Goal: Task Accomplishment & Management: Complete application form

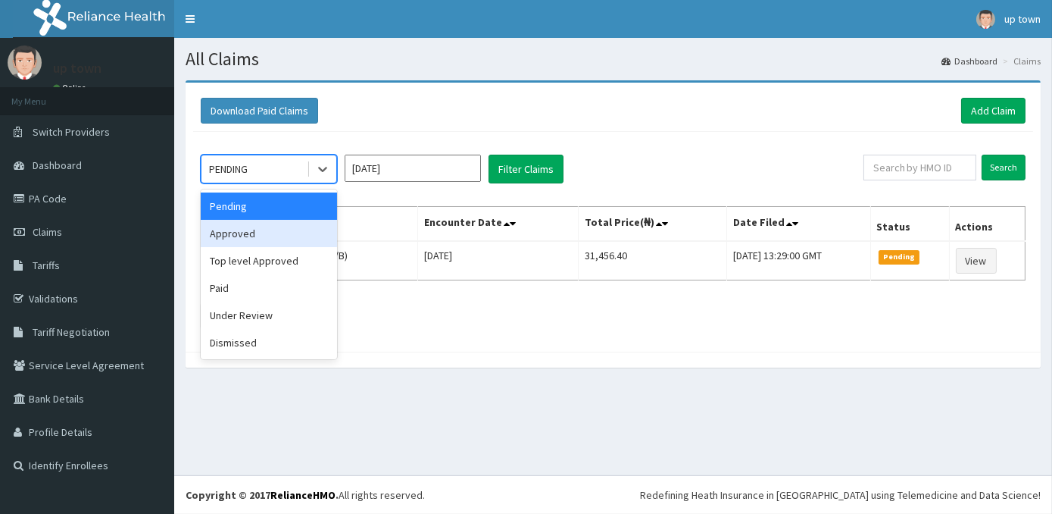
click at [283, 227] on div "Approved" at bounding box center [269, 233] width 136 height 27
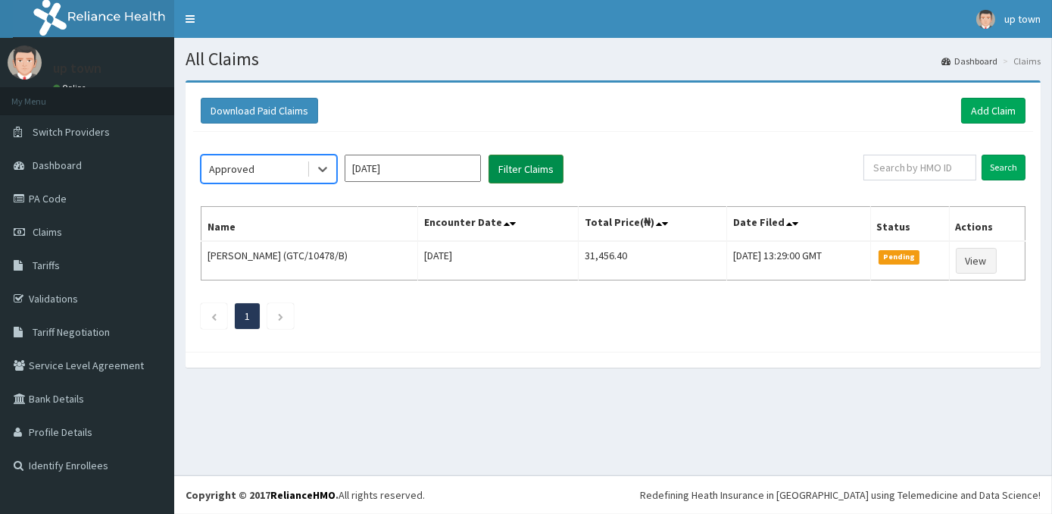
click at [529, 167] on button "Filter Claims" at bounding box center [526, 169] width 75 height 29
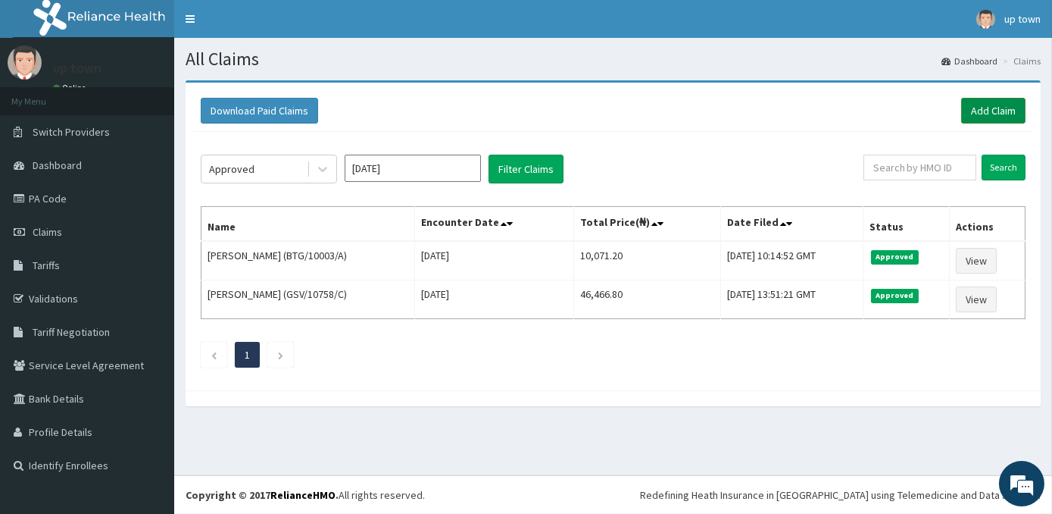
click at [985, 107] on link "Add Claim" at bounding box center [993, 111] width 64 height 26
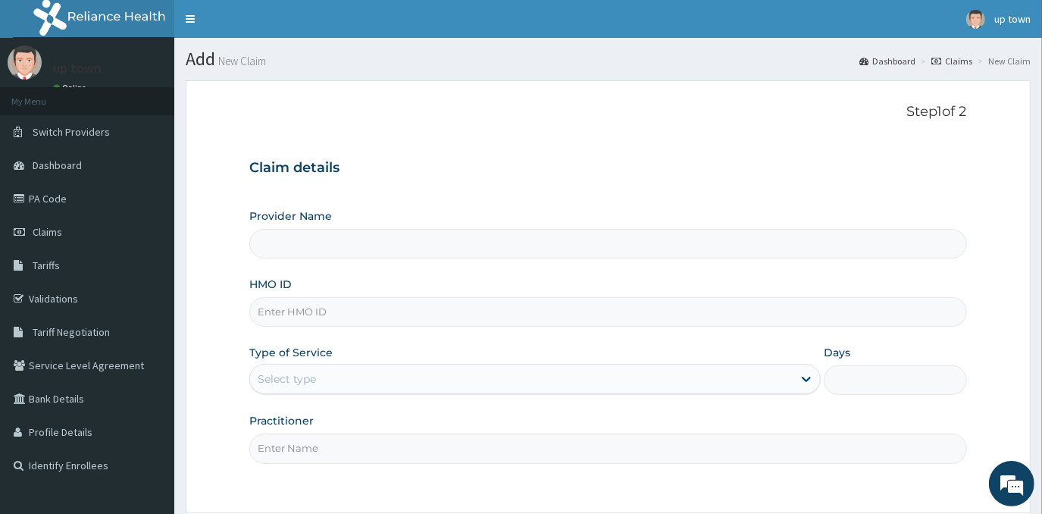
type input "[GEOGRAPHIC_DATA]"
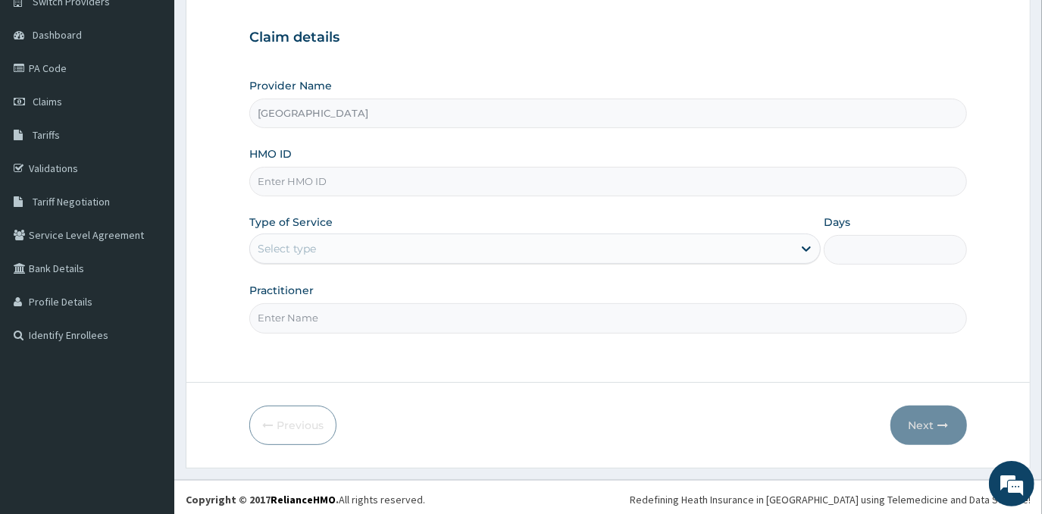
scroll to position [133, 0]
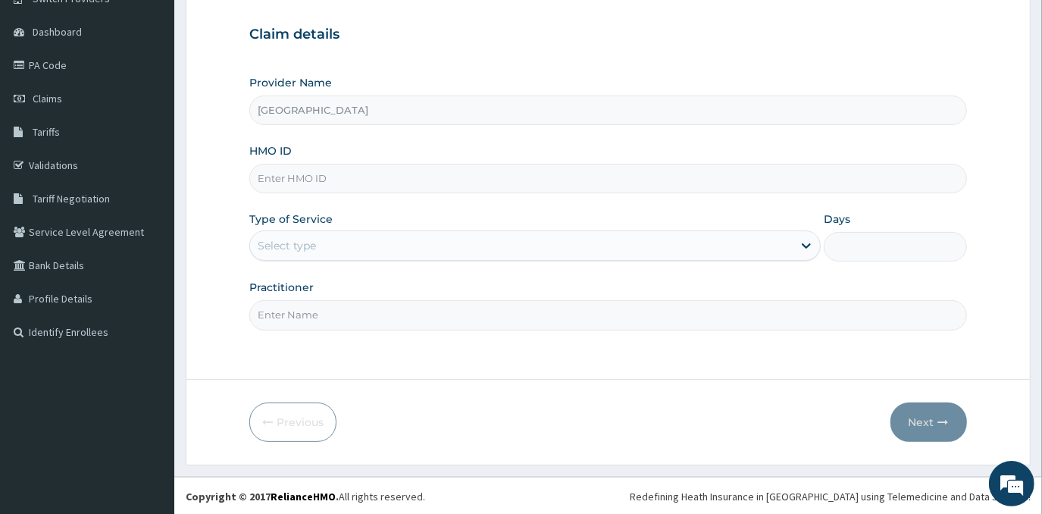
click at [377, 175] on input "HMO ID" at bounding box center [607, 179] width 717 height 30
type input "GAI/10009/E"
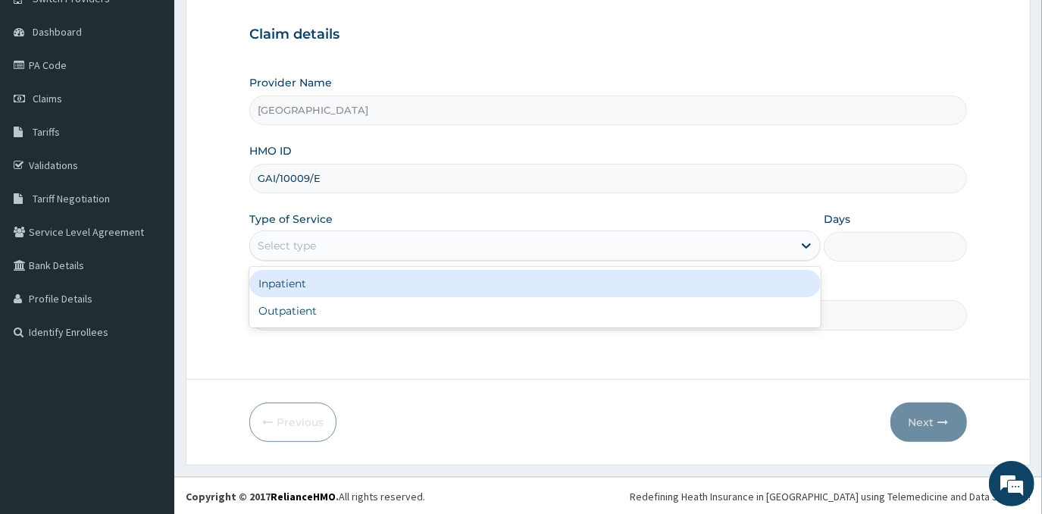
click at [336, 242] on div "Select type" at bounding box center [521, 245] width 542 height 24
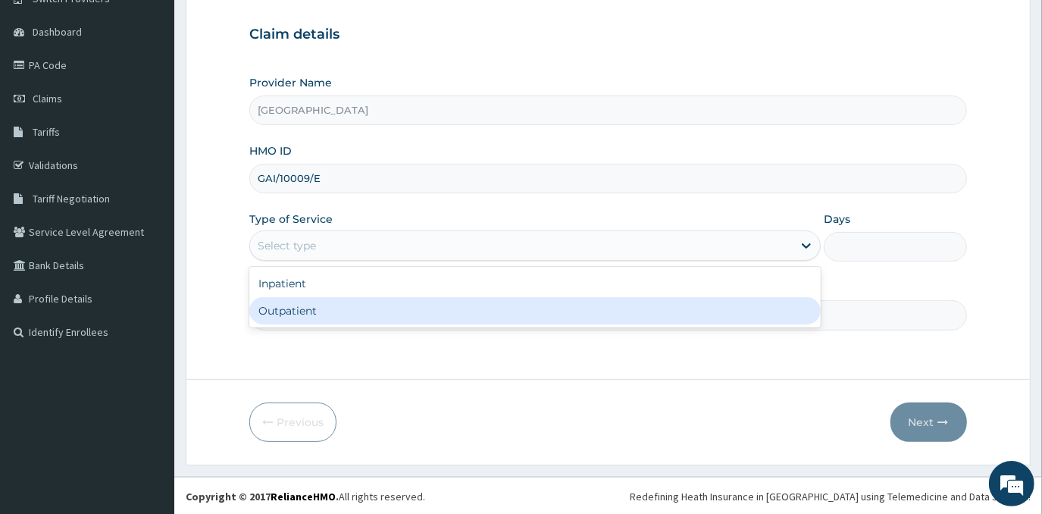
click at [345, 305] on div "Outpatient" at bounding box center [534, 310] width 571 height 27
type input "1"
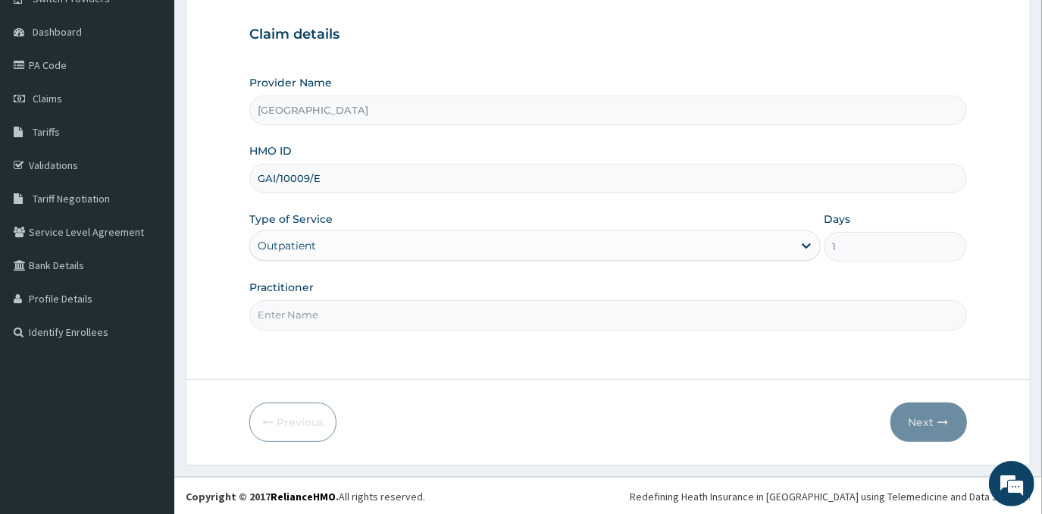
click at [386, 308] on input "Practitioner" at bounding box center [607, 315] width 717 height 30
type input "[PERSON_NAME]"
click at [942, 421] on icon "button" at bounding box center [943, 422] width 11 height 11
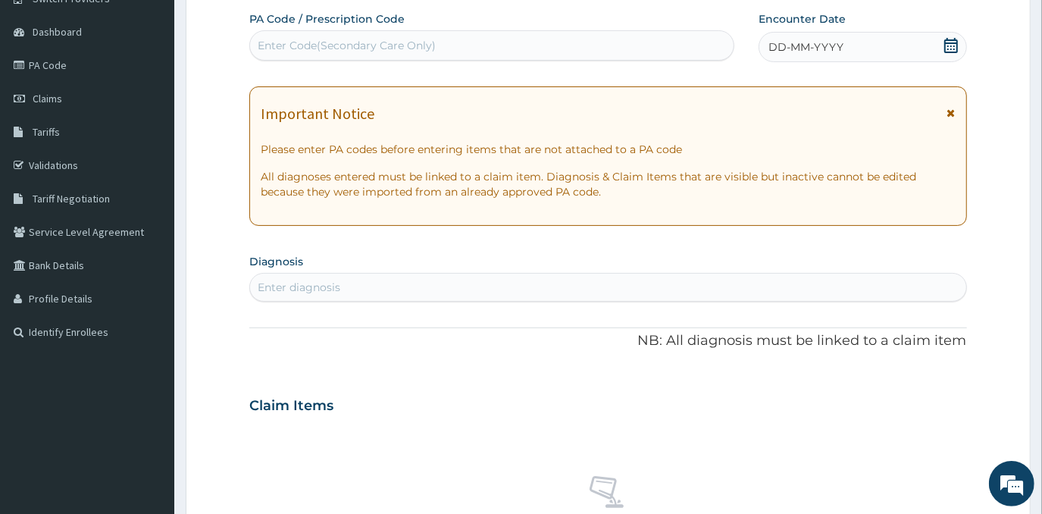
click at [829, 36] on div "DD-MM-YYYY" at bounding box center [862, 47] width 208 height 30
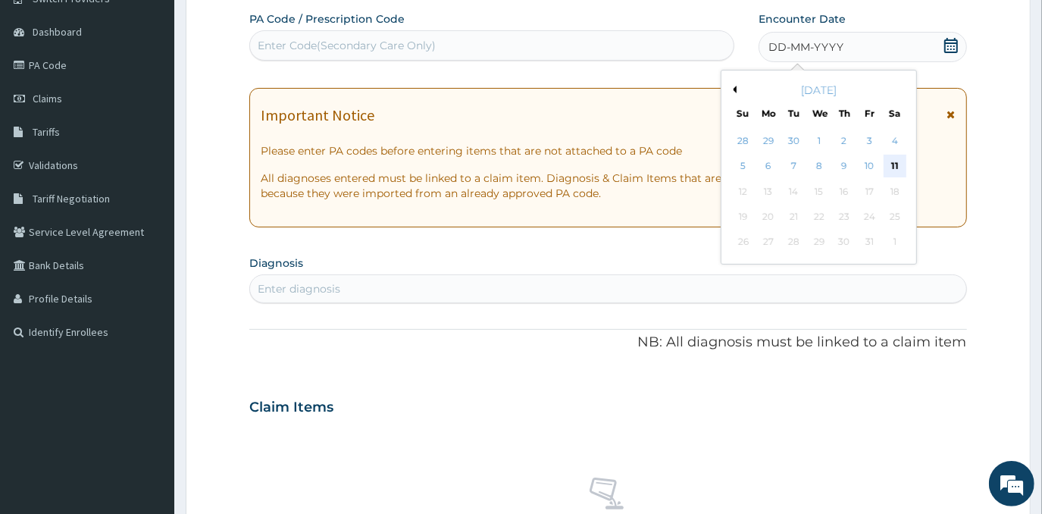
click at [901, 167] on div "11" at bounding box center [894, 166] width 23 height 23
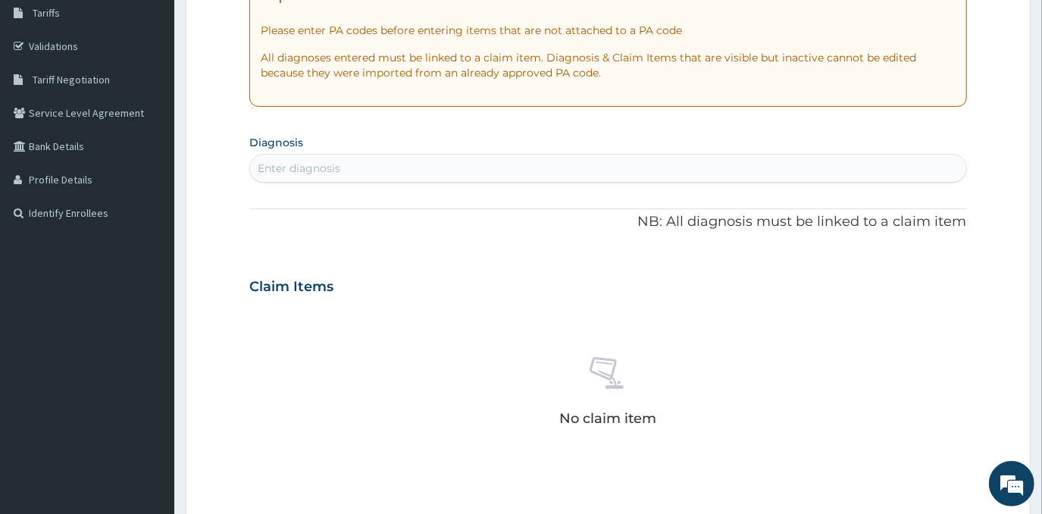
scroll to position [271, 0]
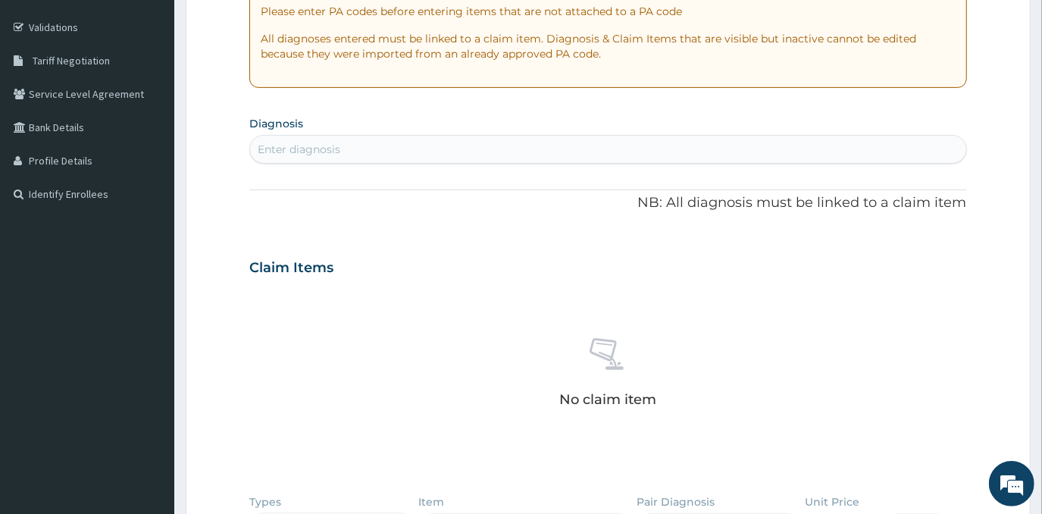
click at [476, 146] on div "Enter diagnosis" at bounding box center [607, 149] width 715 height 24
type input "S"
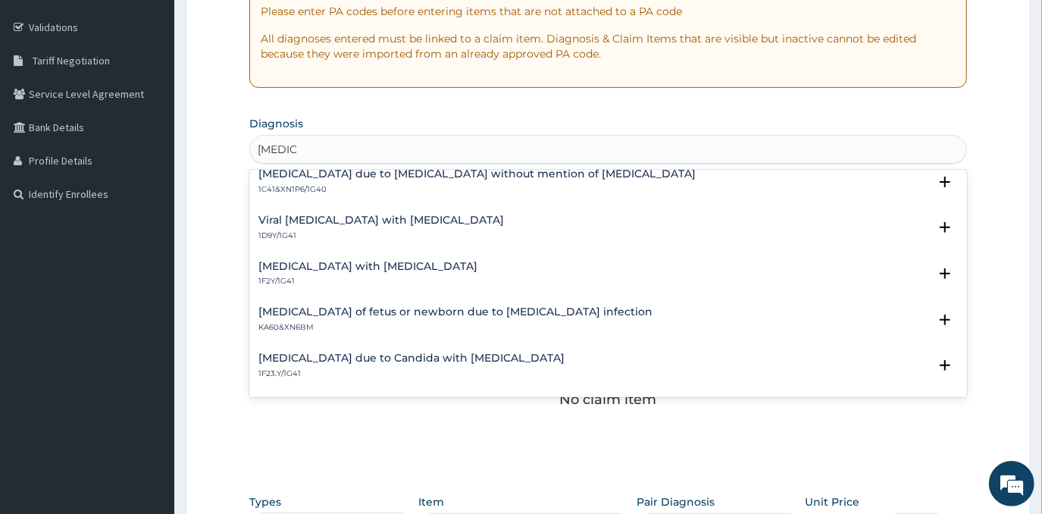
scroll to position [974, 0]
type input "SEPSIS"
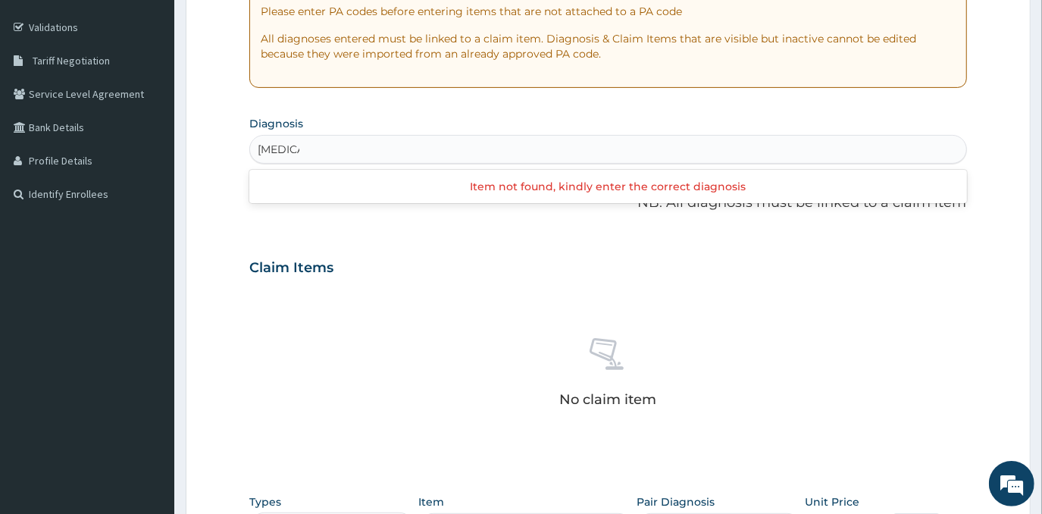
type input "SEPSIS"
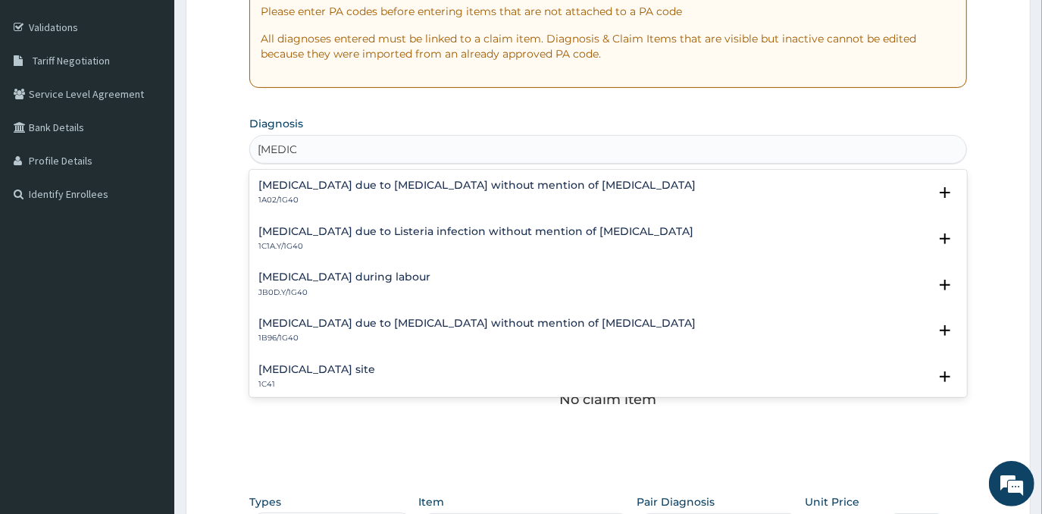
scroll to position [344, 0]
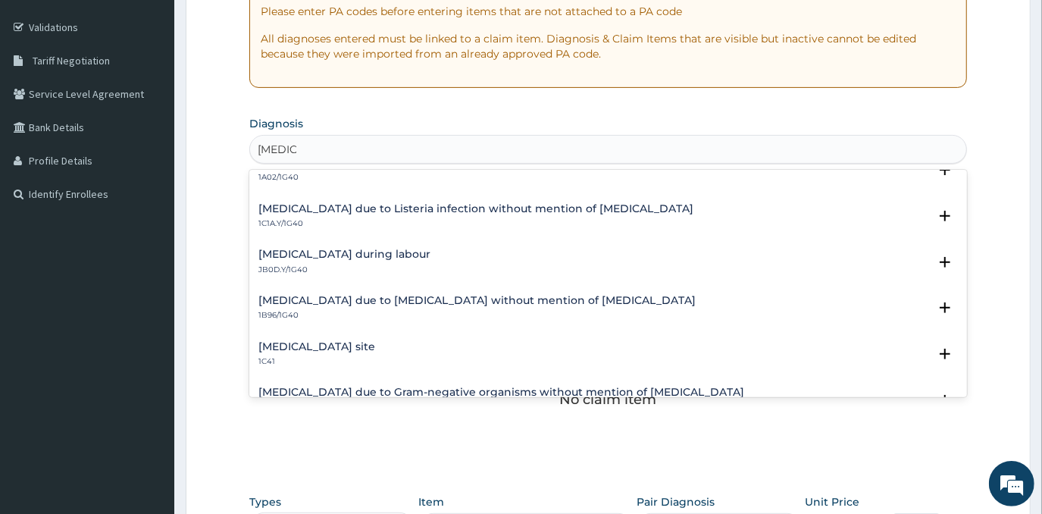
click at [375, 341] on h4 "Bacterial infection of unspecified site" at bounding box center [316, 346] width 117 height 11
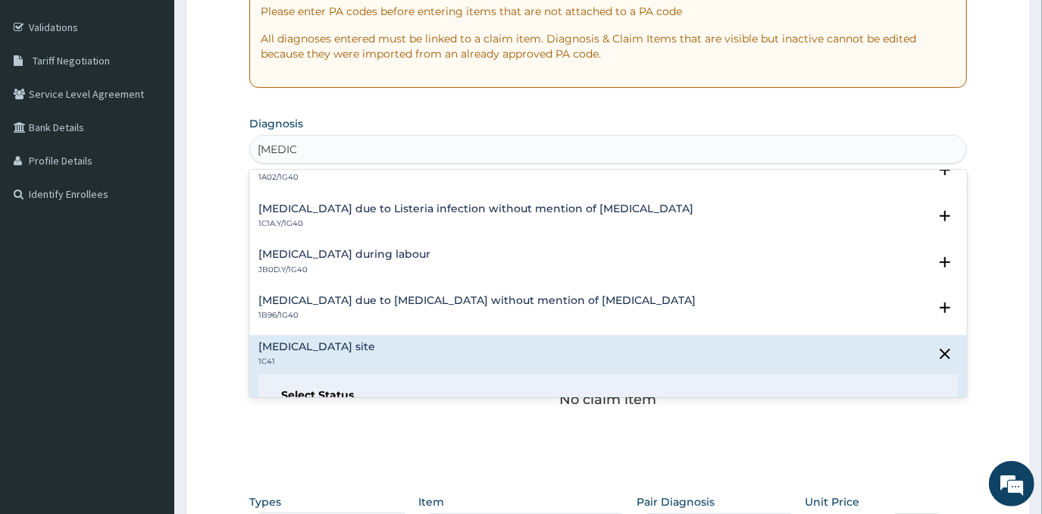
scroll to position [413, 0]
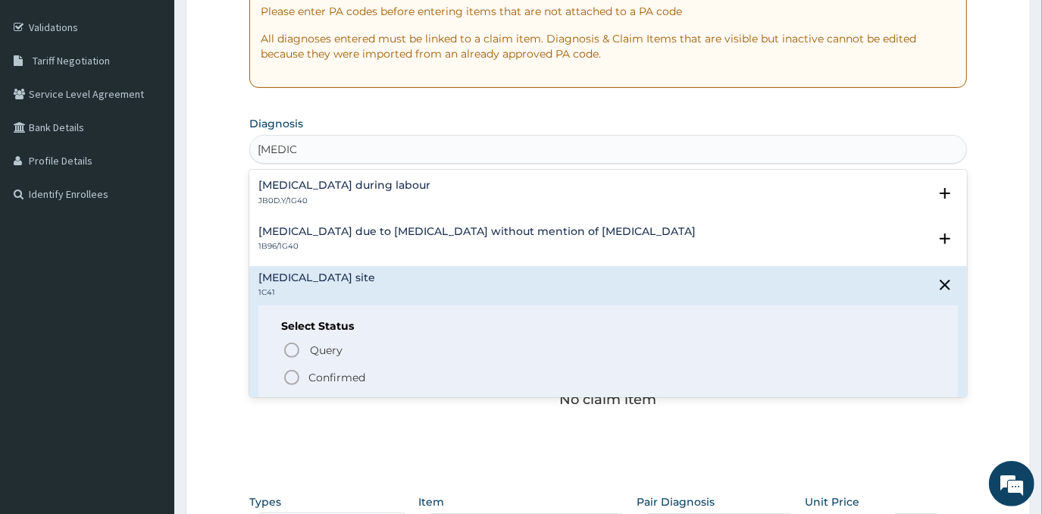
click at [355, 368] on span "Confirmed" at bounding box center [608, 377] width 651 height 18
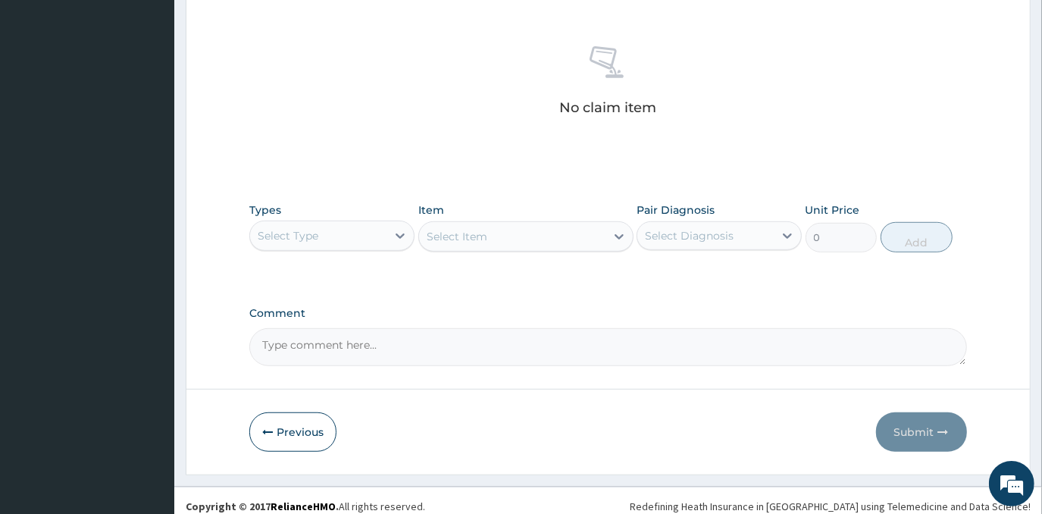
scroll to position [576, 0]
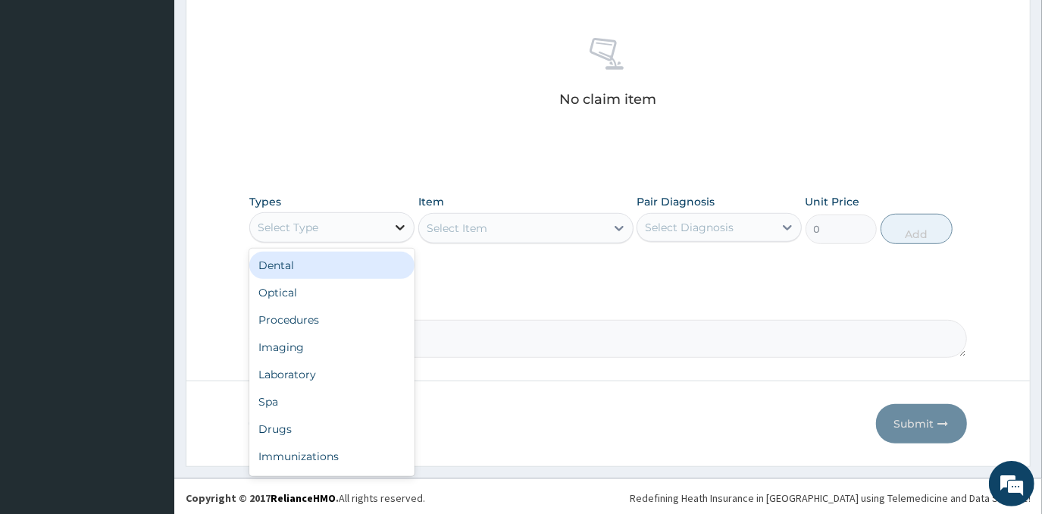
click at [387, 232] on div at bounding box center [399, 227] width 27 height 27
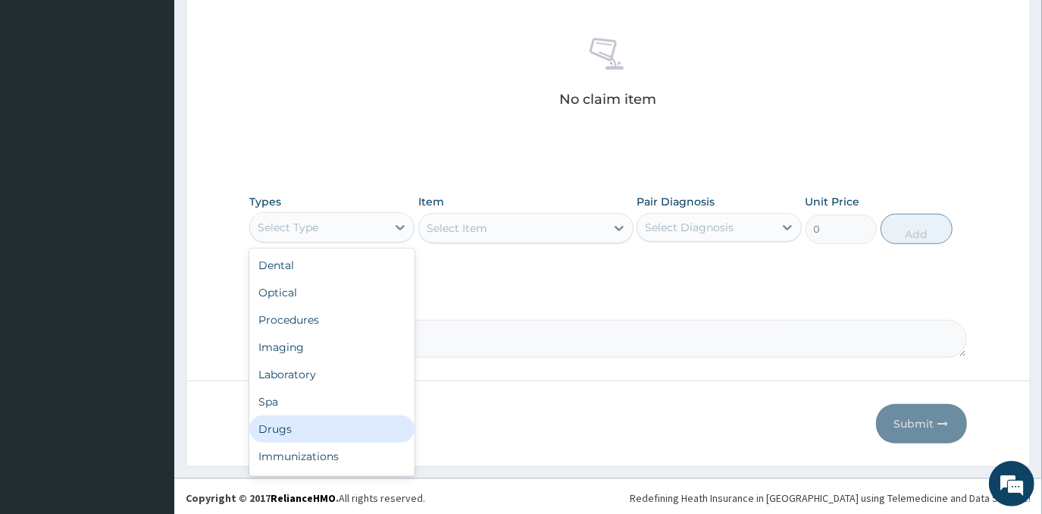
click at [308, 415] on div "Drugs" at bounding box center [331, 428] width 165 height 27
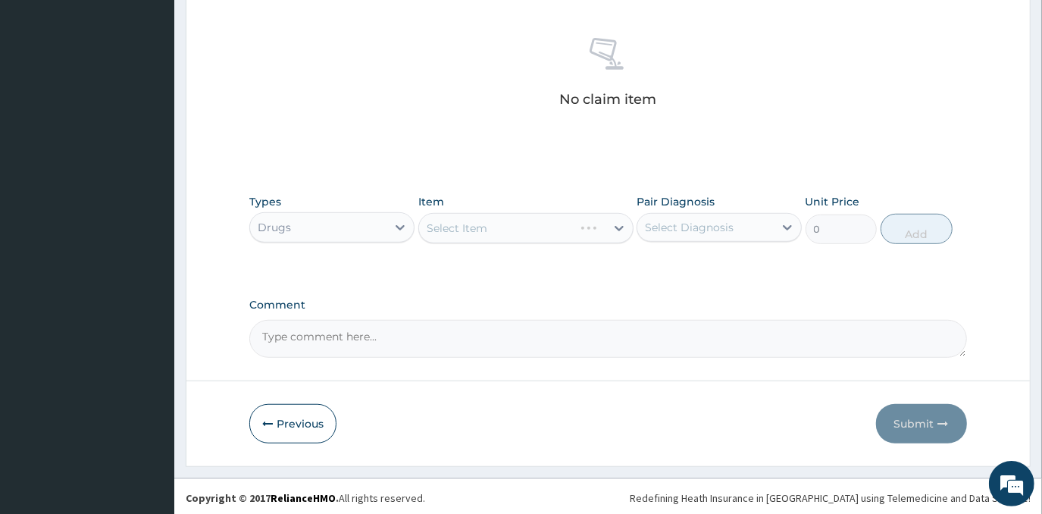
click at [495, 220] on div "Select Item" at bounding box center [525, 228] width 215 height 30
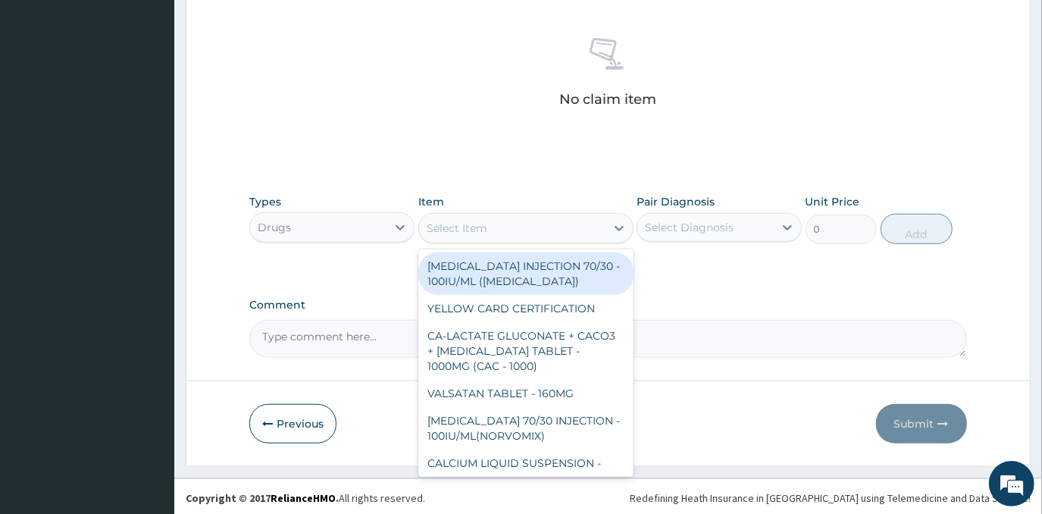
click at [495, 220] on div "Select Item" at bounding box center [512, 228] width 186 height 24
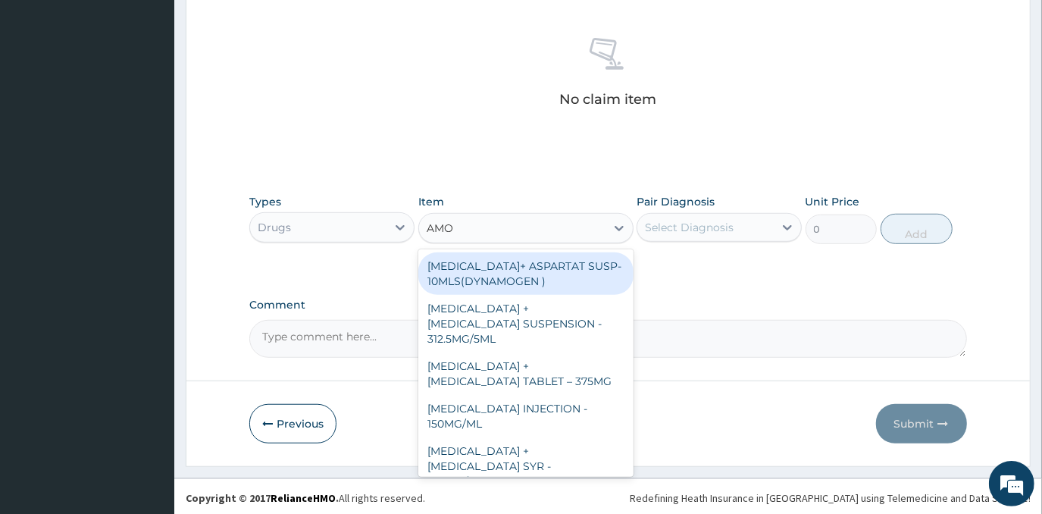
type input "AMOX"
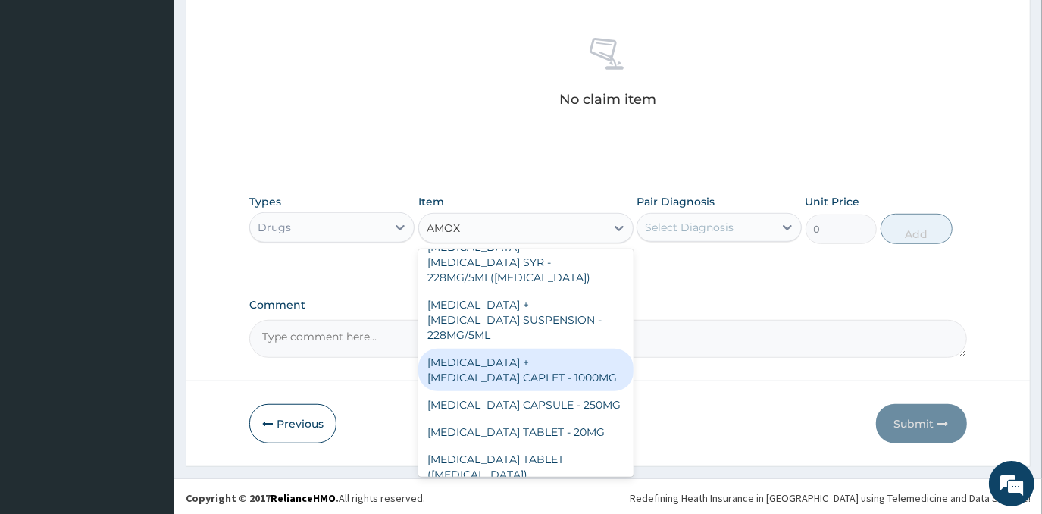
scroll to position [137, 0]
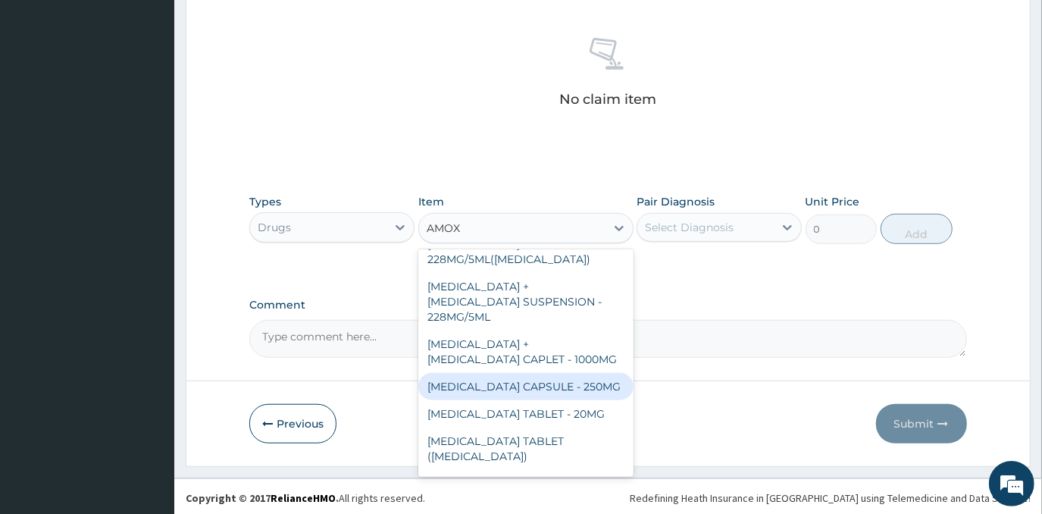
click at [542, 373] on div "[MEDICAL_DATA] CAPSULE - 250MG" at bounding box center [525, 386] width 215 height 27
type input "64"
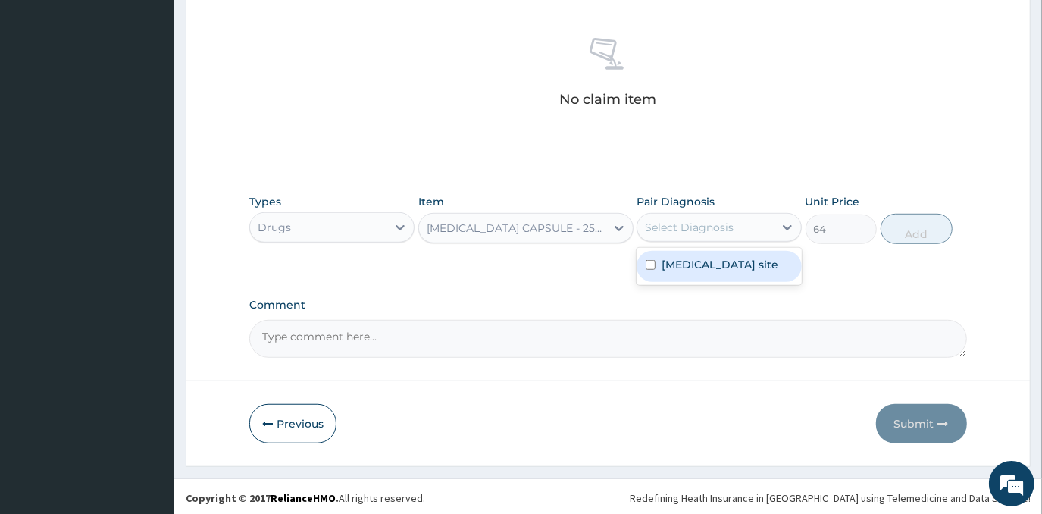
click at [734, 226] on div "Select Diagnosis" at bounding box center [705, 227] width 136 height 24
click at [735, 261] on label "Bacterial infection of unspecified site" at bounding box center [719, 264] width 117 height 15
checkbox input "true"
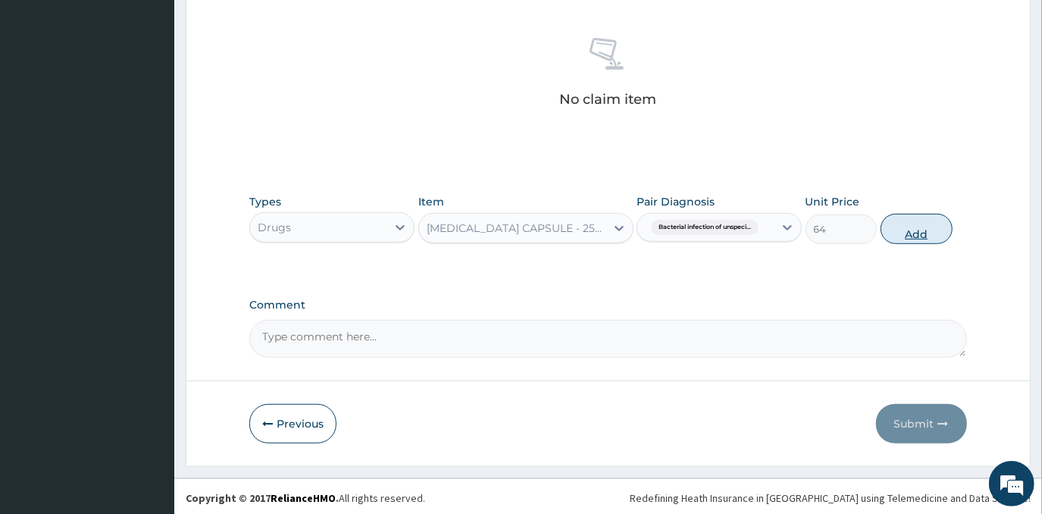
click at [935, 233] on button "Add" at bounding box center [916, 229] width 72 height 30
type input "0"
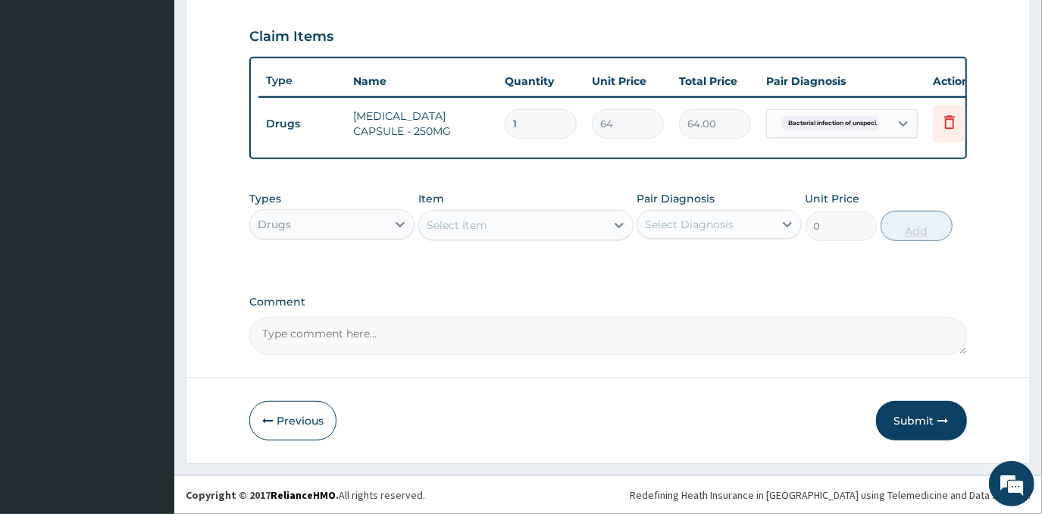
type input "15"
type input "960.00"
type input "15"
click at [566, 220] on div "Select Item" at bounding box center [512, 225] width 186 height 24
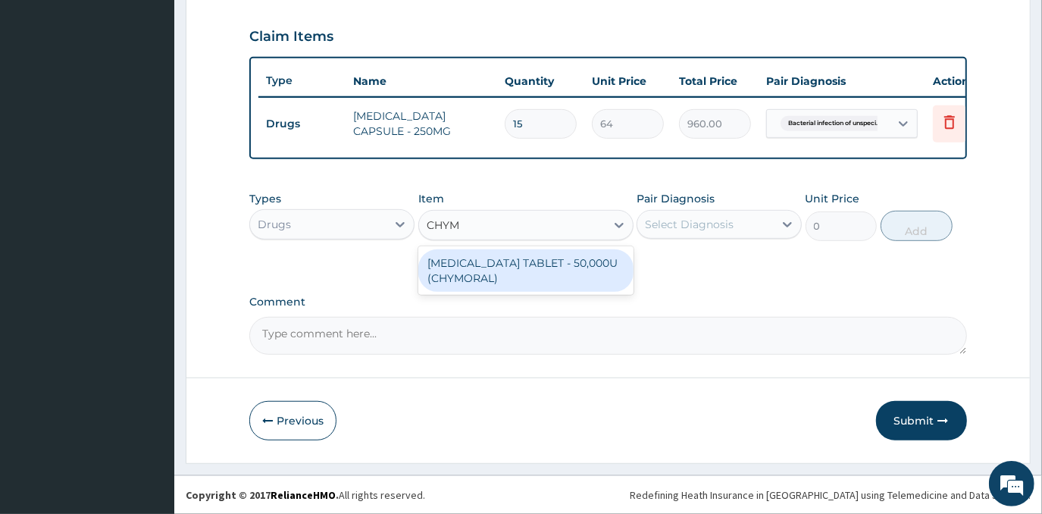
type input "CHYMO"
click at [571, 282] on div "[MEDICAL_DATA] TABLET - 50,000U (CHYMORAL)" at bounding box center [525, 270] width 215 height 42
type input "128"
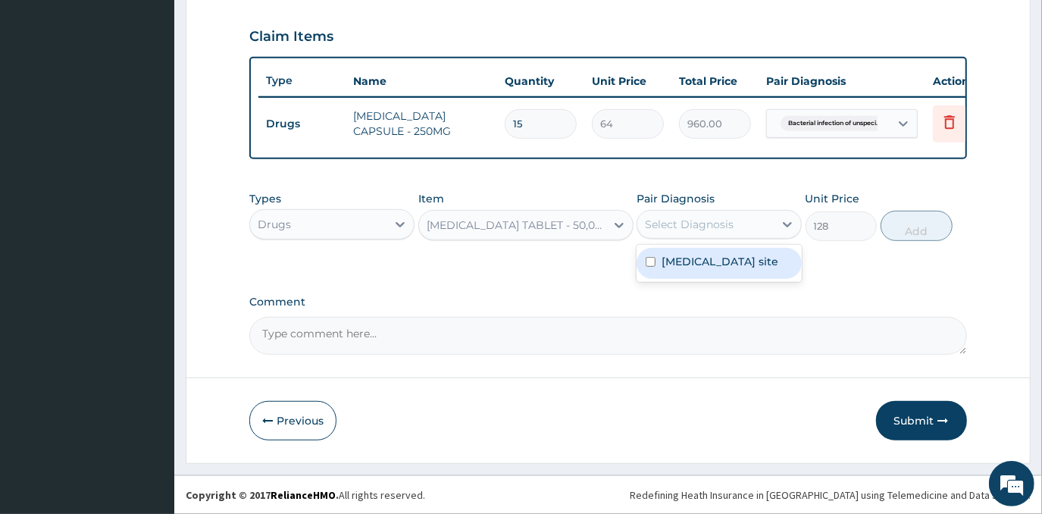
click at [703, 227] on div "Select Diagnosis" at bounding box center [689, 224] width 89 height 15
click at [695, 264] on label "Bacterial infection of unspecified site" at bounding box center [719, 261] width 117 height 15
checkbox input "true"
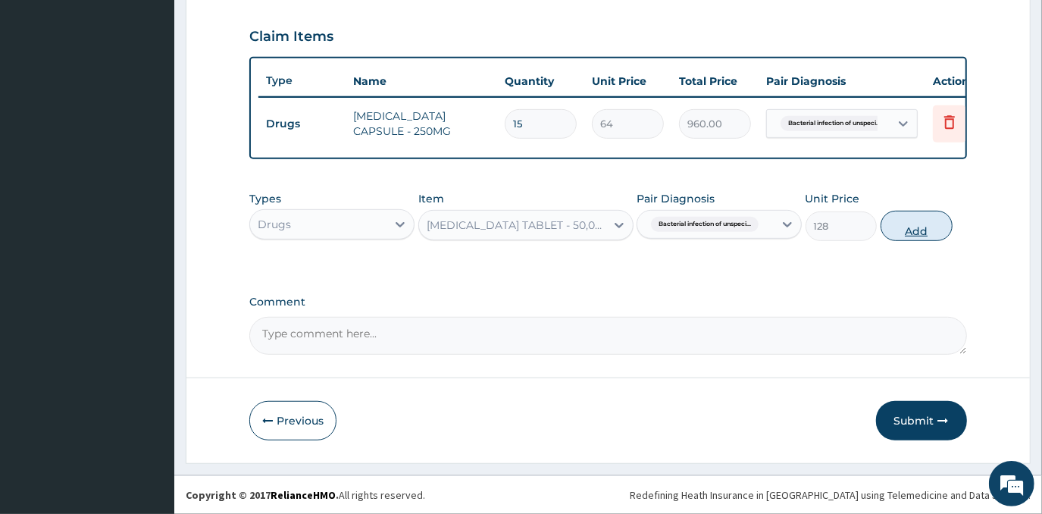
click at [924, 227] on button "Add" at bounding box center [916, 226] width 72 height 30
type input "0"
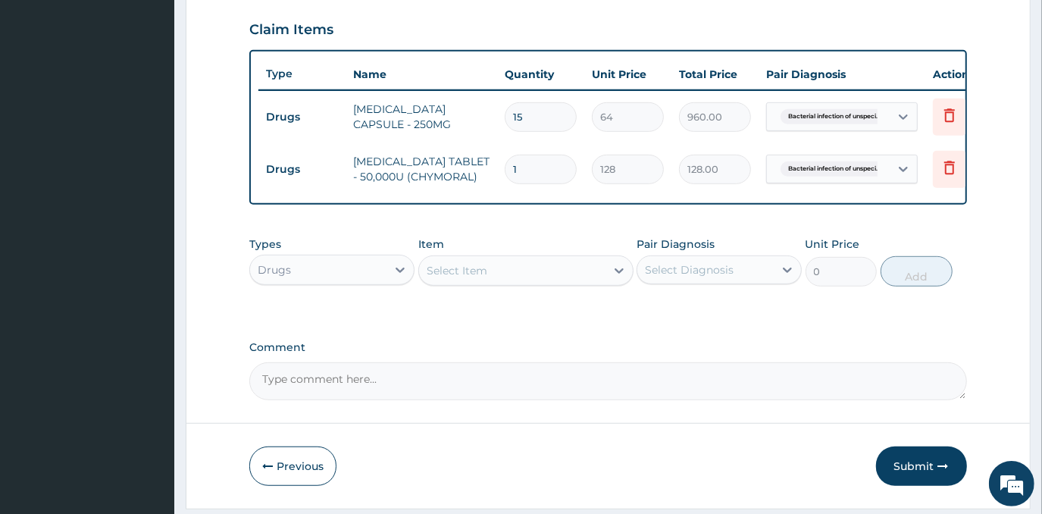
type input "15"
type input "1920.00"
type input "15"
click at [952, 161] on icon at bounding box center [949, 168] width 11 height 14
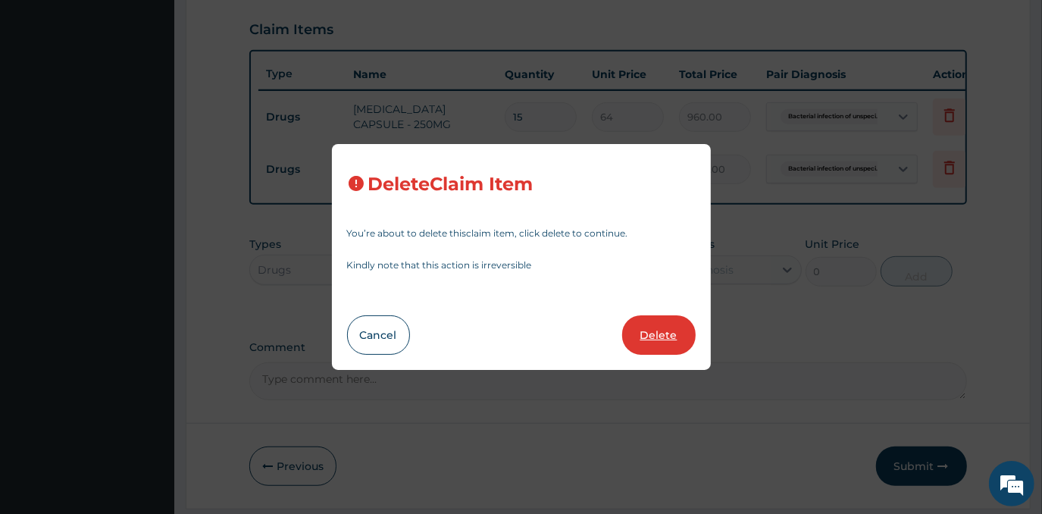
click at [654, 337] on button "Delete" at bounding box center [658, 334] width 73 height 39
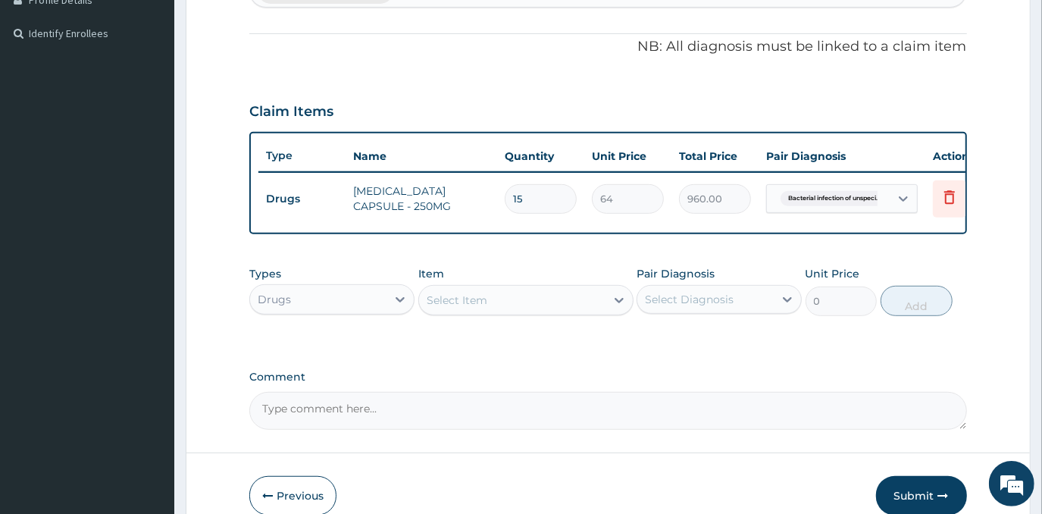
scroll to position [376, 0]
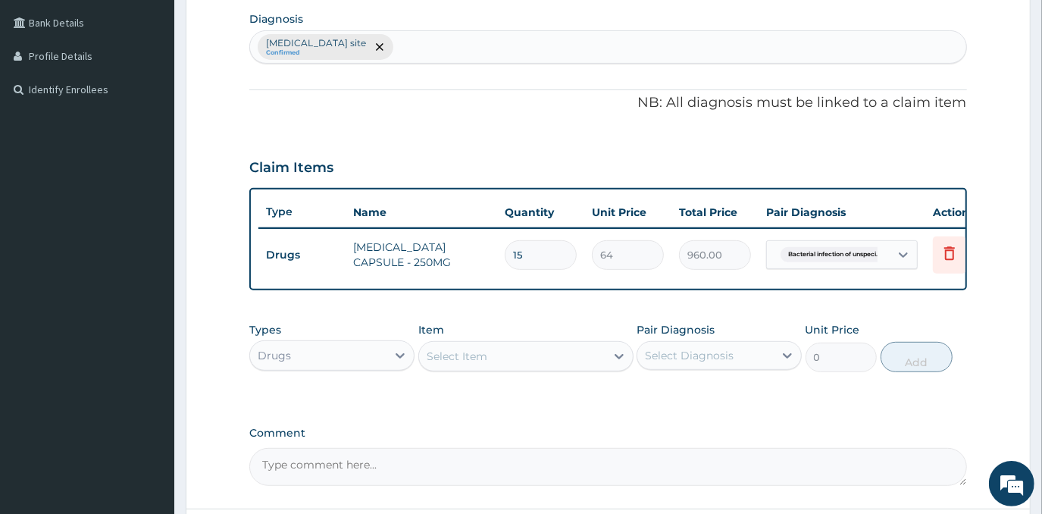
click at [492, 43] on div "Bacterial infection of unspecified site Confirmed" at bounding box center [607, 47] width 715 height 32
type input "RESPIRATORY TRACT"
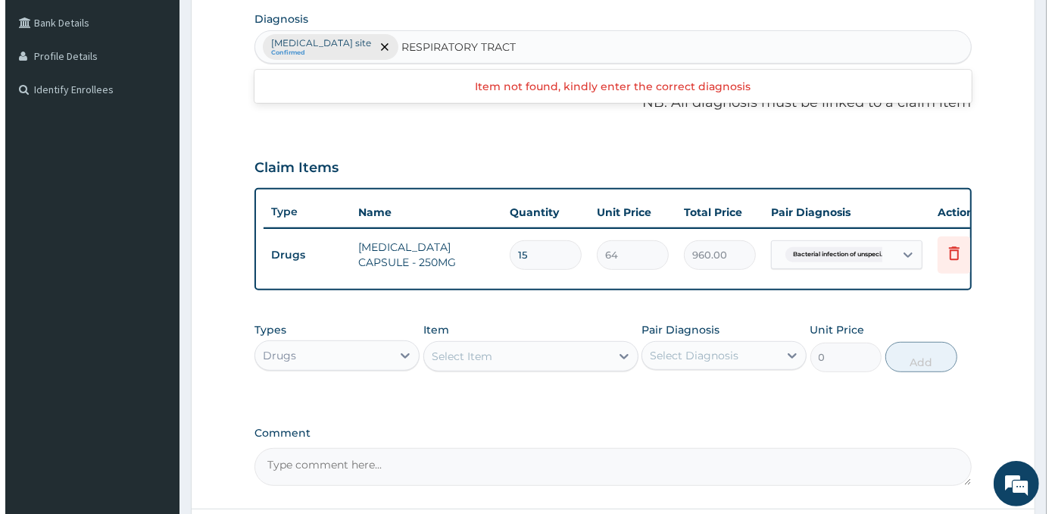
scroll to position [0, 0]
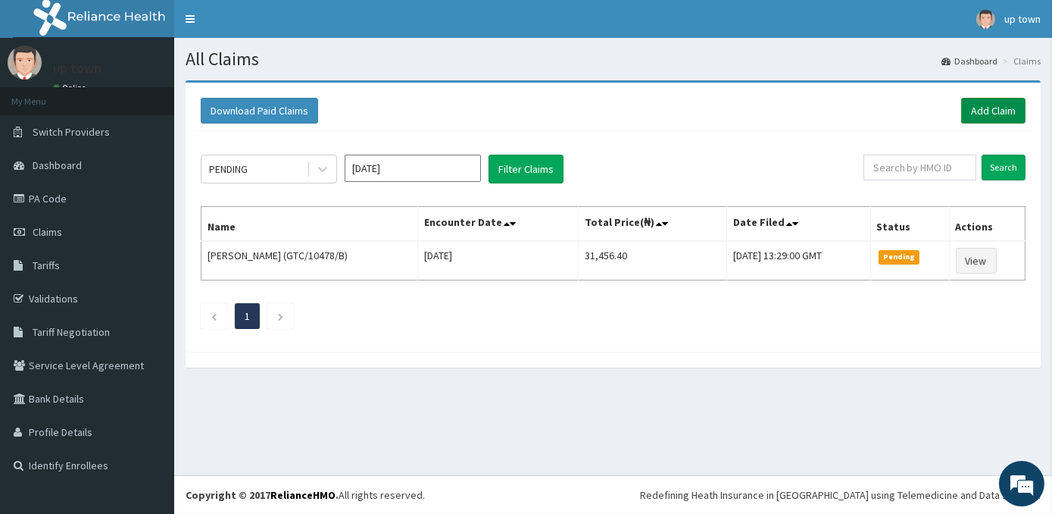
click at [1016, 111] on link "Add Claim" at bounding box center [993, 111] width 64 height 26
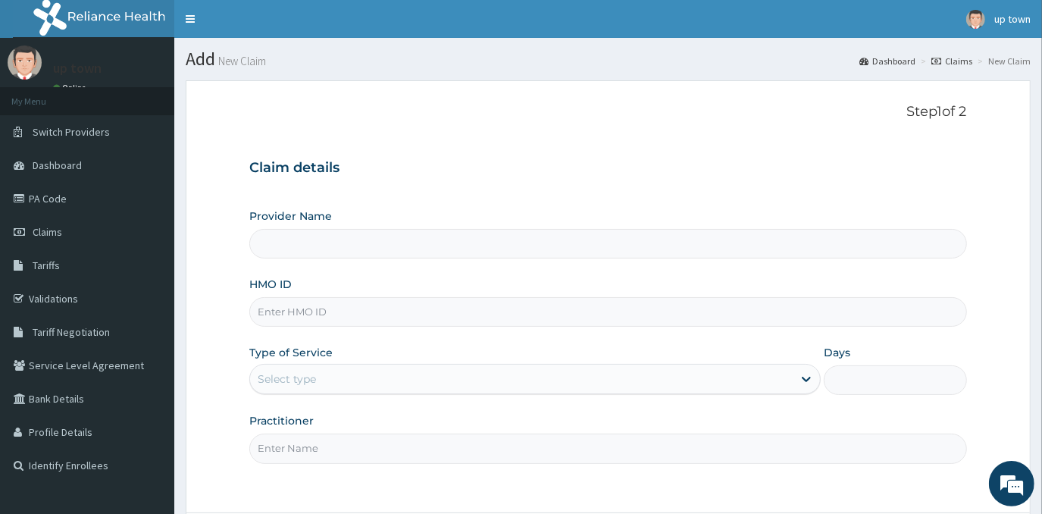
type input "UPTOWN MEDICAL CENTRE"
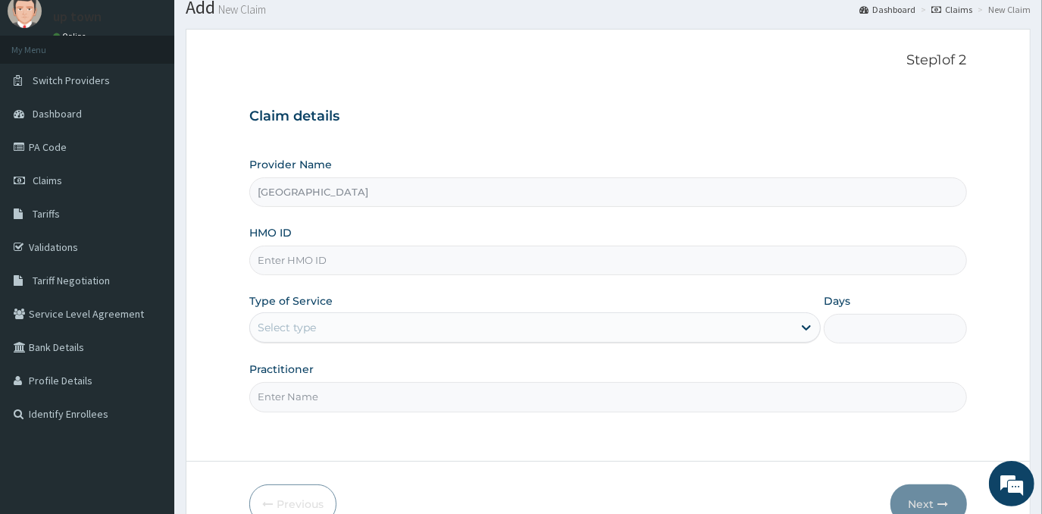
scroll to position [133, 0]
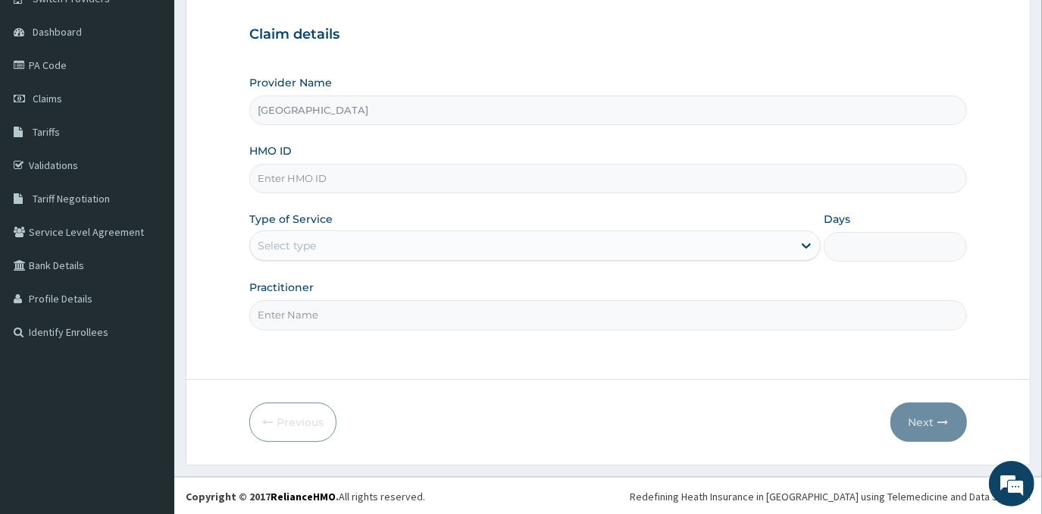
click at [376, 175] on input "HMO ID" at bounding box center [607, 179] width 717 height 30
click at [323, 176] on input "GAI" at bounding box center [607, 179] width 717 height 30
type input "GAI/10009/E"
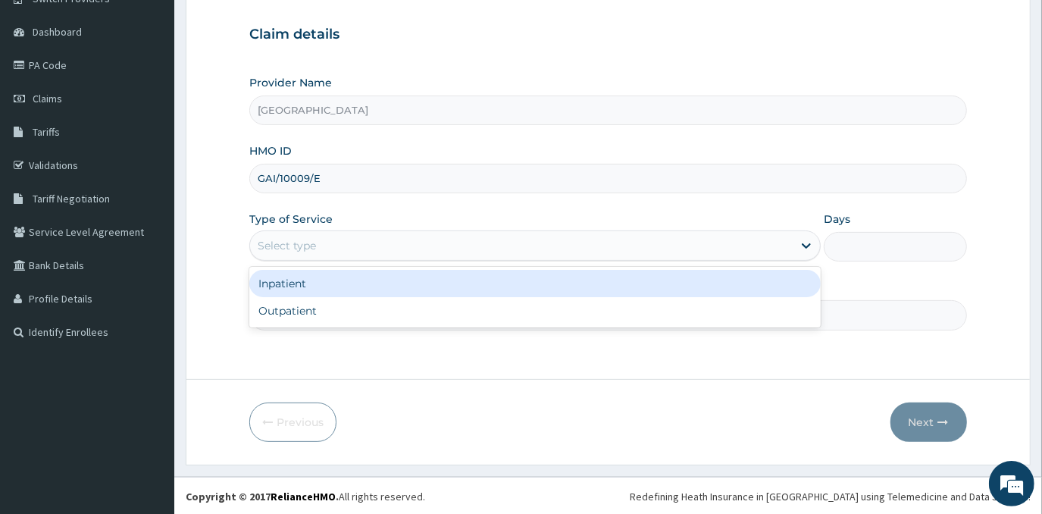
click at [337, 247] on div "Select type" at bounding box center [521, 245] width 542 height 24
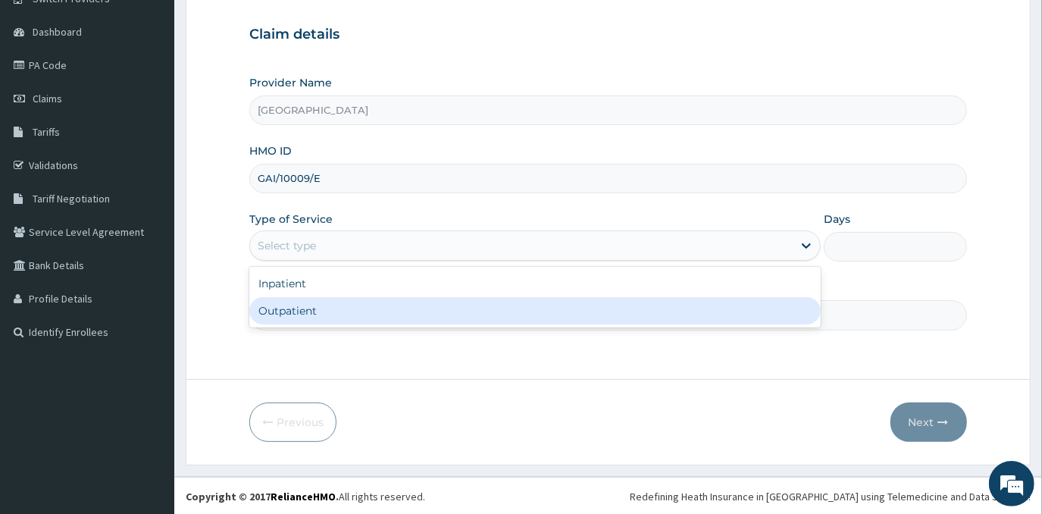
click at [333, 301] on div "Outpatient" at bounding box center [534, 310] width 571 height 27
type input "1"
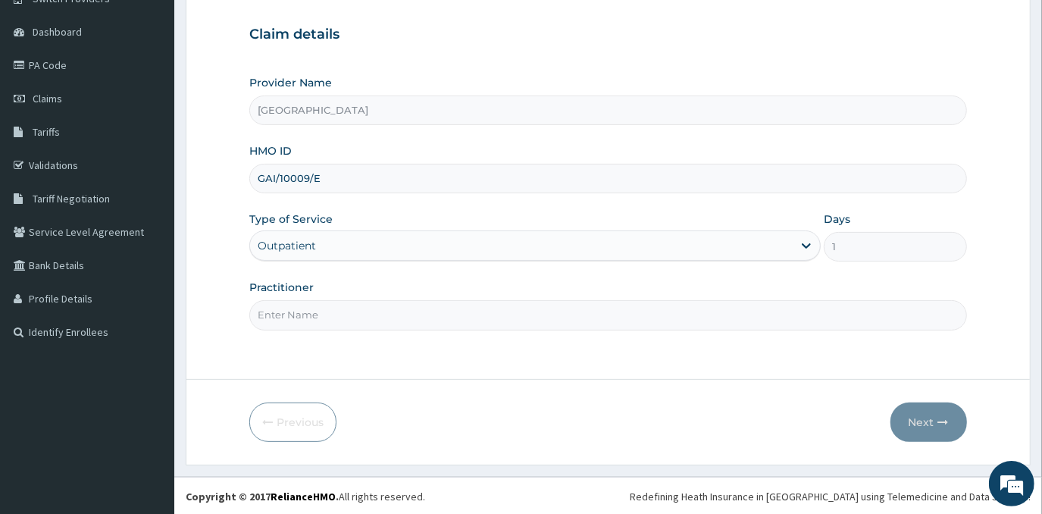
click at [333, 315] on input "Practitioner" at bounding box center [607, 315] width 717 height 30
type input "[PERSON_NAME]"
click at [939, 419] on icon "button" at bounding box center [943, 422] width 11 height 11
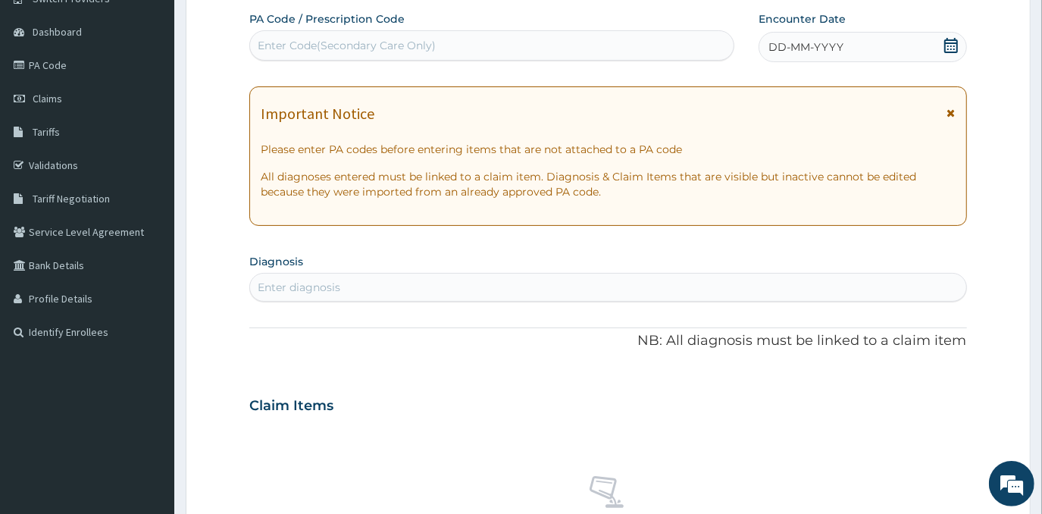
click at [864, 39] on div "DD-MM-YYYY" at bounding box center [862, 47] width 208 height 30
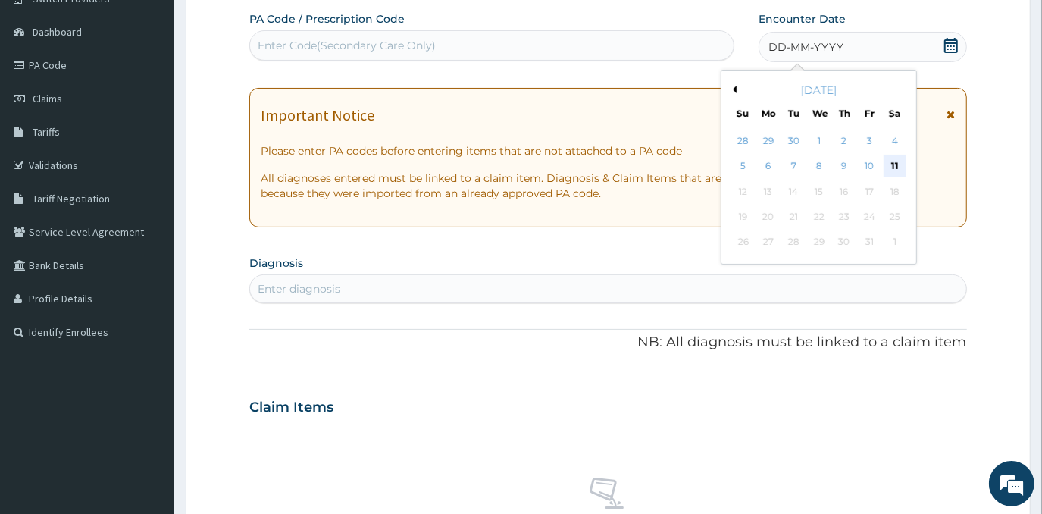
click at [895, 158] on div "11" at bounding box center [894, 166] width 23 height 23
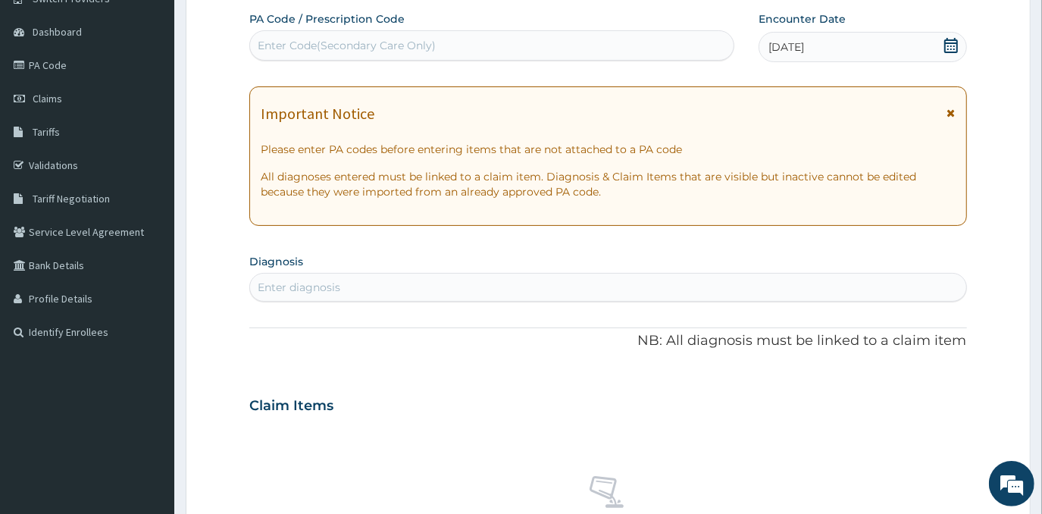
scroll to position [202, 0]
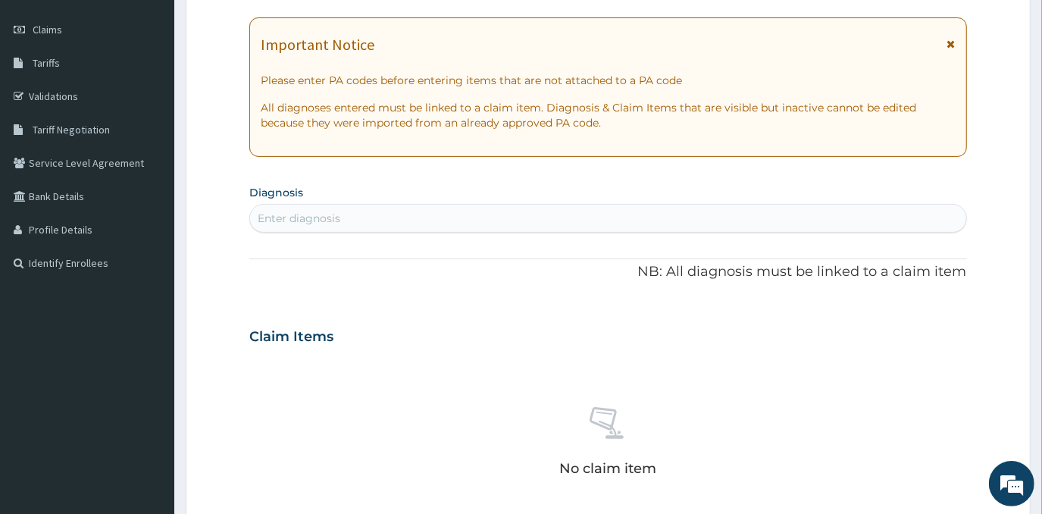
click at [500, 207] on div "Enter diagnosis" at bounding box center [607, 218] width 715 height 24
type input "SEPSIS"
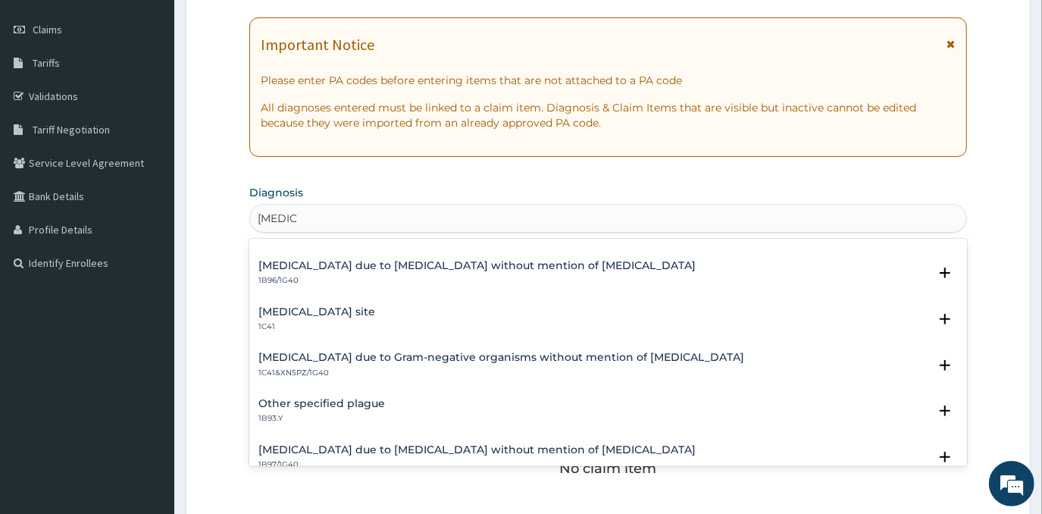
scroll to position [482, 0]
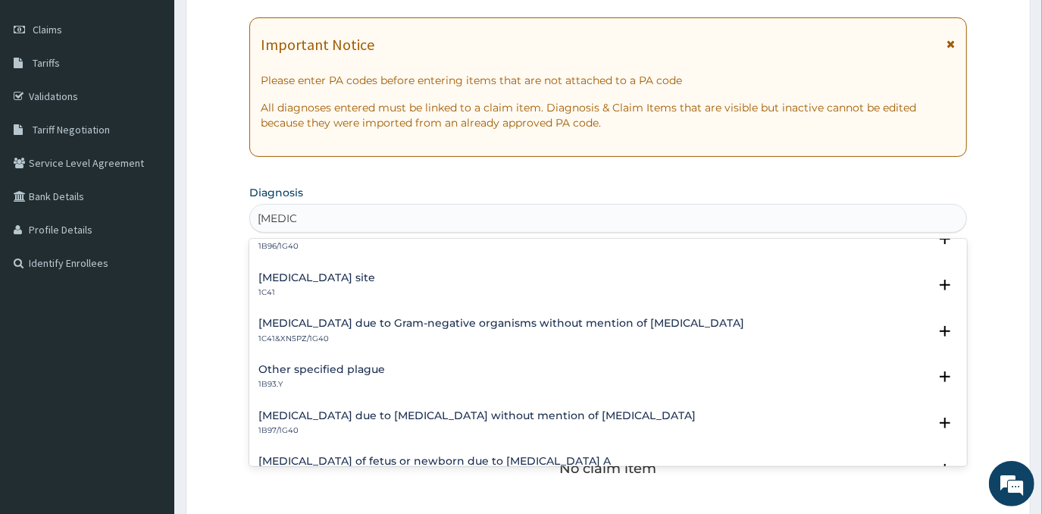
click at [360, 276] on h4 "Bacterial infection of unspecified site" at bounding box center [316, 277] width 117 height 11
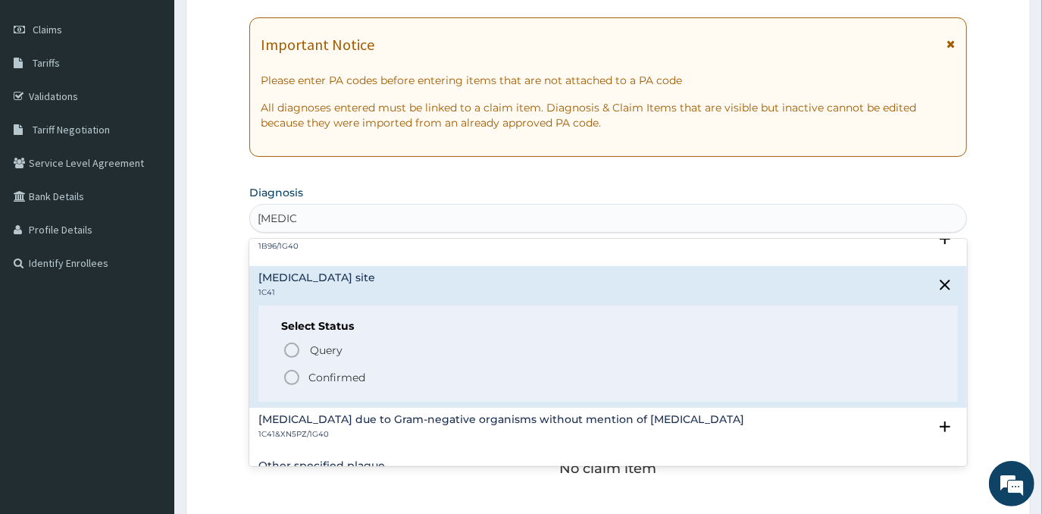
click at [323, 373] on p "Confirmed" at bounding box center [336, 377] width 57 height 15
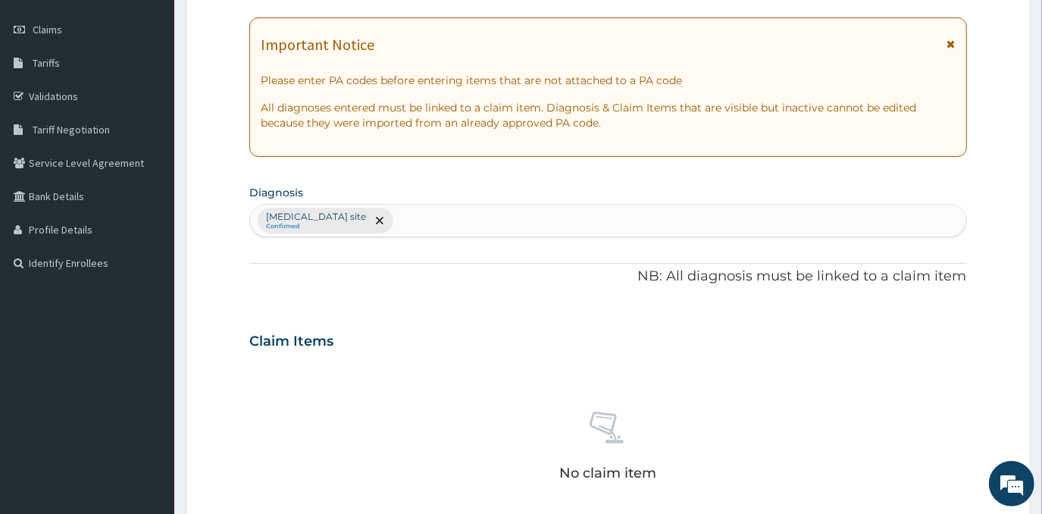
click at [523, 219] on div "Bacterial infection of unspecified site Confirmed" at bounding box center [607, 221] width 715 height 32
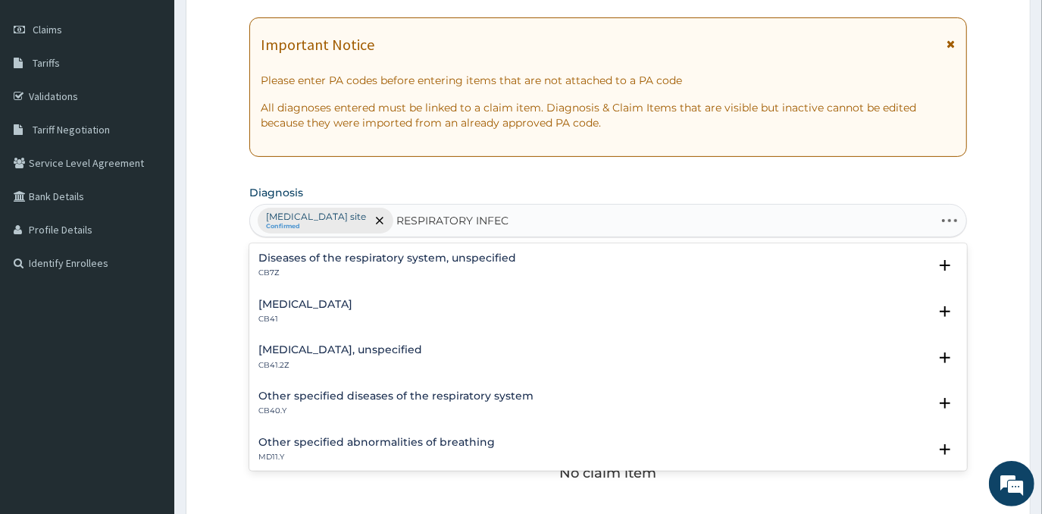
type input "RESPIRATORY INFECT"
click at [323, 393] on h4 "Respiratory infections, not elsewhere classified" at bounding box center [387, 395] width 258 height 11
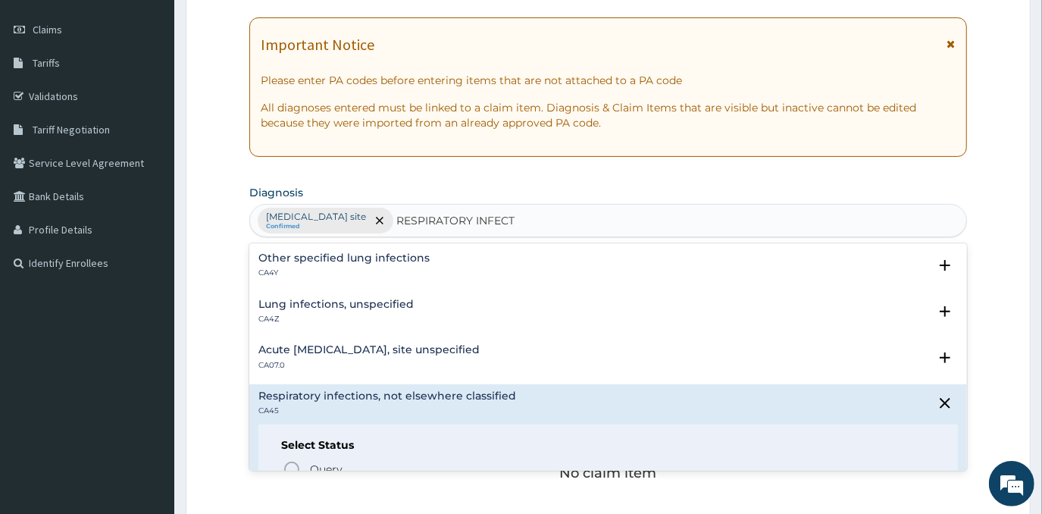
click at [333, 351] on h4 "Acute upper respiratory infection, site unspecified" at bounding box center [368, 349] width 221 height 11
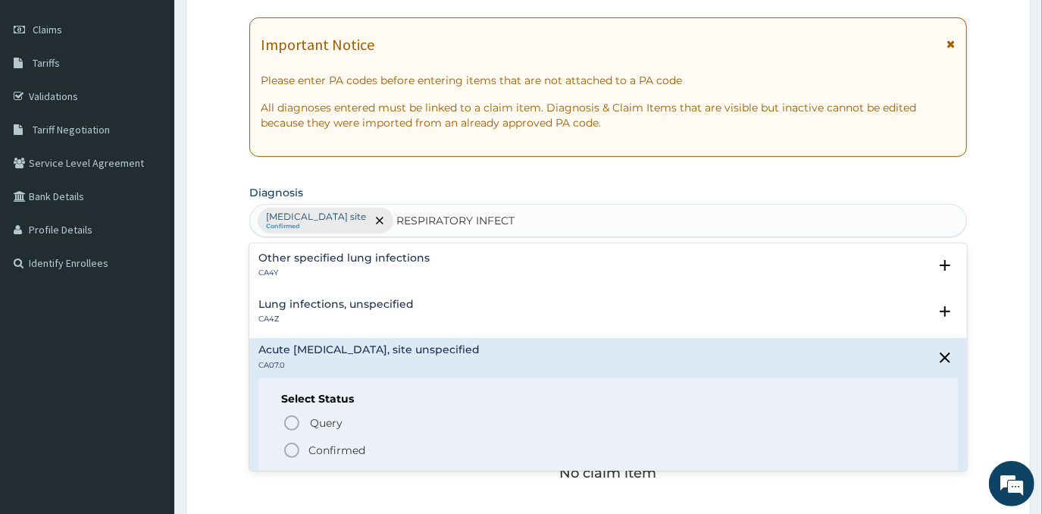
click at [331, 451] on p "Confirmed" at bounding box center [336, 449] width 57 height 15
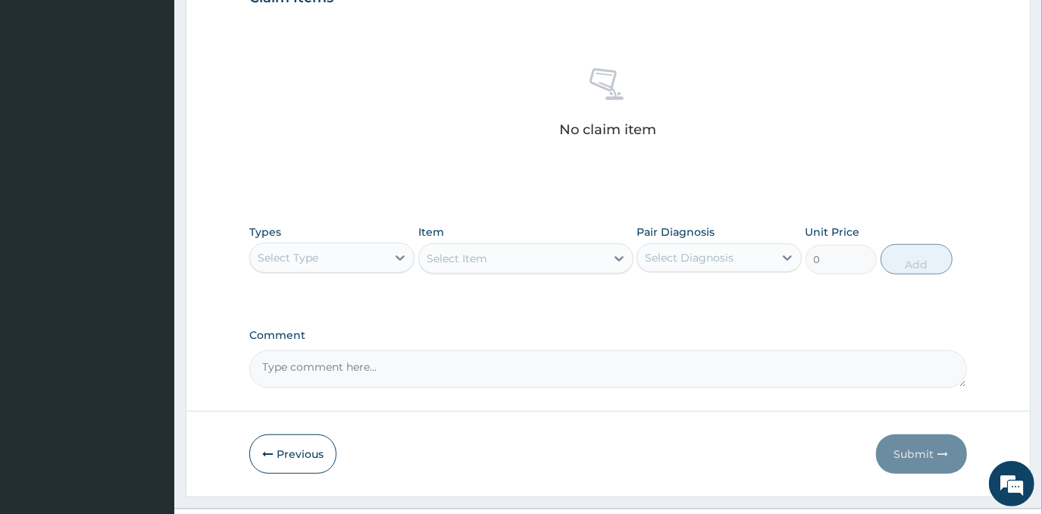
scroll to position [547, 0]
click at [372, 263] on div "Select Type" at bounding box center [318, 256] width 136 height 24
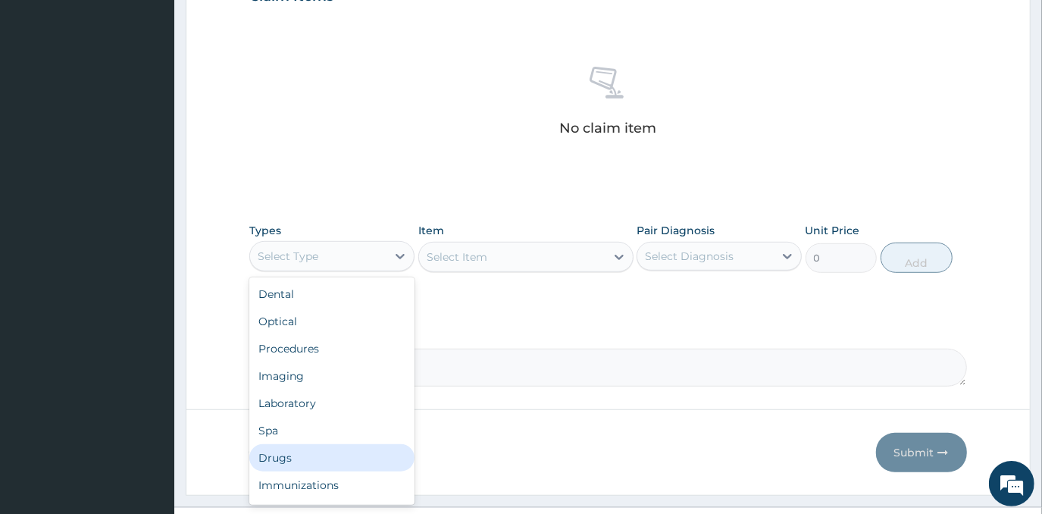
click at [318, 447] on div "Drugs" at bounding box center [331, 457] width 165 height 27
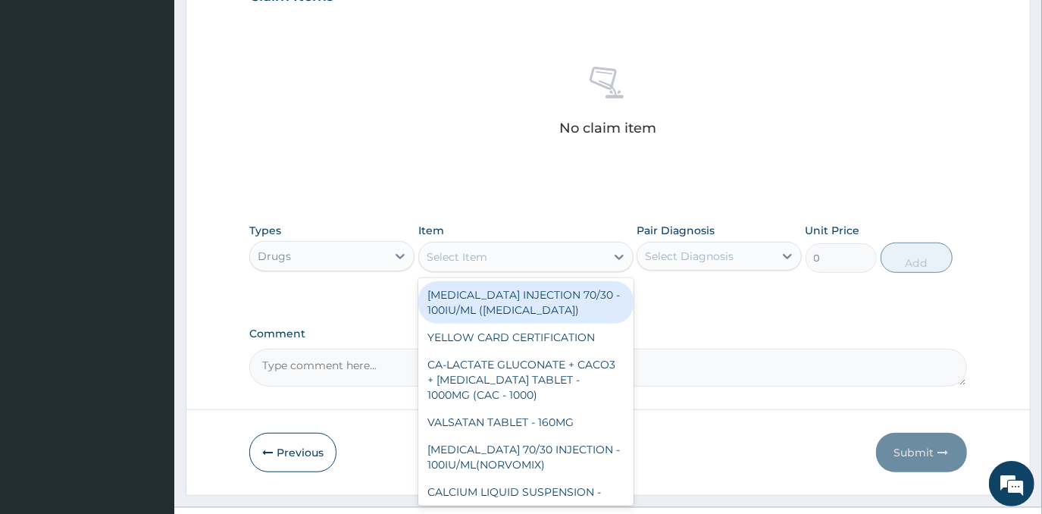
click at [519, 255] on div "Select Item" at bounding box center [512, 257] width 186 height 24
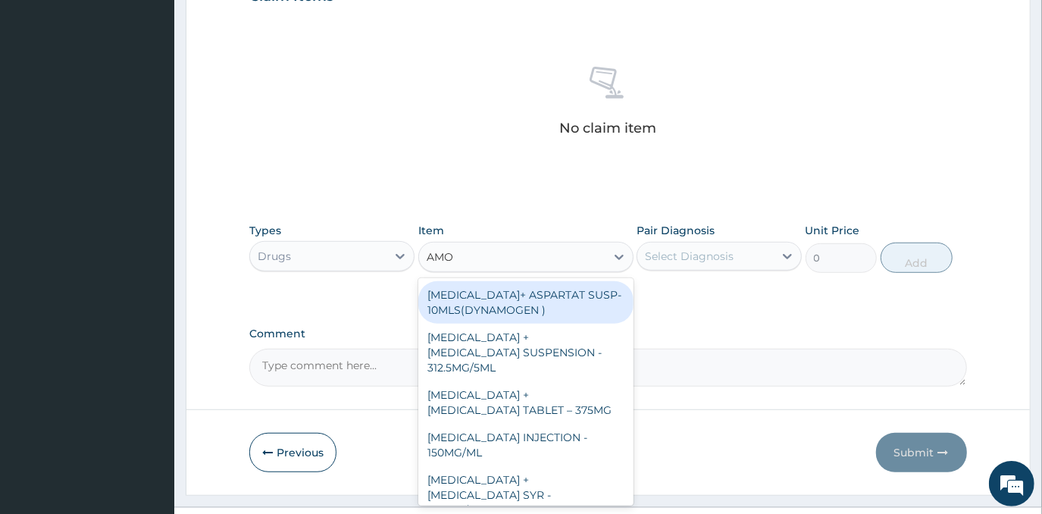
type input "AMOX"
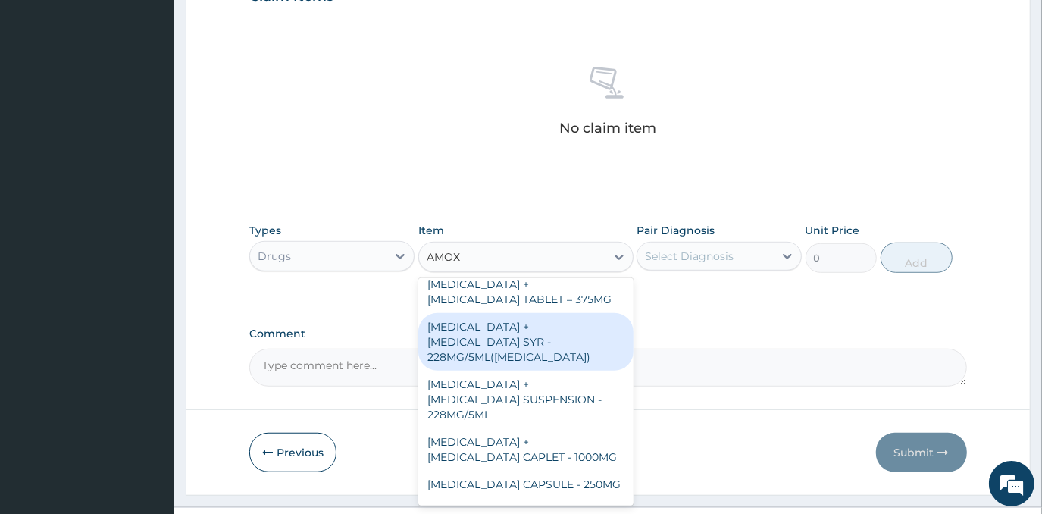
scroll to position [137, 0]
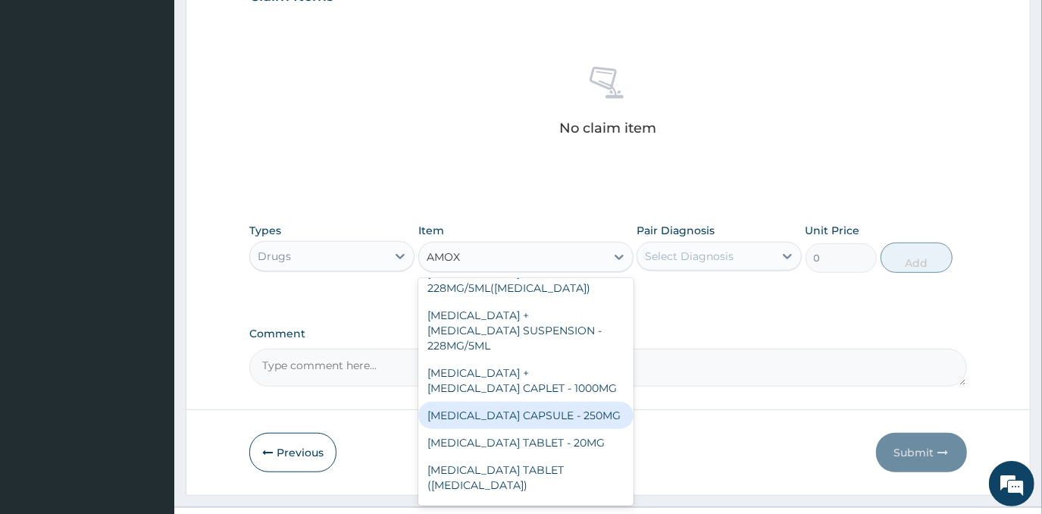
drag, startPoint x: 539, startPoint y: 370, endPoint x: 564, endPoint y: 346, distance: 34.8
click at [541, 401] on div "[MEDICAL_DATA] CAPSULE - 250MG" at bounding box center [525, 414] width 215 height 27
type input "64"
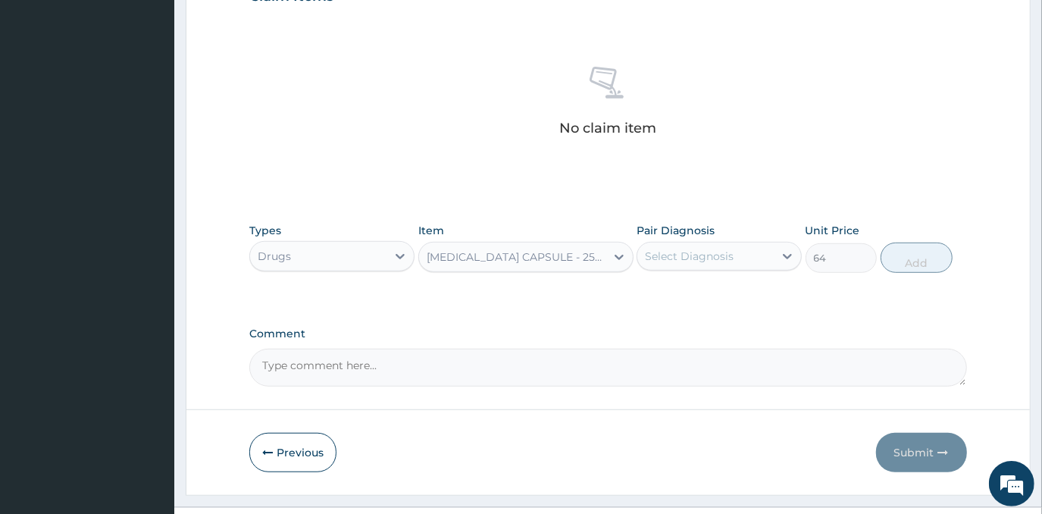
click at [724, 252] on div "Select Diagnosis" at bounding box center [689, 255] width 89 height 15
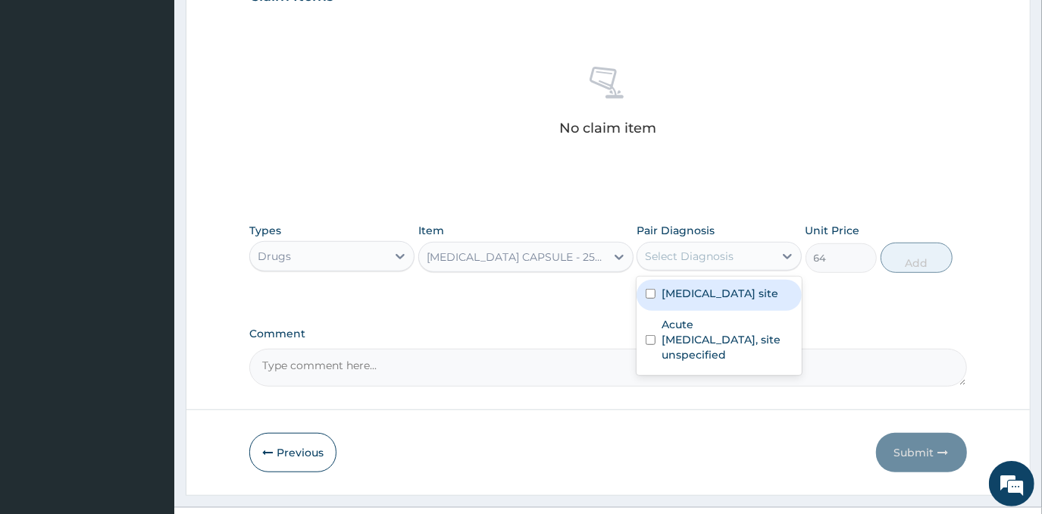
click at [729, 295] on label "Bacterial infection of unspecified site" at bounding box center [719, 293] width 117 height 15
checkbox input "true"
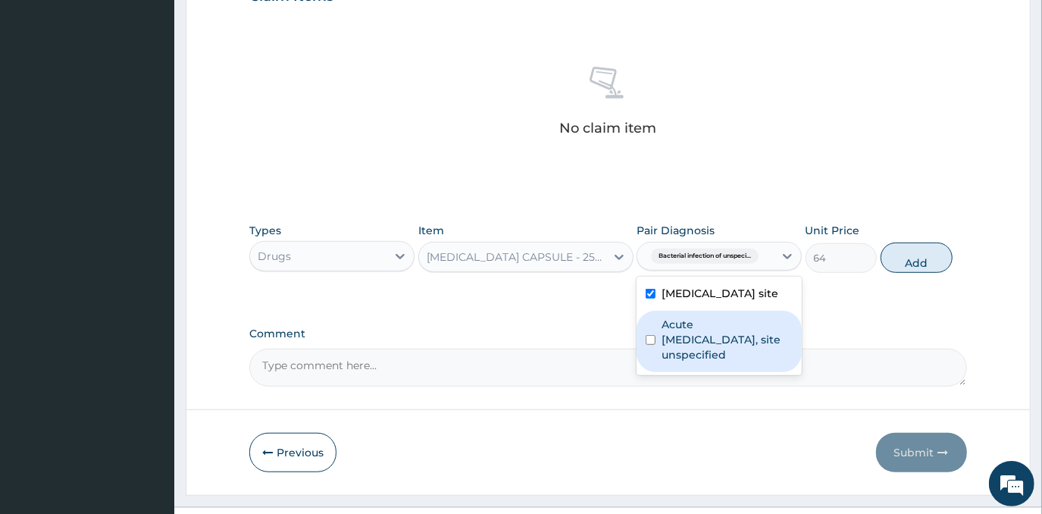
drag, startPoint x: 770, startPoint y: 360, endPoint x: 804, endPoint y: 332, distance: 44.1
click at [770, 358] on label "Acute upper respiratory infection, site unspecified" at bounding box center [726, 339] width 131 height 45
checkbox input "true"
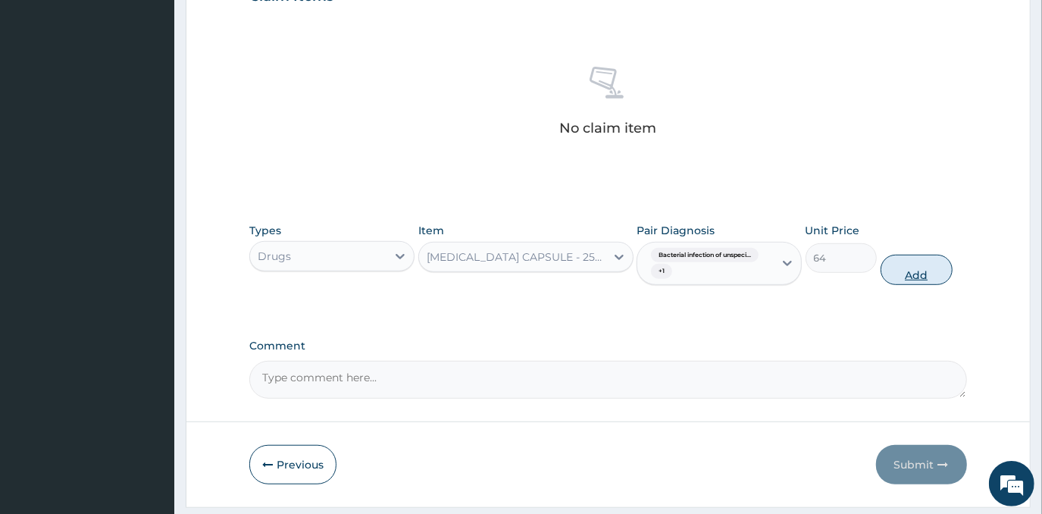
click at [906, 265] on button "Add" at bounding box center [916, 270] width 72 height 30
type input "0"
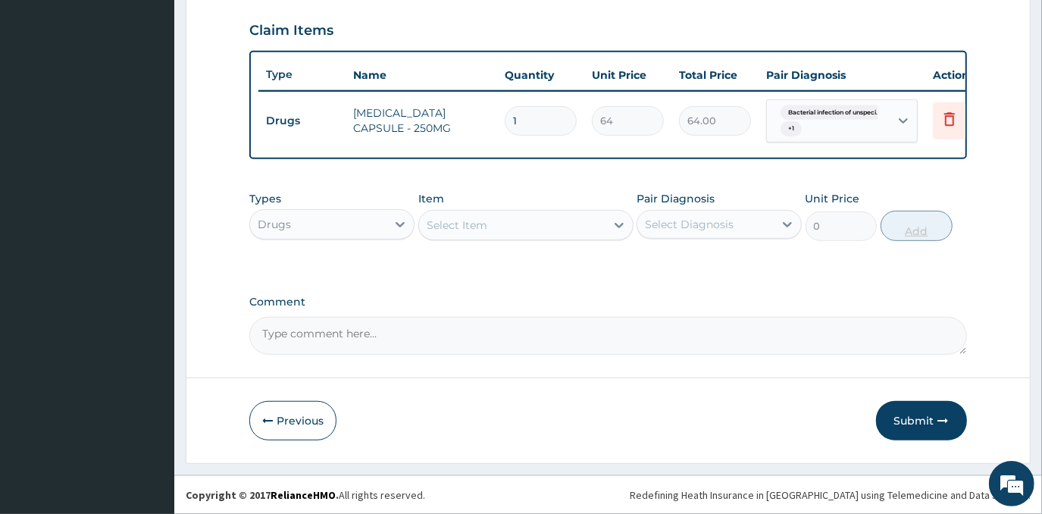
type input "15"
type input "960.00"
type input "15"
click at [517, 216] on div "Select Item" at bounding box center [512, 225] width 186 height 24
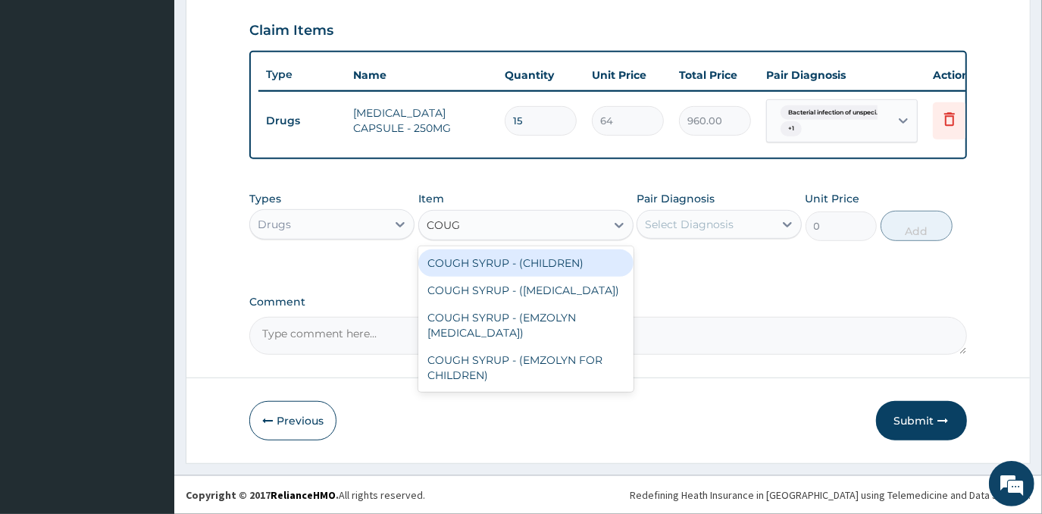
type input "COUGH"
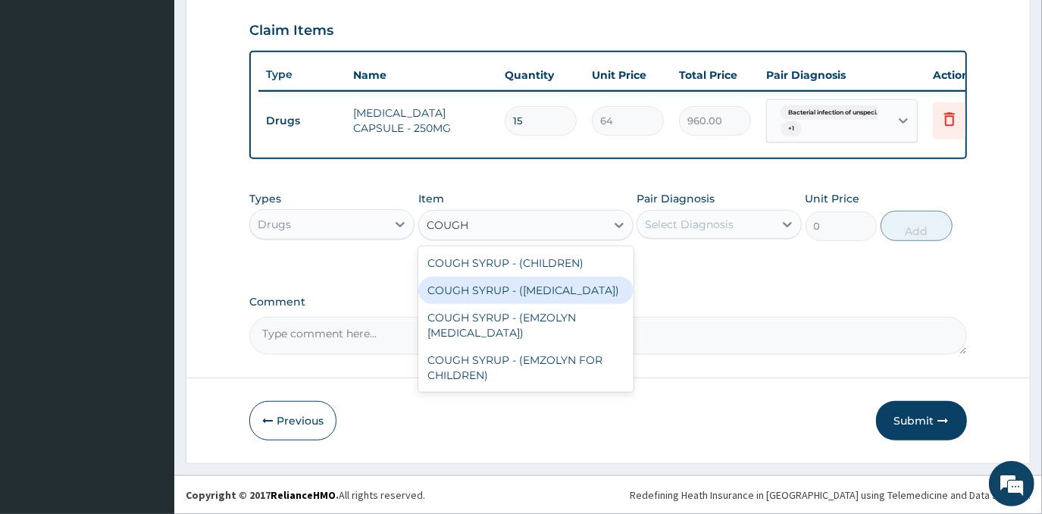
click at [504, 292] on div "COUGH SYRUP - ([MEDICAL_DATA])" at bounding box center [525, 289] width 215 height 27
type input "1280"
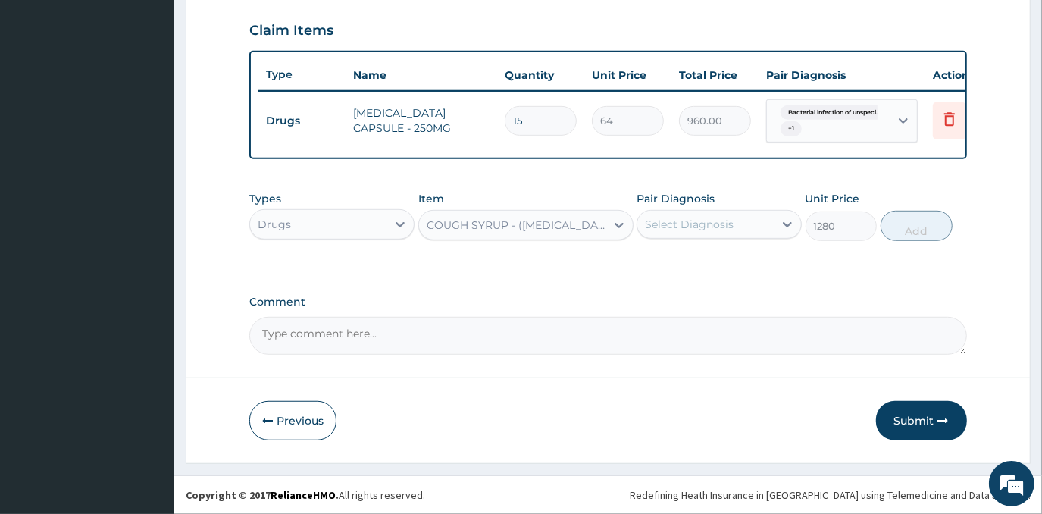
click at [700, 217] on div "Select Diagnosis" at bounding box center [705, 224] width 136 height 24
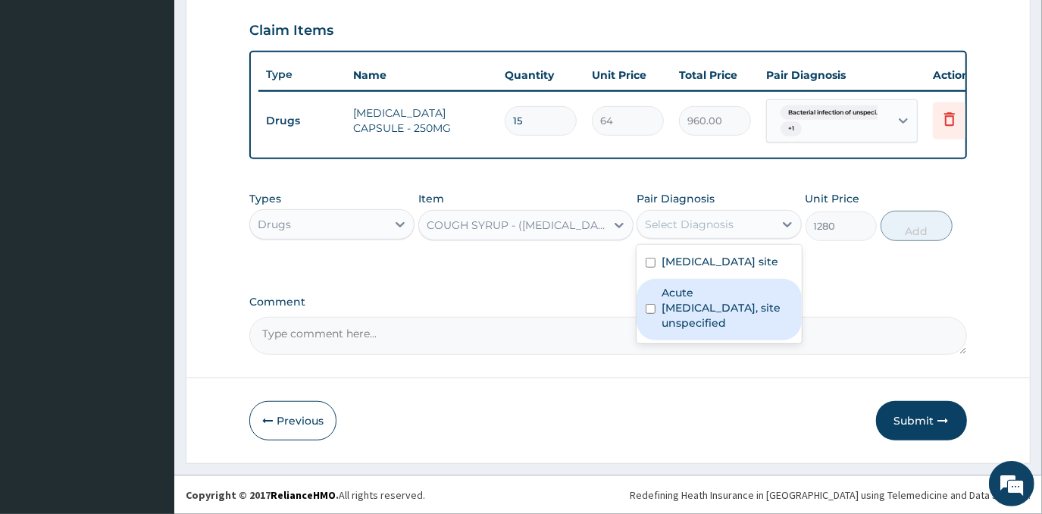
click at [692, 295] on div "Acute upper respiratory infection, site unspecified" at bounding box center [718, 309] width 165 height 61
checkbox input "true"
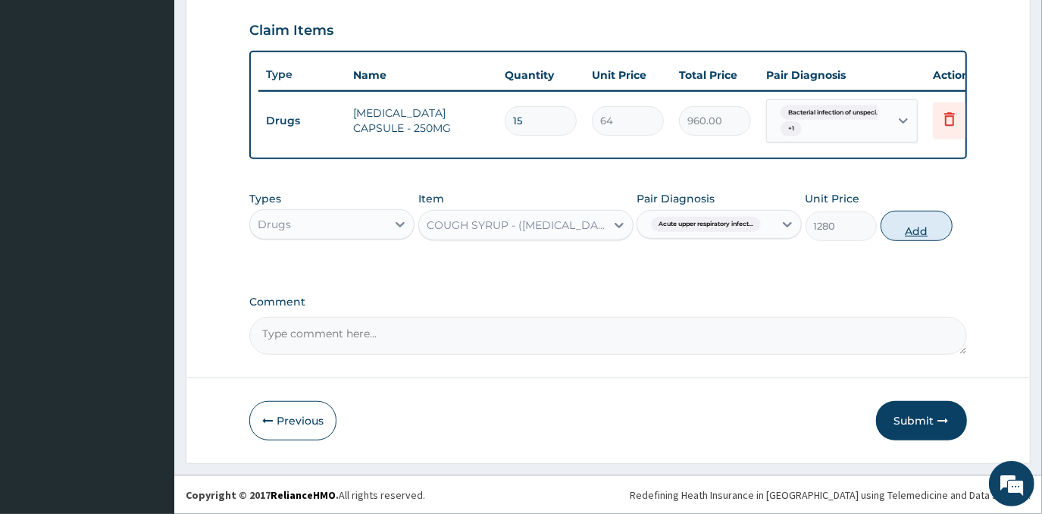
click at [898, 225] on button "Add" at bounding box center [916, 226] width 72 height 30
type input "0"
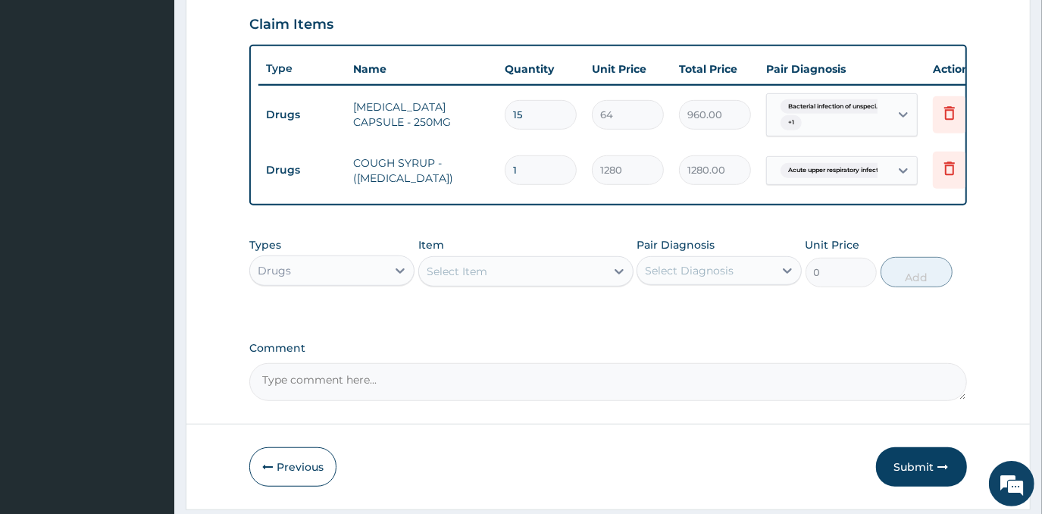
click at [485, 276] on div "Select Item" at bounding box center [456, 271] width 61 height 15
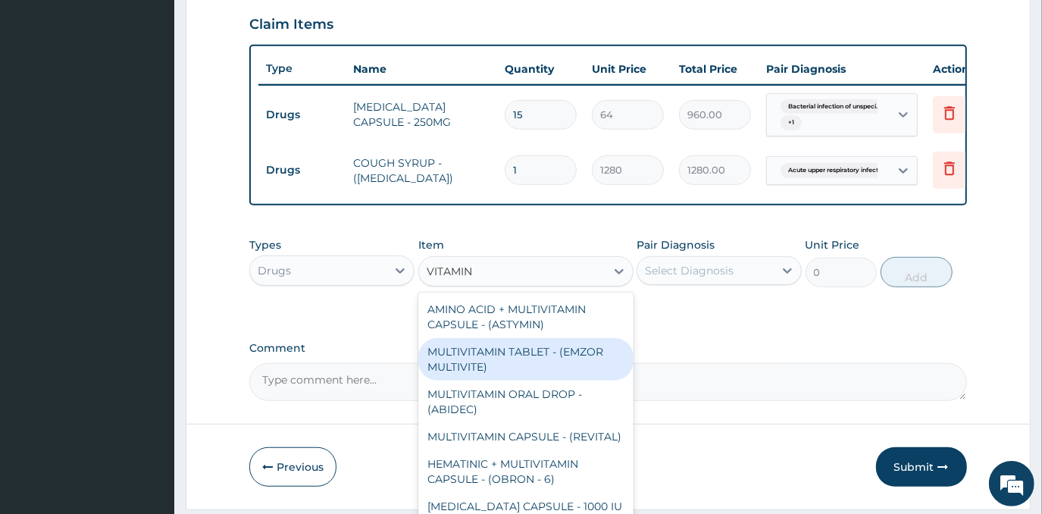
type input "VITAMIN C"
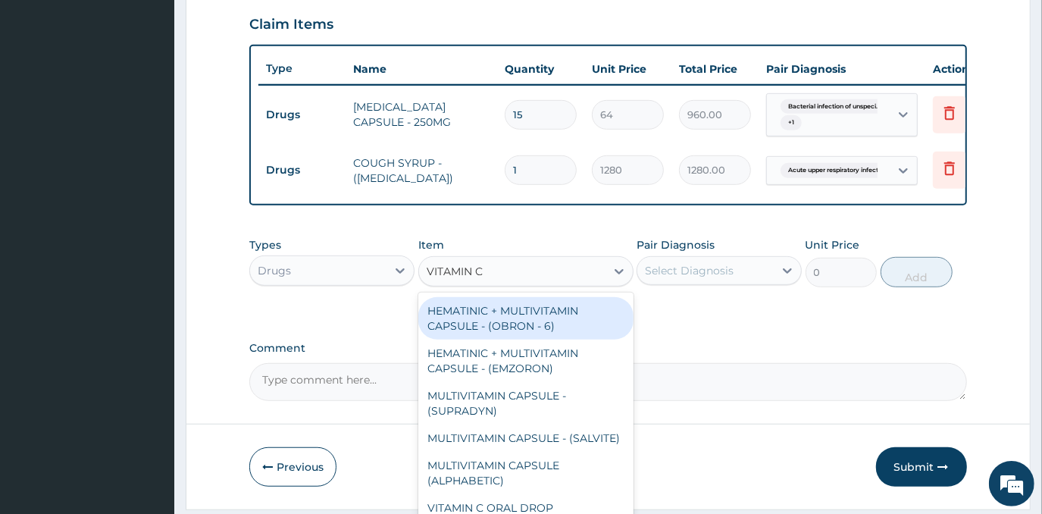
scroll to position [172, 0]
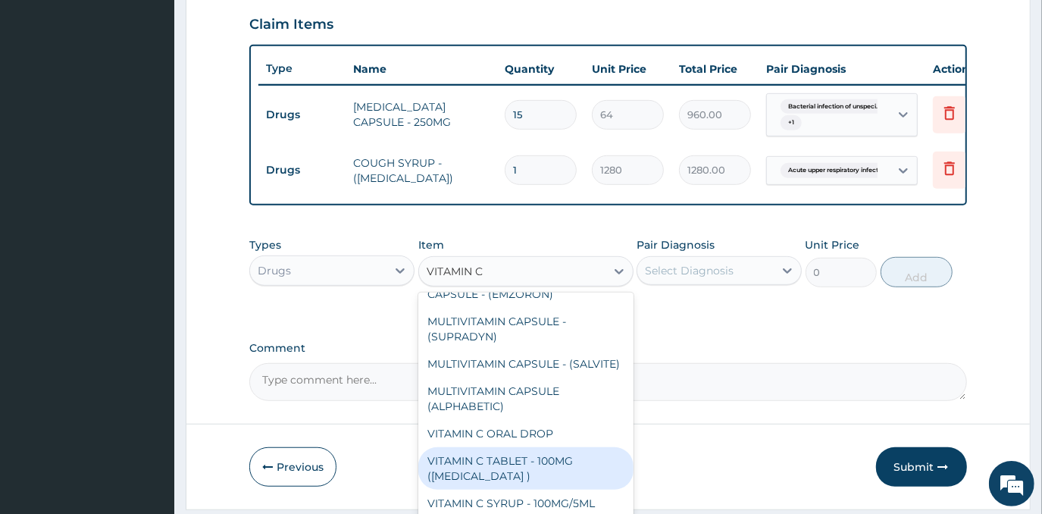
click at [523, 476] on div "VITAMIN C TABLET - 100MG ([MEDICAL_DATA] )" at bounding box center [525, 468] width 215 height 42
type input "19.200000000000003"
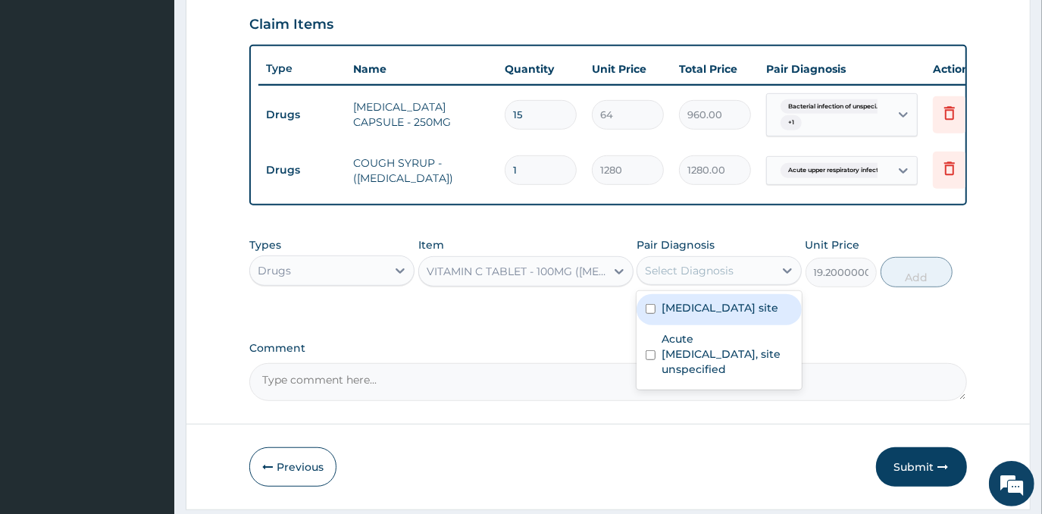
click at [749, 278] on div "Select Diagnosis" at bounding box center [705, 270] width 136 height 24
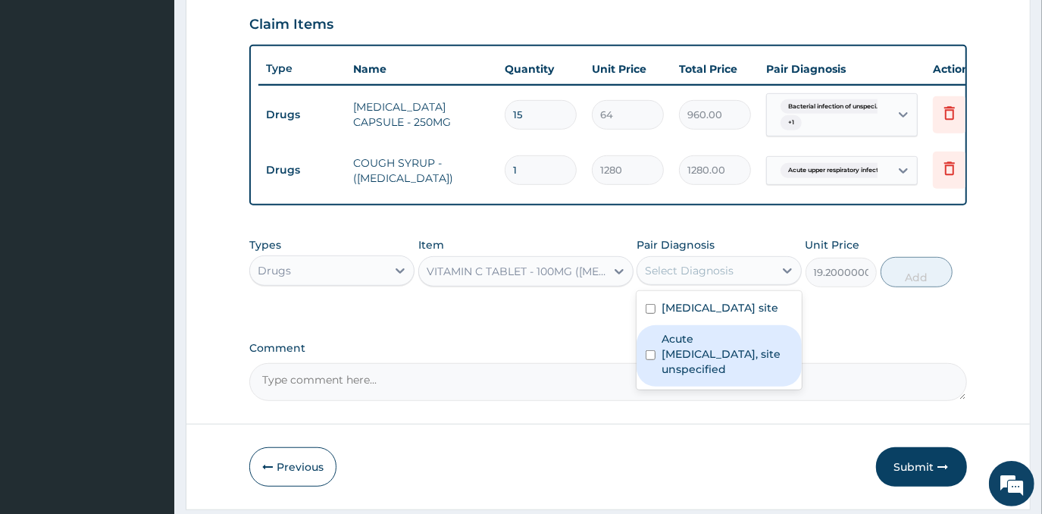
click at [738, 376] on label "Acute upper respiratory infection, site unspecified" at bounding box center [726, 353] width 131 height 45
checkbox input "true"
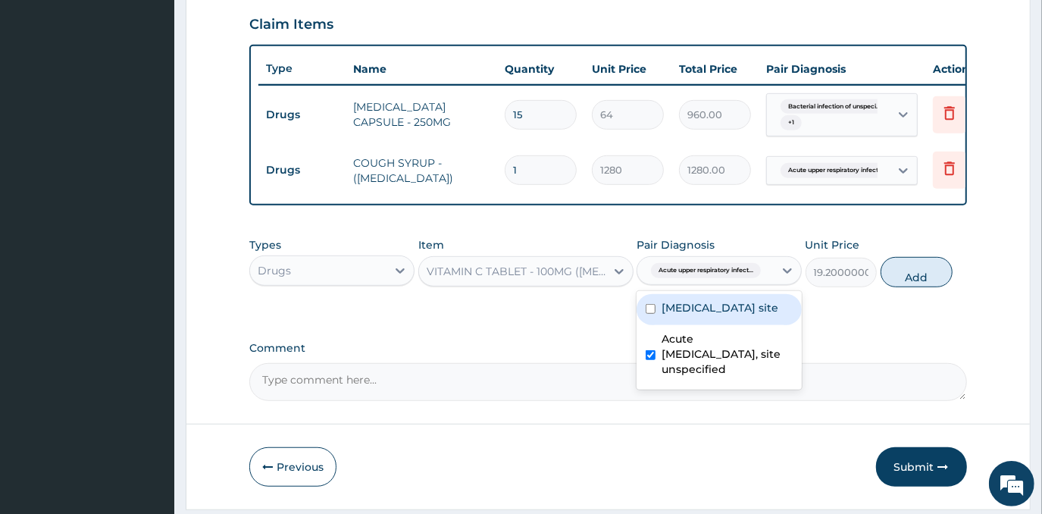
drag, startPoint x: 748, startPoint y: 332, endPoint x: 883, endPoint y: 280, distance: 144.6
click at [751, 315] on label "Bacterial infection of unspecified site" at bounding box center [719, 307] width 117 height 15
checkbox input "true"
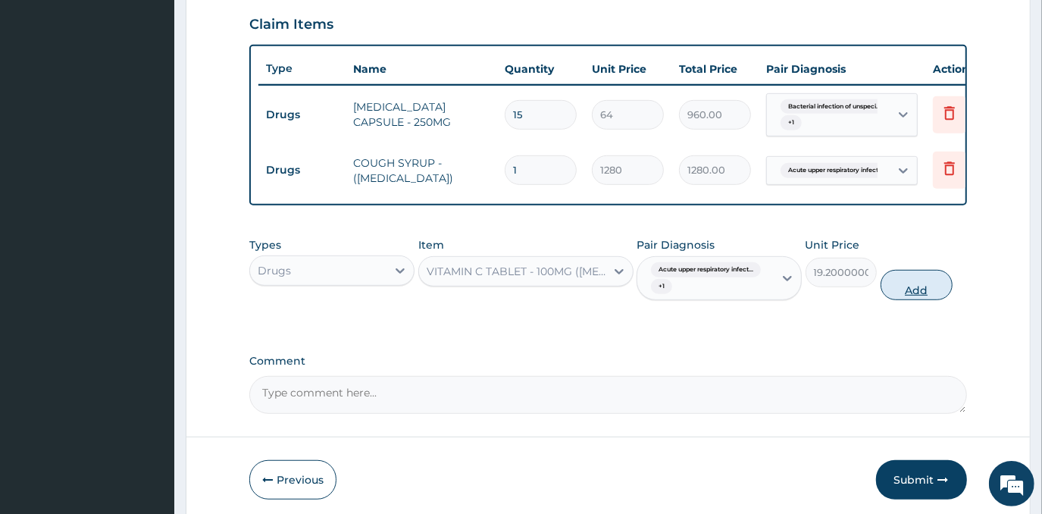
click at [914, 295] on button "Add" at bounding box center [916, 285] width 72 height 30
type input "0"
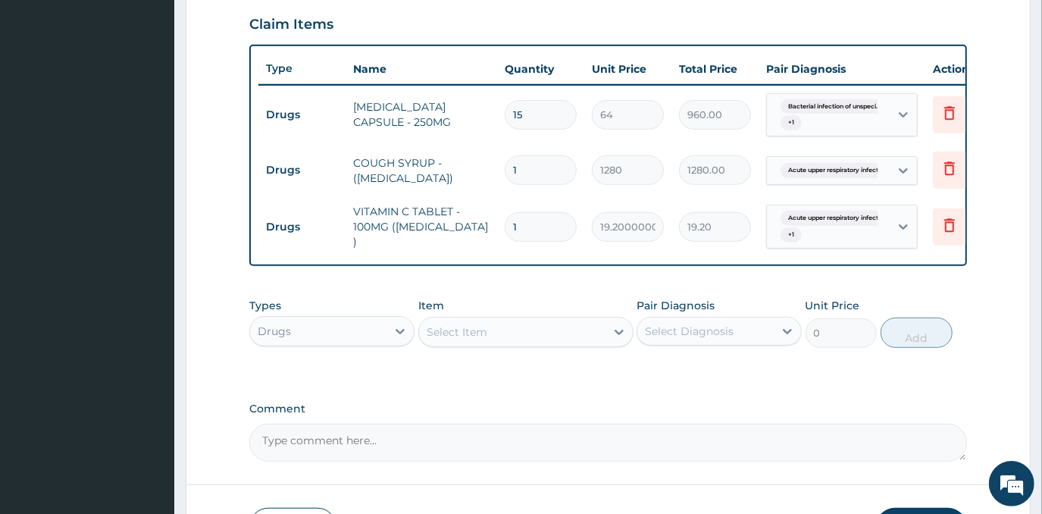
type input "15"
type input "288.00"
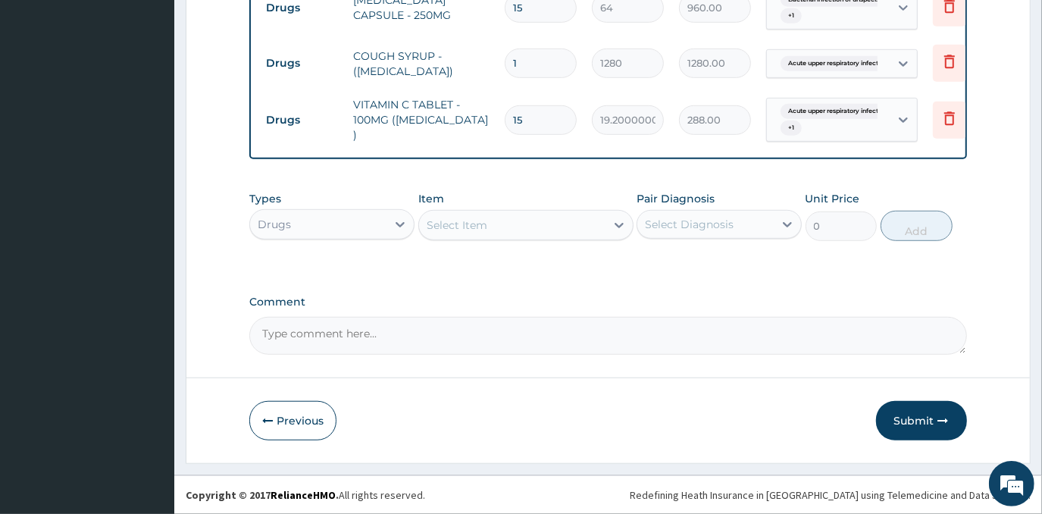
scroll to position [630, 0]
type input "15"
click at [499, 227] on div "Select Item" at bounding box center [512, 225] width 186 height 24
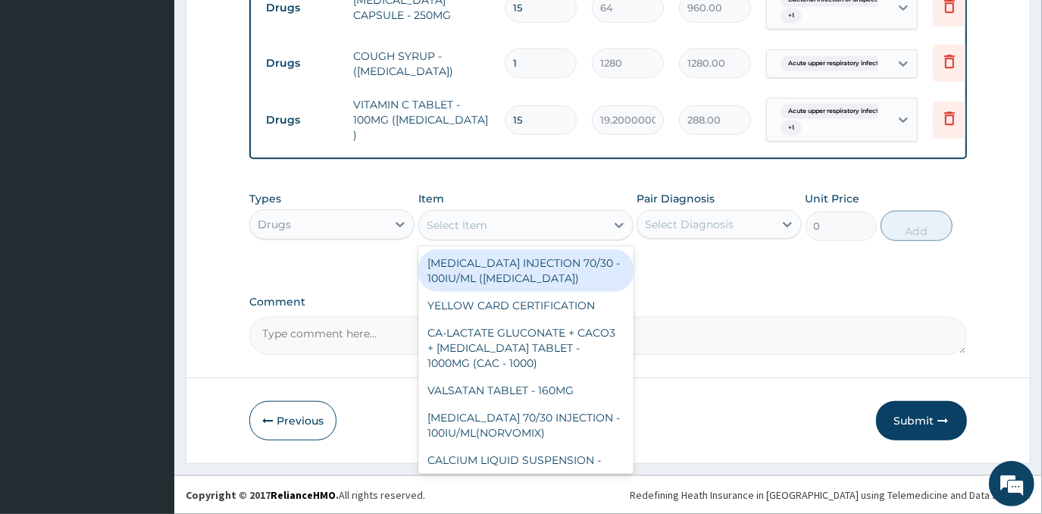
click at [297, 227] on div "Drugs" at bounding box center [318, 224] width 136 height 24
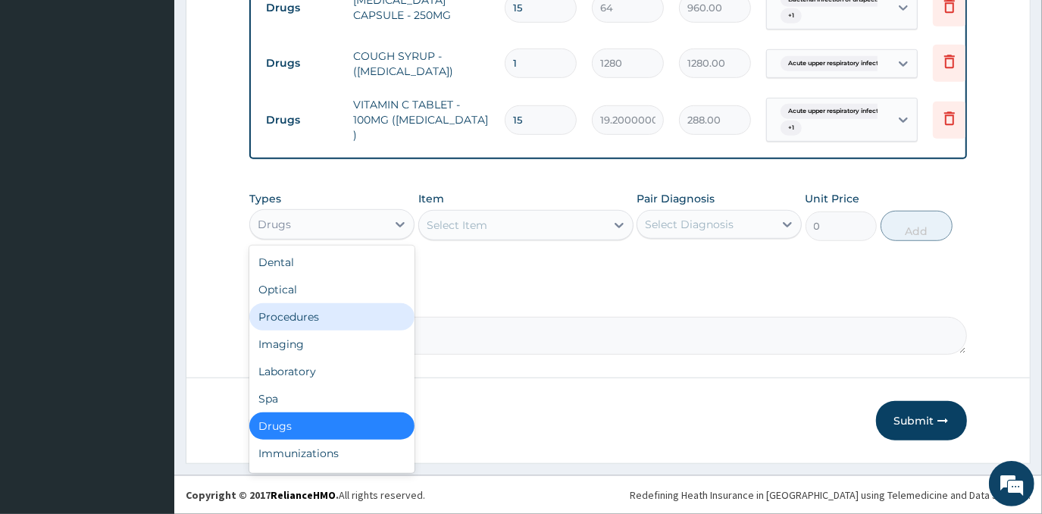
click at [307, 316] on div "Procedures" at bounding box center [331, 316] width 165 height 27
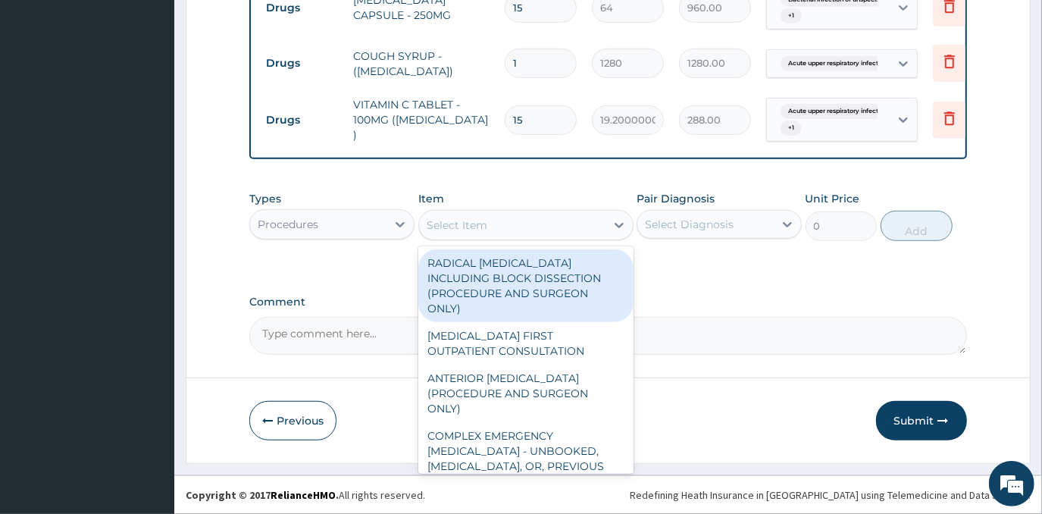
click at [495, 225] on div "Select Item" at bounding box center [512, 225] width 186 height 24
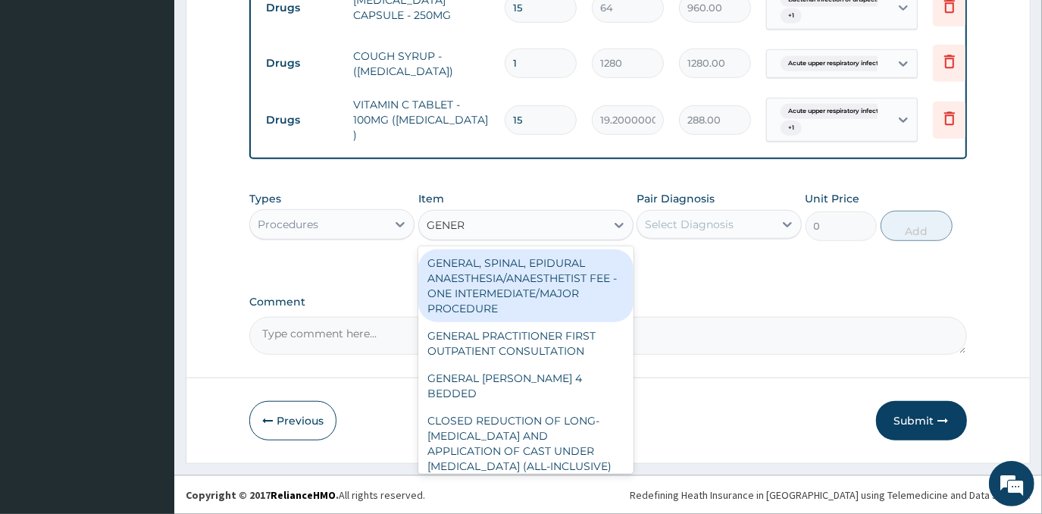
type input "GENERA"
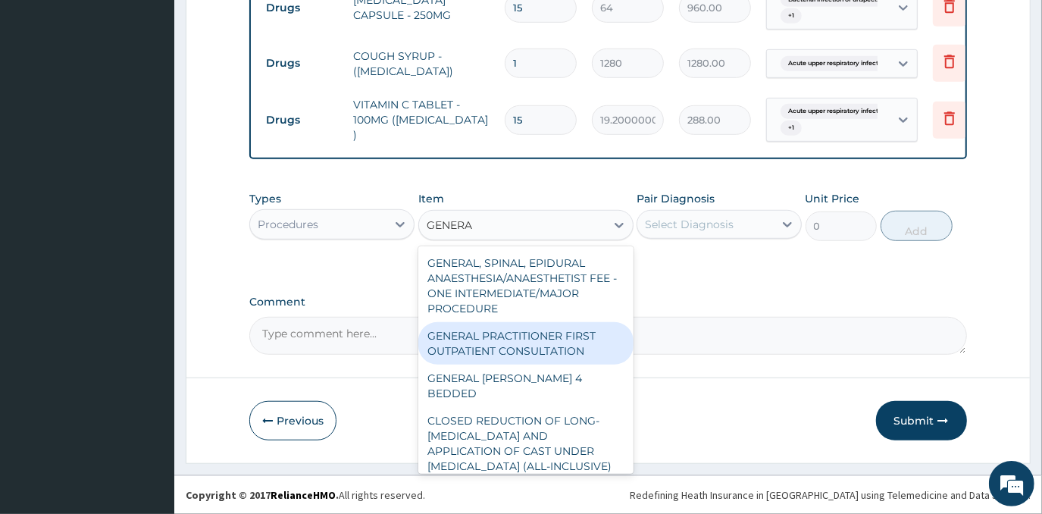
click at [524, 347] on div "GENERAL PRACTITIONER FIRST OUTPATIENT CONSULTATION" at bounding box center [525, 343] width 215 height 42
type input "4500"
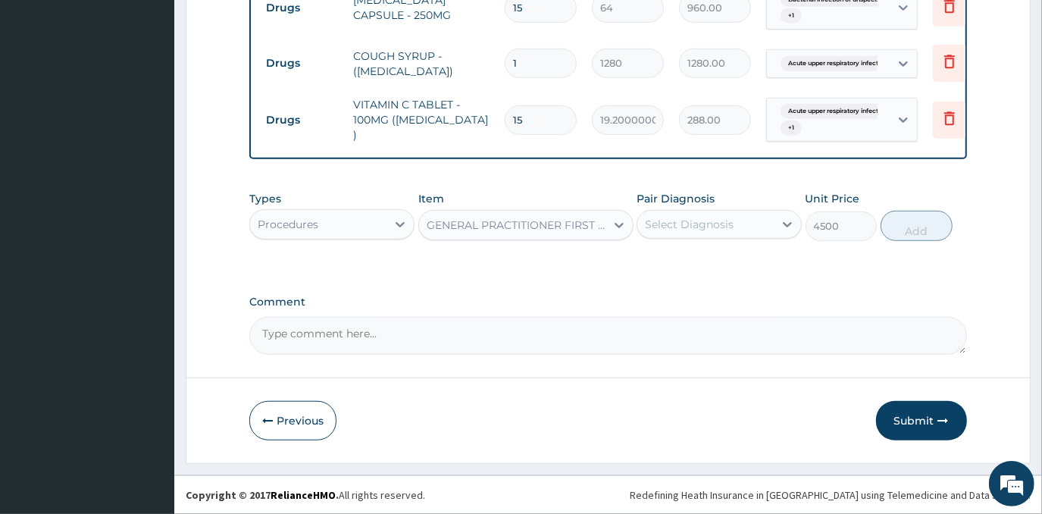
click at [702, 223] on div "Select Diagnosis" at bounding box center [689, 224] width 89 height 15
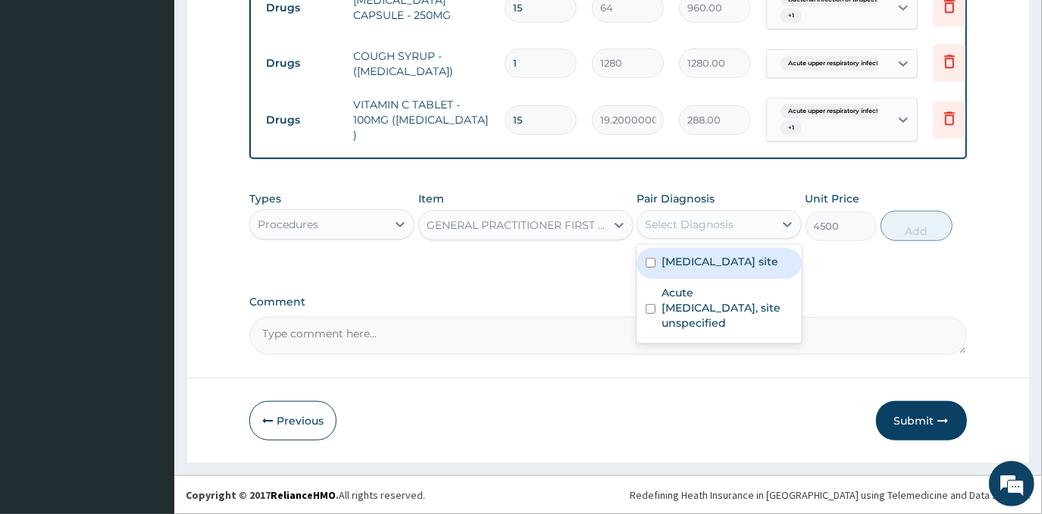
click at [692, 269] on label "Bacterial infection of unspecified site" at bounding box center [719, 261] width 117 height 15
checkbox input "true"
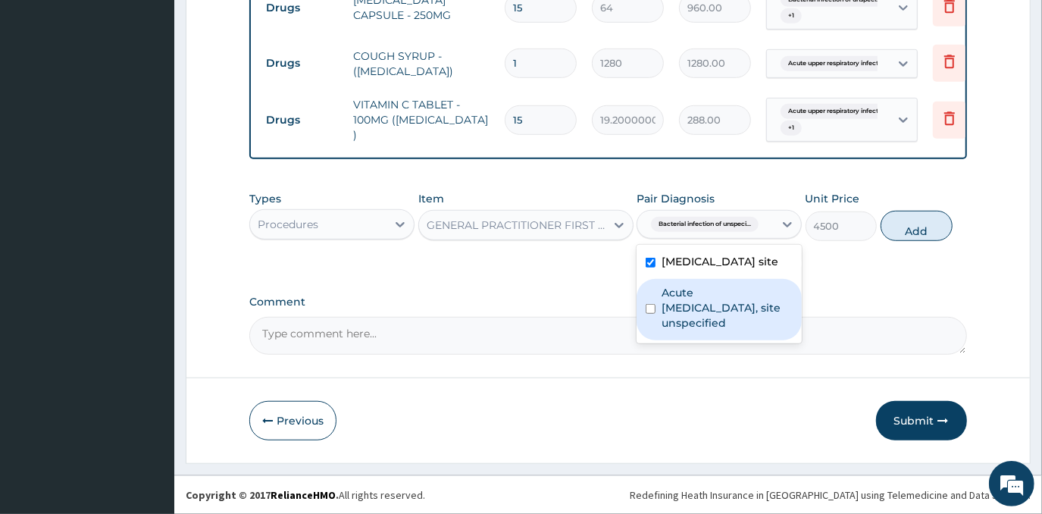
click at [745, 324] on label "Acute upper respiratory infection, site unspecified" at bounding box center [726, 307] width 131 height 45
checkbox input "true"
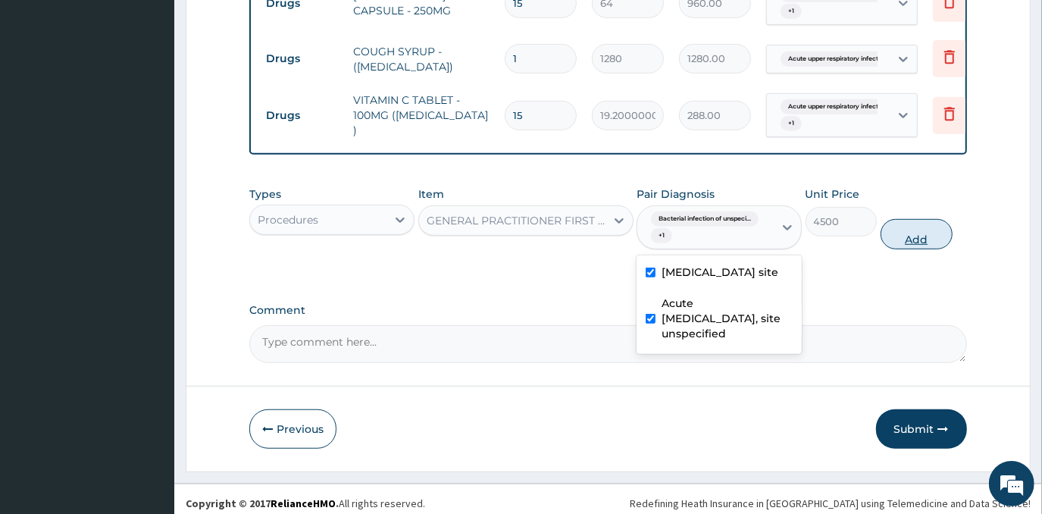
click at [910, 237] on button "Add" at bounding box center [916, 234] width 72 height 30
type input "0"
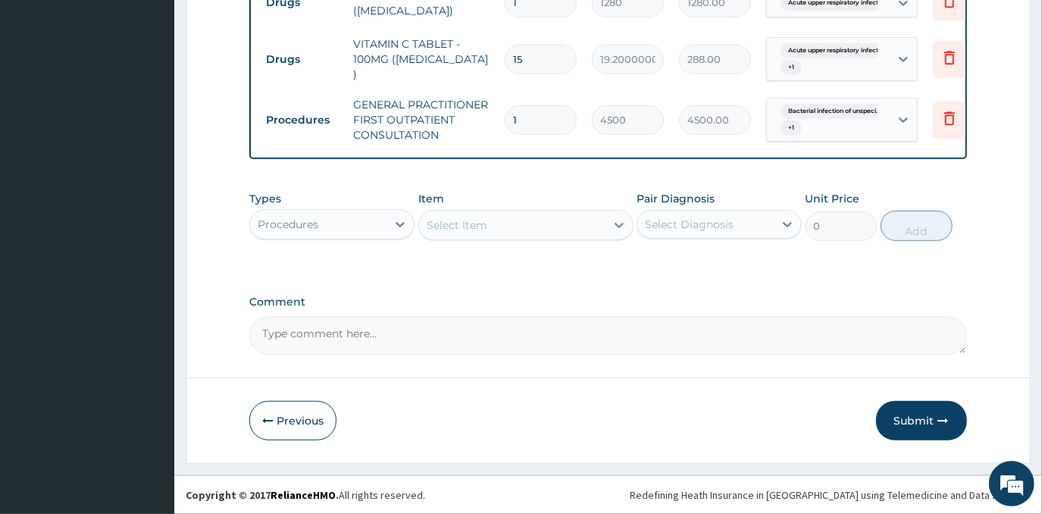
scroll to position [691, 0]
click at [925, 413] on button "Submit" at bounding box center [921, 420] width 91 height 39
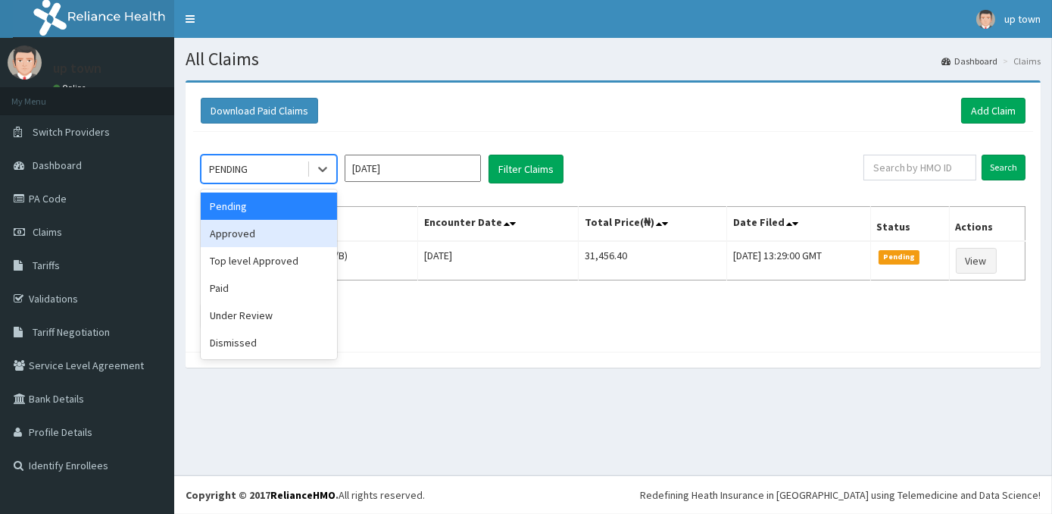
click at [251, 236] on div "Approved" at bounding box center [269, 233] width 136 height 27
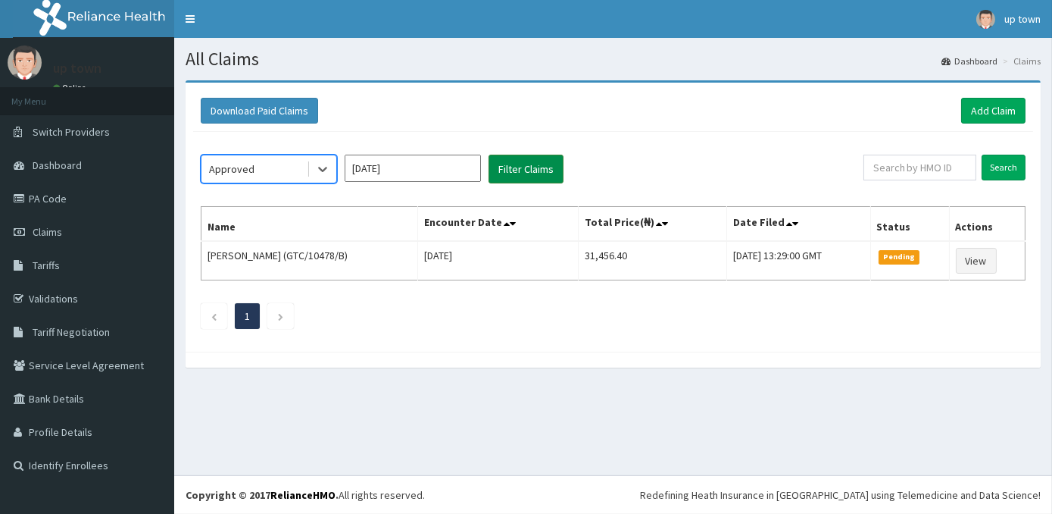
click at [533, 175] on button "Filter Claims" at bounding box center [526, 169] width 75 height 29
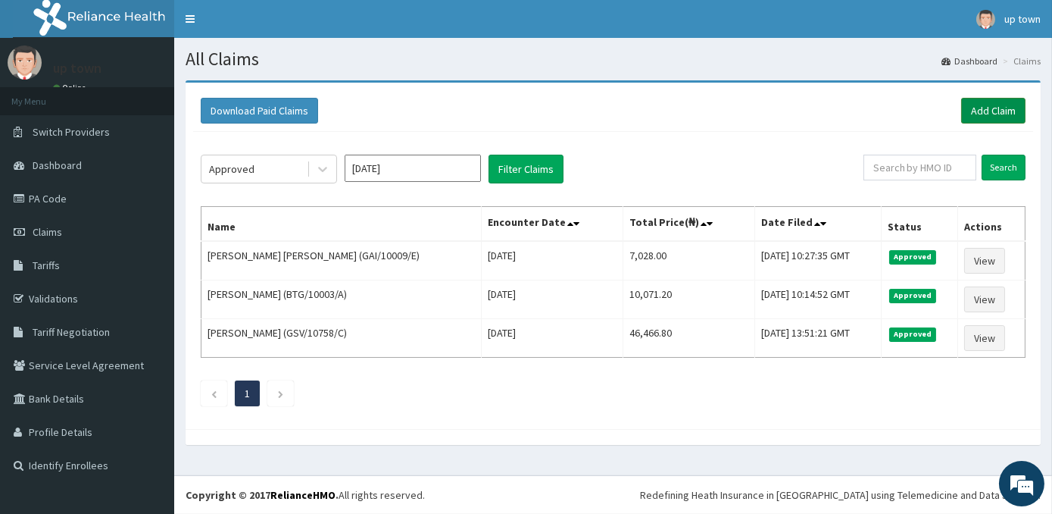
click at [1012, 112] on link "Add Claim" at bounding box center [993, 111] width 64 height 26
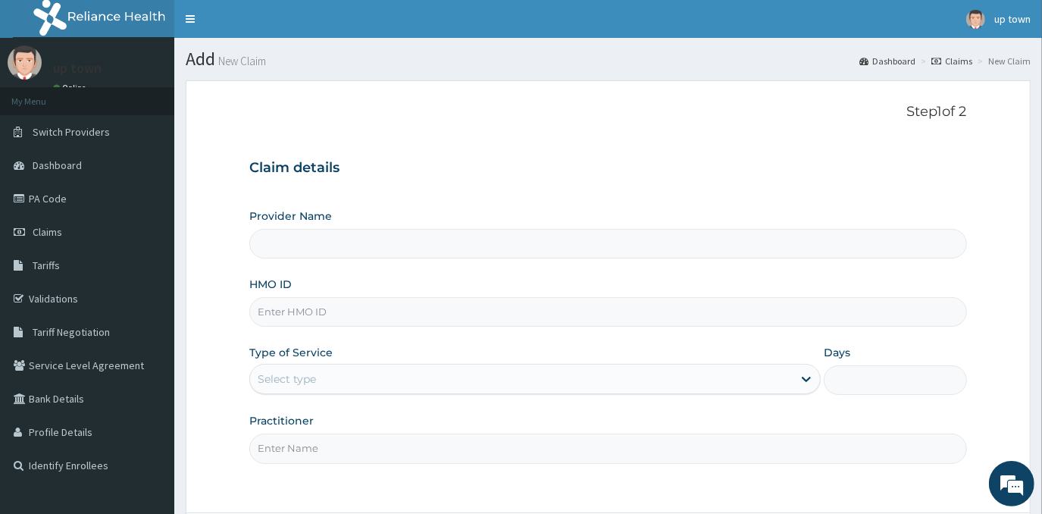
type input "[GEOGRAPHIC_DATA]"
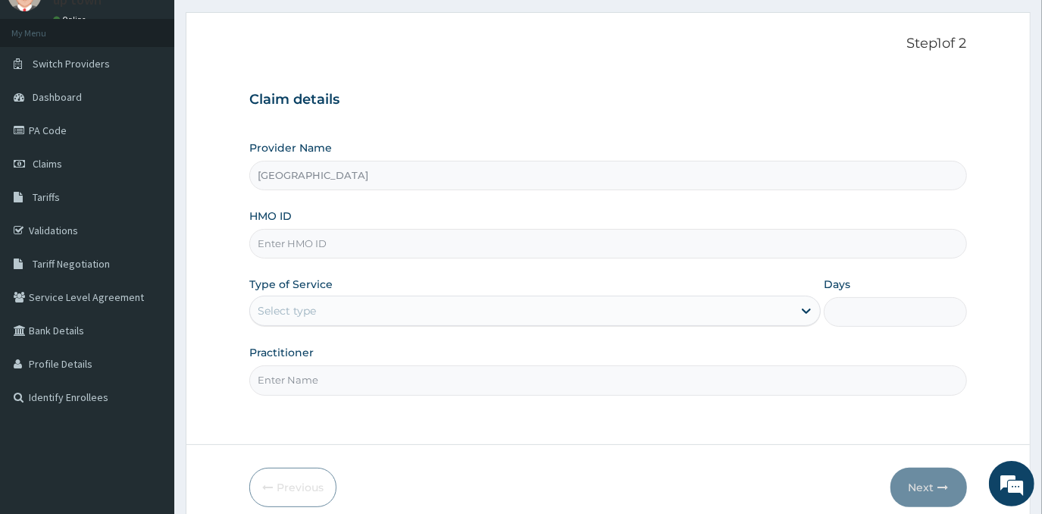
click at [567, 243] on input "HMO ID" at bounding box center [607, 244] width 717 height 30
type input "FMC/11055/A"
click at [333, 314] on div "Select type" at bounding box center [521, 310] width 542 height 24
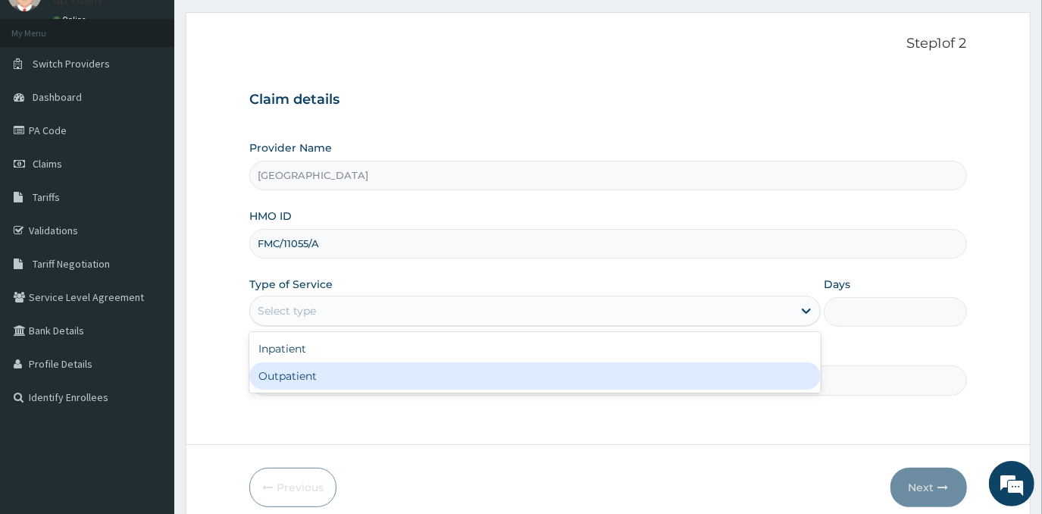
click at [361, 376] on div "Outpatient" at bounding box center [534, 375] width 571 height 27
type input "1"
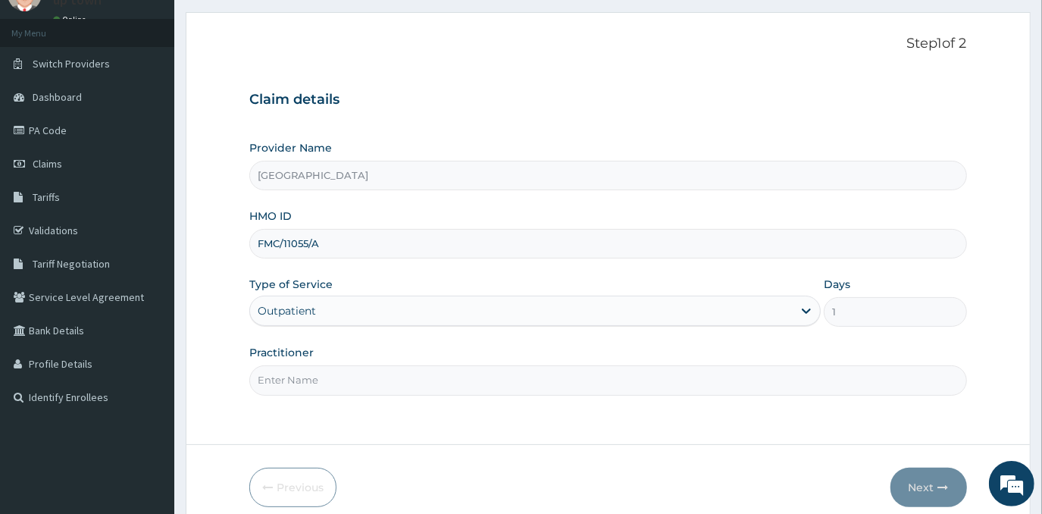
click at [464, 372] on input "Practitioner" at bounding box center [607, 380] width 717 height 30
type input "DR EMMANUEL N. OHIAERI"
click at [917, 483] on button "Next" at bounding box center [928, 486] width 77 height 39
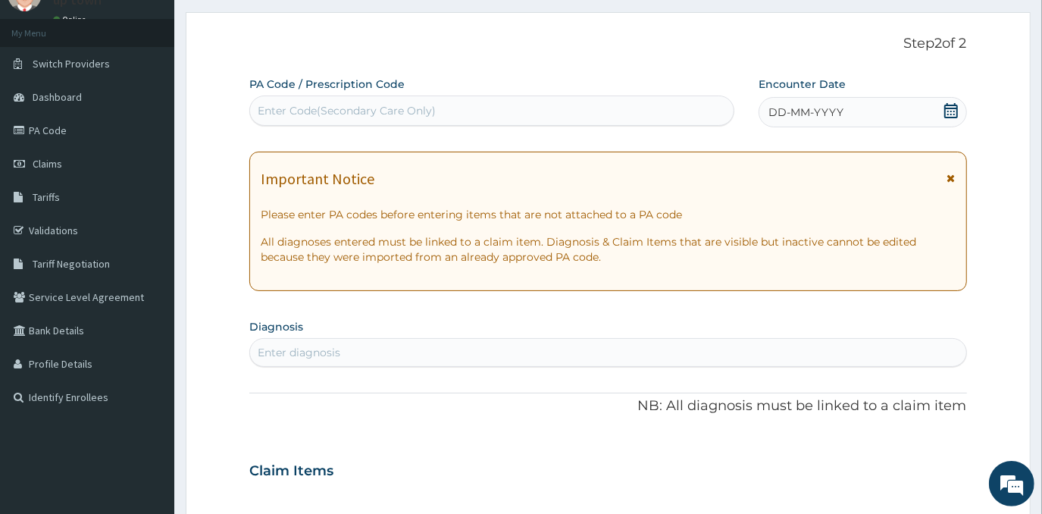
click at [883, 113] on div "DD-MM-YYYY" at bounding box center [862, 112] width 208 height 30
drag, startPoint x: 883, startPoint y: 113, endPoint x: 870, endPoint y: 122, distance: 15.8
click at [882, 113] on div "DD-MM-YYYY" at bounding box center [862, 112] width 208 height 30
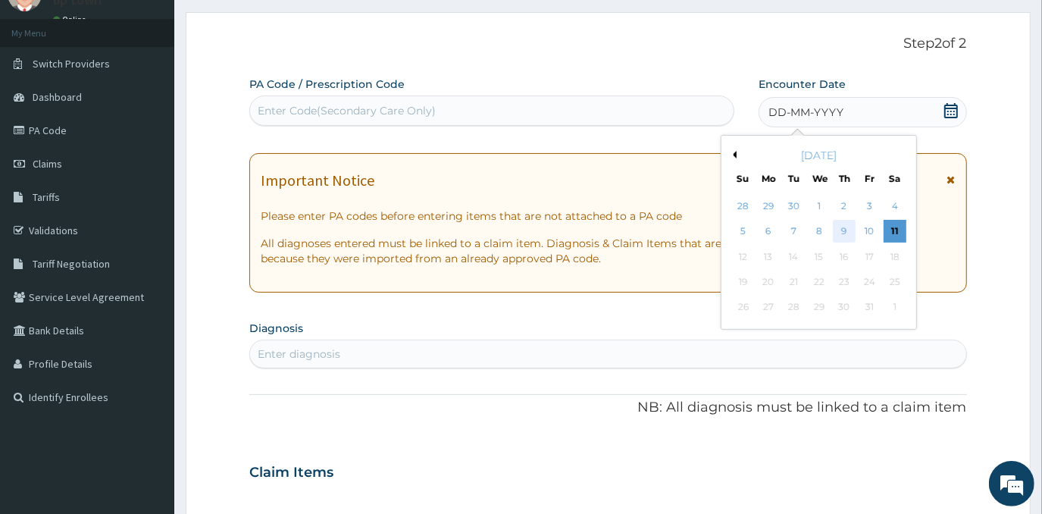
click at [845, 224] on div "9" at bounding box center [843, 231] width 23 height 23
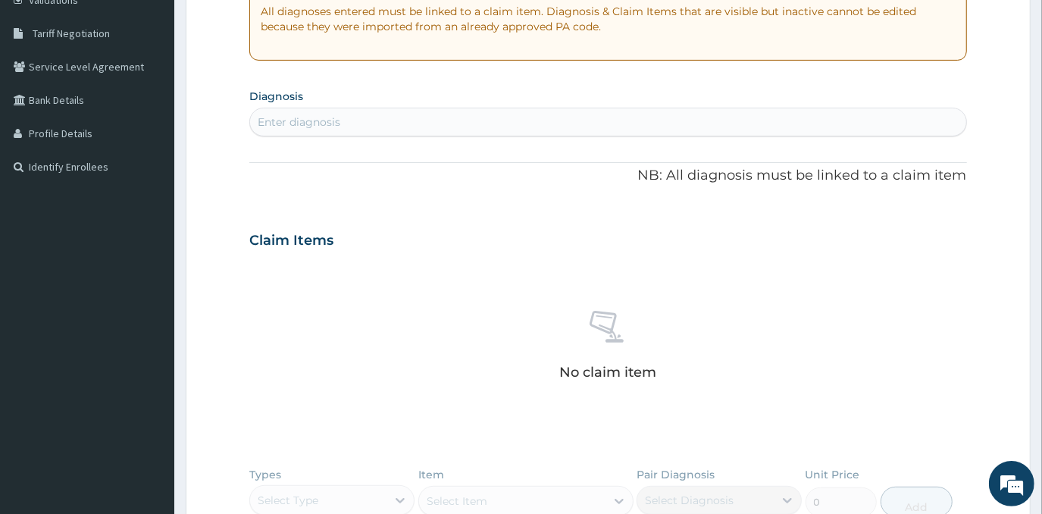
scroll to position [344, 0]
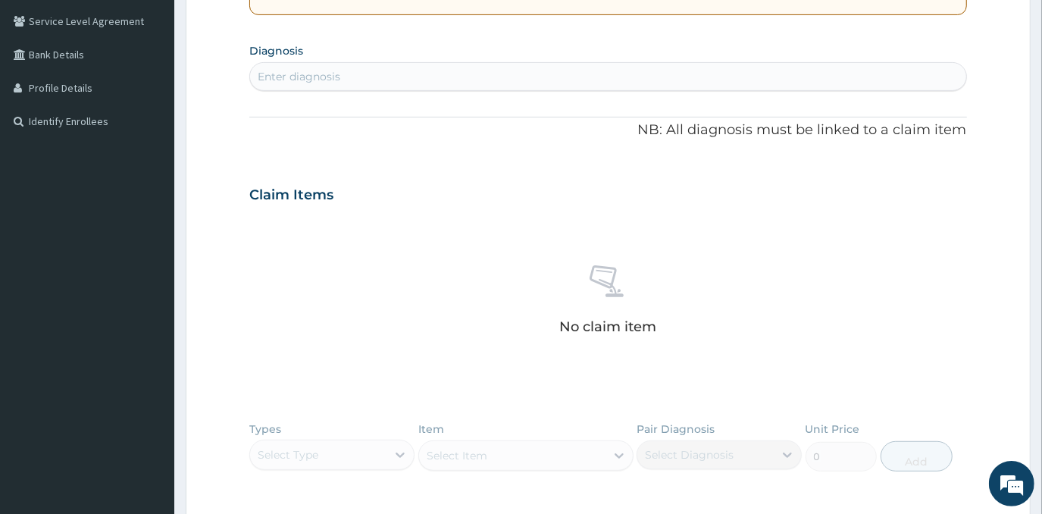
click at [585, 80] on div "Enter diagnosis" at bounding box center [607, 76] width 715 height 24
type input "PLASMODIA"
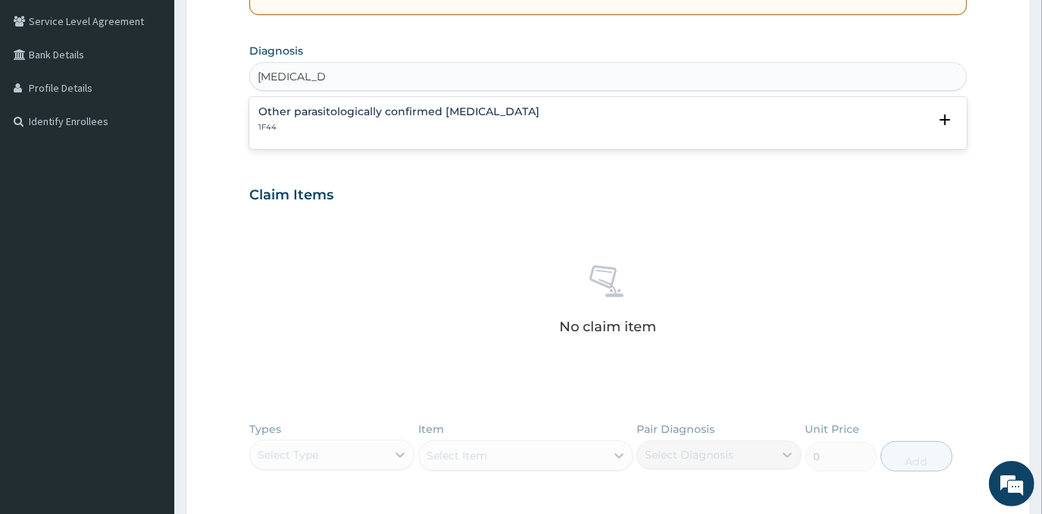
click at [470, 127] on p "1F44" at bounding box center [398, 127] width 281 height 11
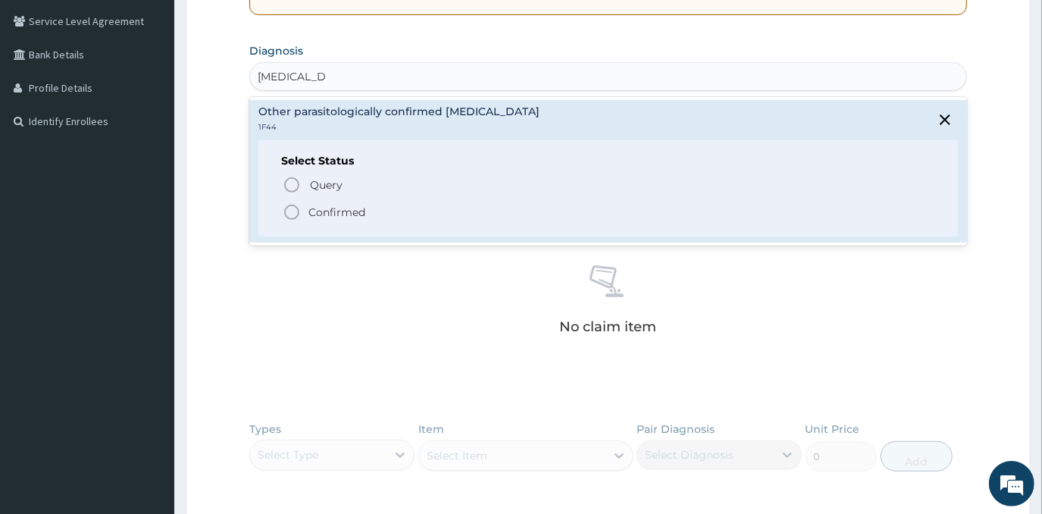
click at [361, 218] on span "Confirmed" at bounding box center [608, 212] width 651 height 18
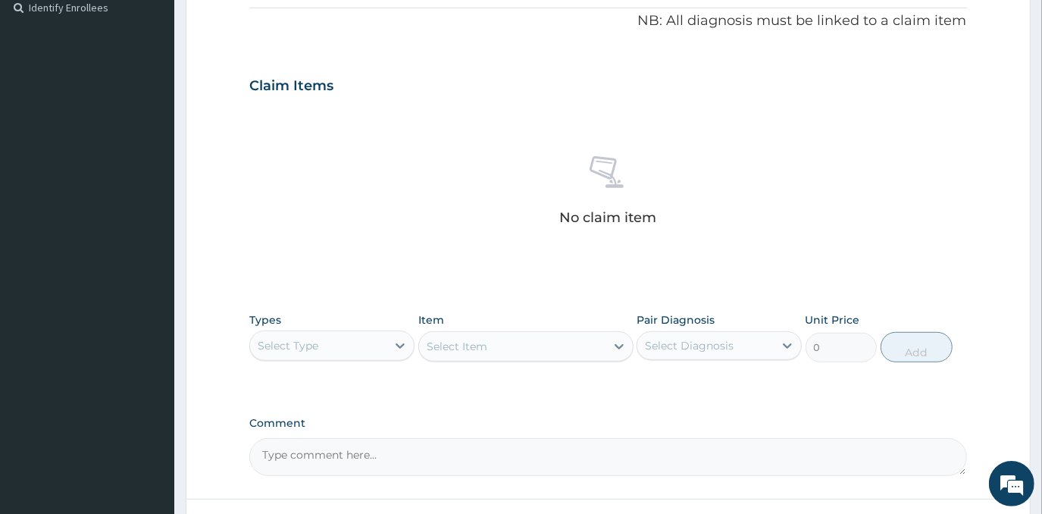
scroll to position [576, 0]
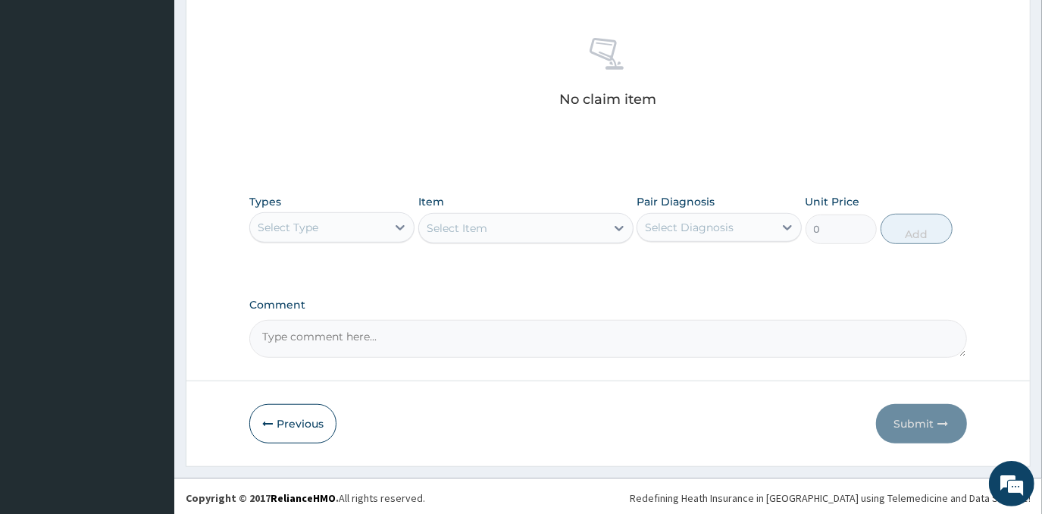
click at [382, 215] on div "Select Type" at bounding box center [318, 227] width 136 height 24
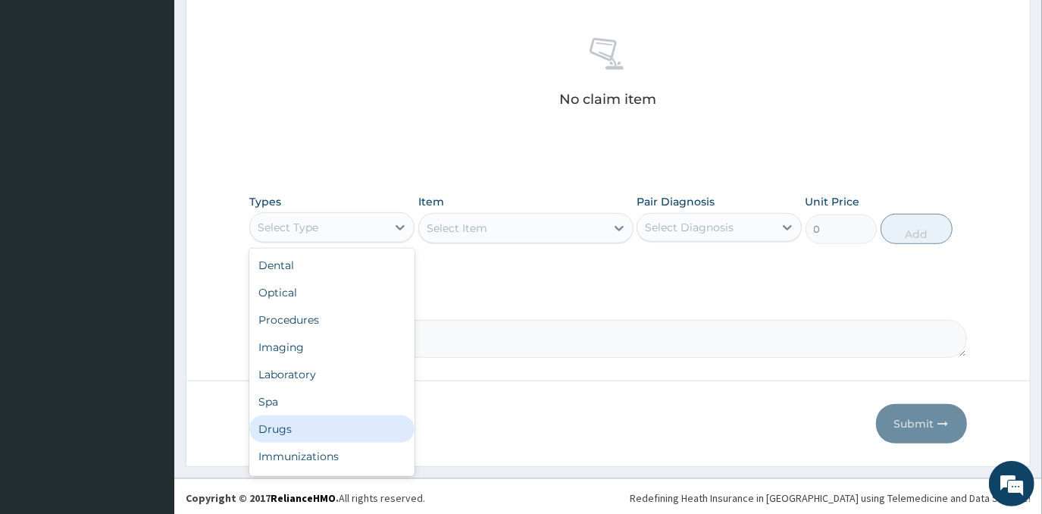
click at [319, 431] on div "Drugs" at bounding box center [331, 428] width 165 height 27
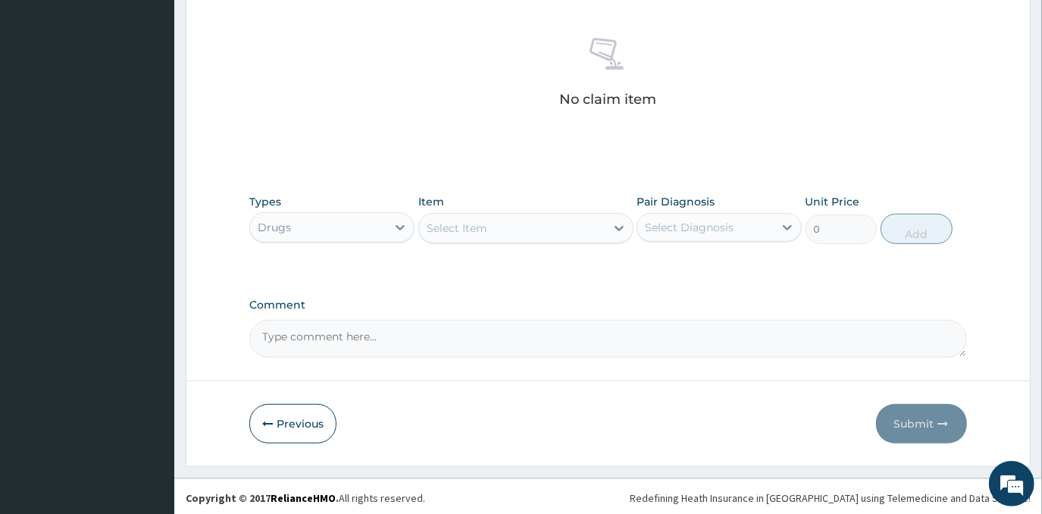
click at [492, 225] on div "Select Item" at bounding box center [512, 228] width 186 height 24
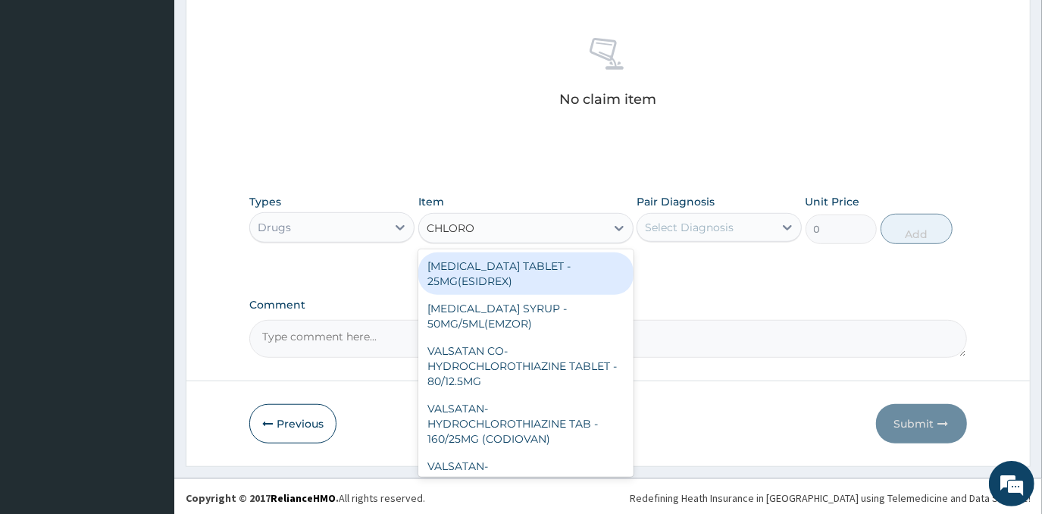
type input "CHLOROQ"
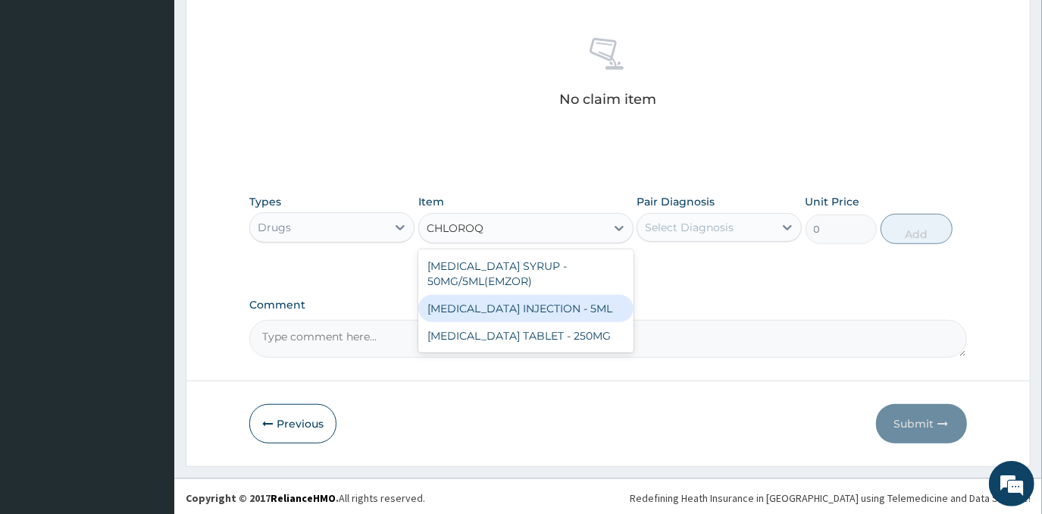
click at [579, 312] on div "[MEDICAL_DATA] INJECTION - 5ML" at bounding box center [525, 308] width 215 height 27
type input "192"
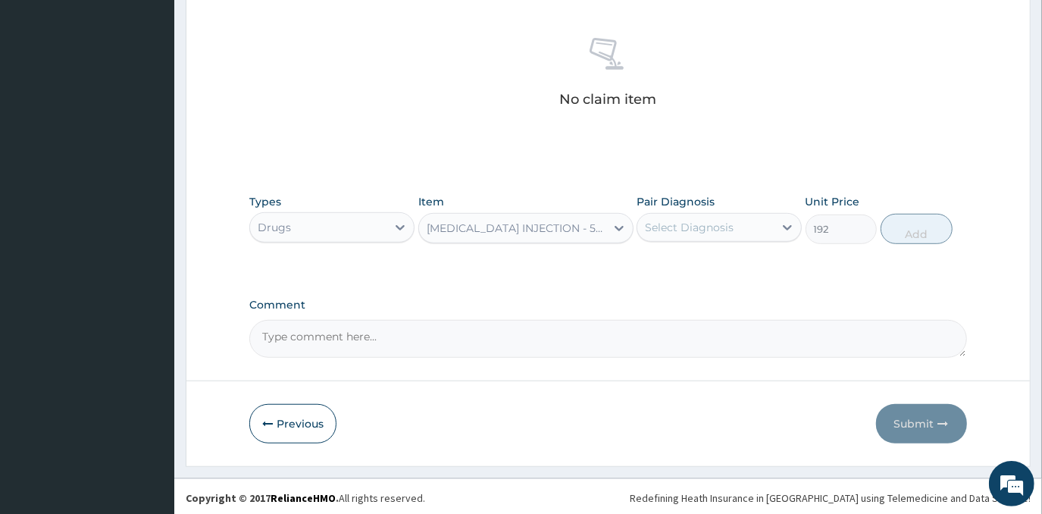
drag, startPoint x: 732, startPoint y: 225, endPoint x: 685, endPoint y: 243, distance: 51.1
click at [729, 226] on div "Select Diagnosis" at bounding box center [705, 227] width 136 height 24
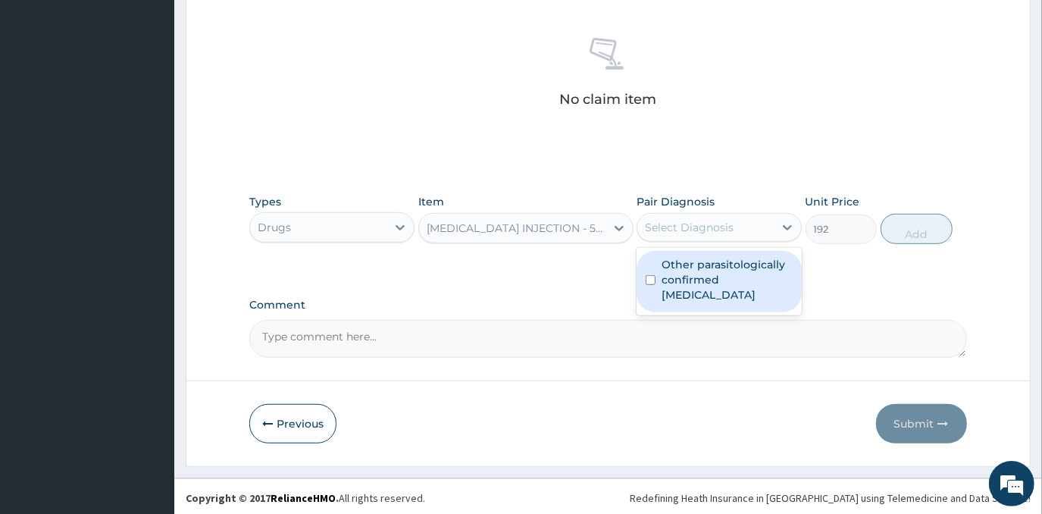
click at [678, 270] on label "Other parasitologically confirmed malaria" at bounding box center [726, 279] width 131 height 45
checkbox input "true"
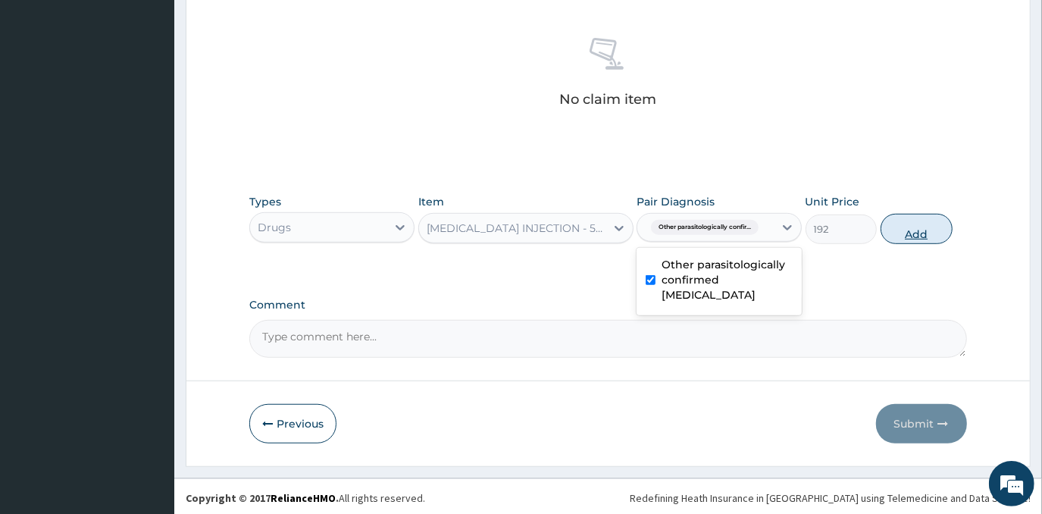
click at [913, 230] on button "Add" at bounding box center [916, 229] width 72 height 30
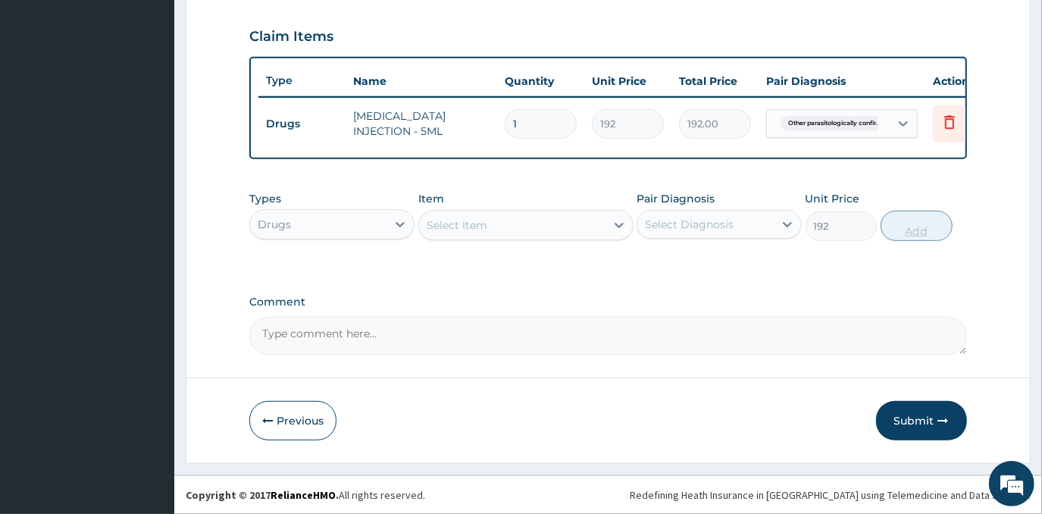
type input "0"
type input "0.00"
type input "3"
type input "576.00"
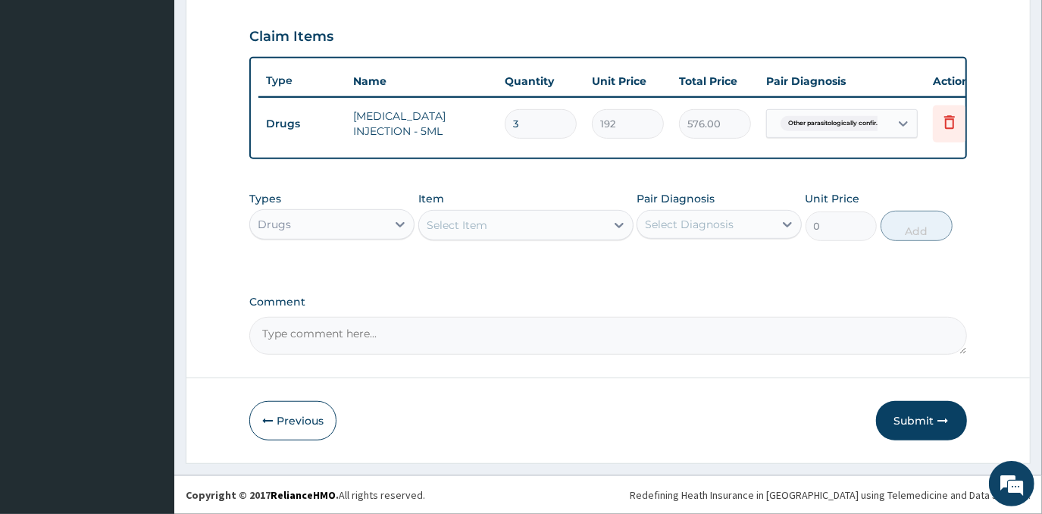
type input "3"
click at [491, 223] on div "Select Item" at bounding box center [512, 225] width 186 height 24
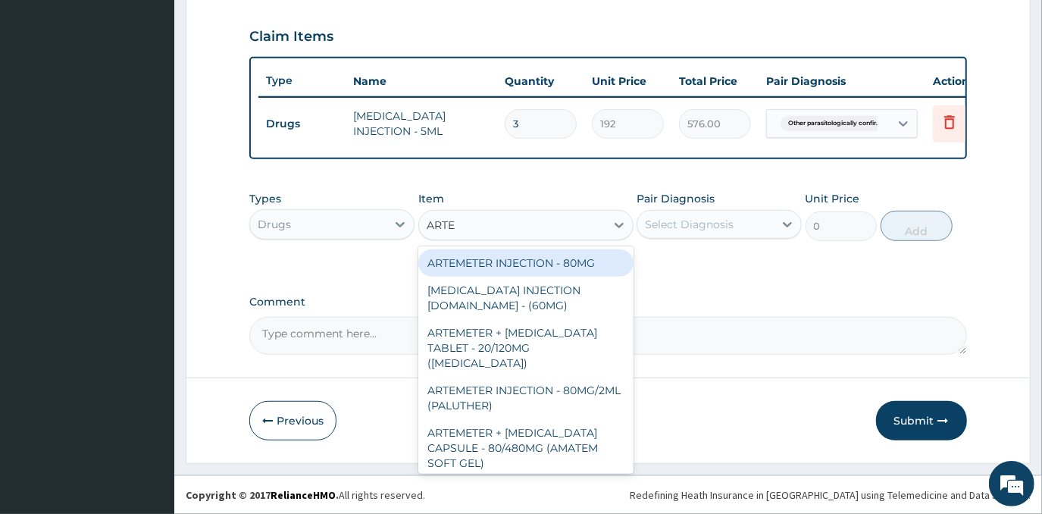
type input "ARTEM"
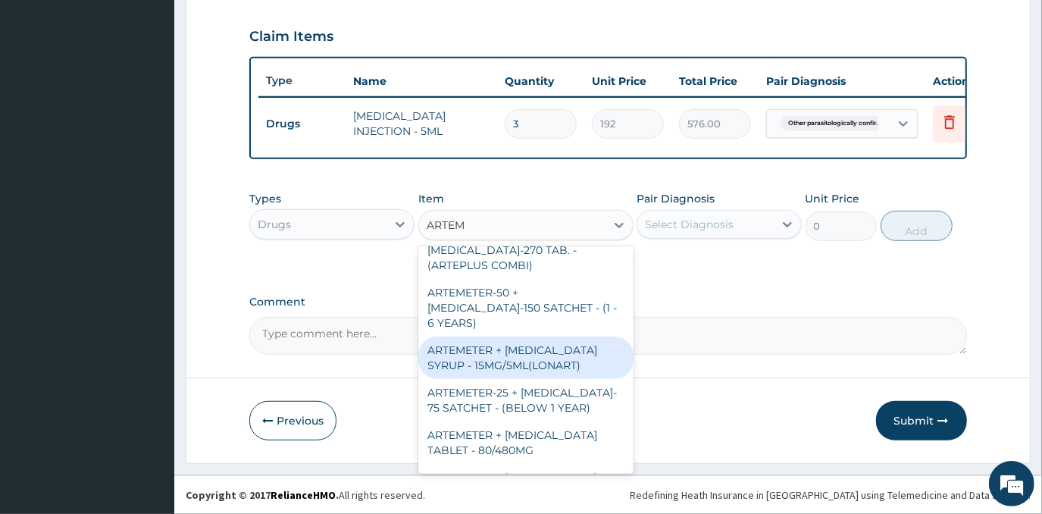
scroll to position [344, 0]
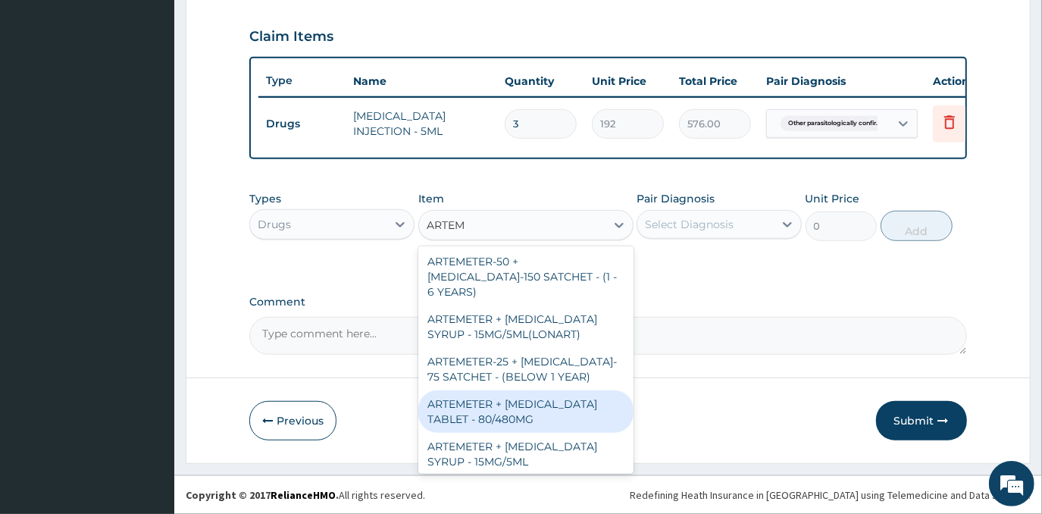
click at [532, 390] on div "ARTEMETER + [MEDICAL_DATA] TABLET - 80/480MG" at bounding box center [525, 411] width 215 height 42
type input "416"
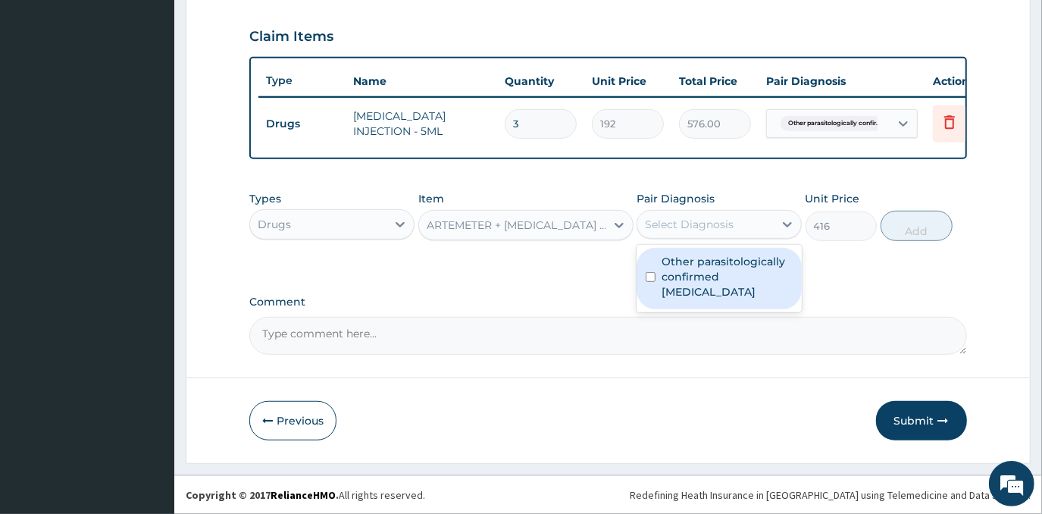
click at [720, 225] on div "Select Diagnosis" at bounding box center [689, 224] width 89 height 15
click at [726, 265] on label "Other parasitologically confirmed malaria" at bounding box center [726, 276] width 131 height 45
checkbox input "true"
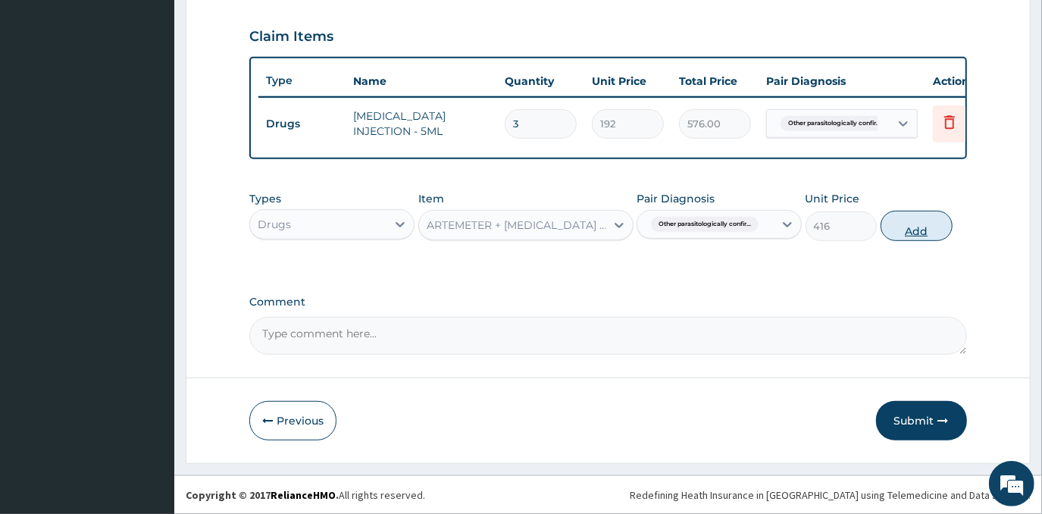
click at [930, 225] on button "Add" at bounding box center [916, 226] width 72 height 30
type input "0"
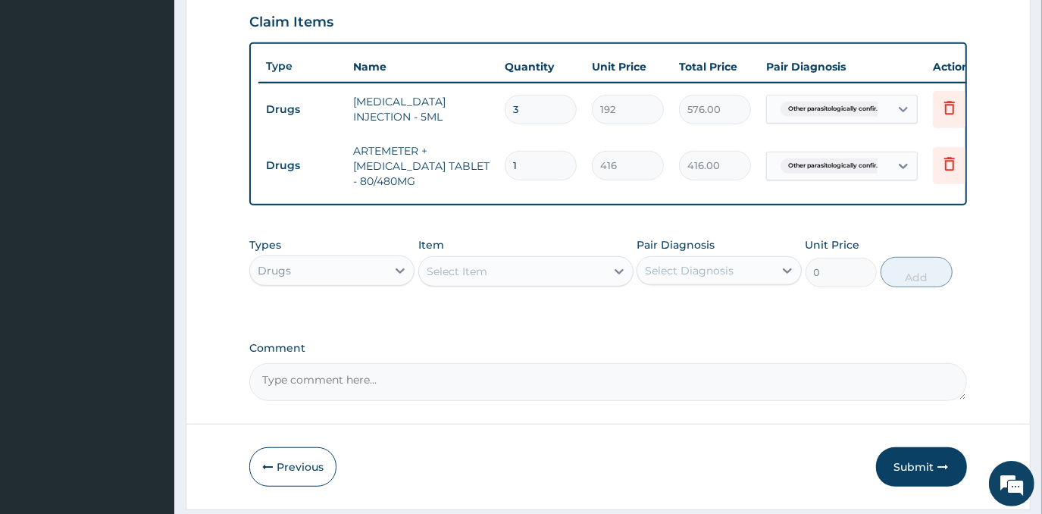
type input "0.00"
type input "6"
type input "2496.00"
type input "6"
click at [563, 283] on div "Select Item" at bounding box center [512, 271] width 186 height 24
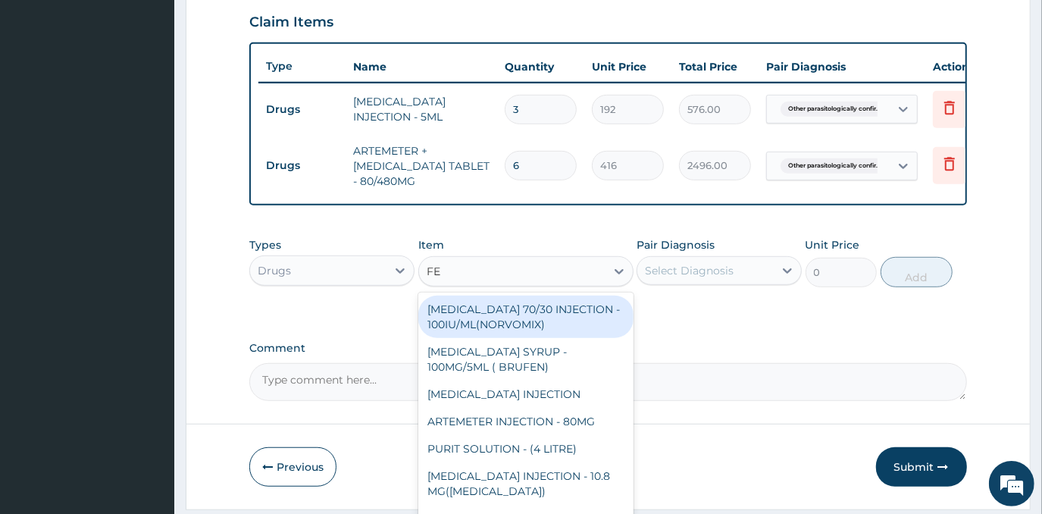
type input "FEL"
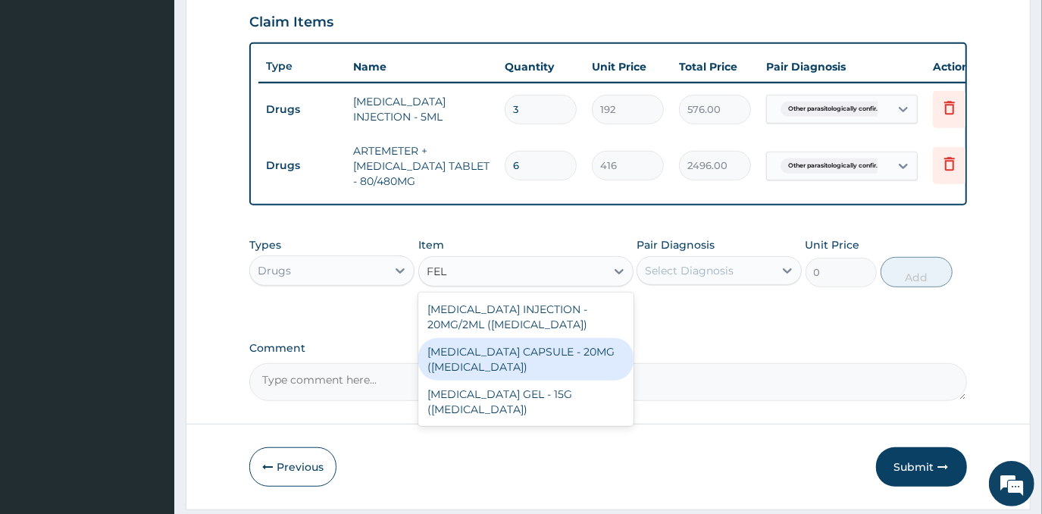
click at [556, 369] on div "[MEDICAL_DATA] CAPSULE - 20MG ([MEDICAL_DATA])" at bounding box center [525, 359] width 215 height 42
type input "176"
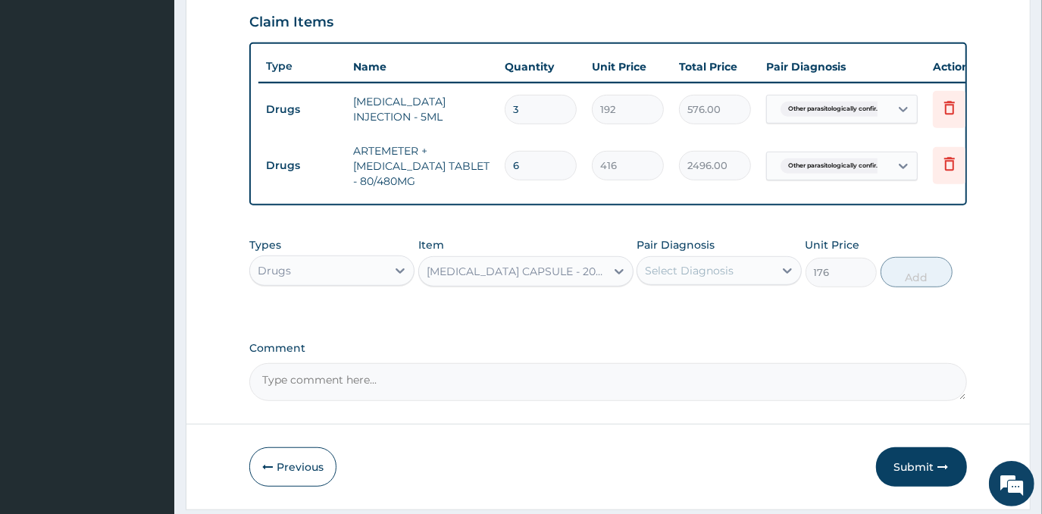
click at [695, 278] on div "Select Diagnosis" at bounding box center [689, 270] width 89 height 15
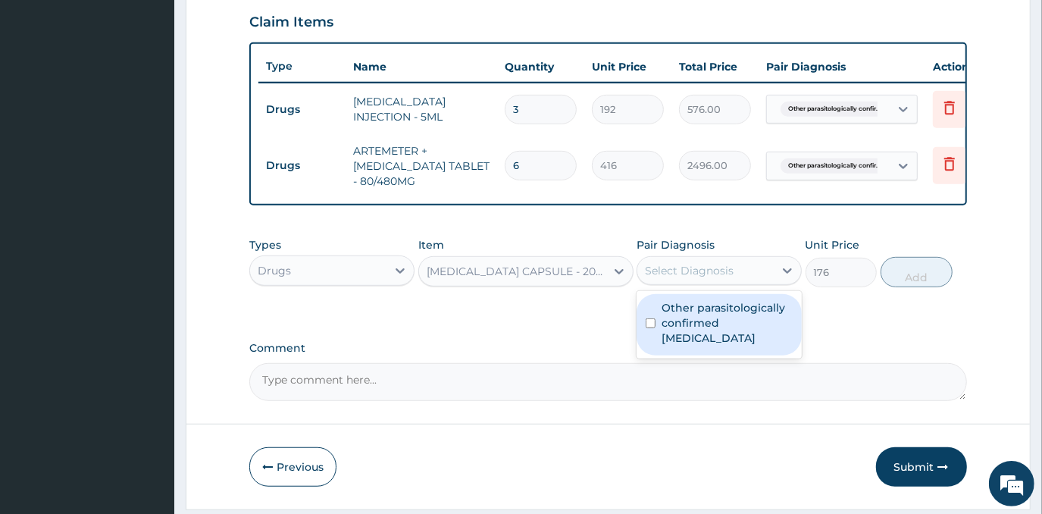
click at [702, 327] on label "Other parasitologically confirmed malaria" at bounding box center [726, 322] width 131 height 45
checkbox input "true"
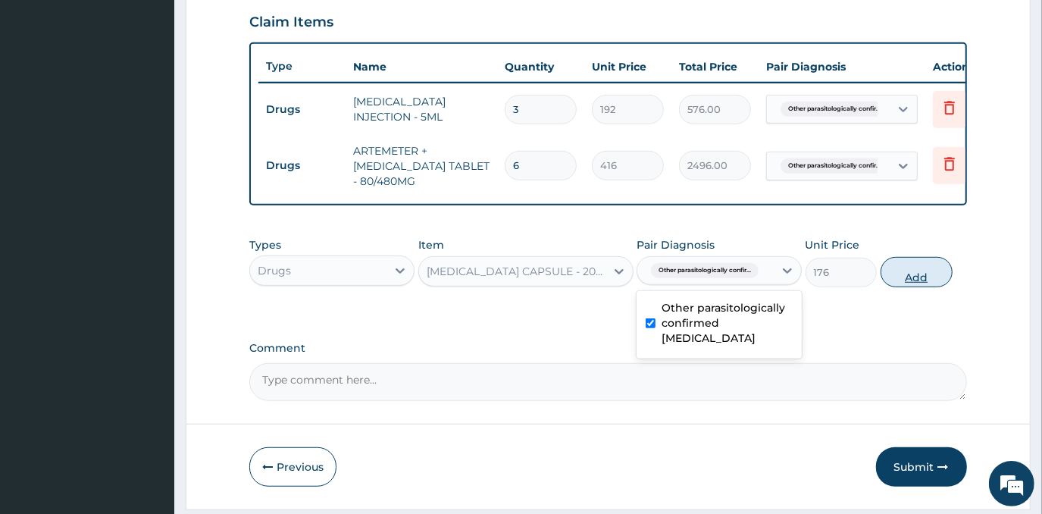
click at [898, 287] on button "Add" at bounding box center [916, 272] width 72 height 30
type input "0"
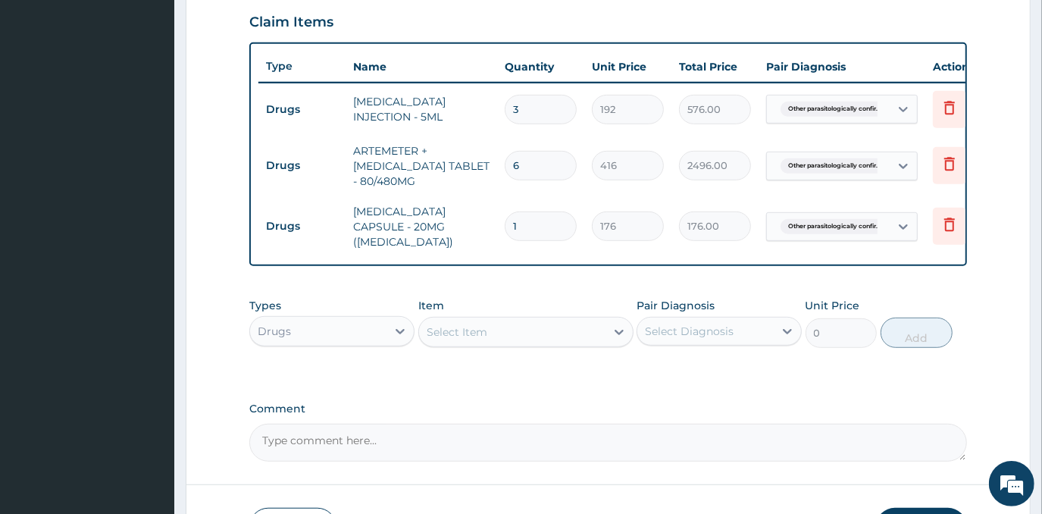
type input "10"
type input "1760.00"
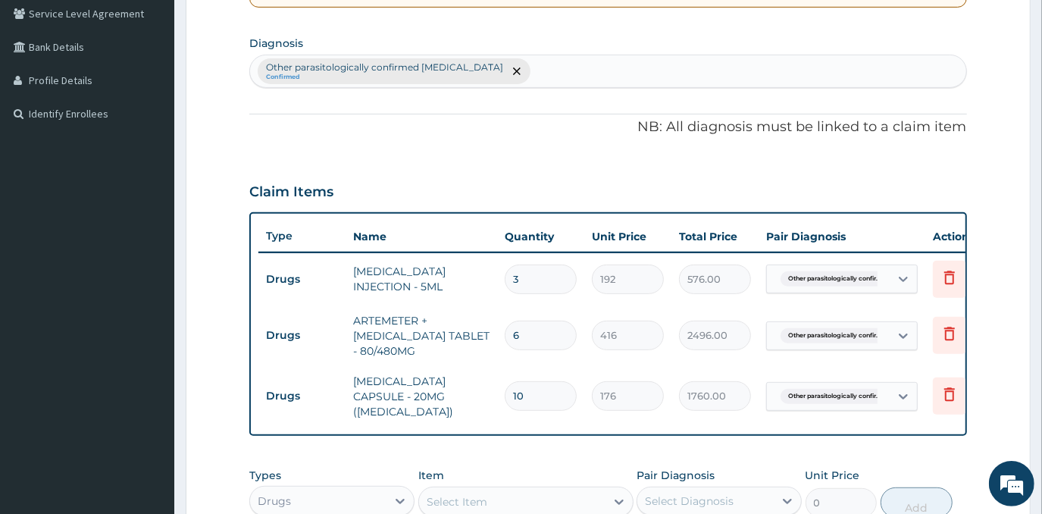
scroll to position [315, 0]
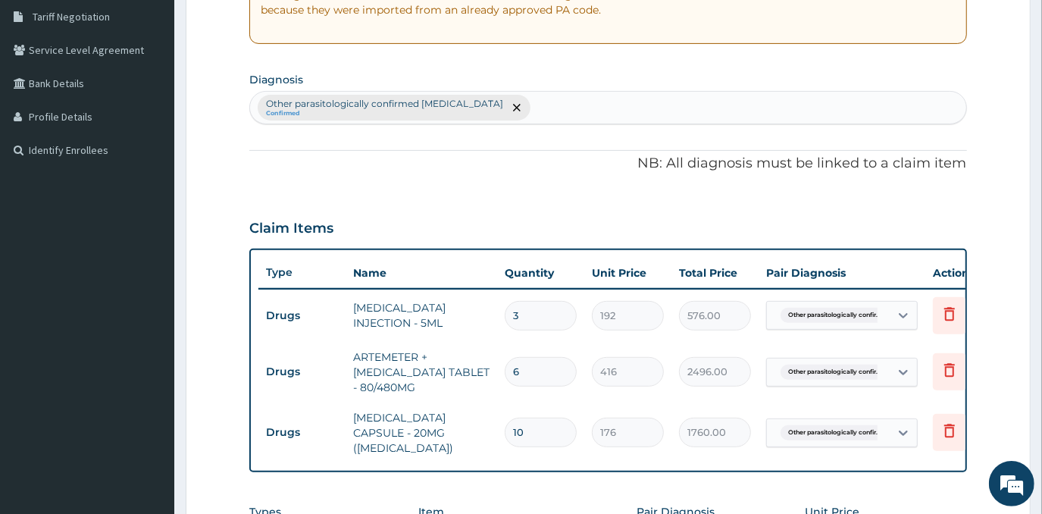
type input "10"
click at [537, 116] on div "Other parasitologically confirmed malaria Confirmed" at bounding box center [607, 108] width 715 height 32
type input "MYALGIA"
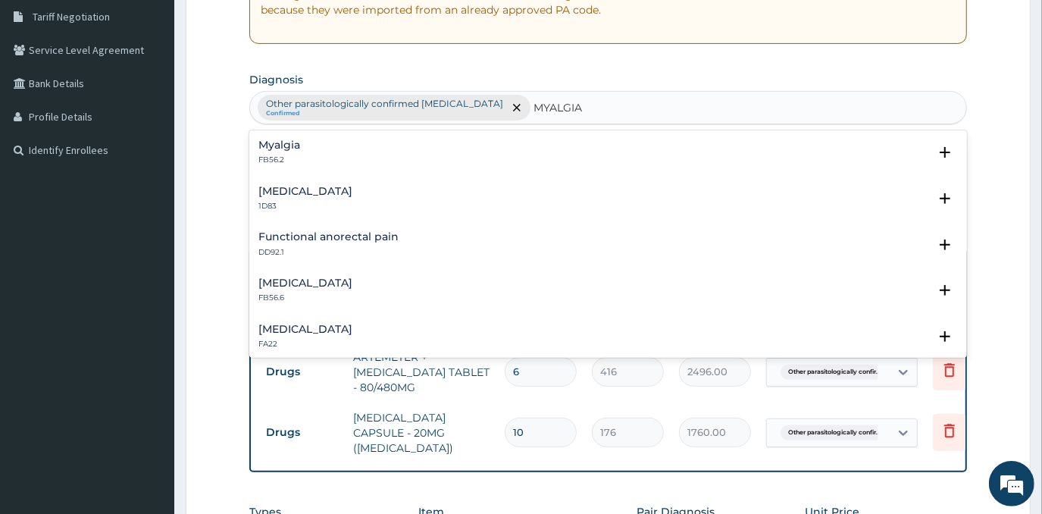
click at [286, 144] on h4 "Myalgia" at bounding box center [279, 144] width 42 height 11
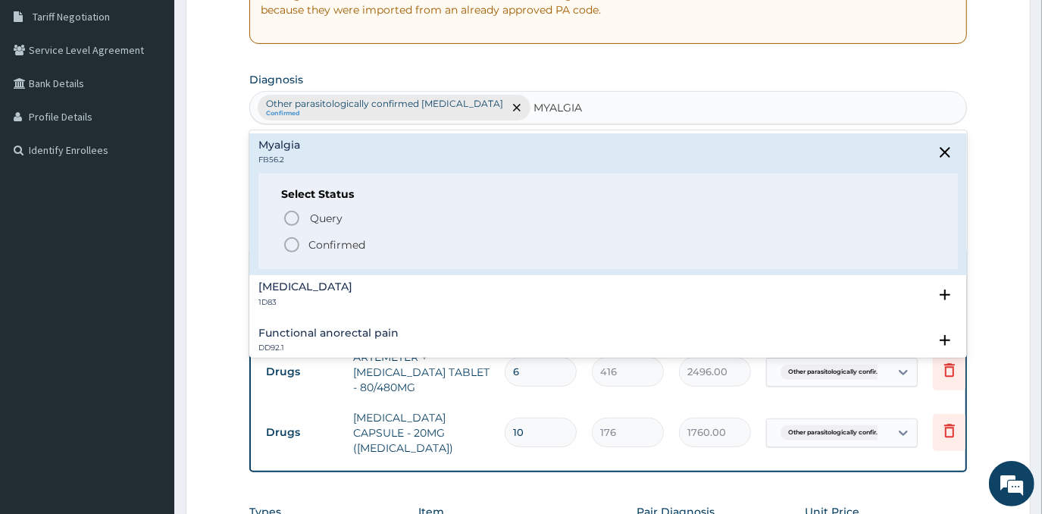
click at [320, 245] on p "Confirmed" at bounding box center [336, 244] width 57 height 15
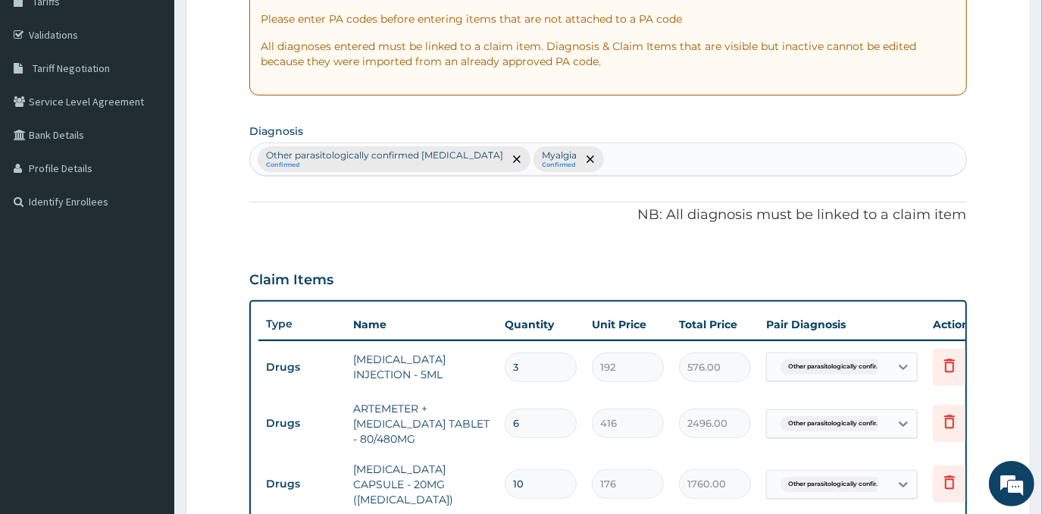
scroll to position [275, 0]
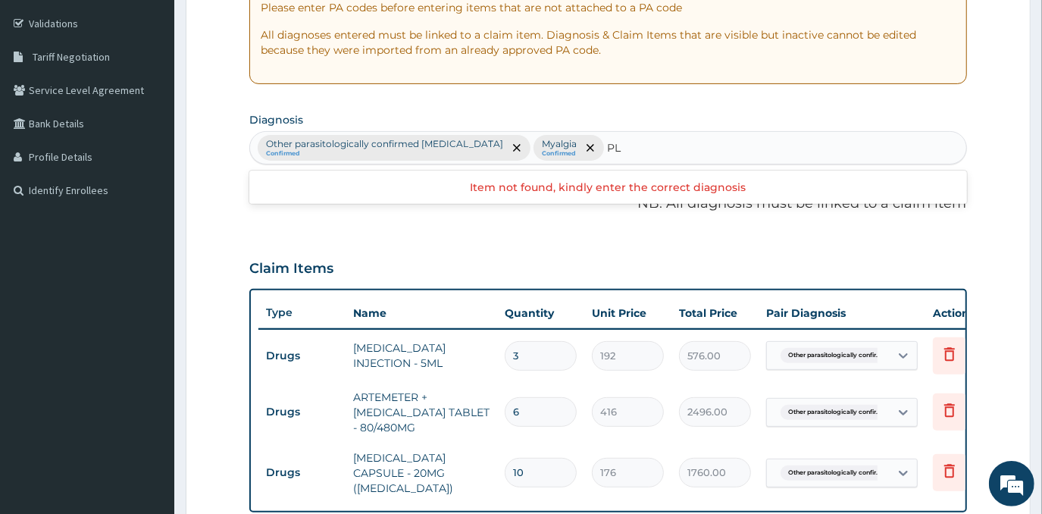
type input "P"
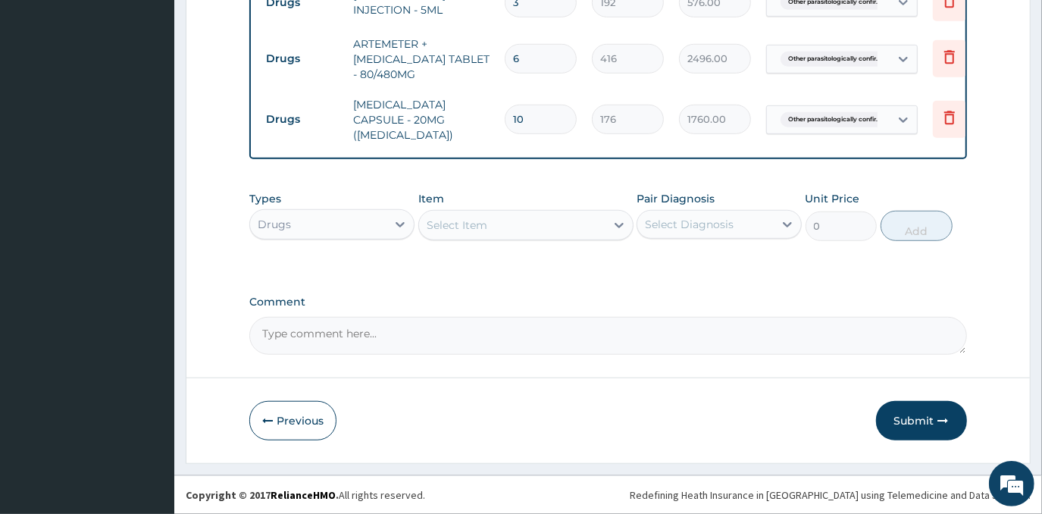
scroll to position [635, 0]
click at [481, 229] on div "Select Item" at bounding box center [456, 224] width 61 height 15
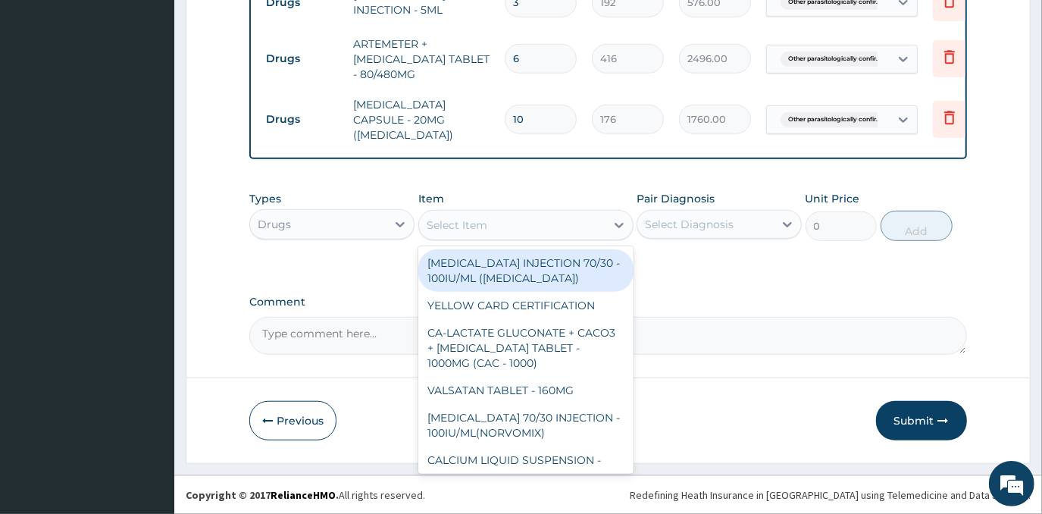
click at [845, 120] on span "Other parasitologically confir..." at bounding box center [834, 119] width 108 height 15
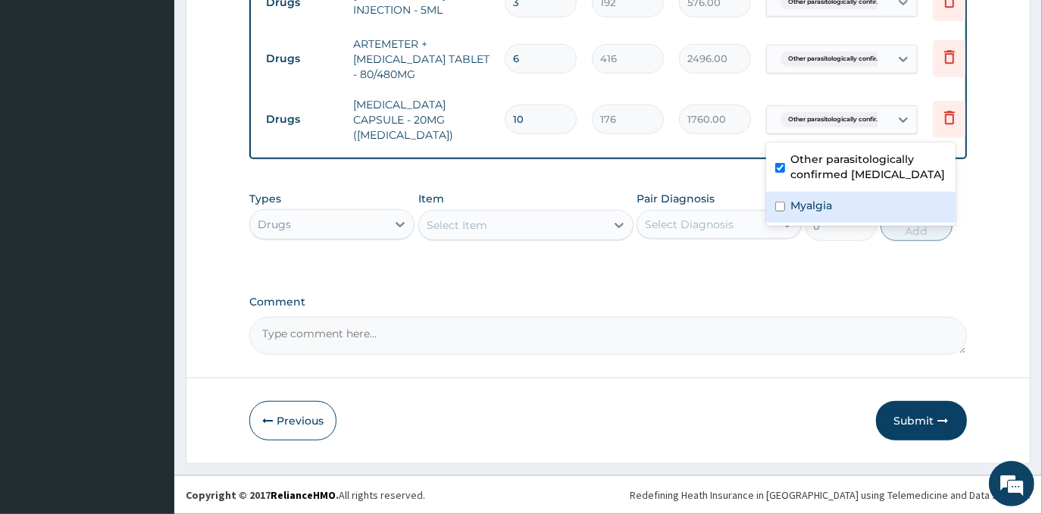
click at [822, 199] on label "Myalgia" at bounding box center [812, 205] width 42 height 15
checkbox input "true"
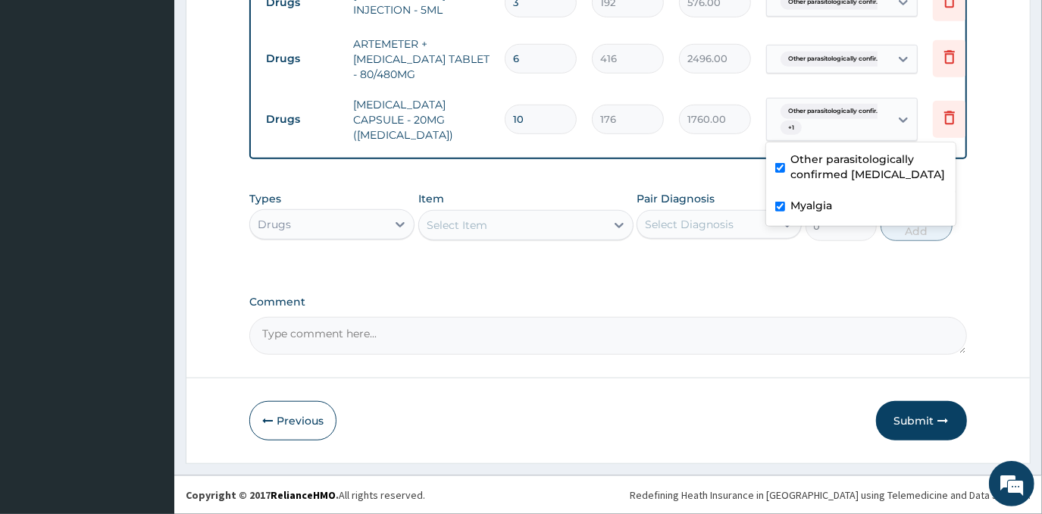
click at [539, 237] on div "Select Item" at bounding box center [512, 225] width 186 height 24
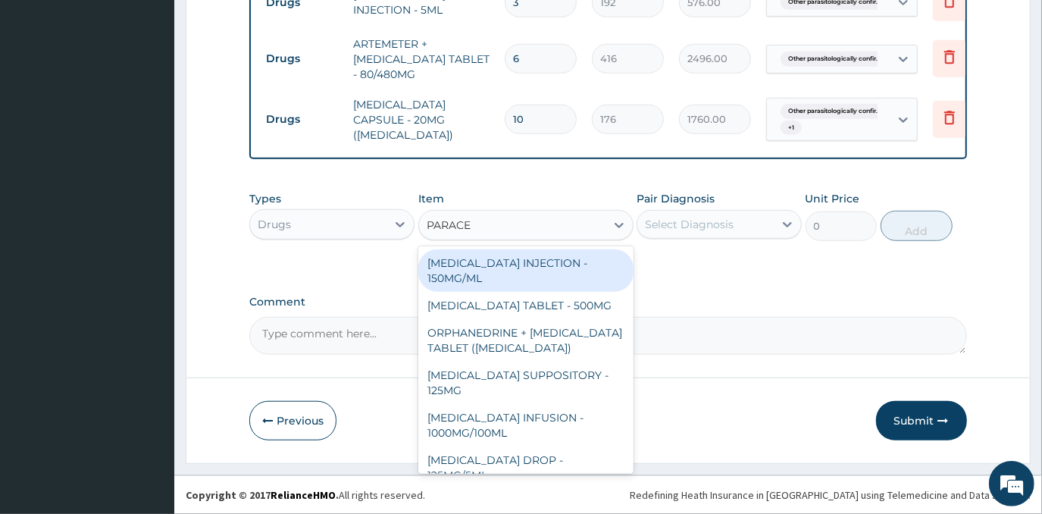
type input "PARACET"
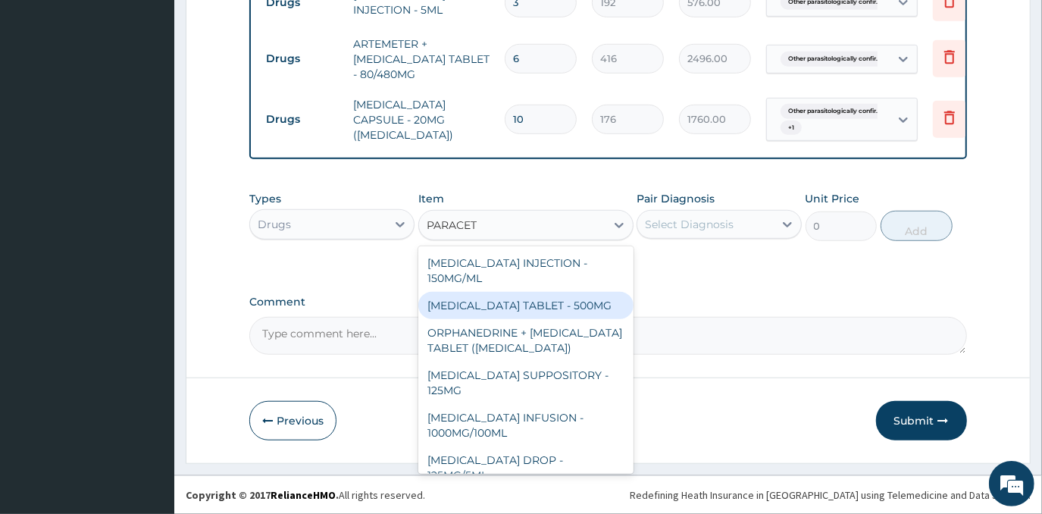
click at [524, 311] on div "[MEDICAL_DATA] TABLET - 500MG" at bounding box center [525, 305] width 215 height 27
type input "38.400000000000006"
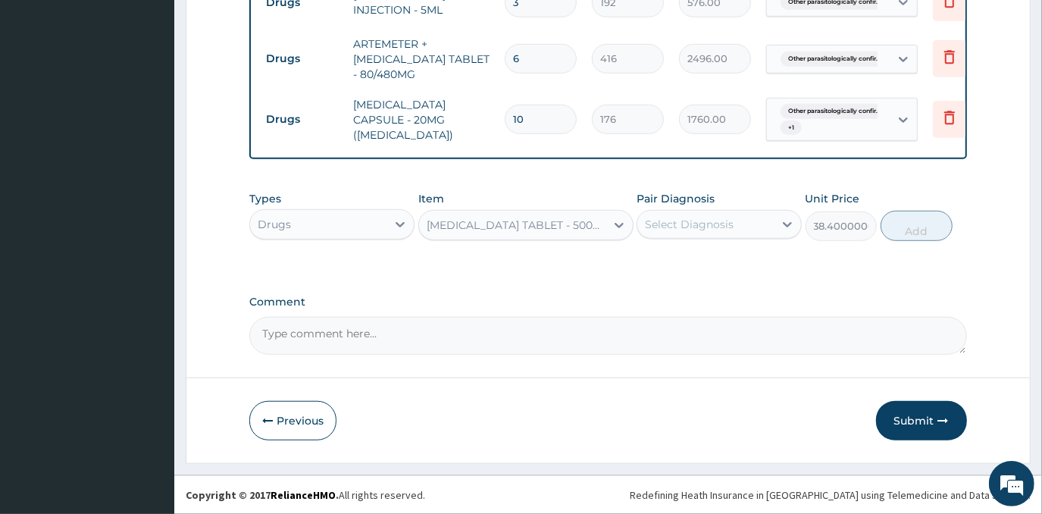
click at [675, 231] on div "Select Diagnosis" at bounding box center [689, 224] width 89 height 15
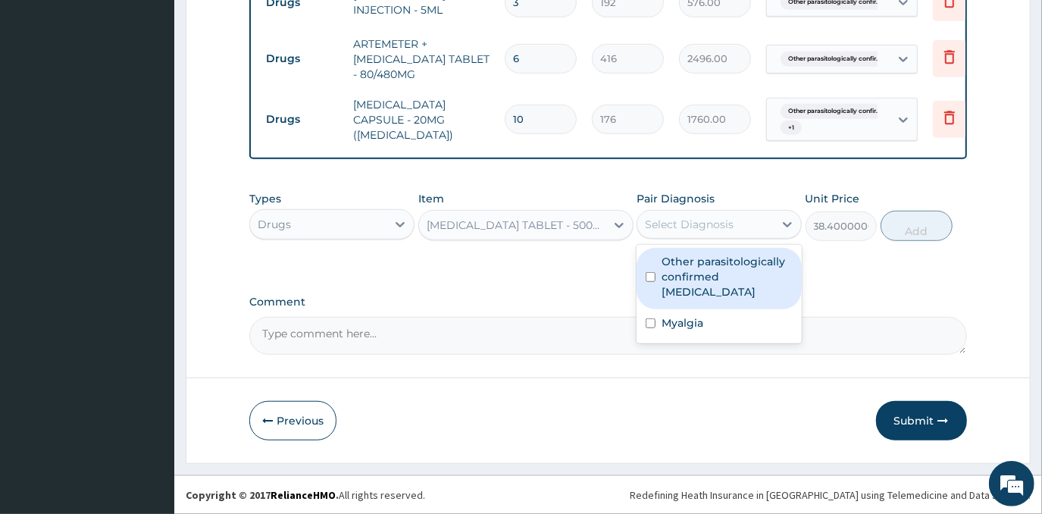
click at [707, 276] on label "Other parasitologically confirmed malaria" at bounding box center [726, 276] width 131 height 45
checkbox input "true"
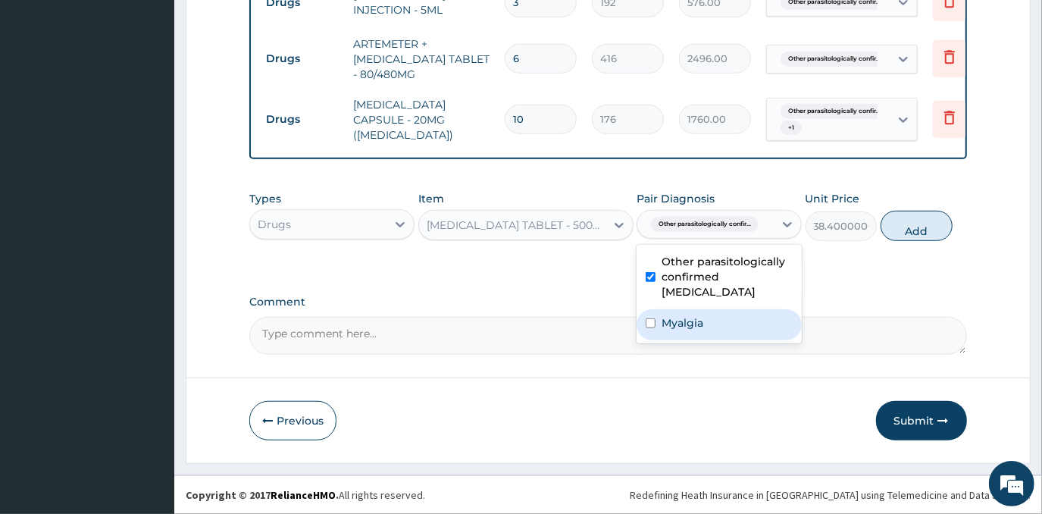
click at [704, 314] on div "Myalgia" at bounding box center [718, 324] width 165 height 31
checkbox input "true"
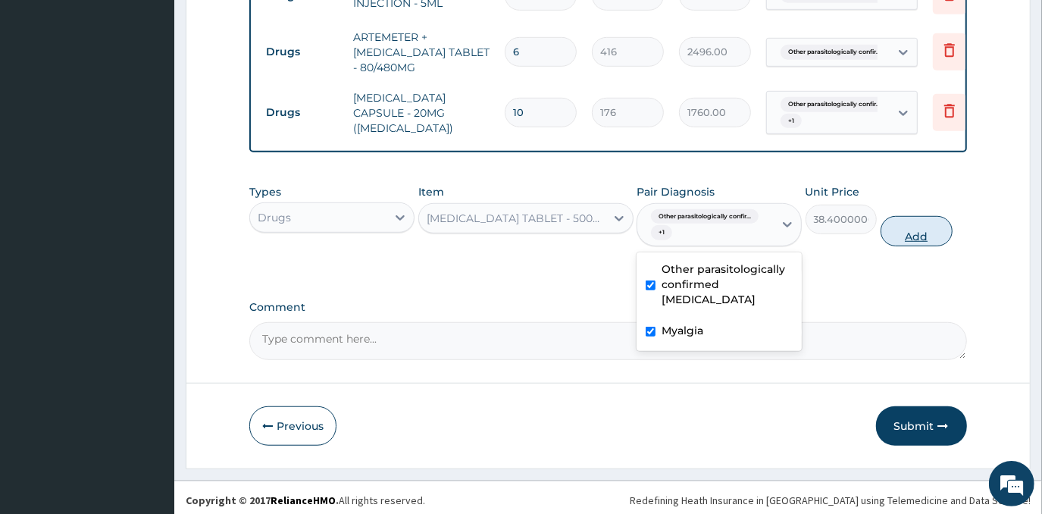
click at [892, 239] on button "Add" at bounding box center [916, 231] width 72 height 30
type input "0"
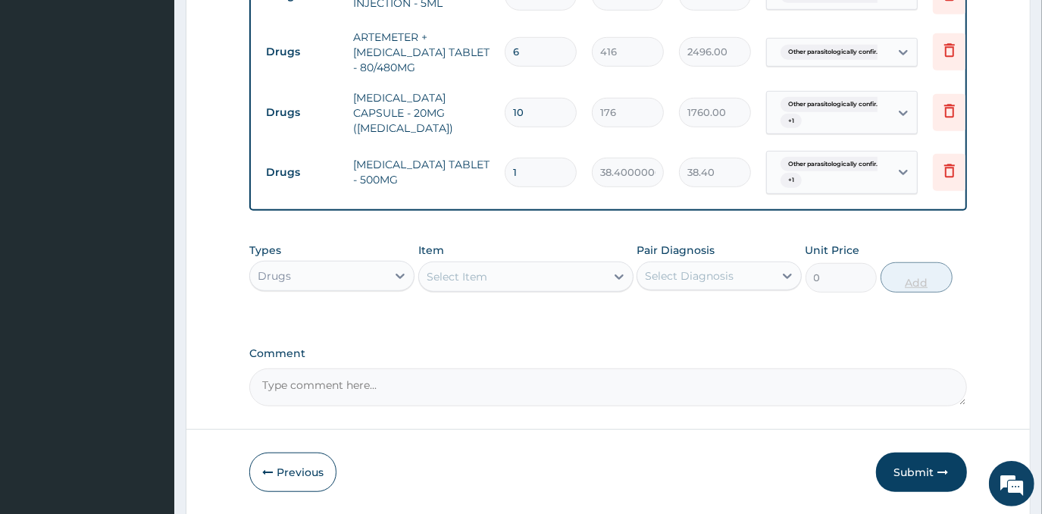
type input "18"
type input "691.20"
type input "18"
click at [367, 280] on div "Drugs" at bounding box center [318, 276] width 136 height 24
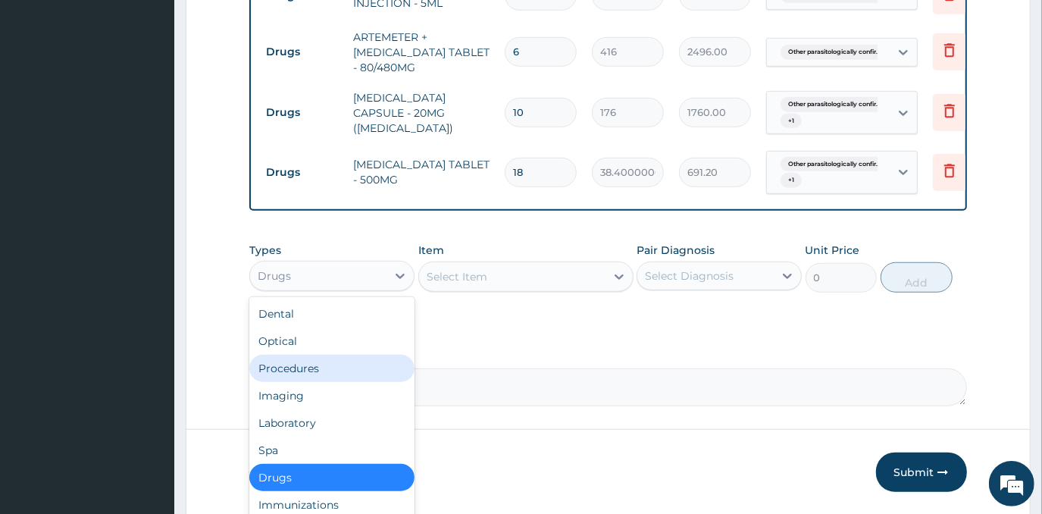
click at [349, 369] on div "Procedures" at bounding box center [331, 367] width 165 height 27
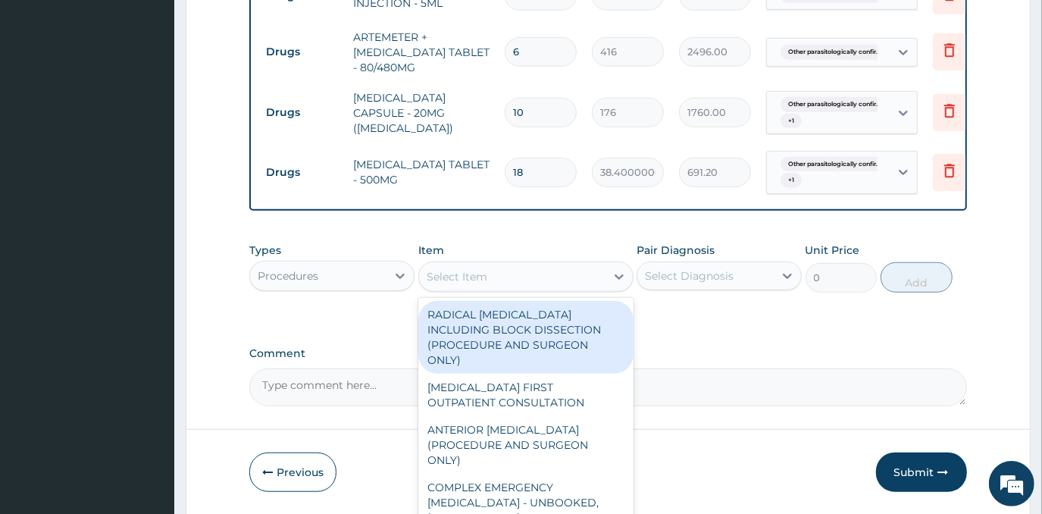
click at [551, 285] on div "Select Item" at bounding box center [512, 276] width 186 height 24
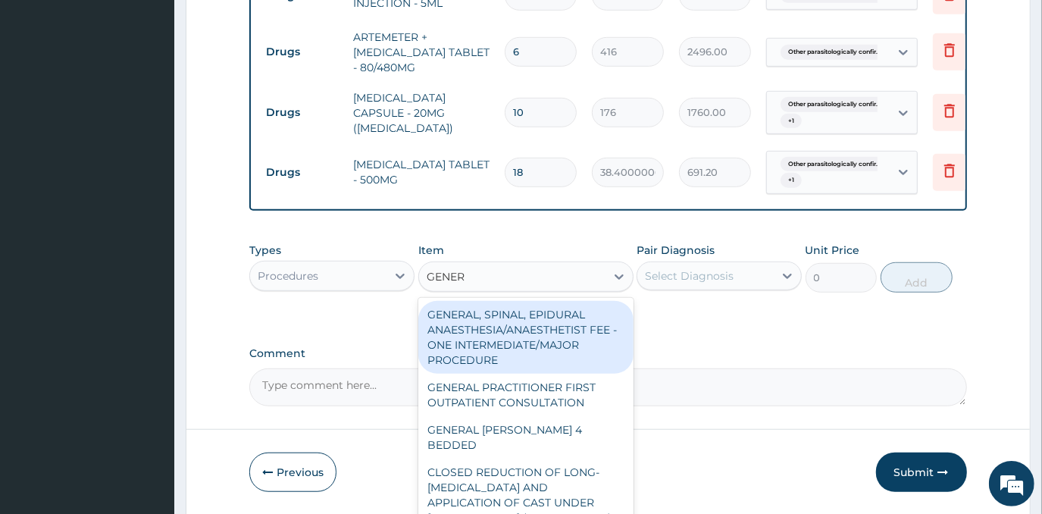
type input "GENERA"
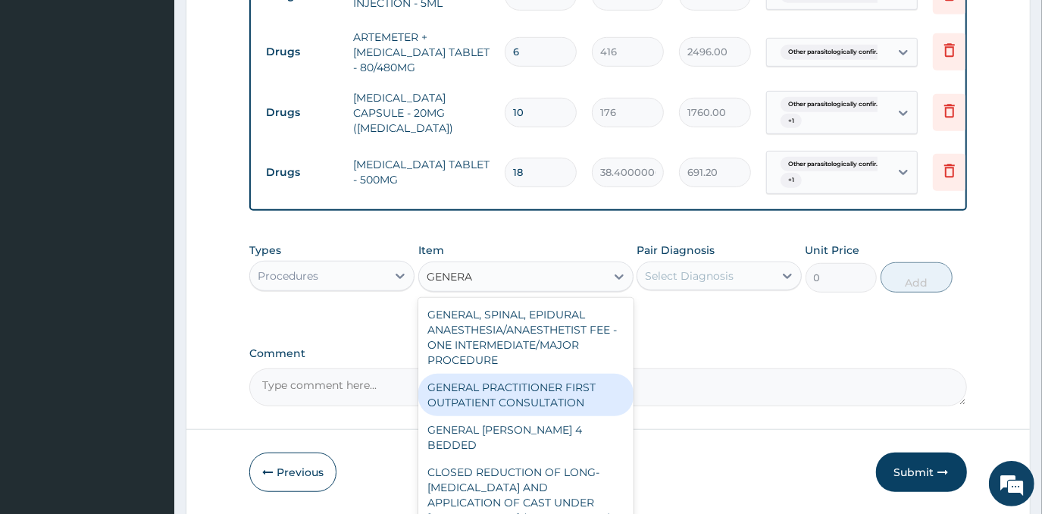
click at [517, 407] on div "GENERAL PRACTITIONER FIRST OUTPATIENT CONSULTATION" at bounding box center [525, 394] width 215 height 42
type input "4500"
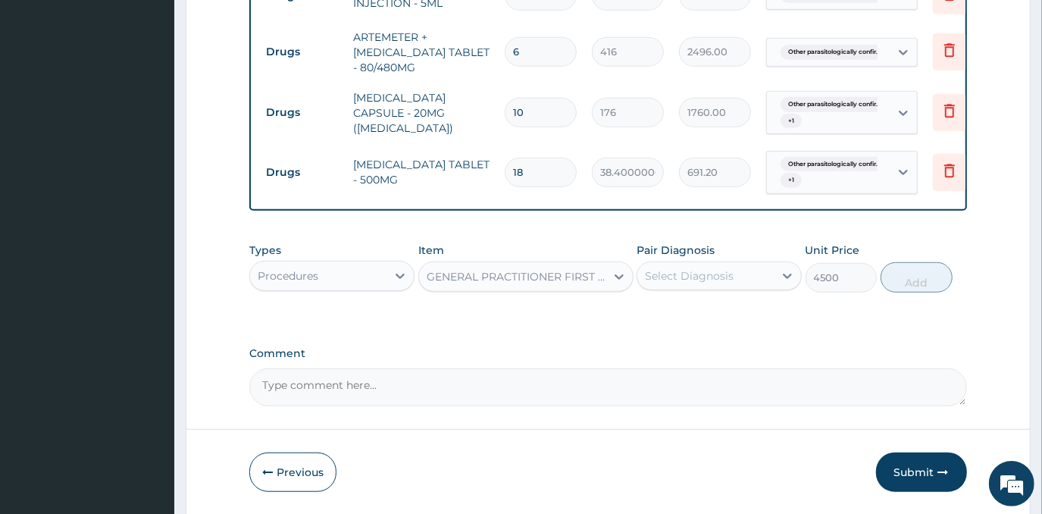
drag, startPoint x: 694, startPoint y: 291, endPoint x: 705, endPoint y: 304, distance: 17.2
click at [695, 283] on div "Select Diagnosis" at bounding box center [689, 275] width 89 height 15
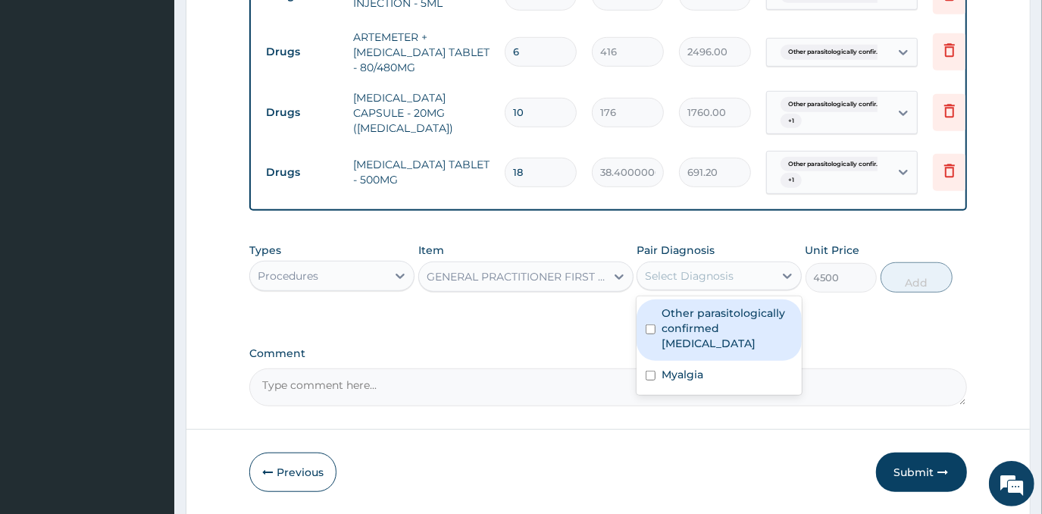
click at [712, 333] on label "Other parasitologically confirmed malaria" at bounding box center [726, 327] width 131 height 45
checkbox input "true"
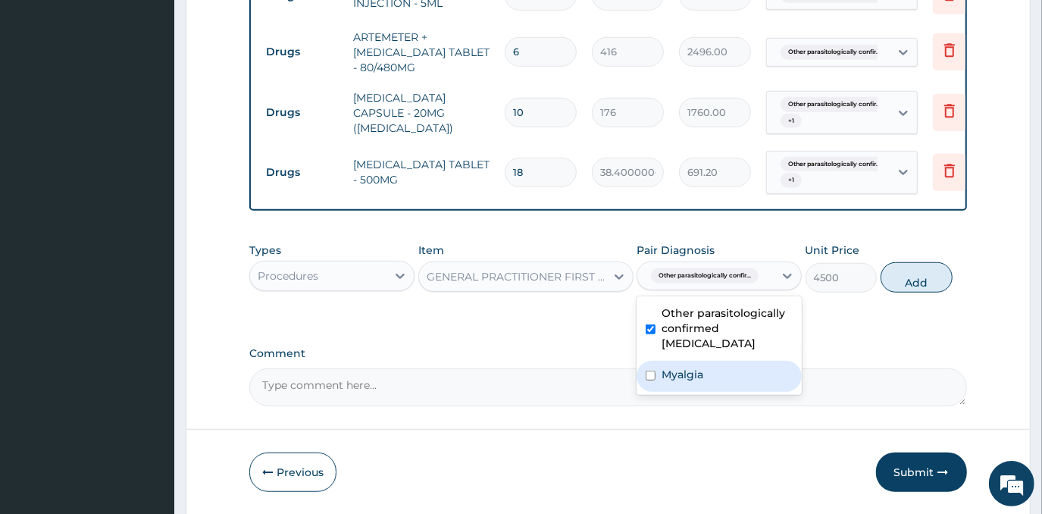
click at [692, 383] on div "Myalgia" at bounding box center [718, 376] width 165 height 31
checkbox input "true"
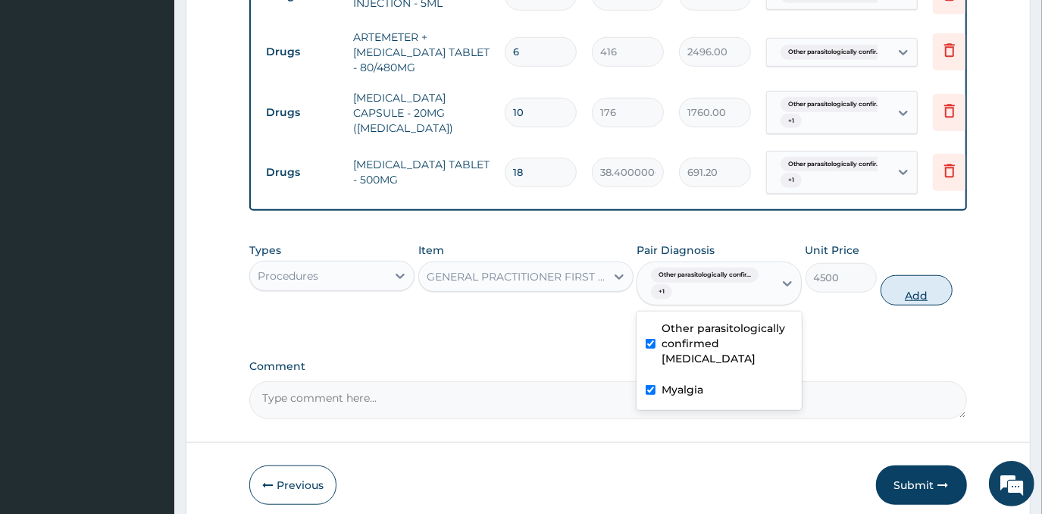
click at [907, 301] on button "Add" at bounding box center [916, 290] width 72 height 30
type input "0"
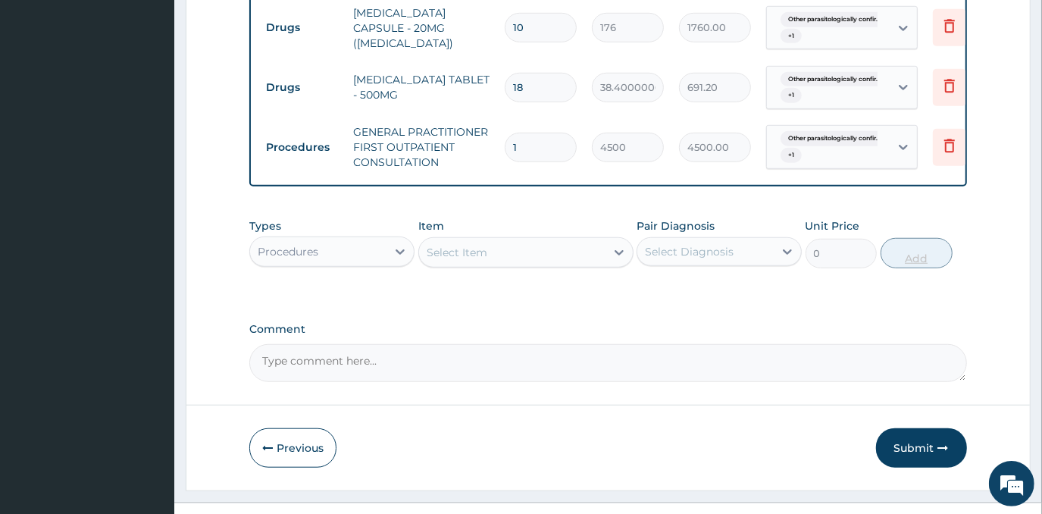
scroll to position [759, 0]
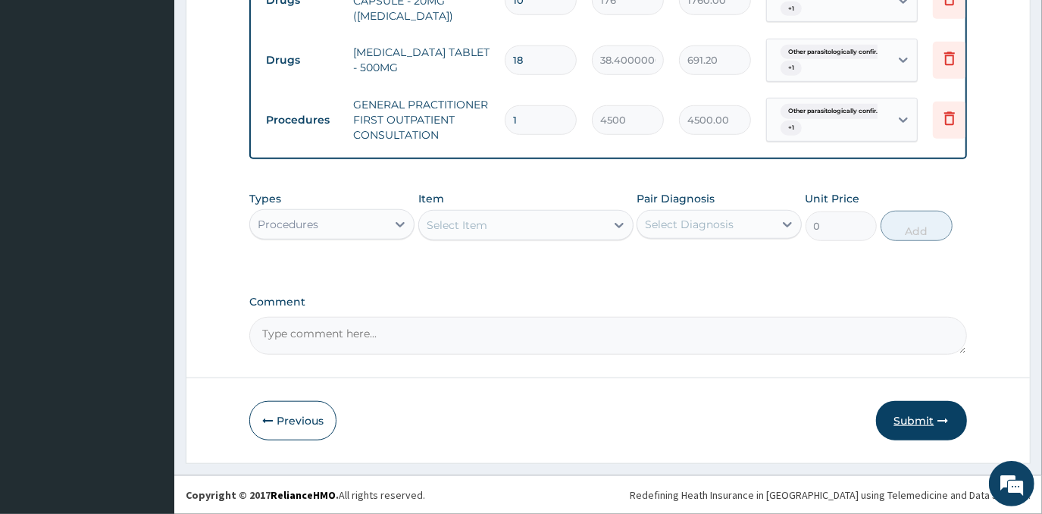
click at [920, 418] on button "Submit" at bounding box center [921, 420] width 91 height 39
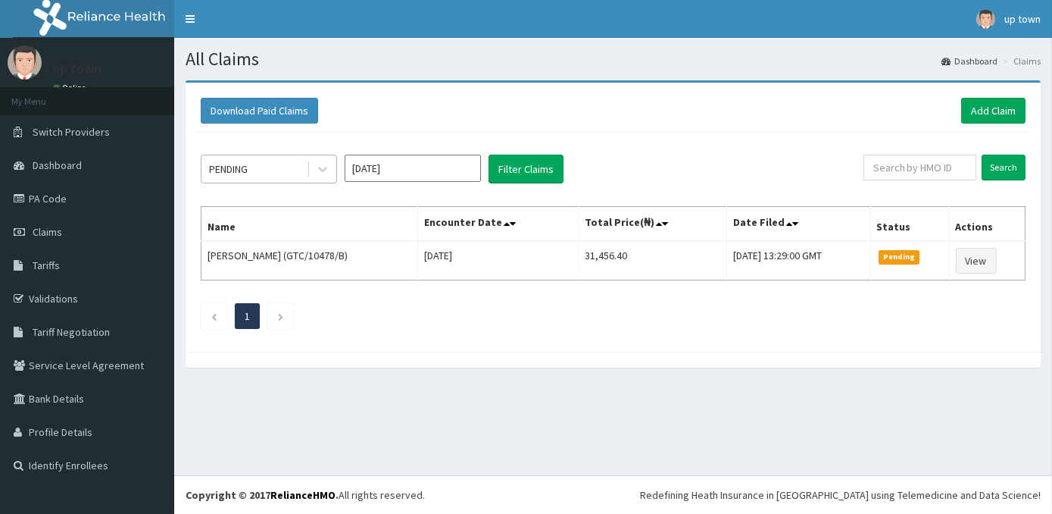
click at [256, 161] on div "PENDING" at bounding box center [253, 169] width 105 height 24
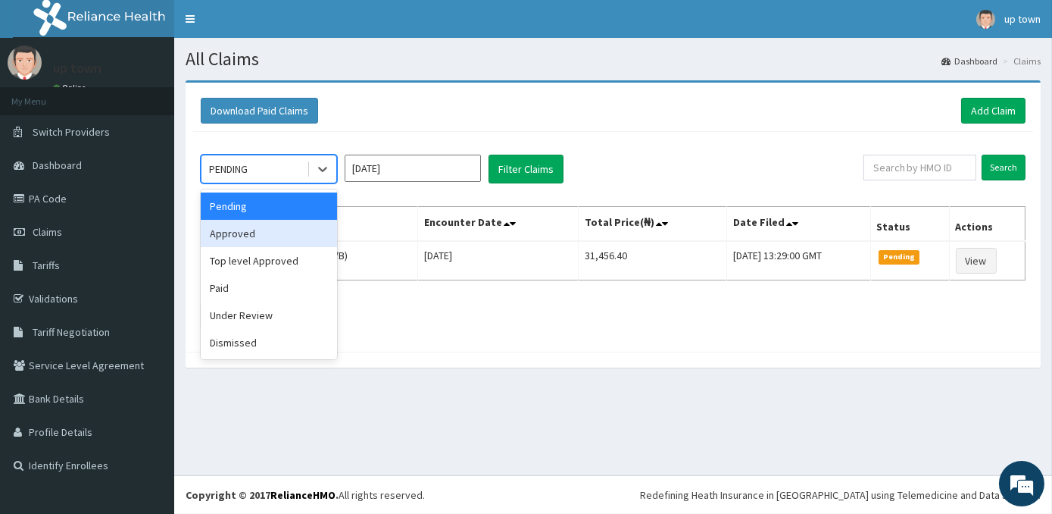
click at [269, 233] on div "Approved" at bounding box center [269, 233] width 136 height 27
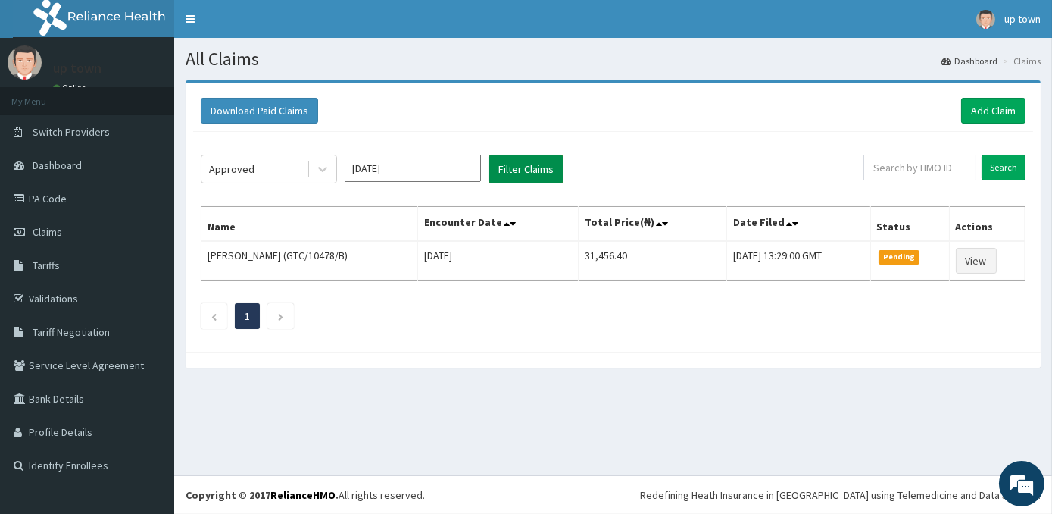
click at [548, 162] on button "Filter Claims" at bounding box center [526, 169] width 75 height 29
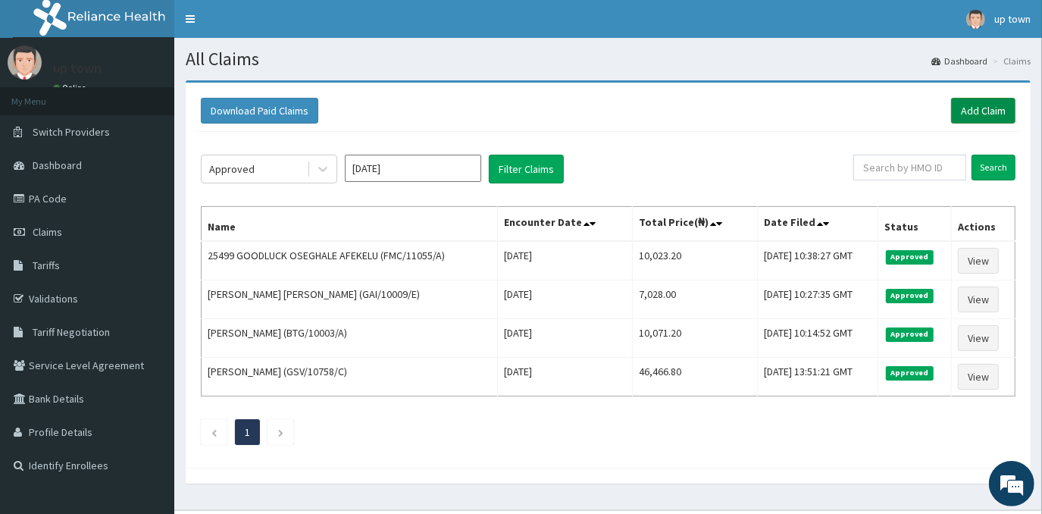
click at [989, 102] on link "Add Claim" at bounding box center [983, 111] width 64 height 26
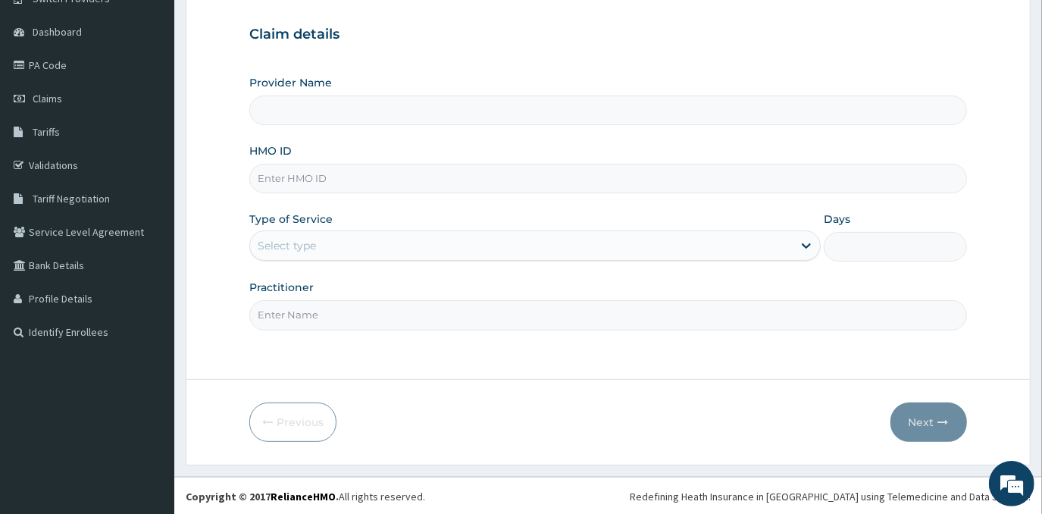
type input "[GEOGRAPHIC_DATA]"
click at [373, 180] on input "HMO ID" at bounding box center [607, 179] width 717 height 30
type input "NRN/10071/B"
click at [467, 251] on div "Select type" at bounding box center [521, 245] width 542 height 24
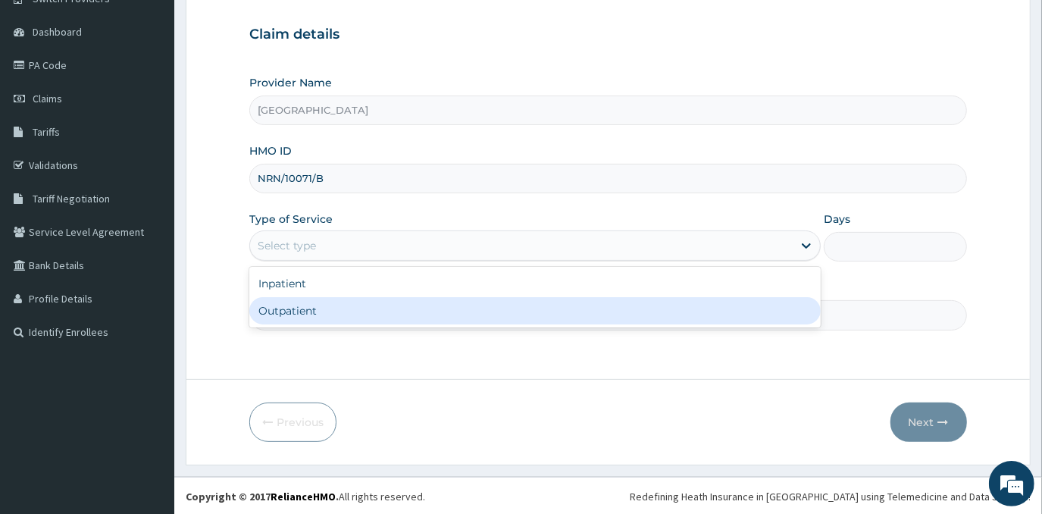
click at [442, 312] on div "Outpatient" at bounding box center [534, 310] width 571 height 27
type input "1"
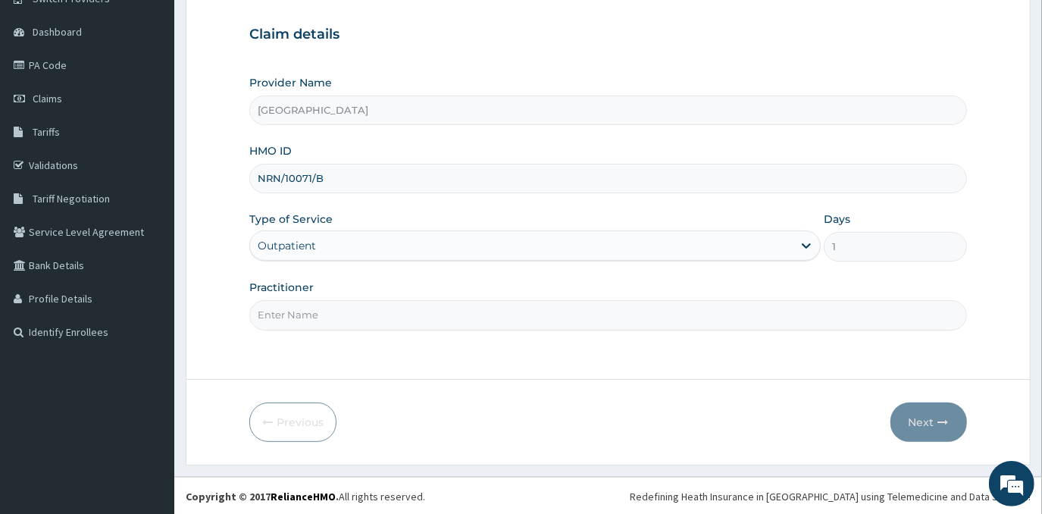
click at [447, 325] on input "Practitioner" at bounding box center [607, 315] width 717 height 30
type input "[PERSON_NAME]"
click at [917, 416] on button "Next" at bounding box center [928, 421] width 77 height 39
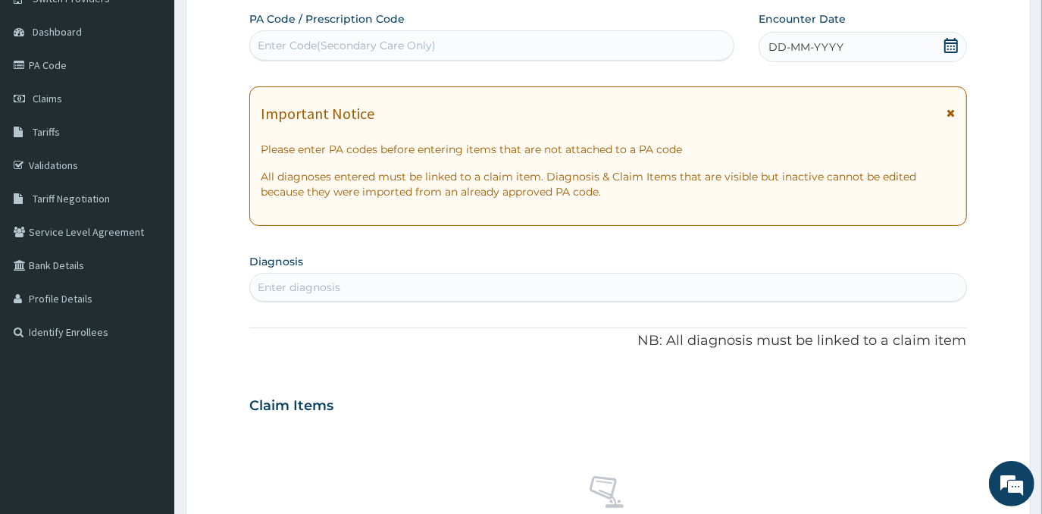
click at [879, 39] on div "DD-MM-YYYY" at bounding box center [862, 47] width 208 height 30
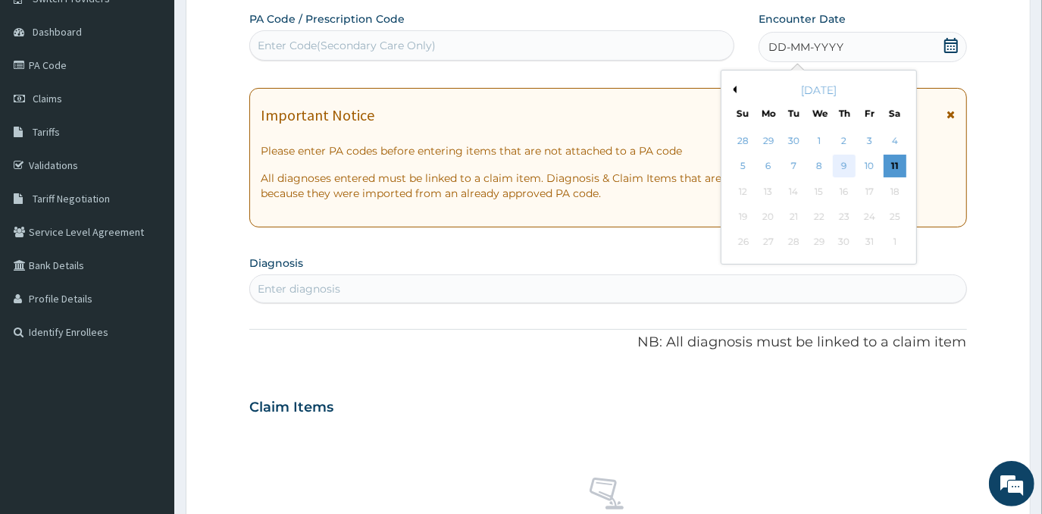
click at [842, 161] on div "9" at bounding box center [843, 166] width 23 height 23
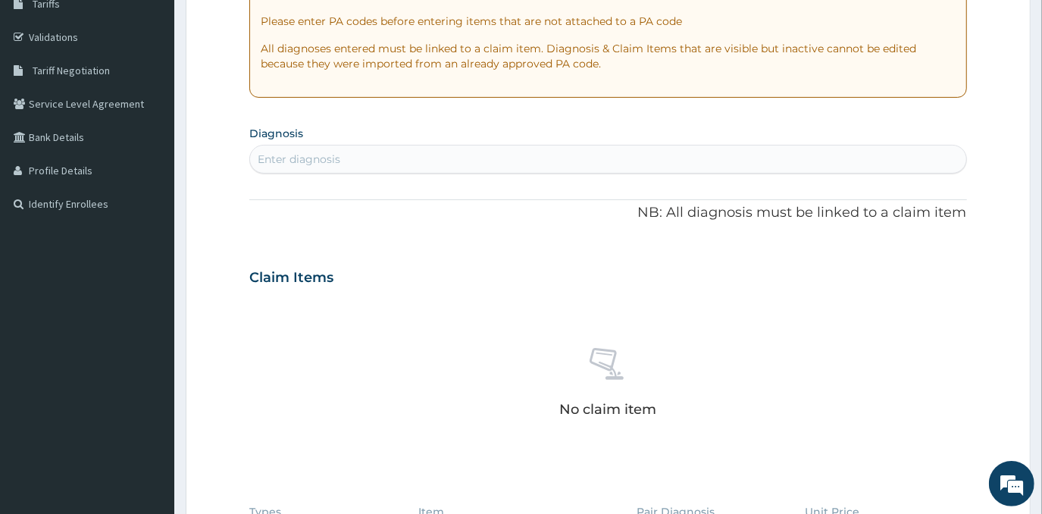
scroll to position [271, 0]
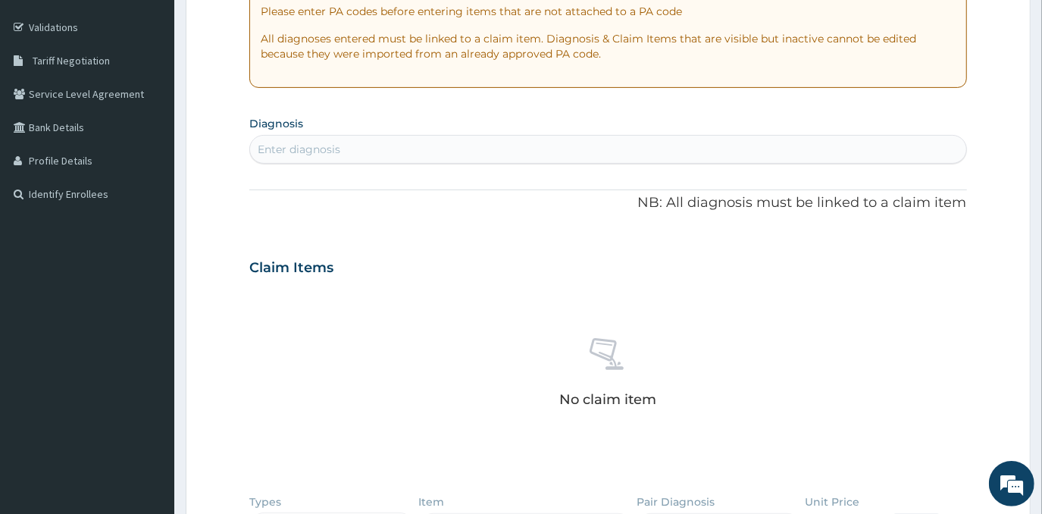
click at [608, 139] on div "Enter diagnosis" at bounding box center [607, 149] width 715 height 24
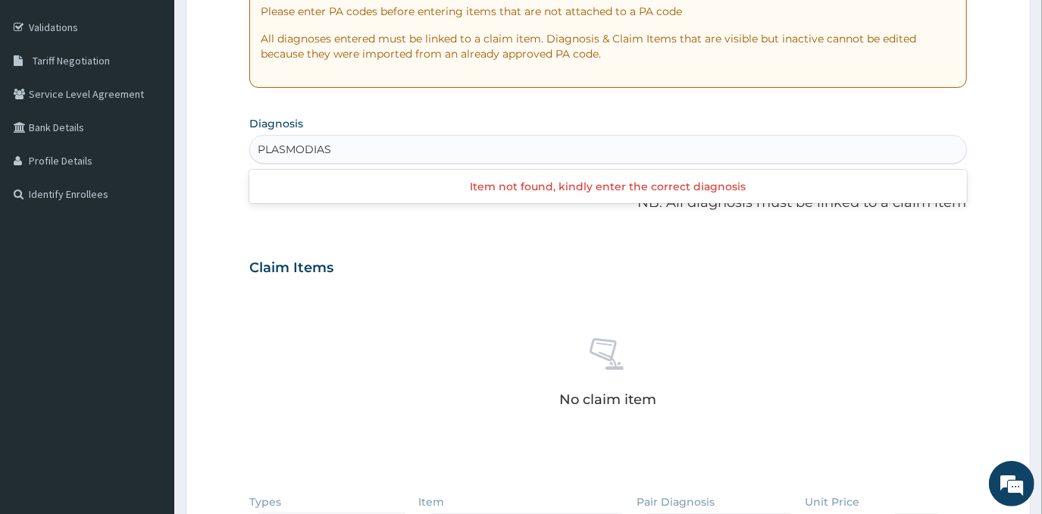
type input "PLASMODIASI"
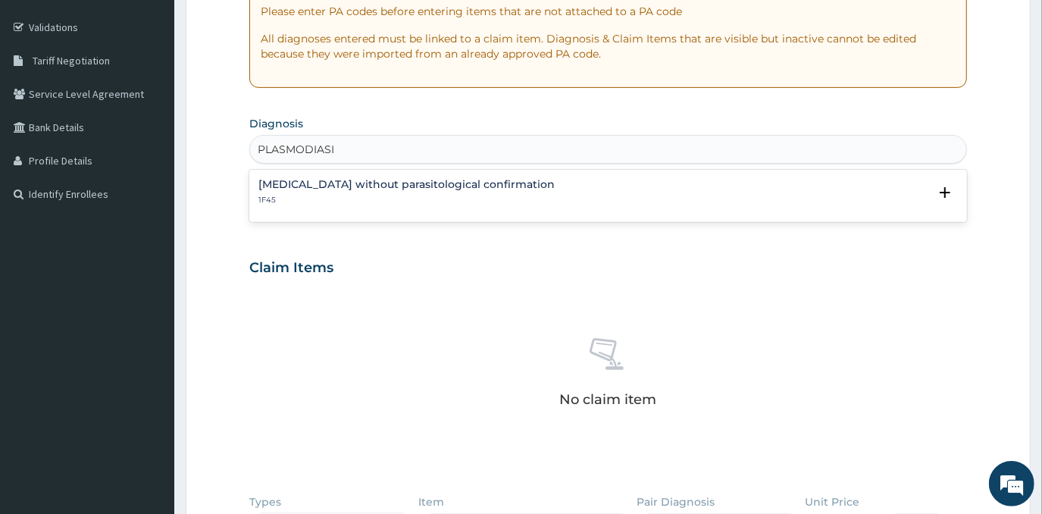
click at [433, 183] on h4 "[MEDICAL_DATA] without parasitological confirmation" at bounding box center [406, 184] width 296 height 11
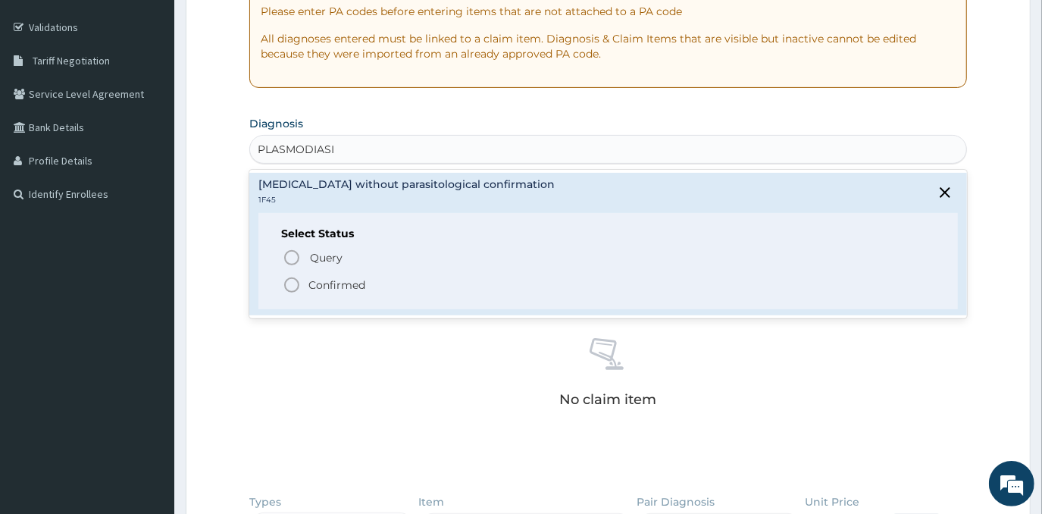
click at [354, 286] on p "Confirmed" at bounding box center [336, 284] width 57 height 15
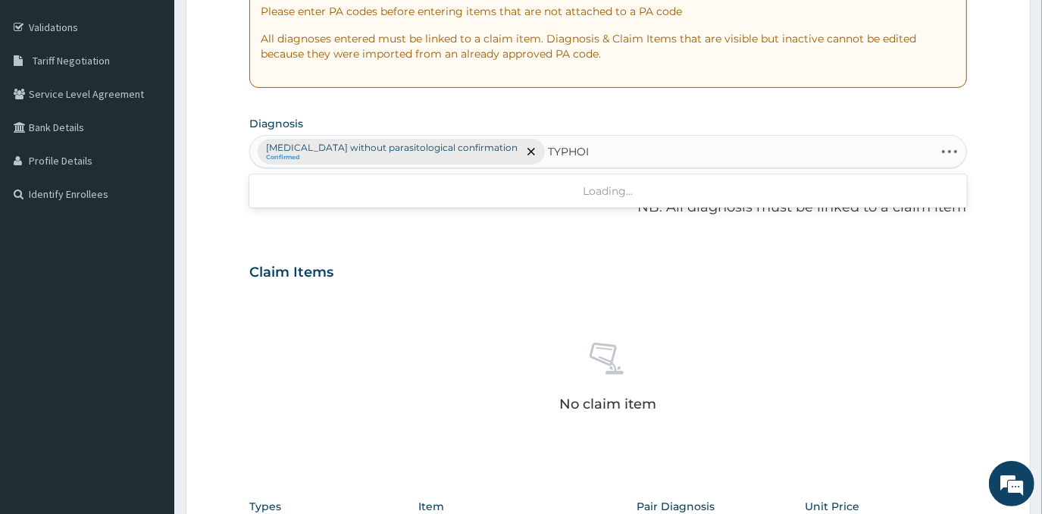
type input "[MEDICAL_DATA]"
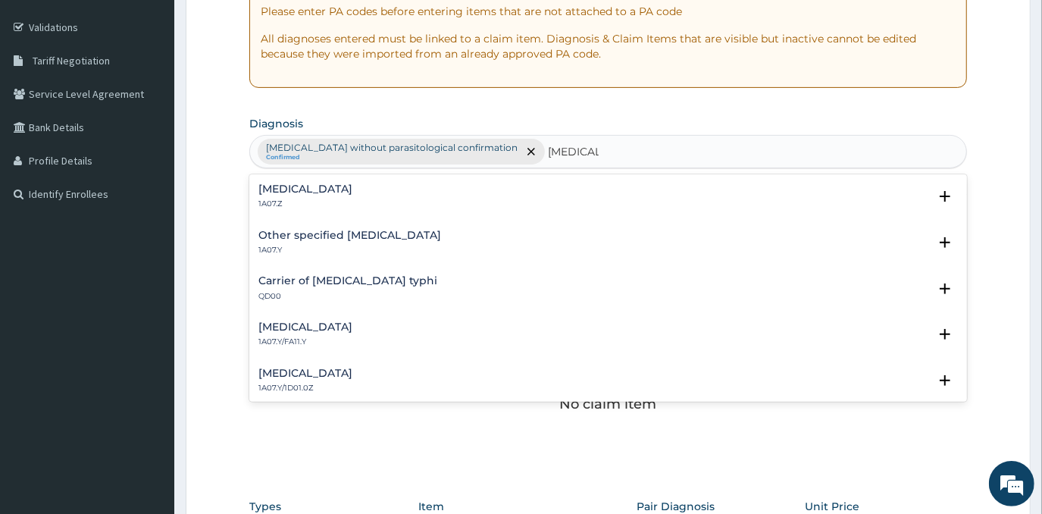
click at [352, 184] on h4 "[MEDICAL_DATA]" at bounding box center [305, 188] width 94 height 11
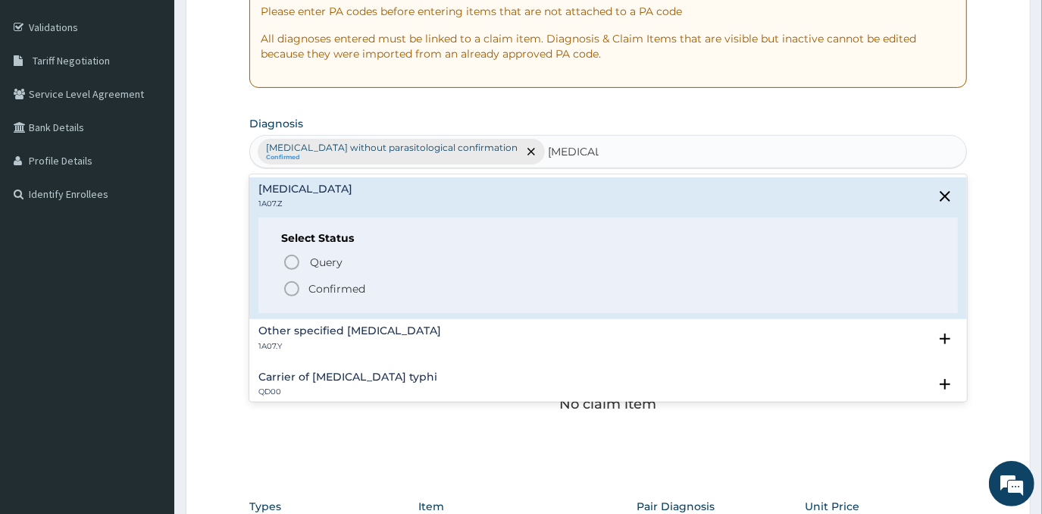
click at [354, 283] on p "Confirmed" at bounding box center [336, 288] width 57 height 15
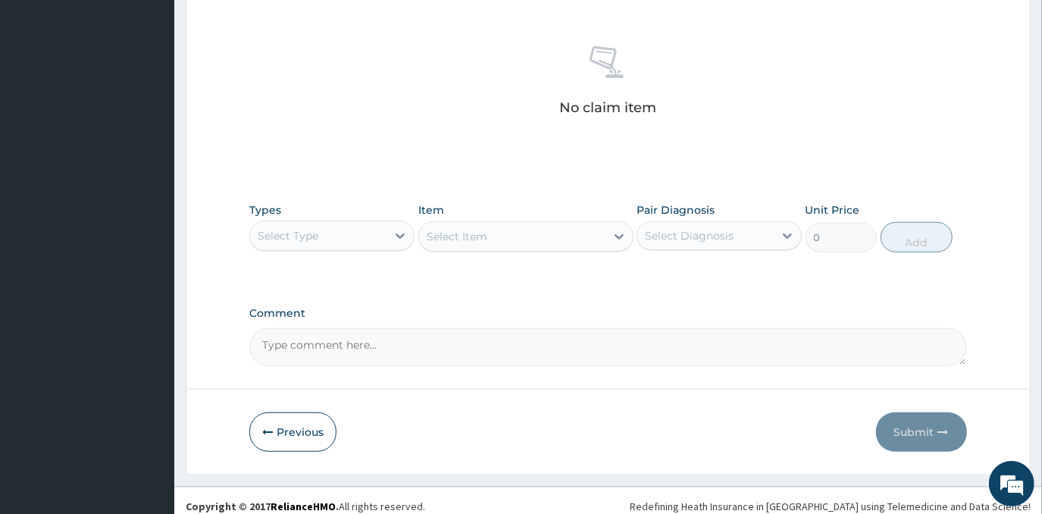
scroll to position [576, 0]
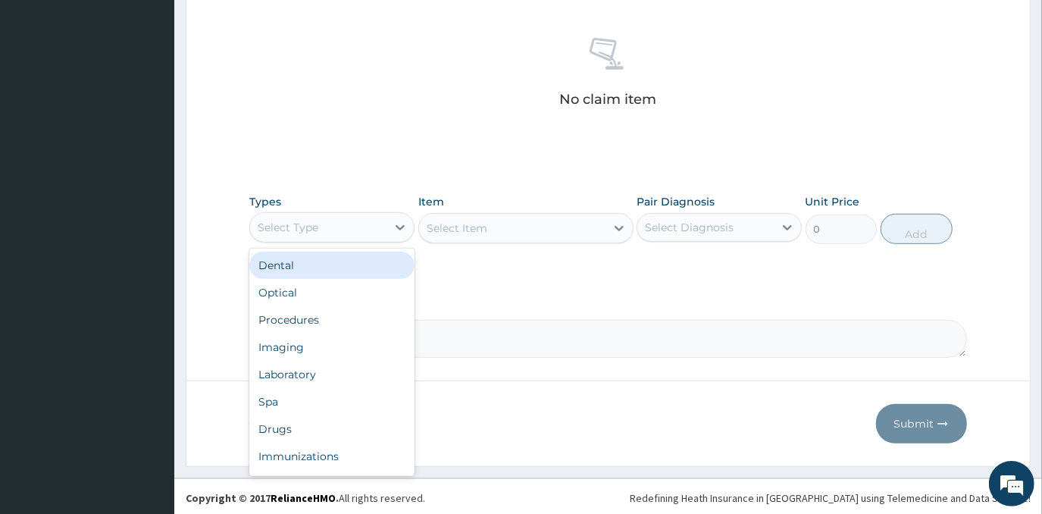
click at [351, 223] on div "Select Type" at bounding box center [318, 227] width 136 height 24
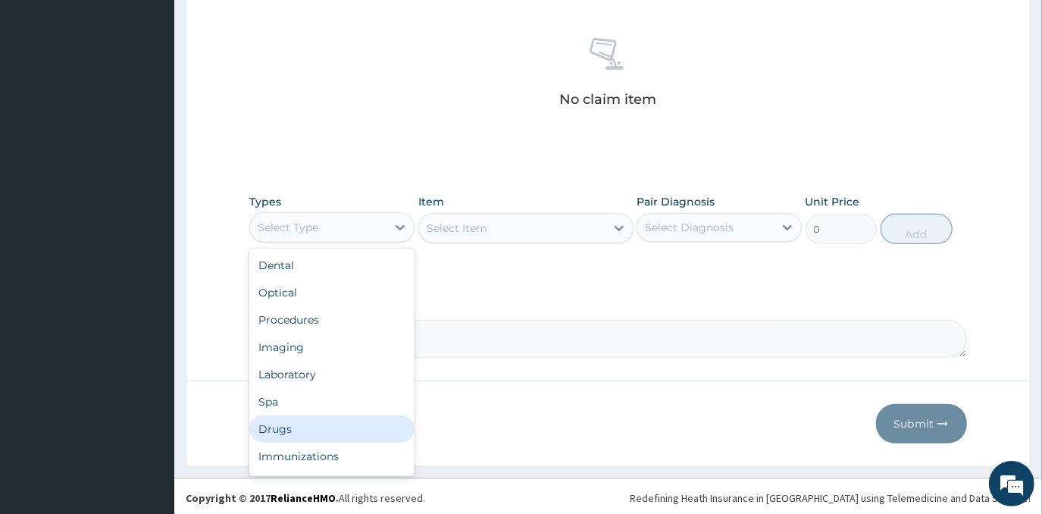
click at [289, 417] on div "Drugs" at bounding box center [331, 428] width 165 height 27
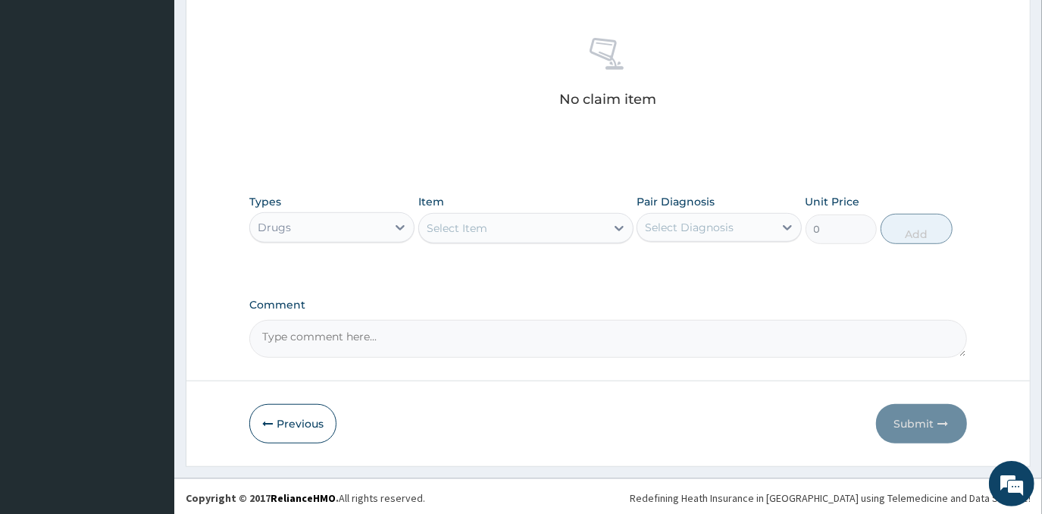
click at [576, 236] on div "Select Item" at bounding box center [512, 228] width 186 height 24
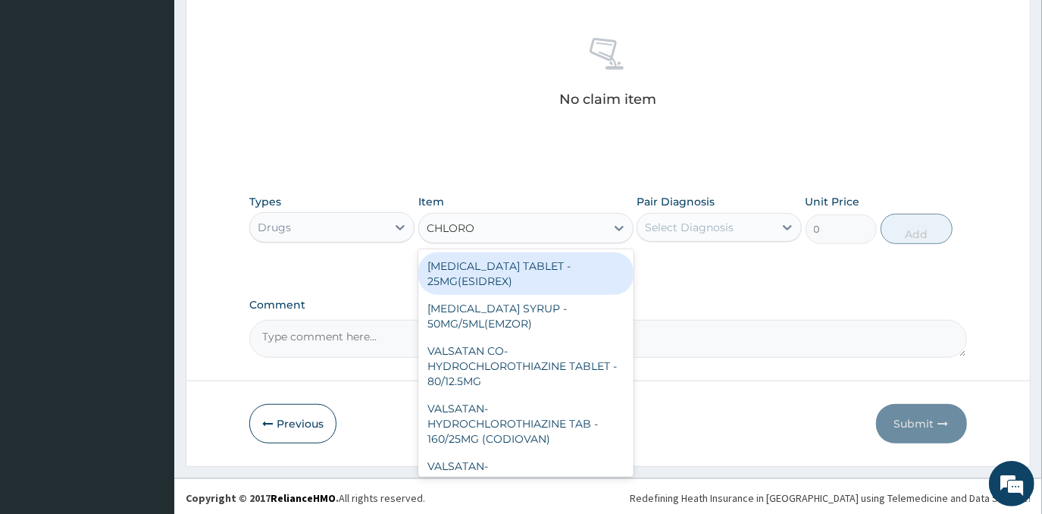
type input "CHLOROQ"
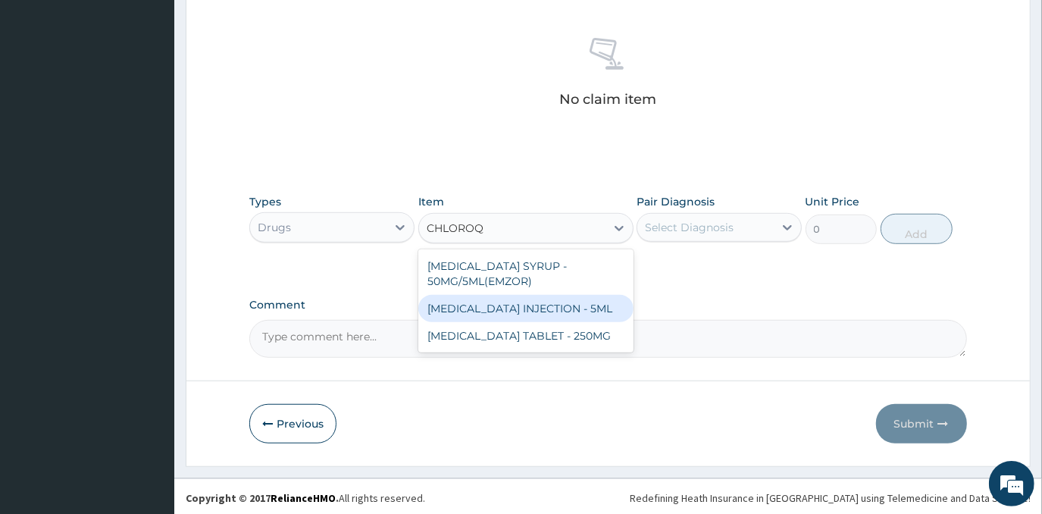
click at [579, 321] on div "[MEDICAL_DATA] INJECTION - 5ML" at bounding box center [525, 308] width 215 height 27
type input "192"
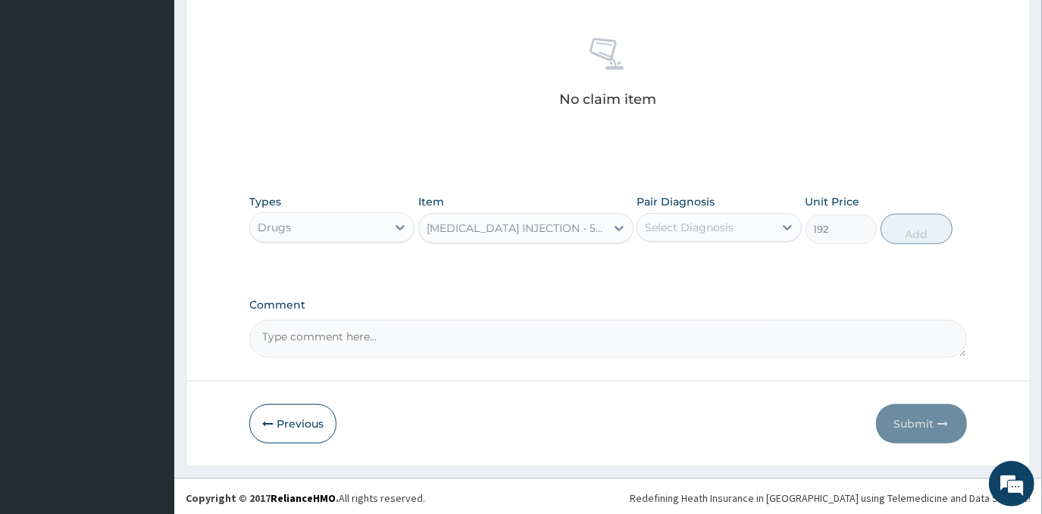
click at [723, 229] on div "Select Diagnosis" at bounding box center [689, 227] width 89 height 15
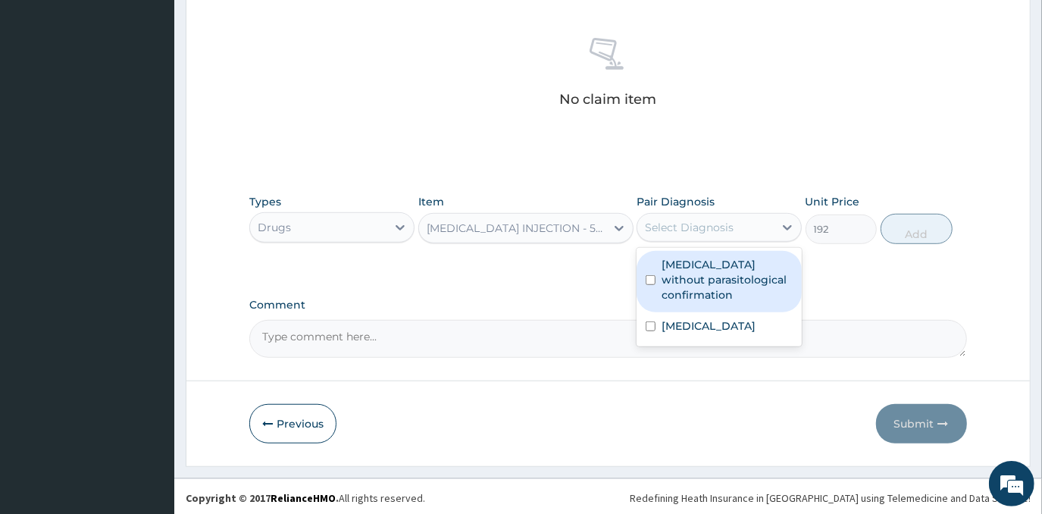
click at [720, 289] on label "[MEDICAL_DATA] without parasitological confirmation" at bounding box center [726, 279] width 131 height 45
checkbox input "true"
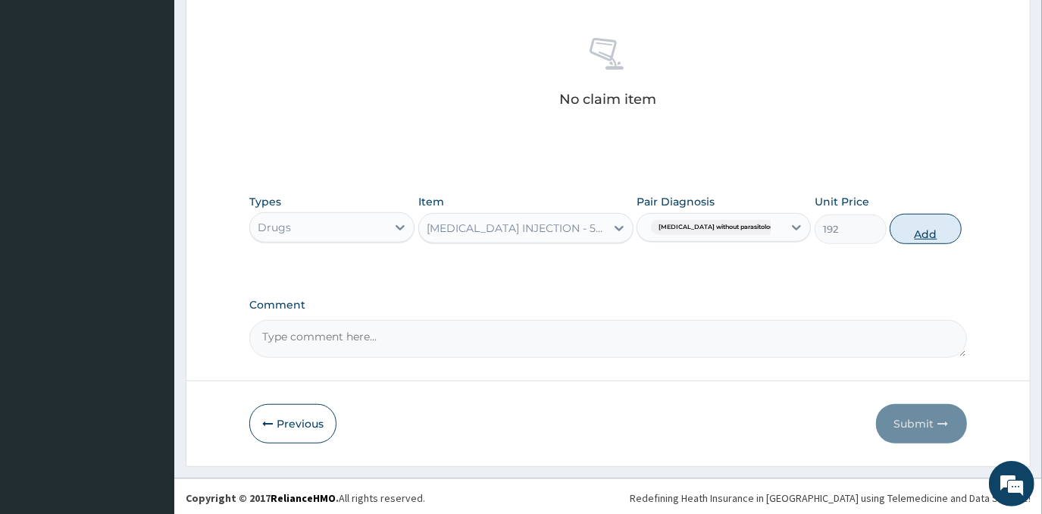
click at [931, 230] on button "Add" at bounding box center [925, 229] width 72 height 30
type input "0"
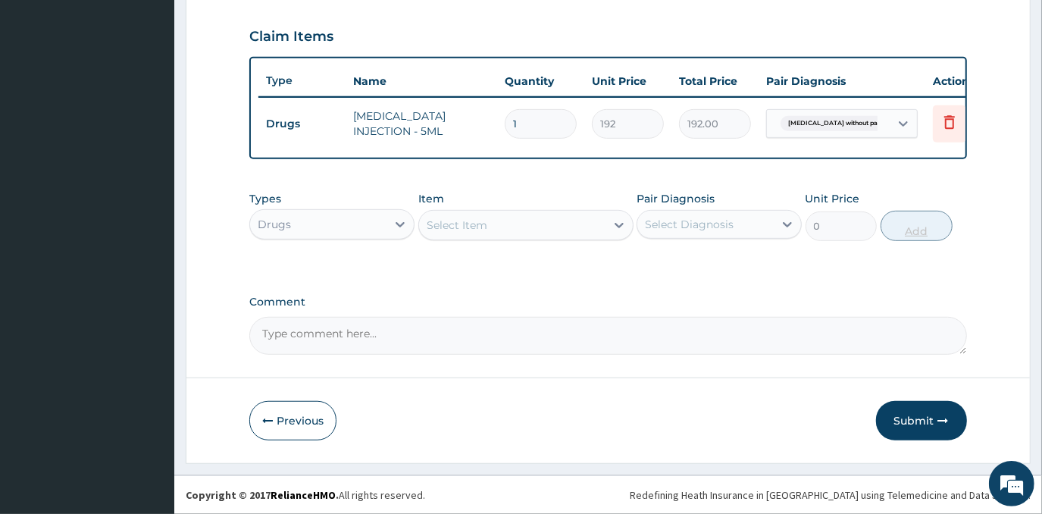
scroll to position [521, 0]
type input "0.00"
type input "3"
type input "576.00"
type input "3"
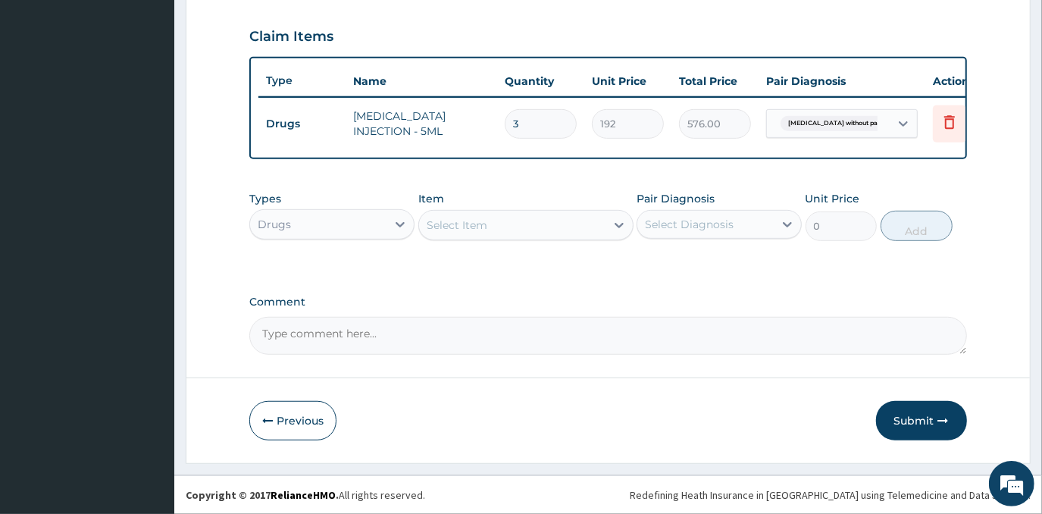
click at [554, 228] on div "Select Item" at bounding box center [512, 225] width 186 height 24
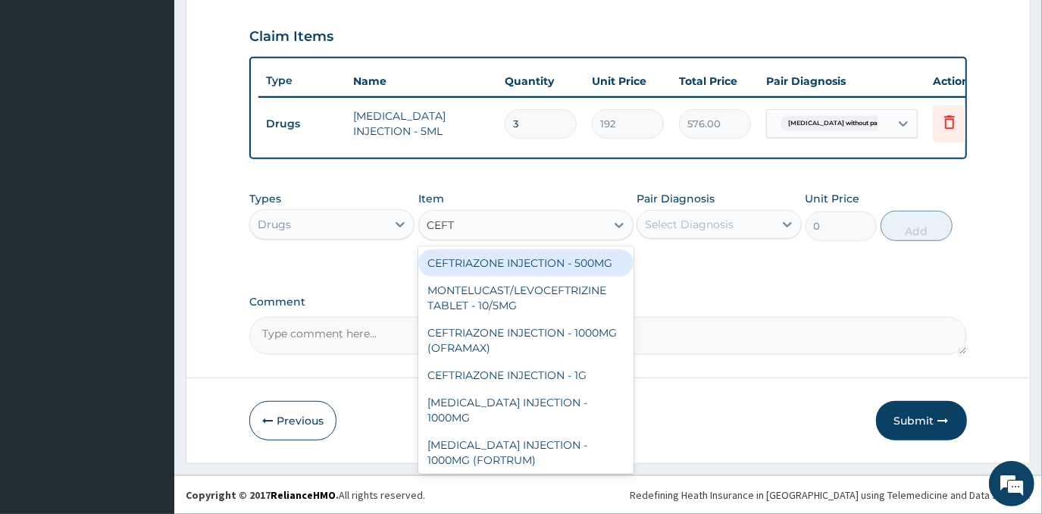
type input "CEFTR"
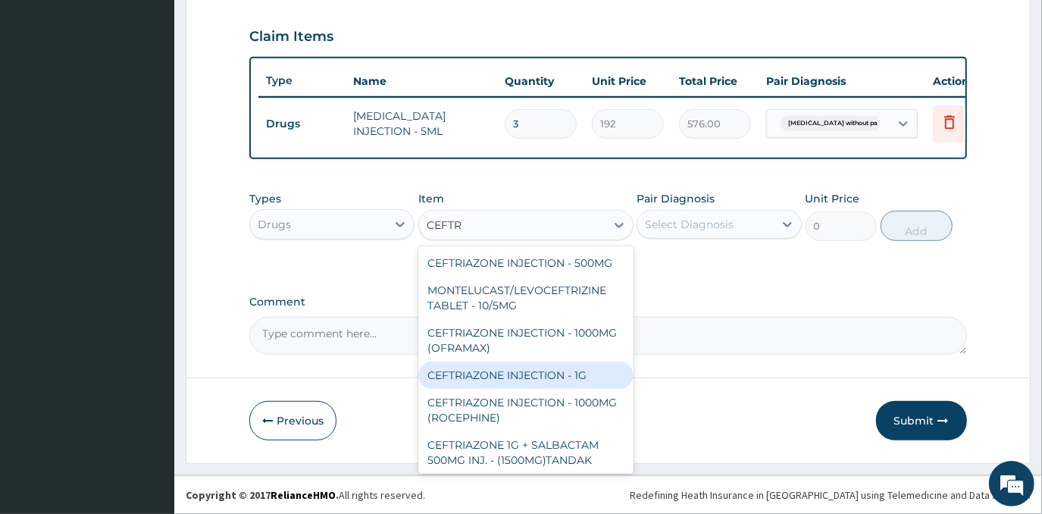
click at [570, 389] on div "CEFTRIAZONE INJECTION - 1G" at bounding box center [525, 374] width 215 height 27
type input "1888"
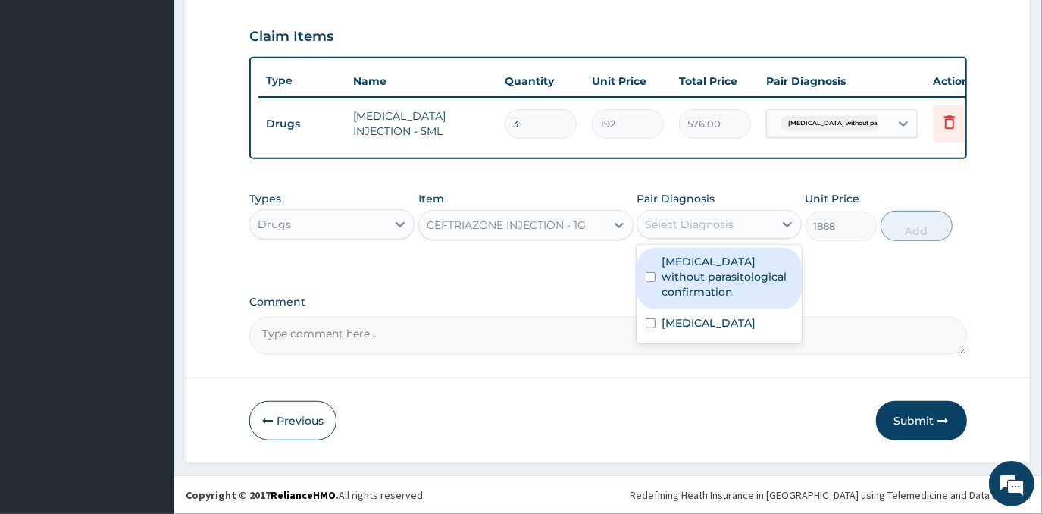
click at [741, 224] on div "Select Diagnosis" at bounding box center [705, 224] width 136 height 24
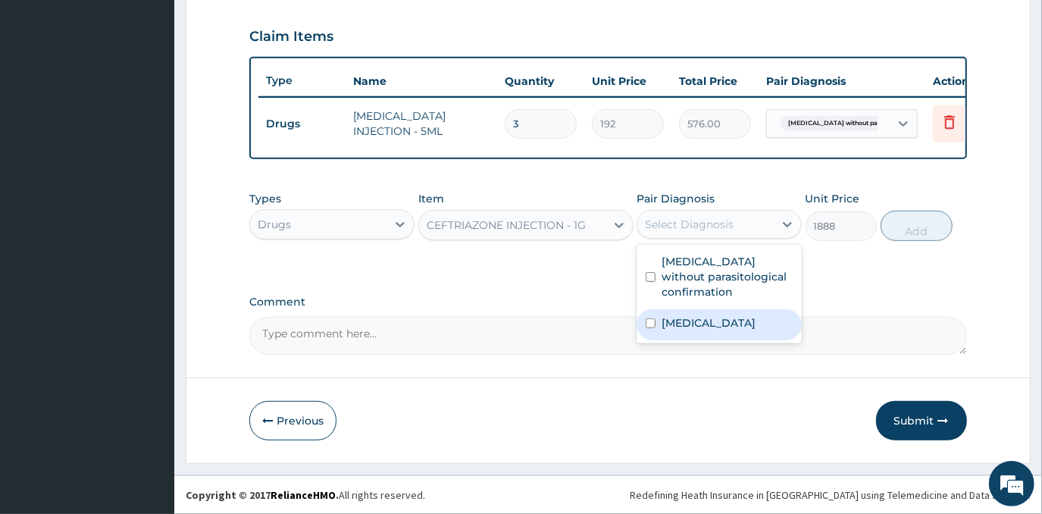
click at [731, 330] on label "Typhoid fever, unspecified" at bounding box center [708, 322] width 94 height 15
checkbox input "true"
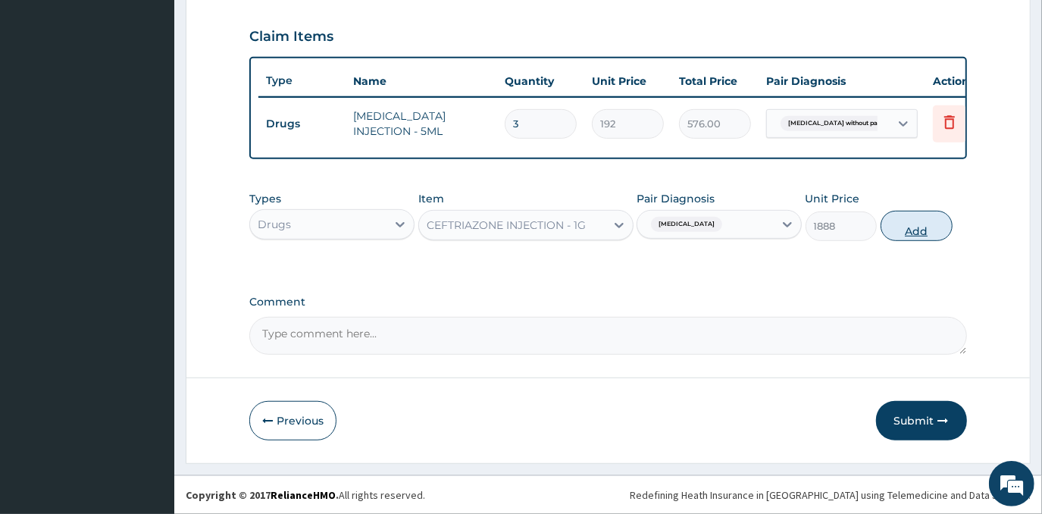
click at [928, 233] on button "Add" at bounding box center [916, 226] width 72 height 30
type input "0"
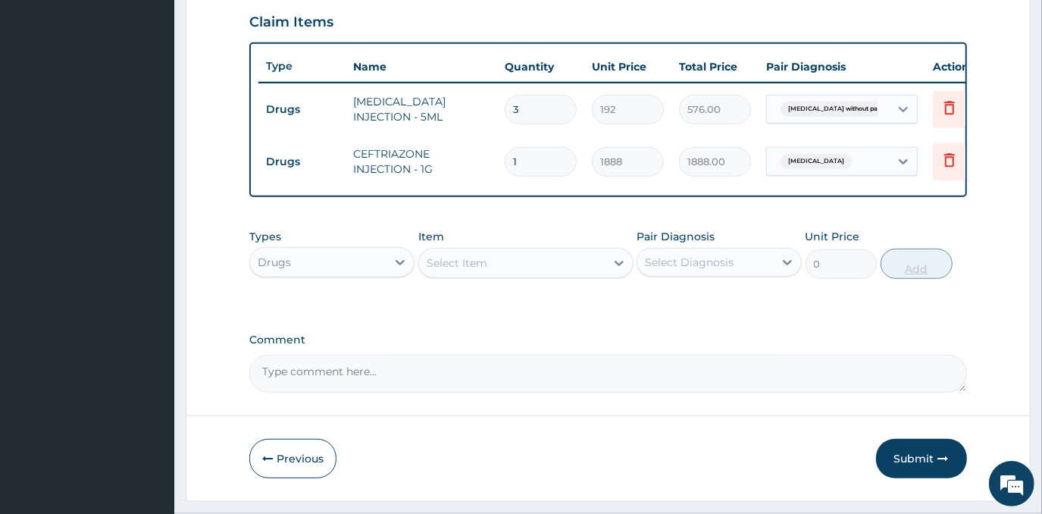
type input "0.00"
type input "3"
type input "5664.00"
type input "3"
click at [499, 275] on div "Select Item" at bounding box center [512, 263] width 186 height 24
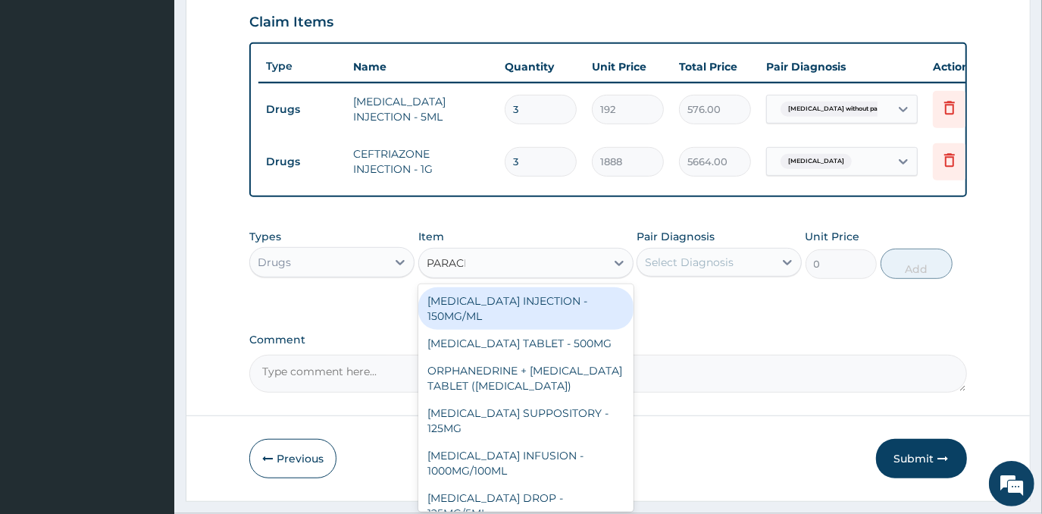
type input "PARACET"
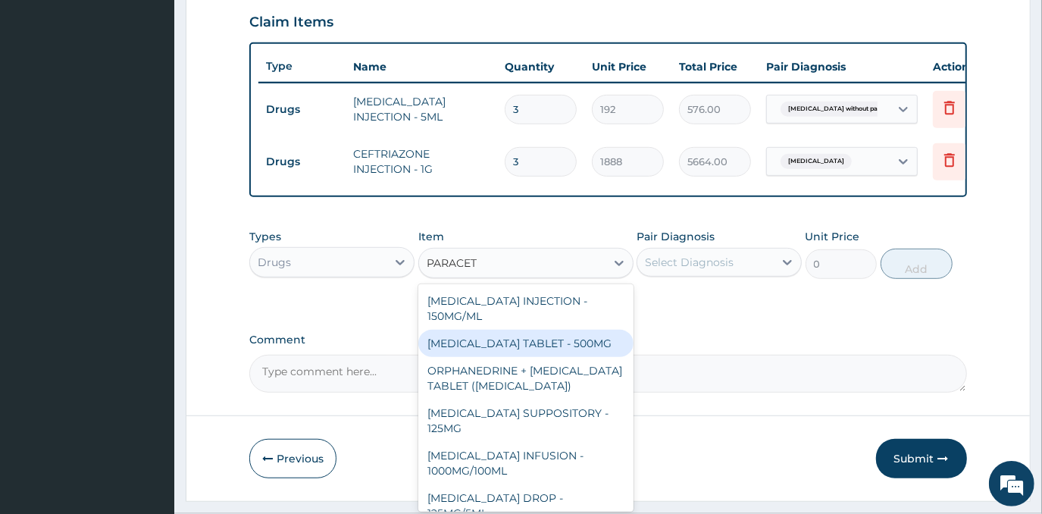
click at [512, 357] on div "PARACETAMOL TABLET - 500MG" at bounding box center [525, 343] width 215 height 27
type input "38.400000000000006"
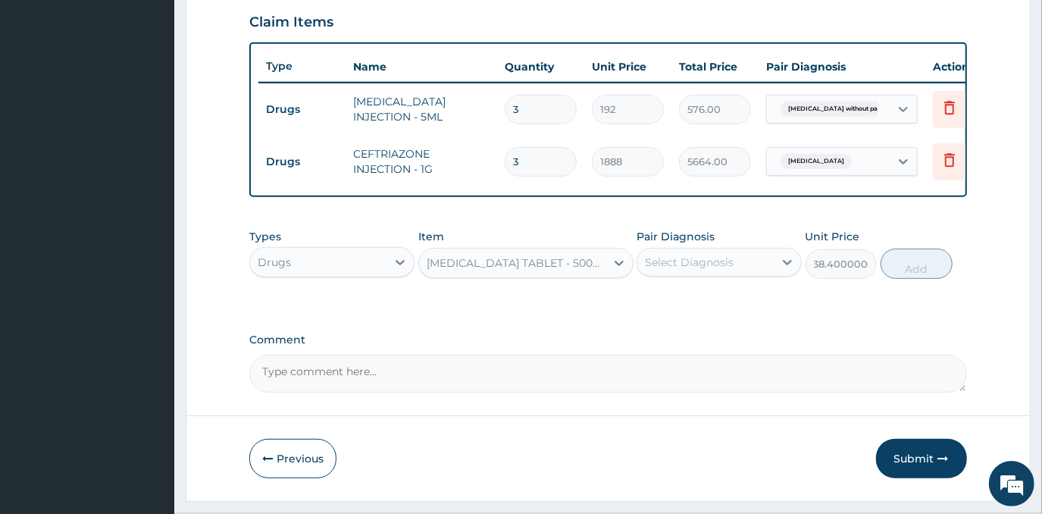
click at [717, 270] on div "Select Diagnosis" at bounding box center [689, 262] width 89 height 15
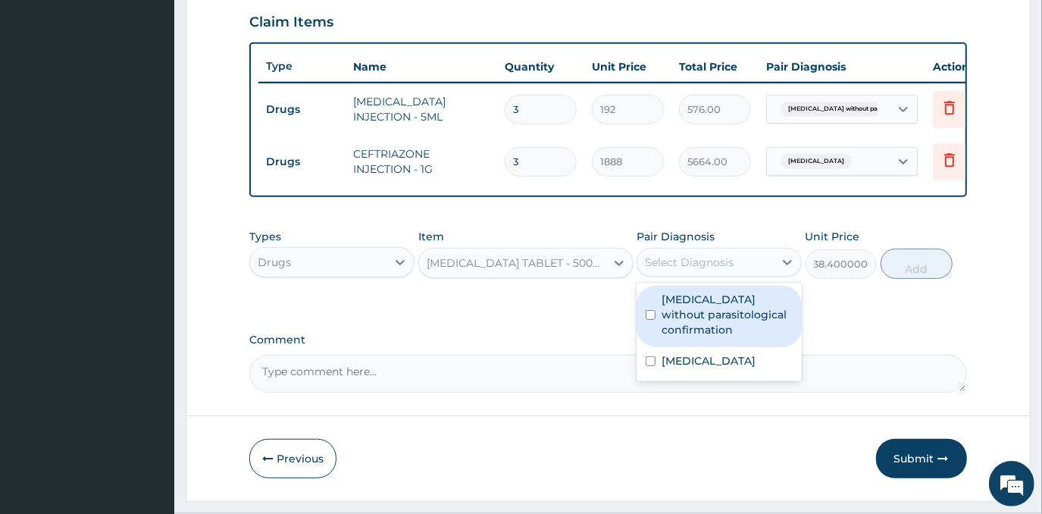
click at [695, 337] on label "Malaria without parasitological confirmation" at bounding box center [726, 314] width 131 height 45
checkbox input "true"
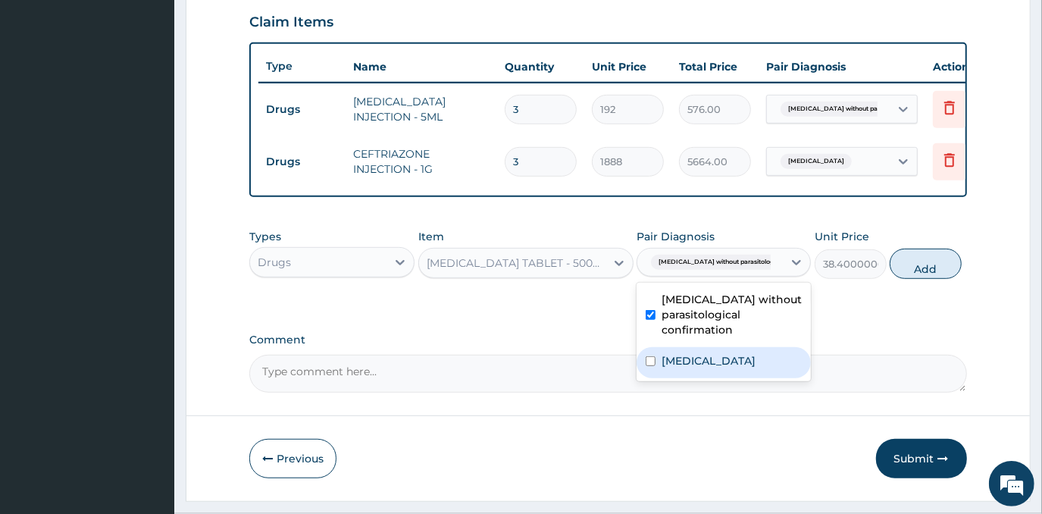
click at [701, 368] on label "Typhoid fever, unspecified" at bounding box center [708, 360] width 94 height 15
checkbox input "true"
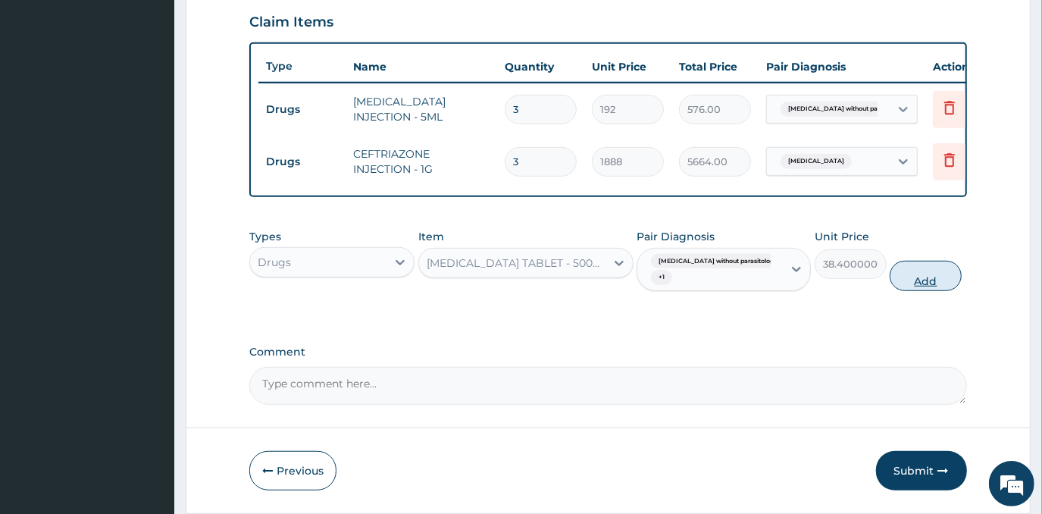
click at [901, 291] on button "Add" at bounding box center [925, 276] width 72 height 30
type input "0"
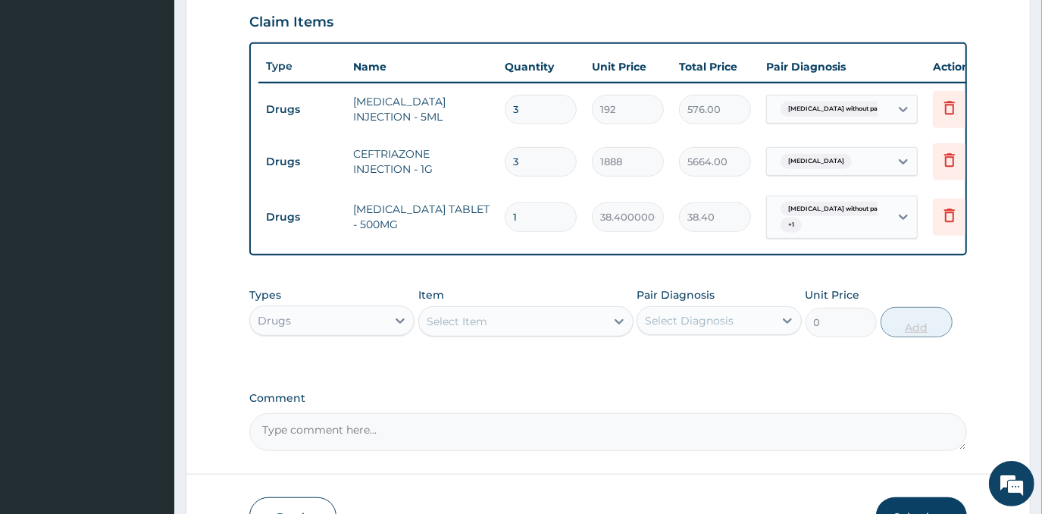
type input "18"
type input "691.20"
type input "18"
click at [507, 330] on div "Select Item" at bounding box center [512, 321] width 186 height 24
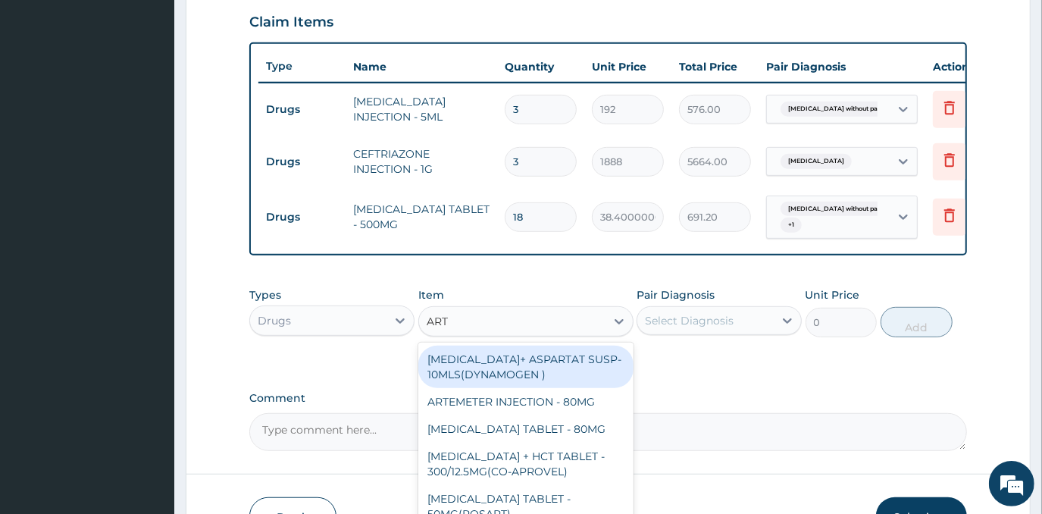
type input "ARTE"
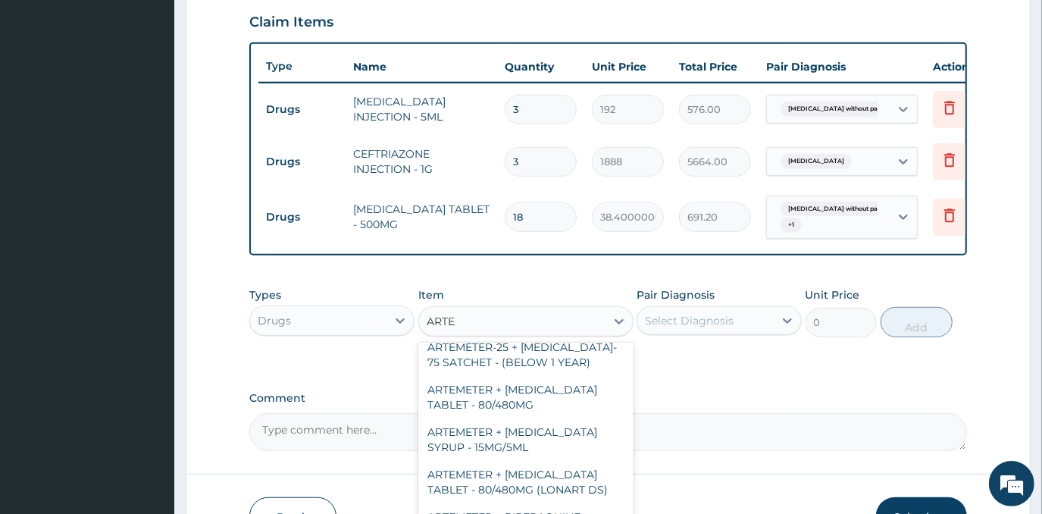
scroll to position [551, 0]
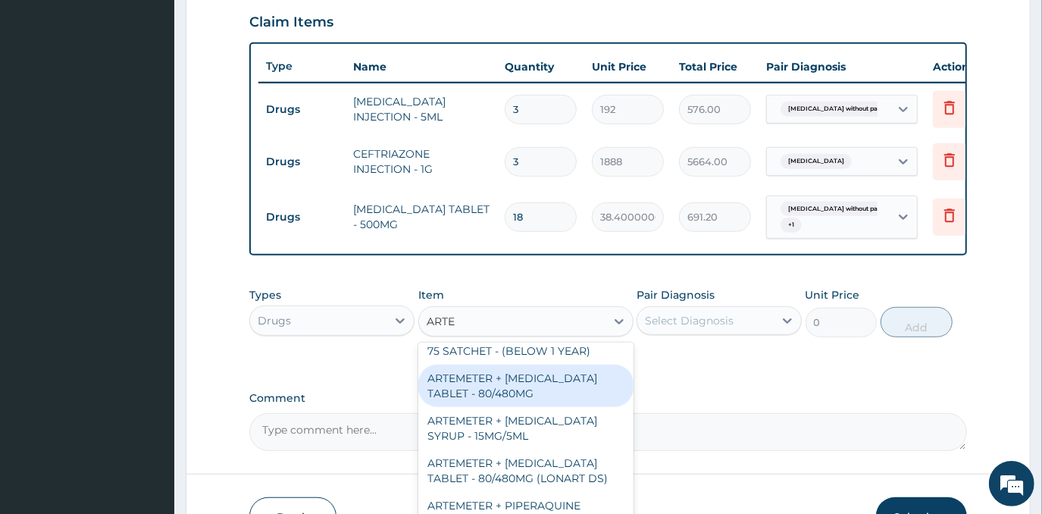
drag, startPoint x: 547, startPoint y: 383, endPoint x: 645, endPoint y: 344, distance: 105.1
click at [548, 383] on div "ARTEMETER + [MEDICAL_DATA] TABLET - 80/480MG" at bounding box center [525, 385] width 215 height 42
type input "416"
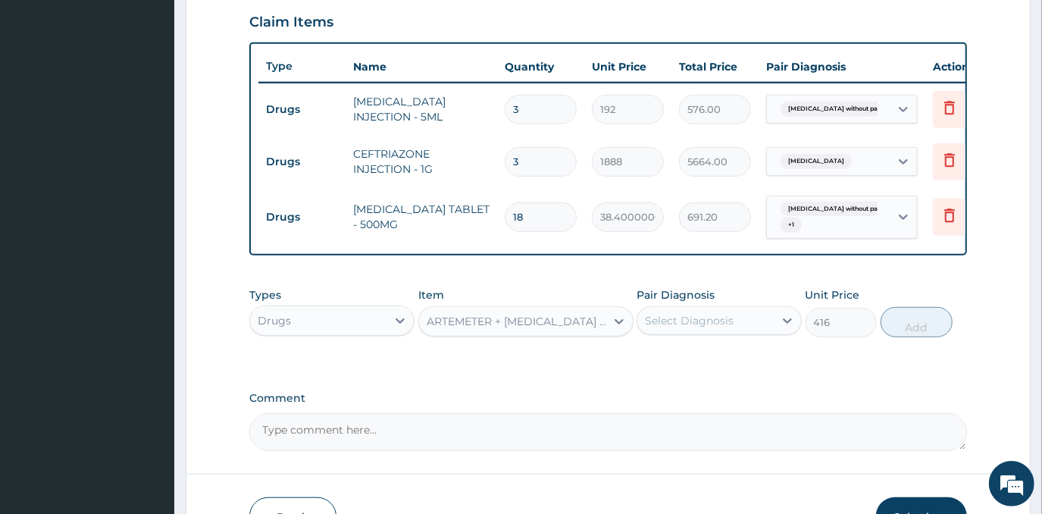
click at [692, 328] on div "Select Diagnosis" at bounding box center [689, 320] width 89 height 15
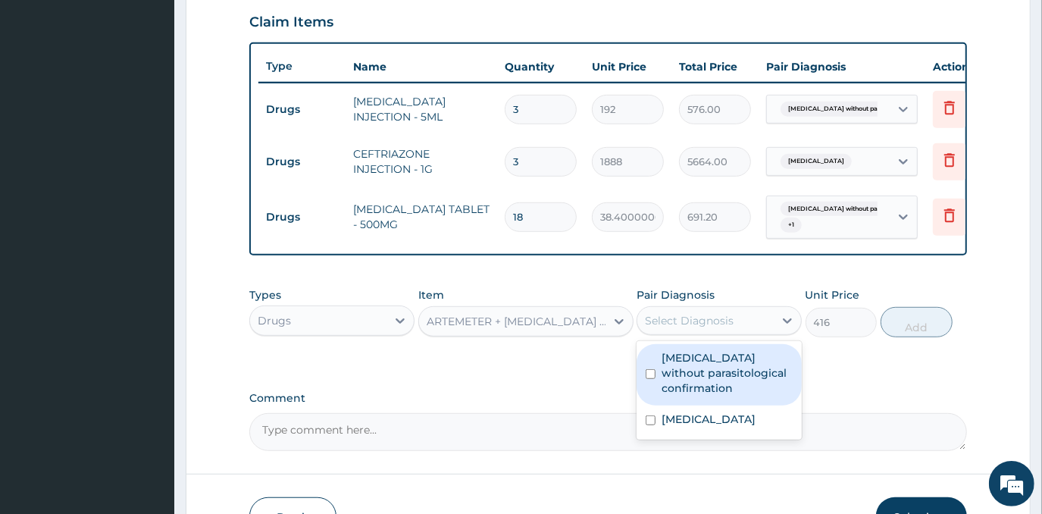
drag, startPoint x: 696, startPoint y: 379, endPoint x: 1006, endPoint y: 386, distance: 309.9
click at [699, 379] on label "Malaria without parasitological confirmation" at bounding box center [726, 372] width 131 height 45
checkbox input "true"
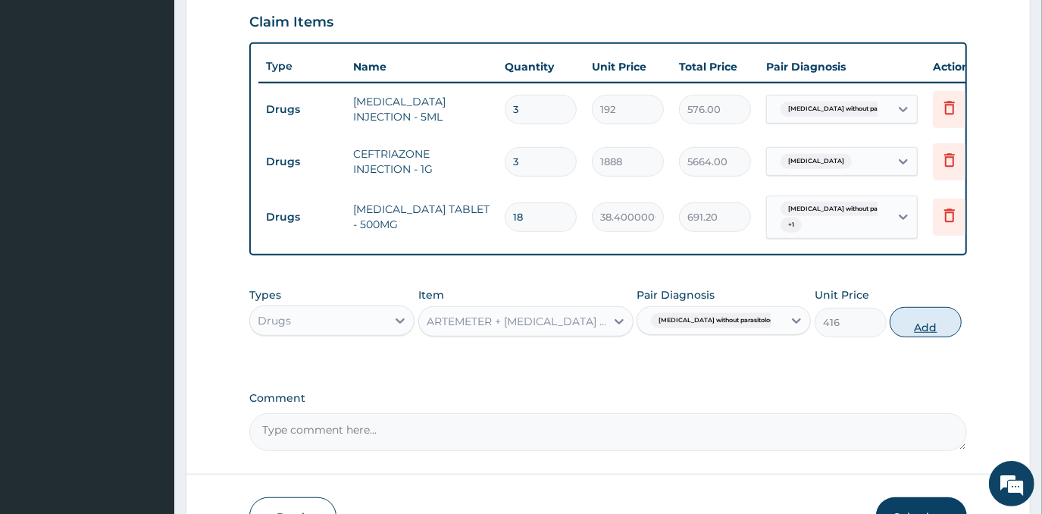
click at [935, 337] on button "Add" at bounding box center [925, 322] width 72 height 30
type input "0"
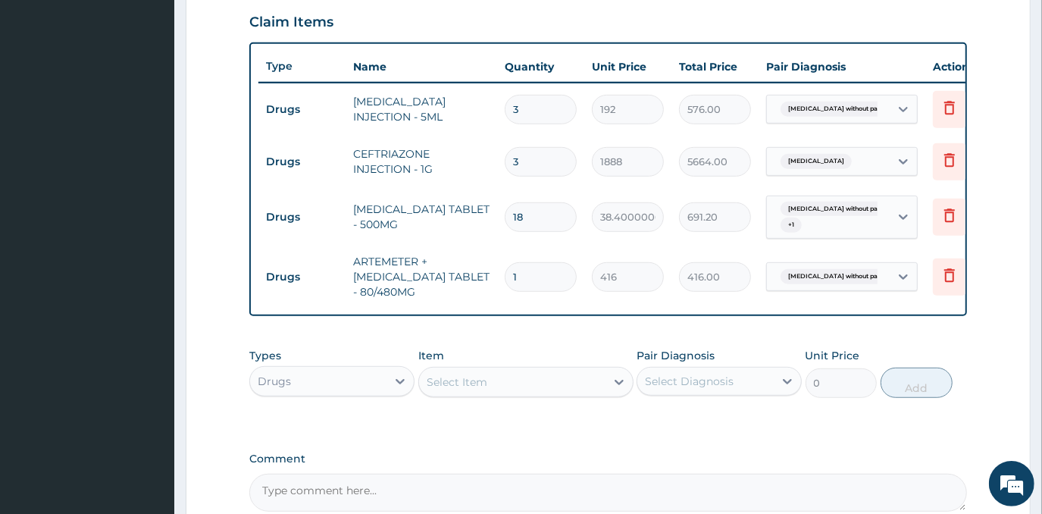
type input "0.00"
type input "6"
type input "2496.00"
type input "6"
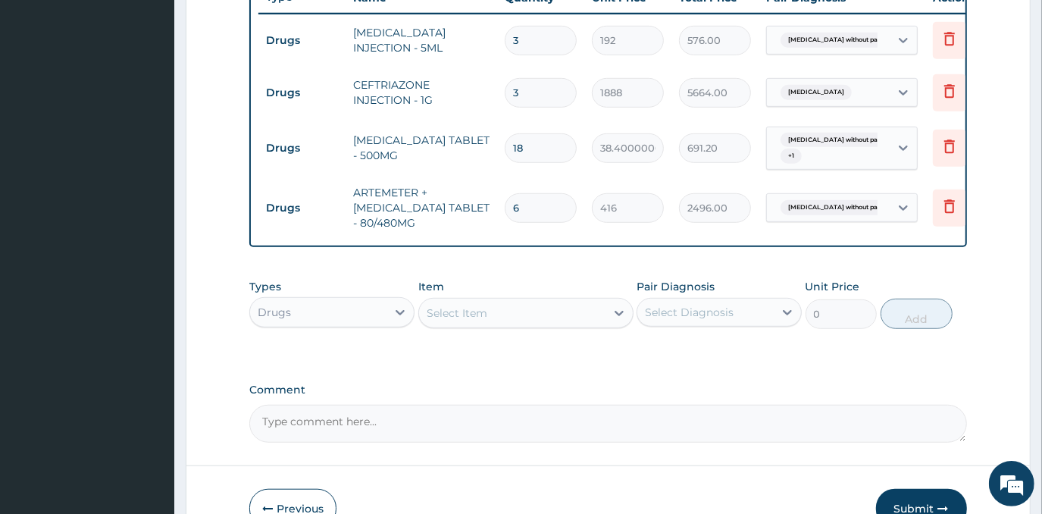
scroll to position [659, 0]
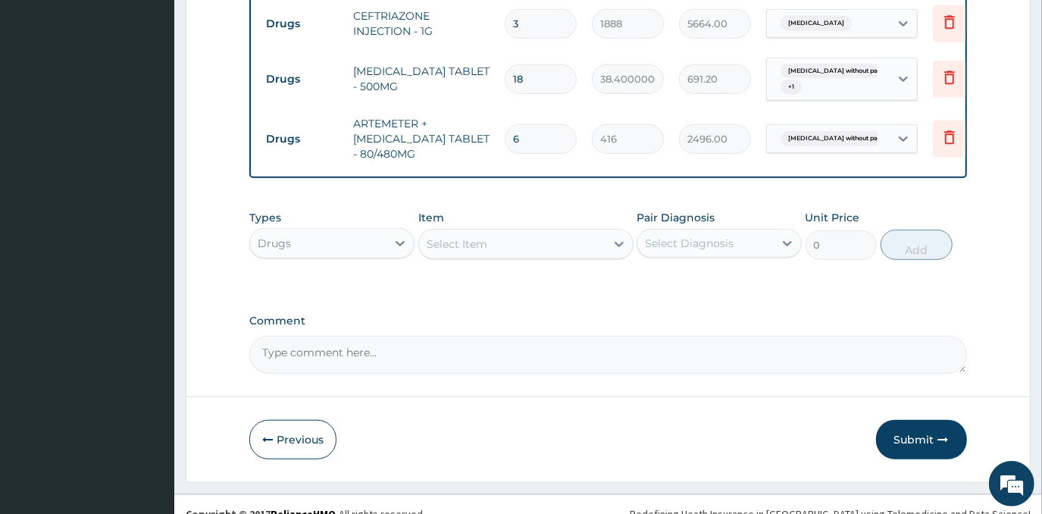
click at [515, 255] on div "Select Item" at bounding box center [512, 244] width 186 height 24
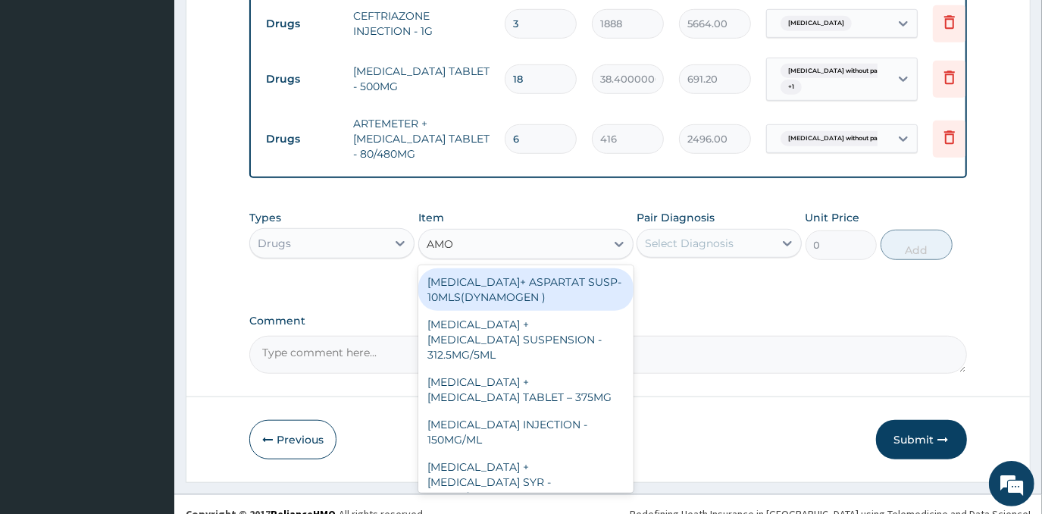
type input "AMOX"
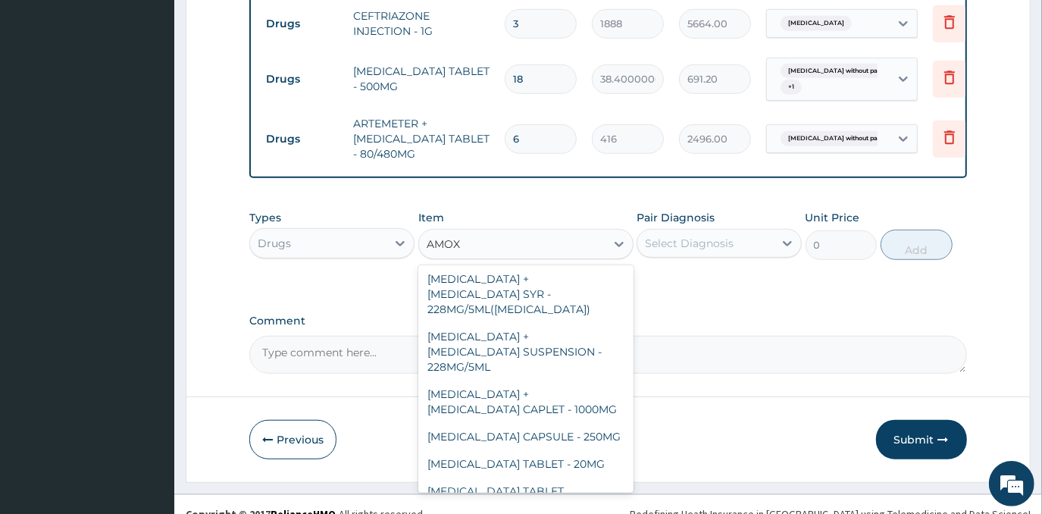
scroll to position [137, 0]
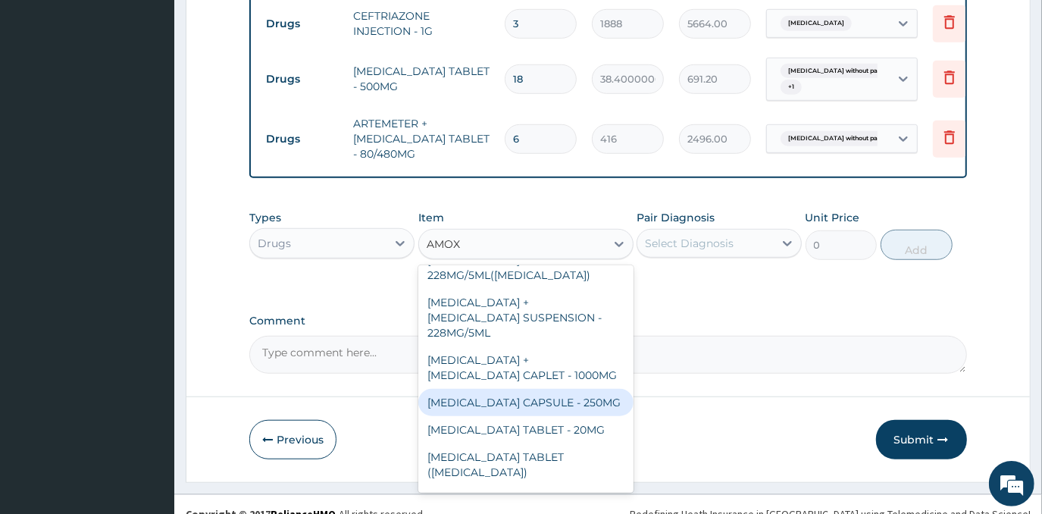
click at [554, 389] on div "[MEDICAL_DATA] CAPSULE - 250MG" at bounding box center [525, 402] width 215 height 27
type input "64"
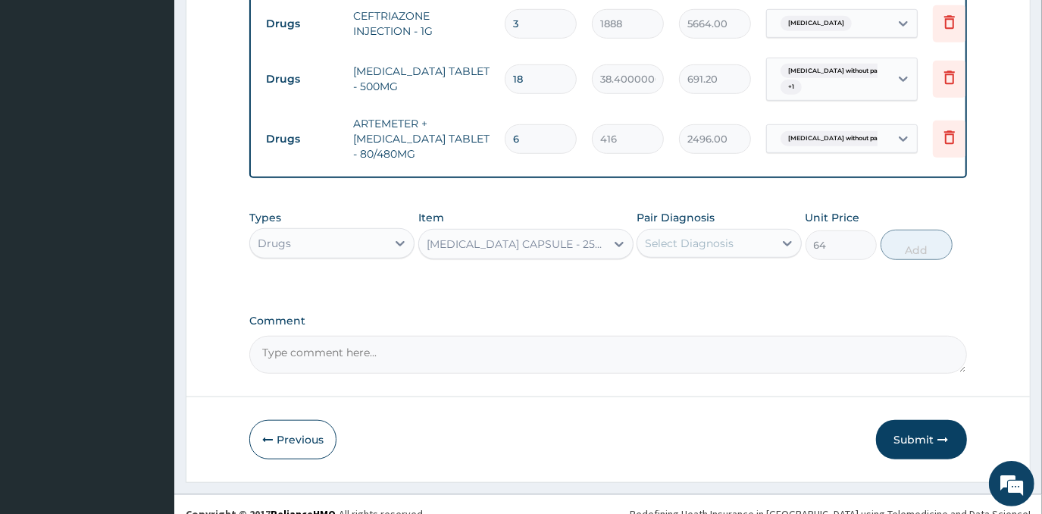
click at [752, 255] on div "Select Diagnosis" at bounding box center [705, 243] width 136 height 24
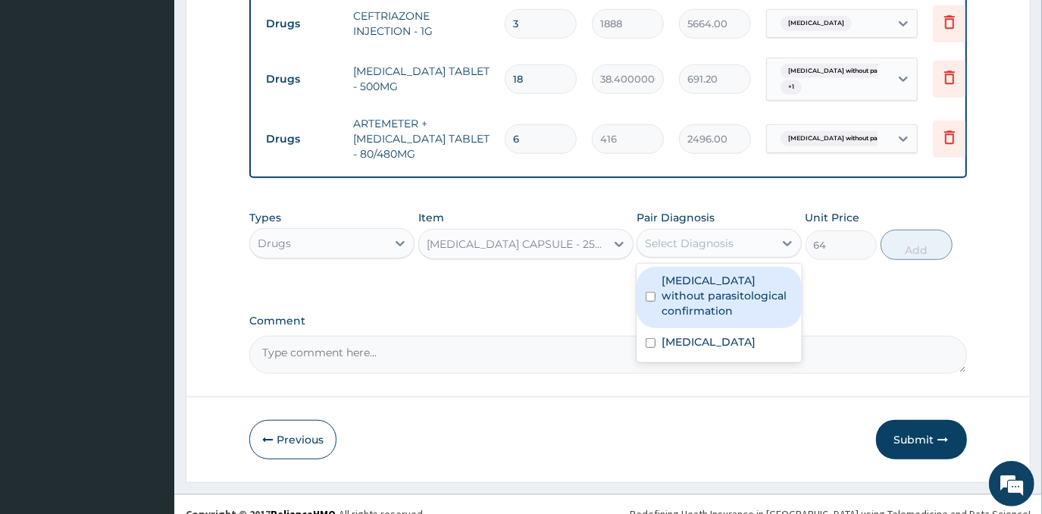
click at [731, 316] on label "Malaria without parasitological confirmation" at bounding box center [726, 295] width 131 height 45
checkbox input "true"
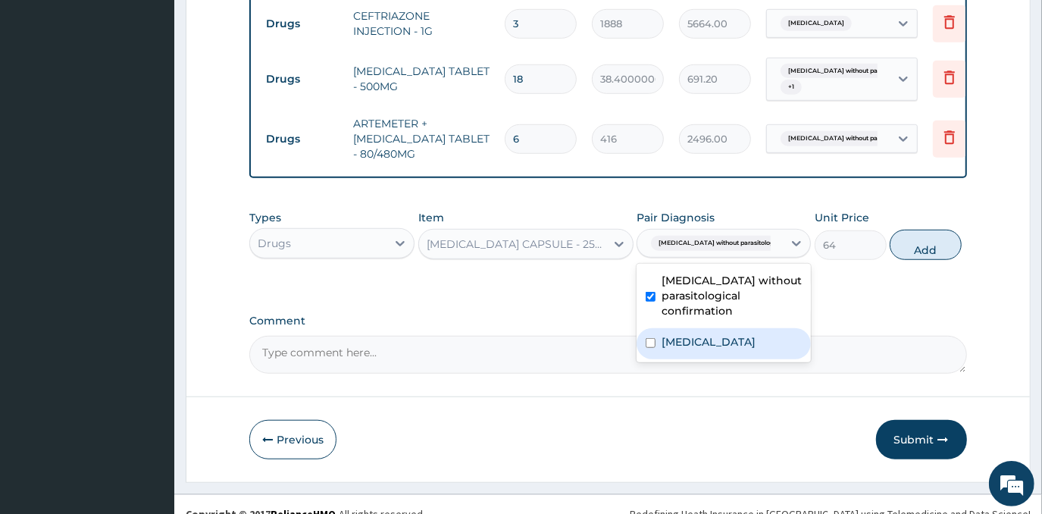
click at [729, 349] on label "[MEDICAL_DATA]" at bounding box center [708, 341] width 94 height 15
checkbox input "true"
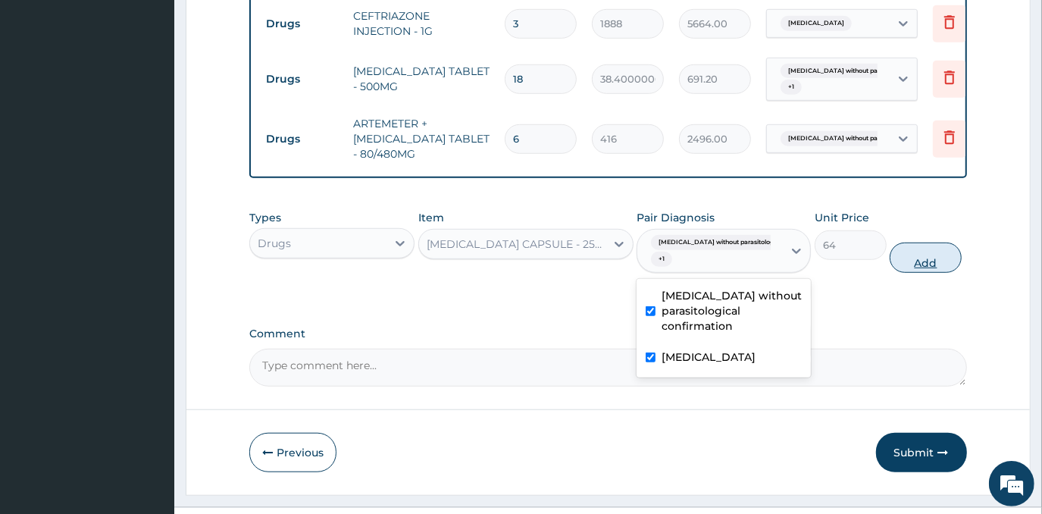
click at [913, 270] on button "Add" at bounding box center [925, 257] width 72 height 30
type input "0"
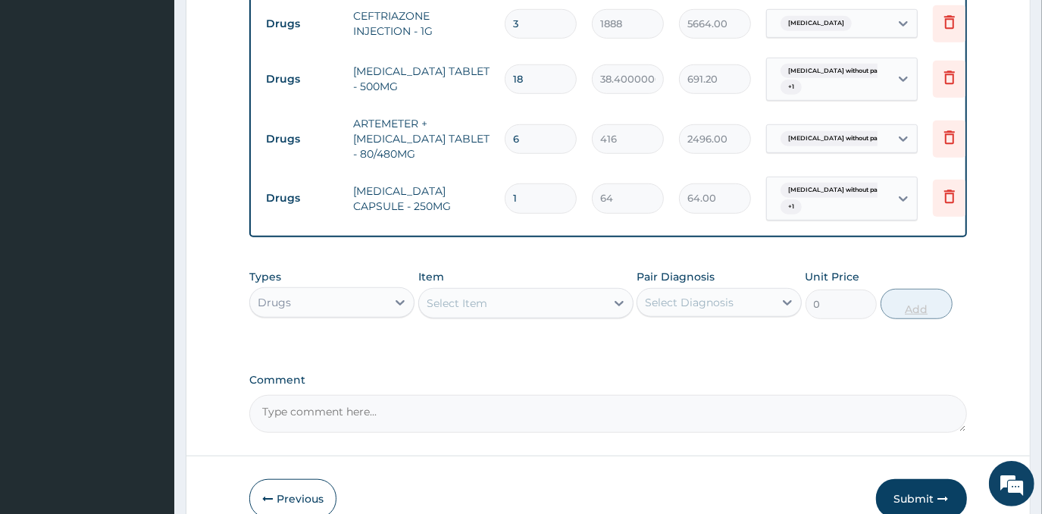
type input "15"
type input "960.00"
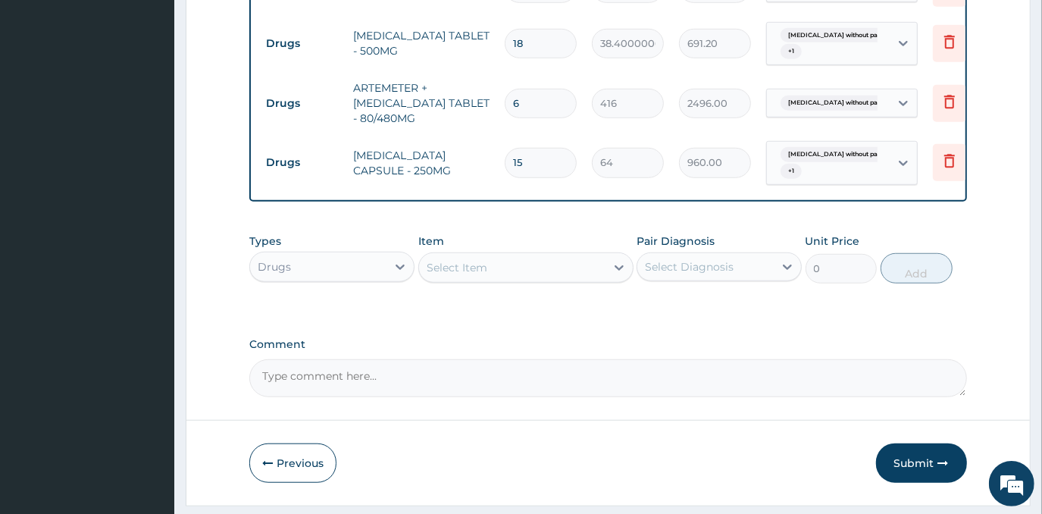
scroll to position [751, 0]
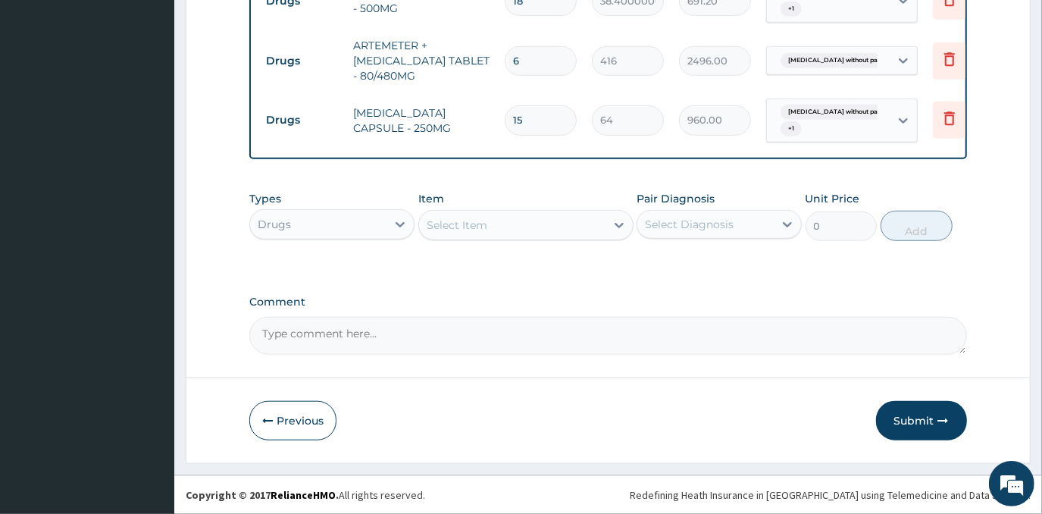
type input "15"
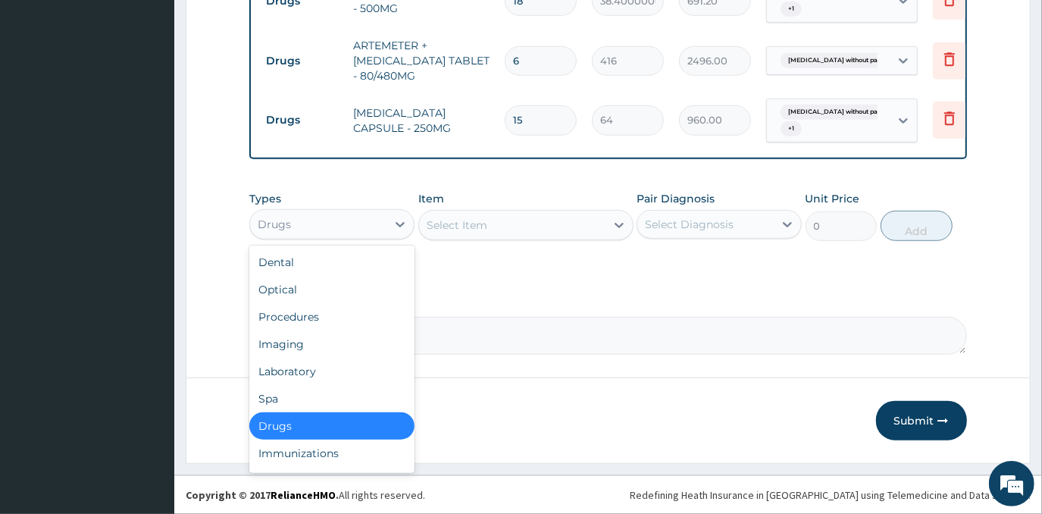
click at [331, 235] on div "Drugs" at bounding box center [318, 224] width 136 height 24
click at [329, 372] on div "Laboratory" at bounding box center [331, 371] width 165 height 27
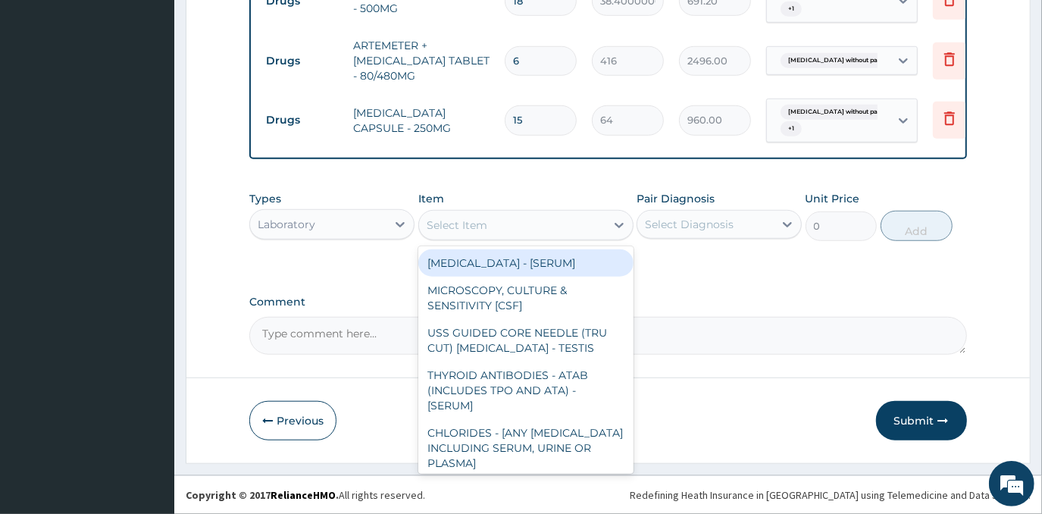
click at [489, 223] on div "Select Item" at bounding box center [512, 225] width 186 height 24
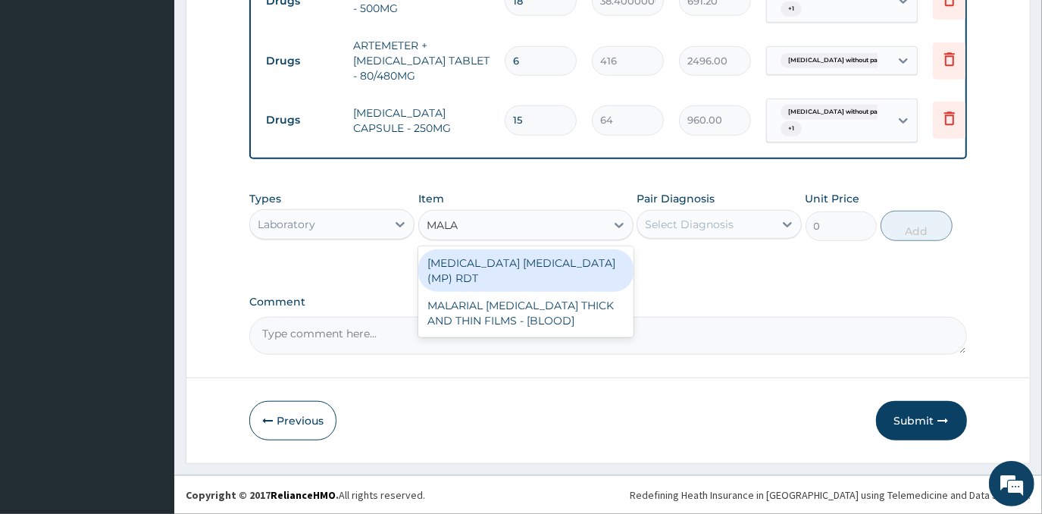
type input "MALAR"
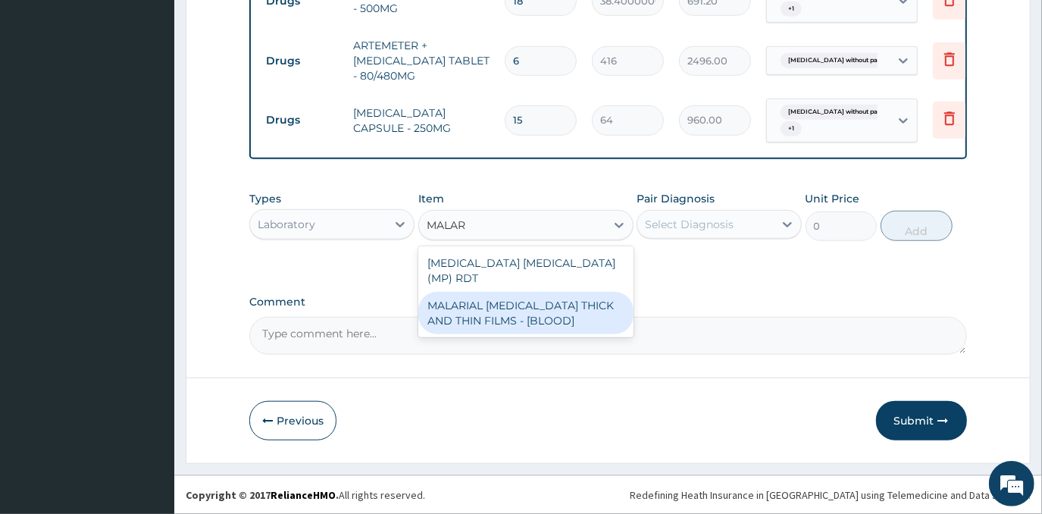
click at [575, 303] on div "MALARIAL [MEDICAL_DATA] THICK AND THIN FILMS - [BLOOD]" at bounding box center [525, 313] width 215 height 42
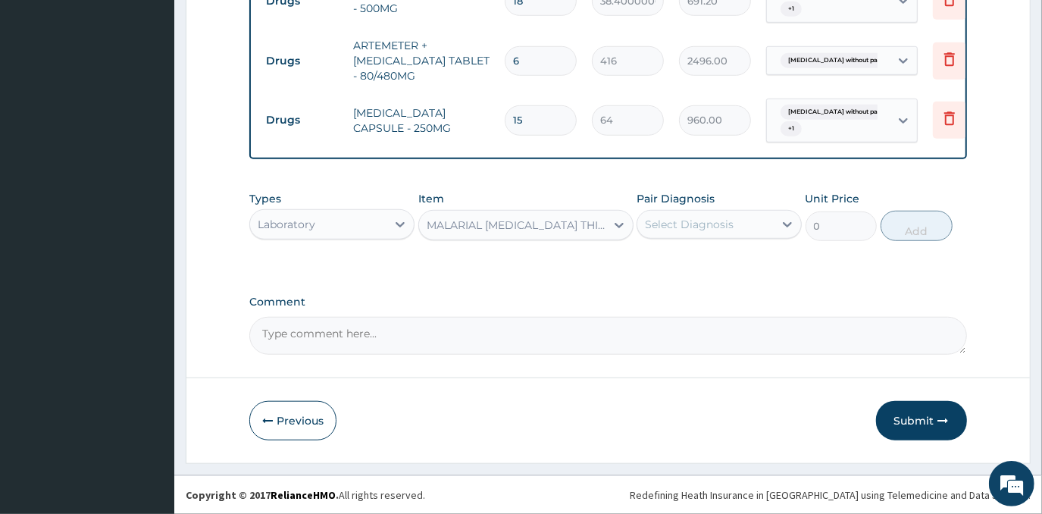
type input "2625"
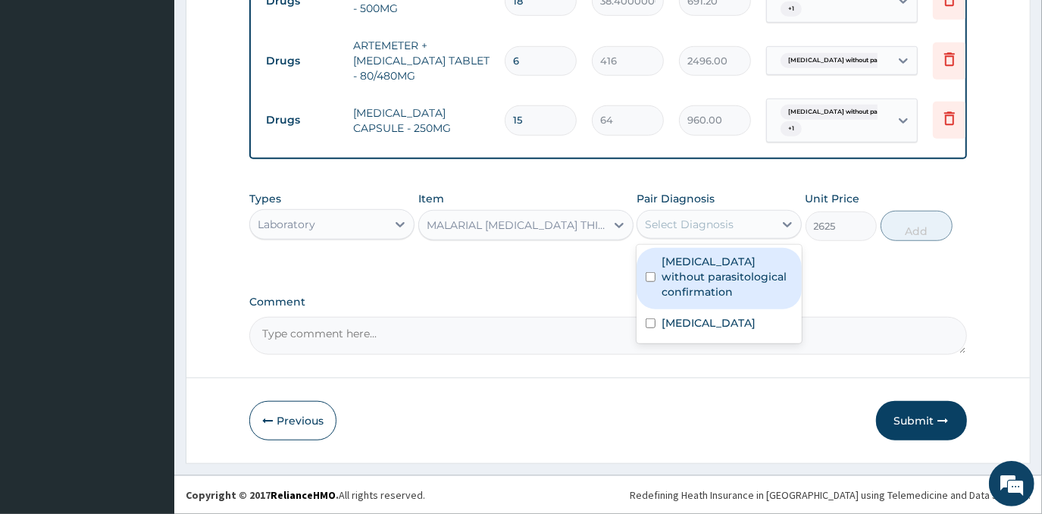
click at [748, 219] on div "Select Diagnosis" at bounding box center [705, 224] width 136 height 24
click at [709, 288] on label "Malaria without parasitological confirmation" at bounding box center [726, 276] width 131 height 45
checkbox input "true"
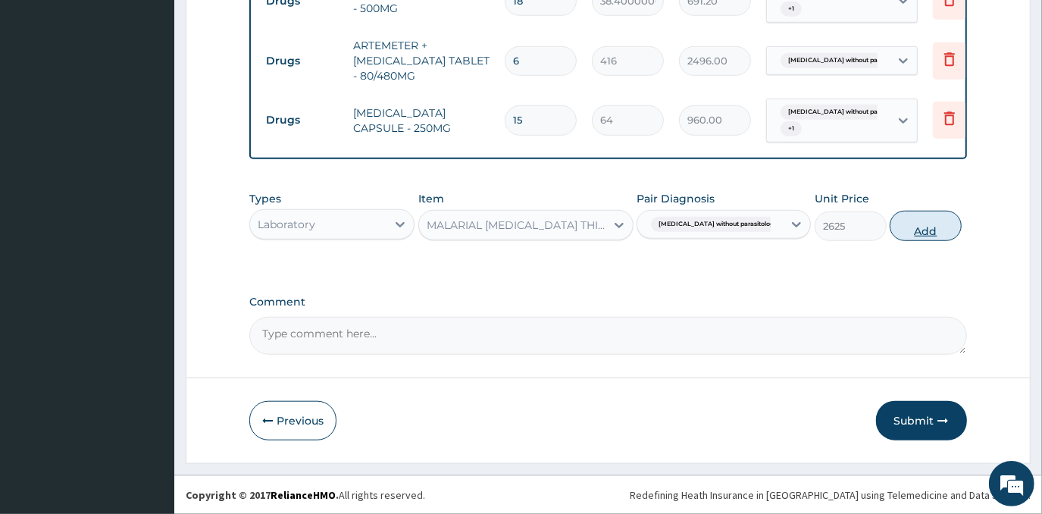
click at [907, 235] on button "Add" at bounding box center [925, 226] width 72 height 30
type input "0"
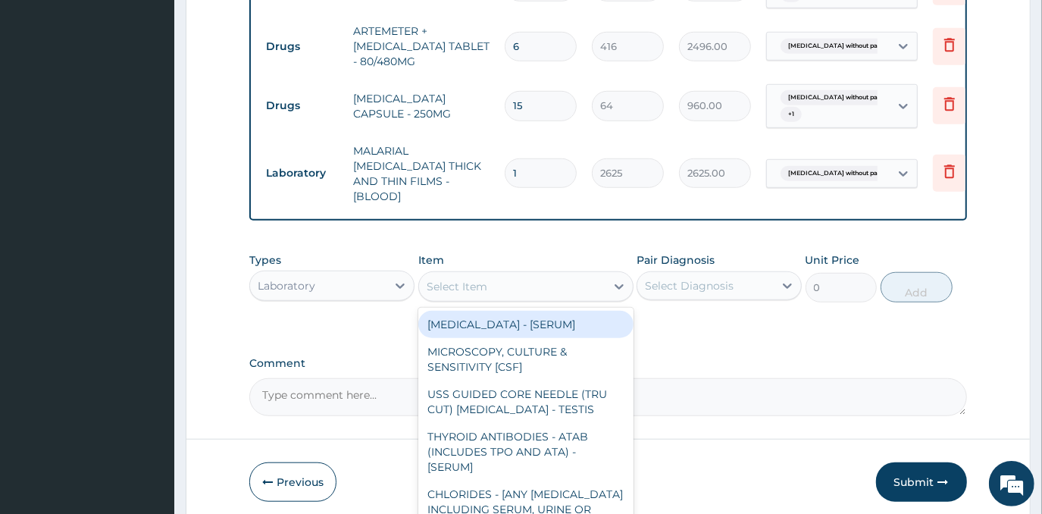
click at [561, 283] on div "Select Item" at bounding box center [512, 286] width 186 height 24
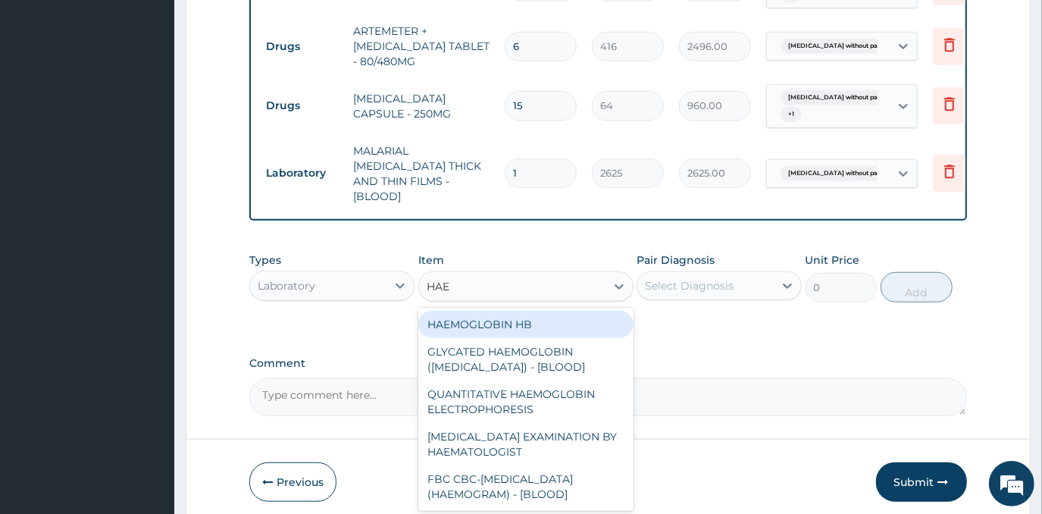
type input "HAEM"
click at [545, 317] on div "HAEMOGLOBIN HB" at bounding box center [525, 324] width 215 height 27
type input "2625"
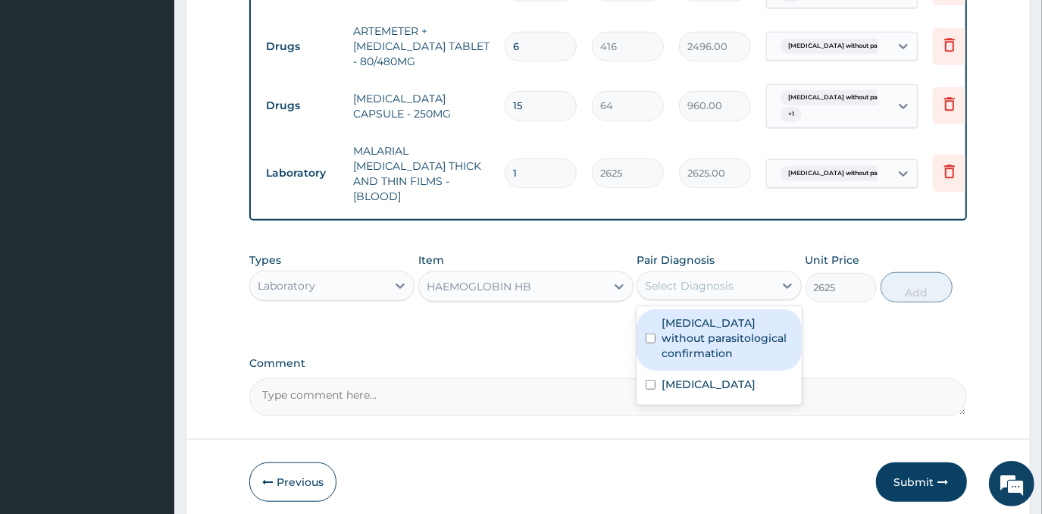
click at [711, 278] on div "Select Diagnosis" at bounding box center [689, 285] width 89 height 15
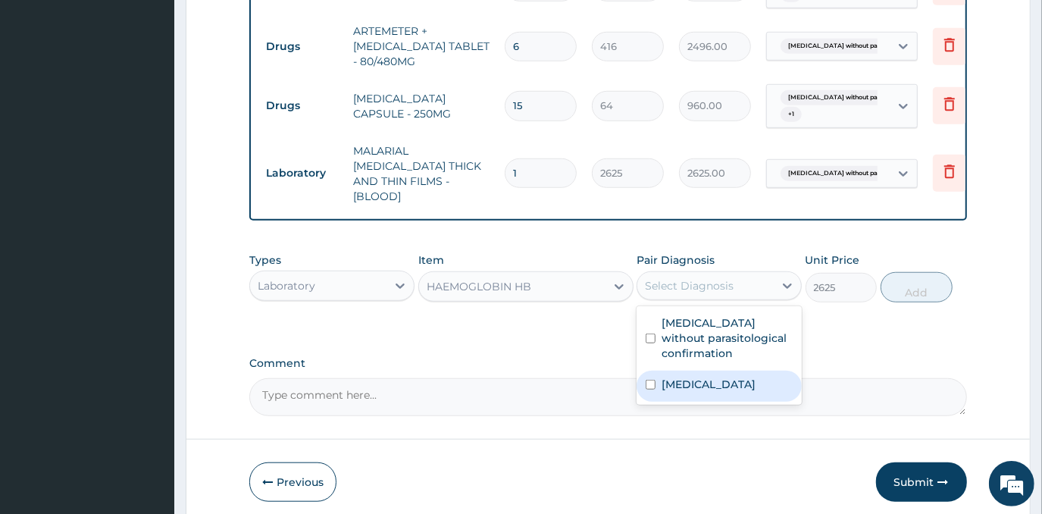
click at [697, 392] on label "Typhoid fever, unspecified" at bounding box center [708, 383] width 94 height 15
checkbox input "true"
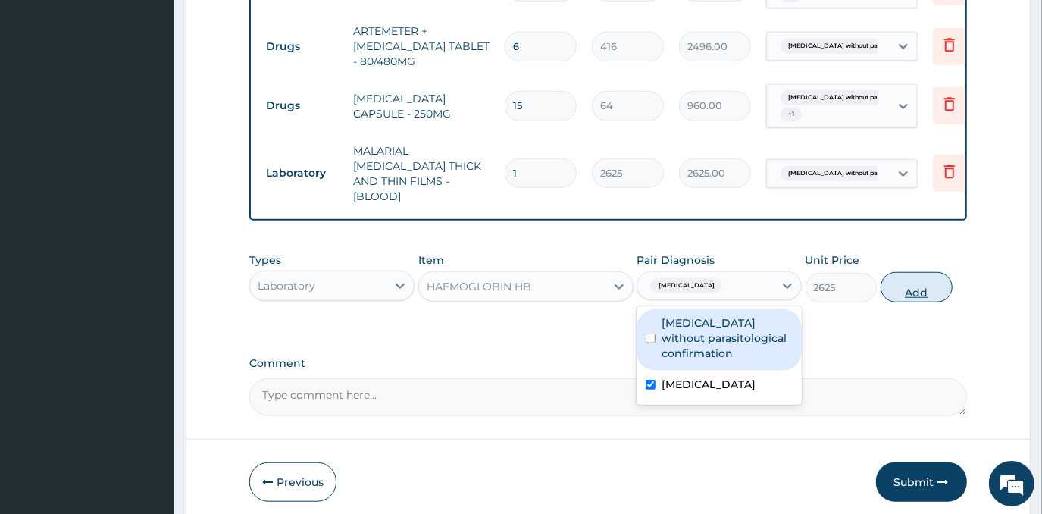
click at [904, 290] on button "Add" at bounding box center [916, 287] width 72 height 30
type input "0"
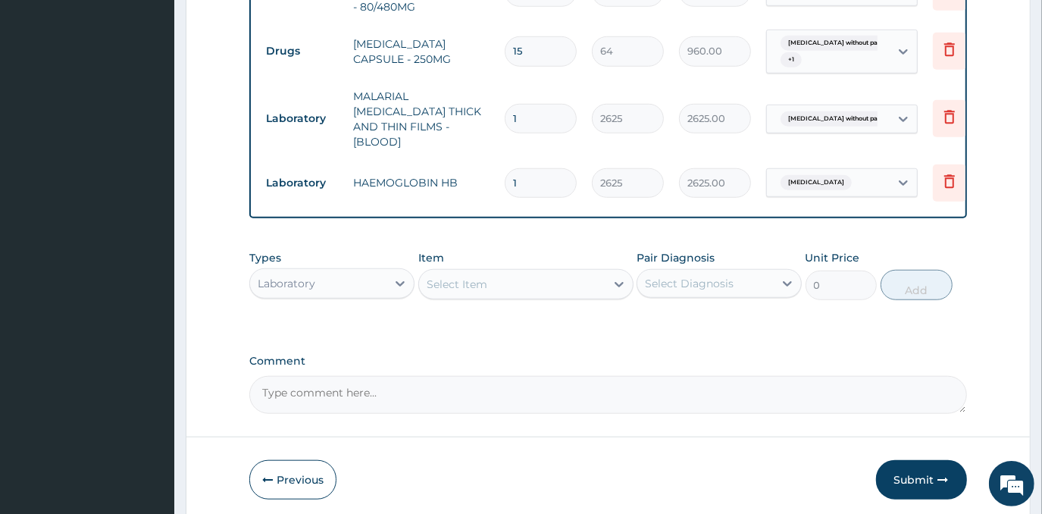
scroll to position [820, 0]
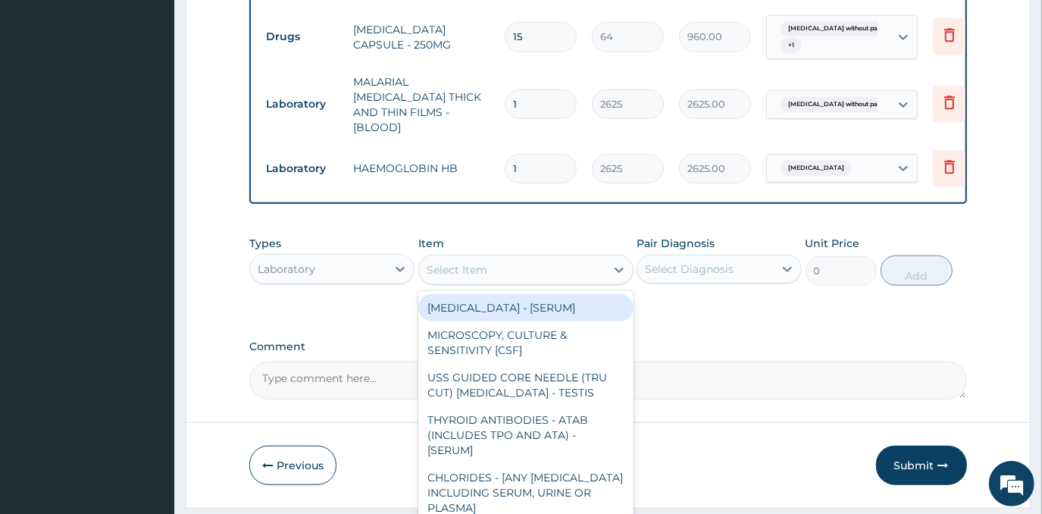
click at [533, 280] on div "Select Item" at bounding box center [512, 270] width 186 height 24
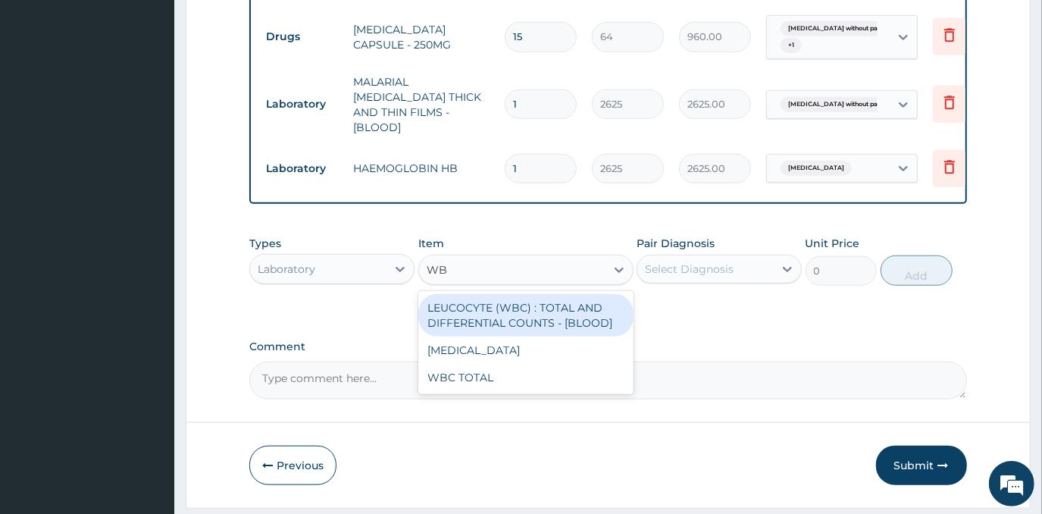
type input "WBC"
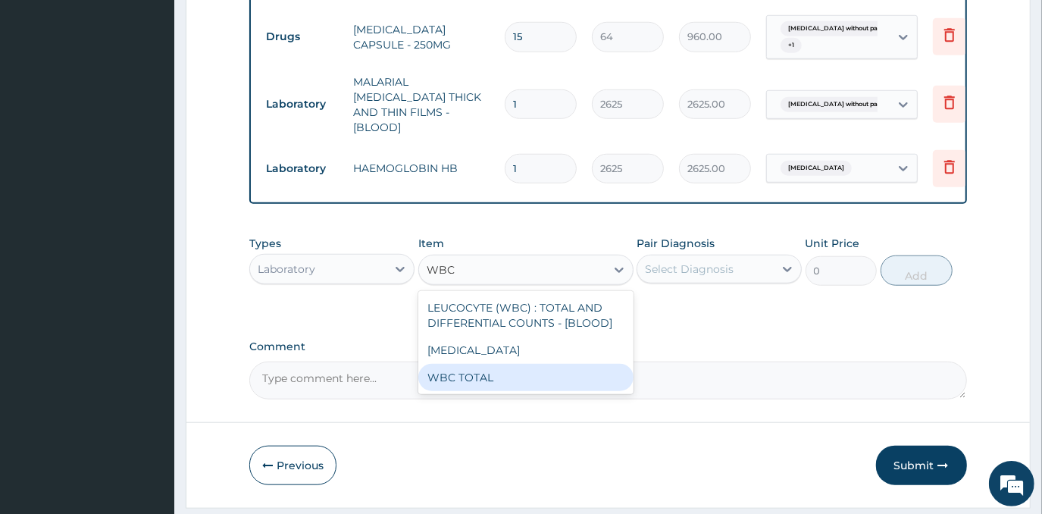
click at [549, 370] on div "WBC TOTAL" at bounding box center [525, 377] width 215 height 27
type input "4500"
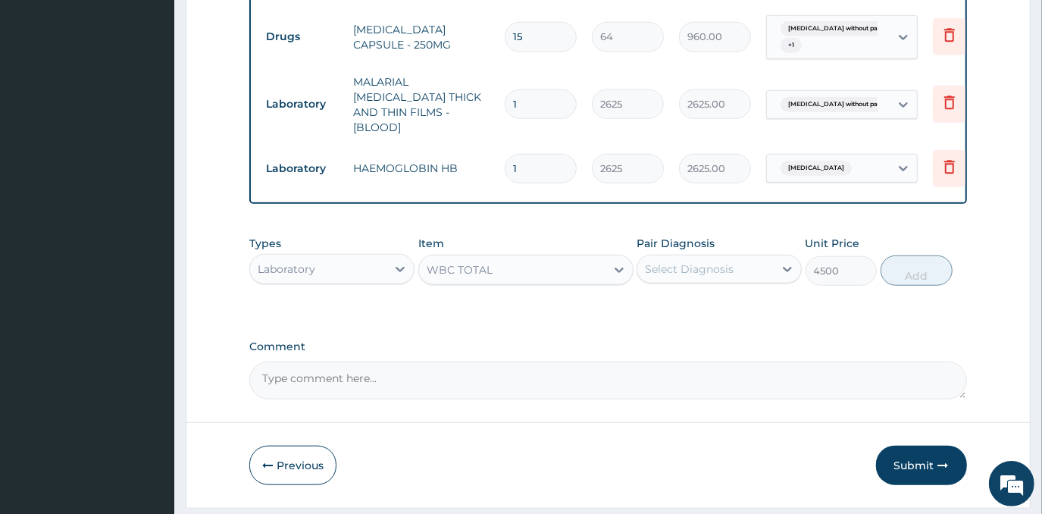
click at [726, 263] on div "Select Diagnosis" at bounding box center [689, 268] width 89 height 15
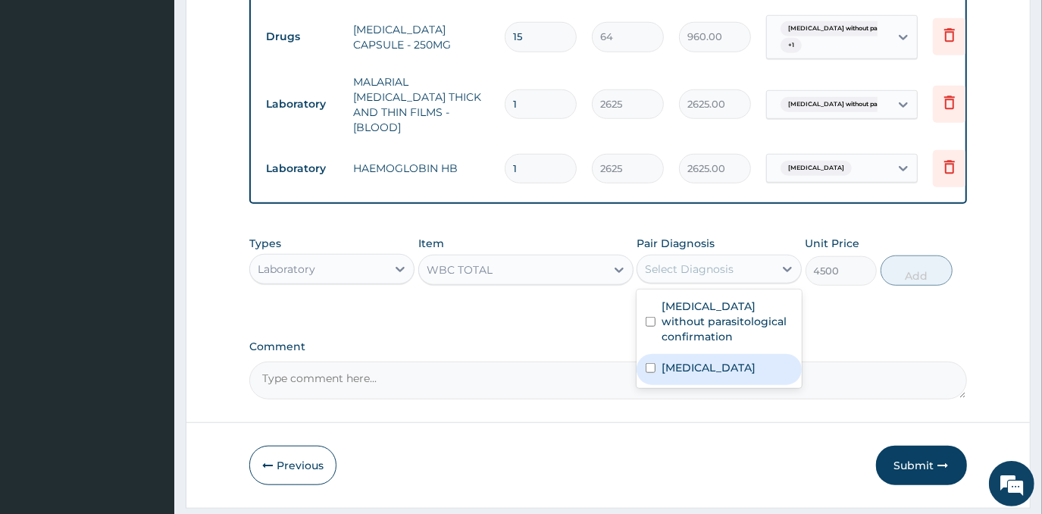
click at [720, 370] on label "Typhoid fever, unspecified" at bounding box center [708, 367] width 94 height 15
checkbox input "true"
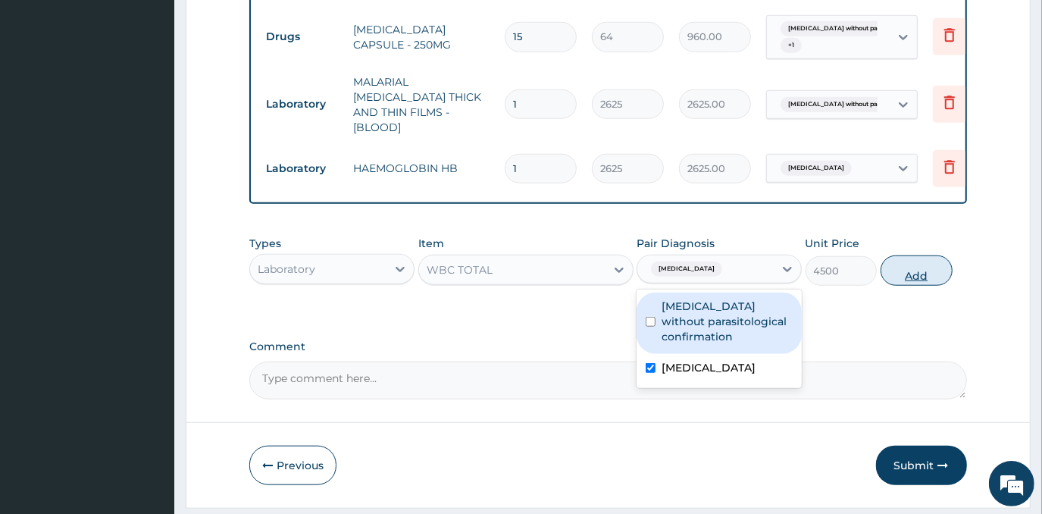
click at [907, 267] on button "Add" at bounding box center [916, 270] width 72 height 30
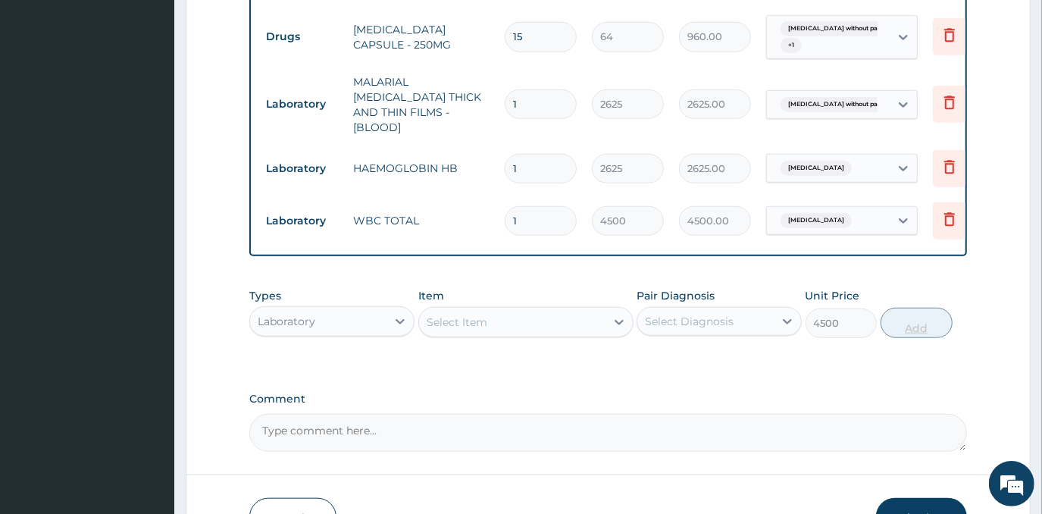
type input "0"
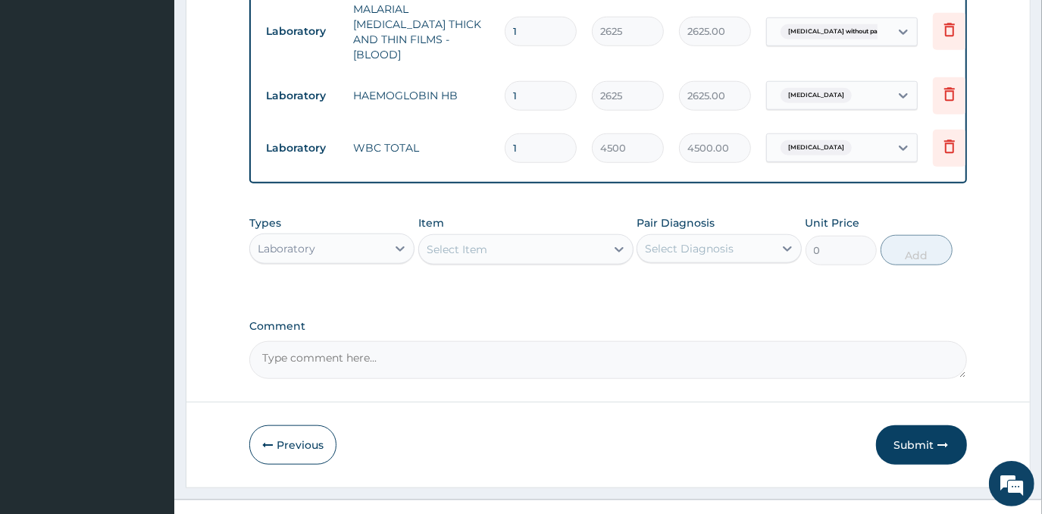
scroll to position [917, 0]
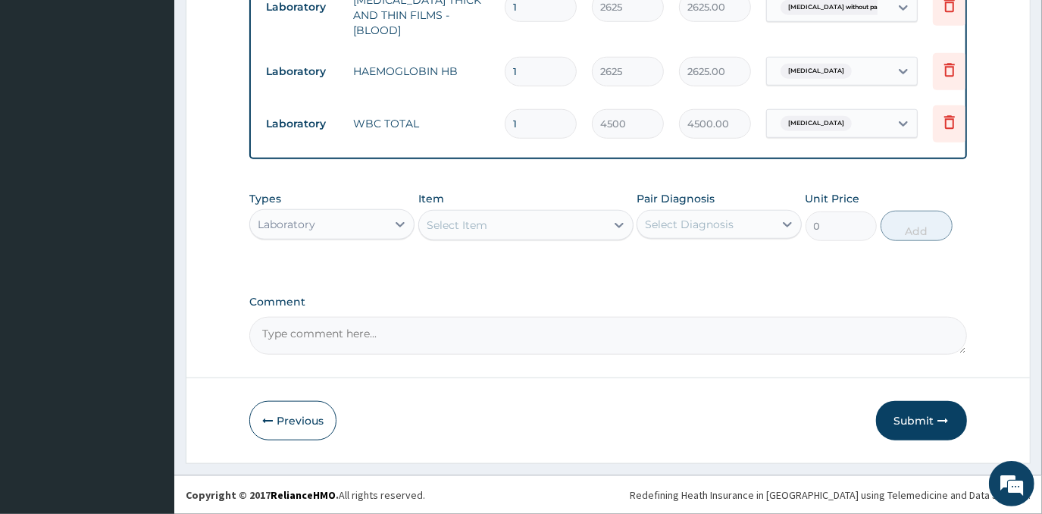
click at [323, 223] on div "Laboratory" at bounding box center [318, 224] width 136 height 24
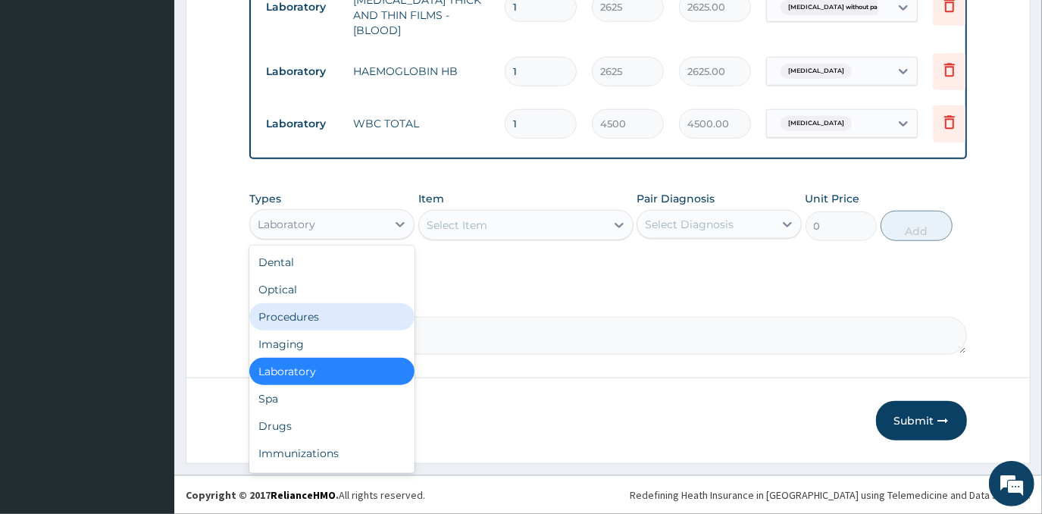
click at [341, 318] on div "Procedures" at bounding box center [331, 316] width 165 height 27
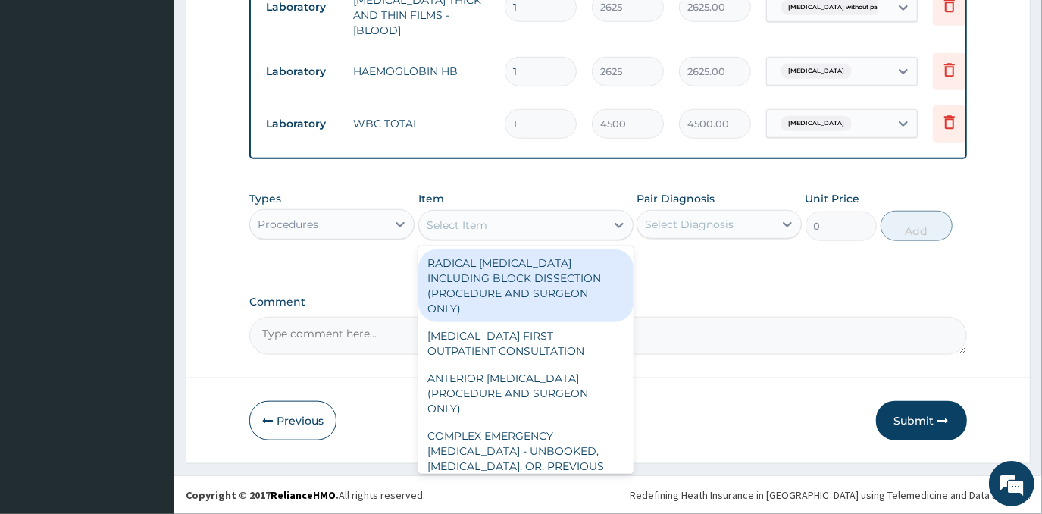
click at [454, 228] on div "Select Item" at bounding box center [456, 224] width 61 height 15
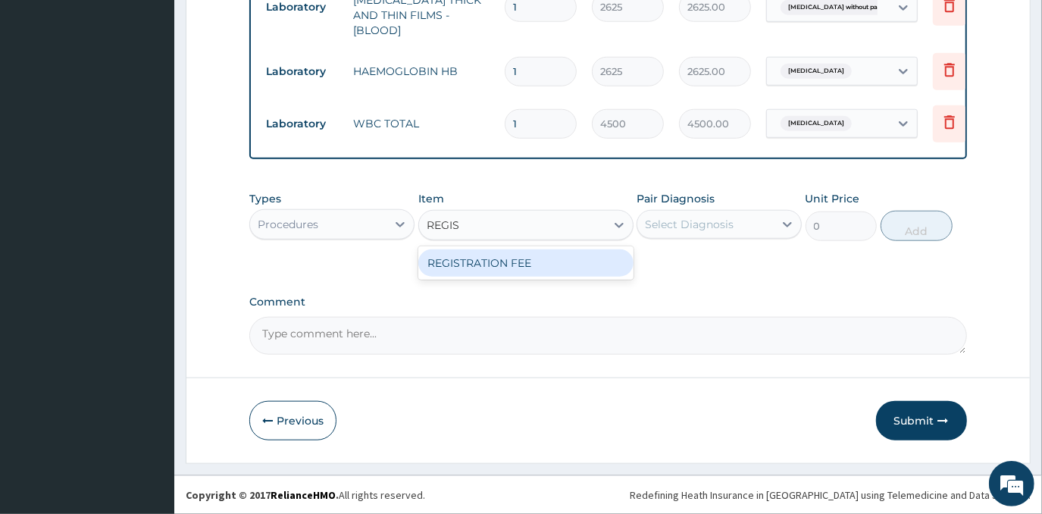
type input "REGIST"
click at [515, 259] on div "REGISTRATION FEE" at bounding box center [525, 262] width 215 height 27
type input "3000"
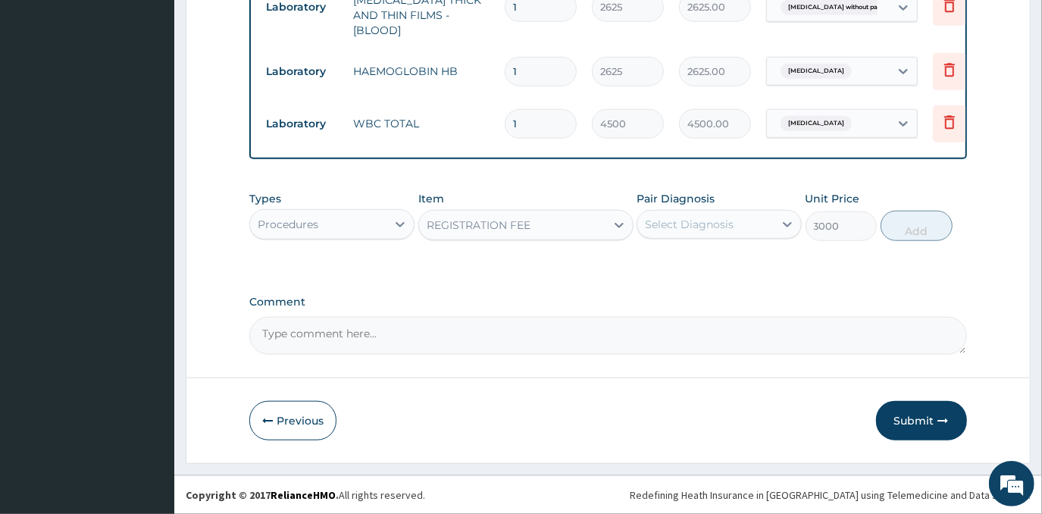
click at [676, 229] on div "Select Diagnosis" at bounding box center [689, 224] width 89 height 15
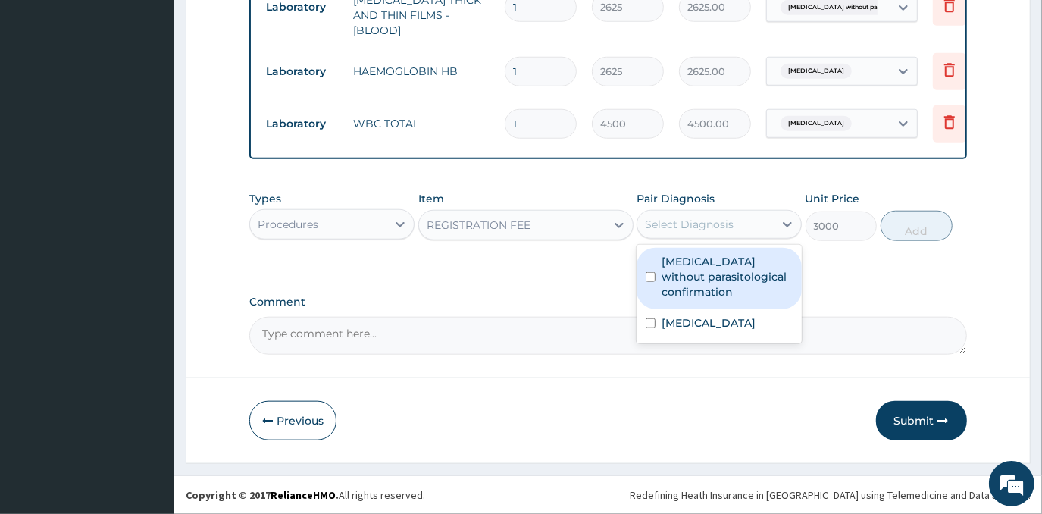
click at [717, 298] on label "Malaria without parasitological confirmation" at bounding box center [726, 276] width 131 height 45
checkbox input "true"
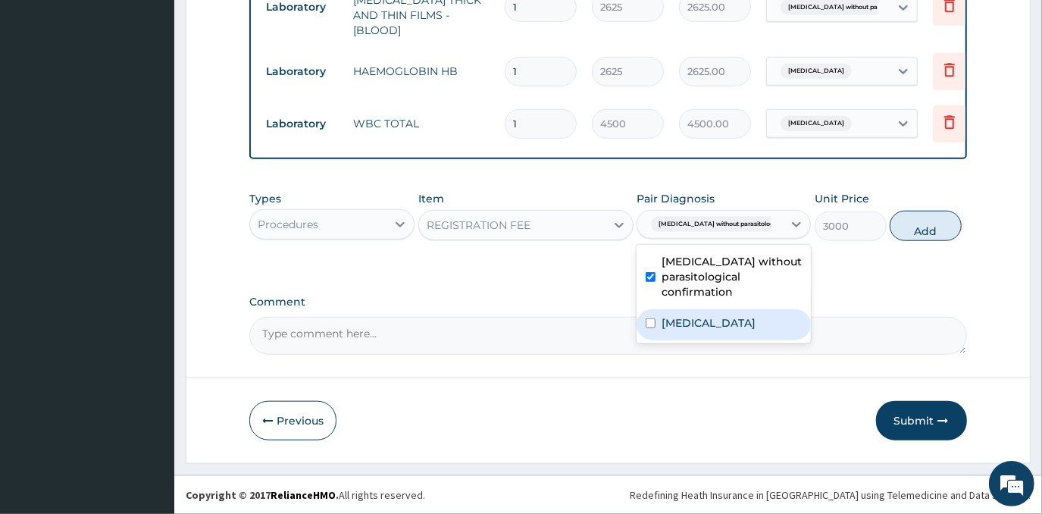
click at [707, 326] on label "Typhoid fever, unspecified" at bounding box center [708, 322] width 94 height 15
checkbox input "true"
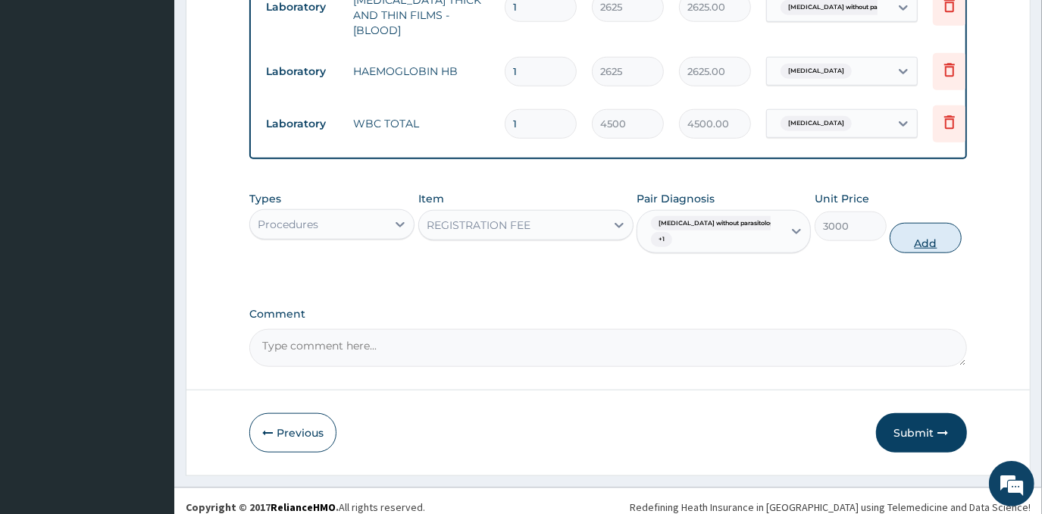
click at [927, 240] on button "Add" at bounding box center [925, 238] width 72 height 30
type input "0"
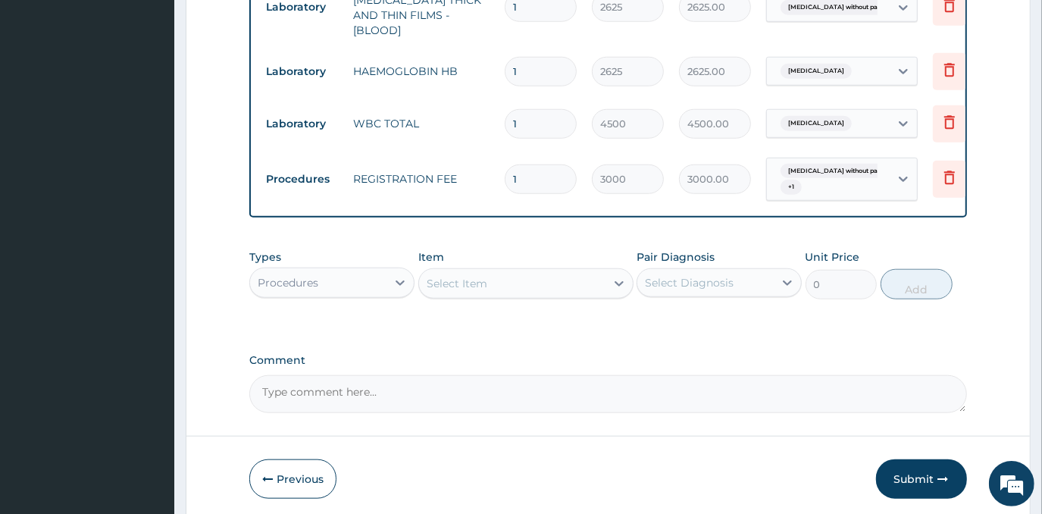
click at [527, 276] on div "Select Item" at bounding box center [512, 283] width 186 height 24
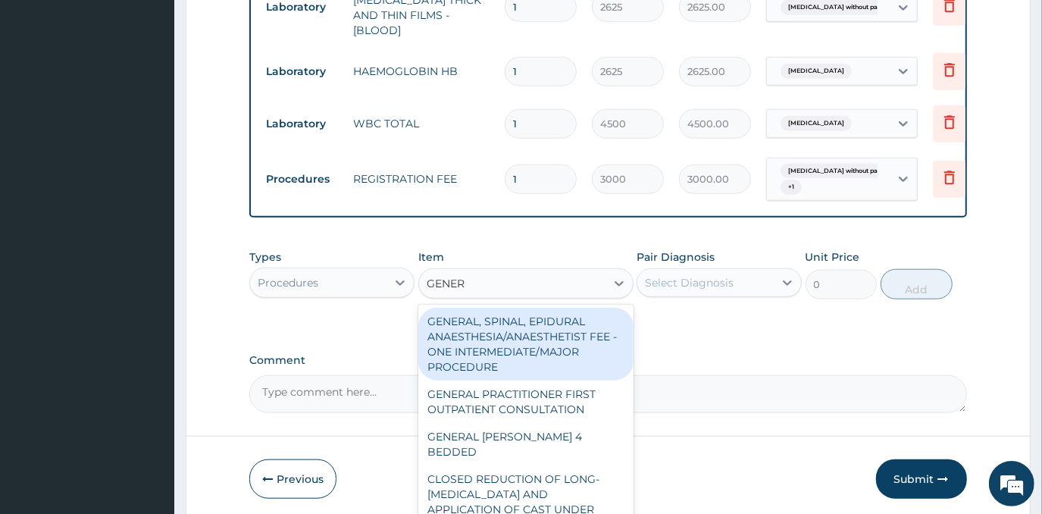
type input "GENERA"
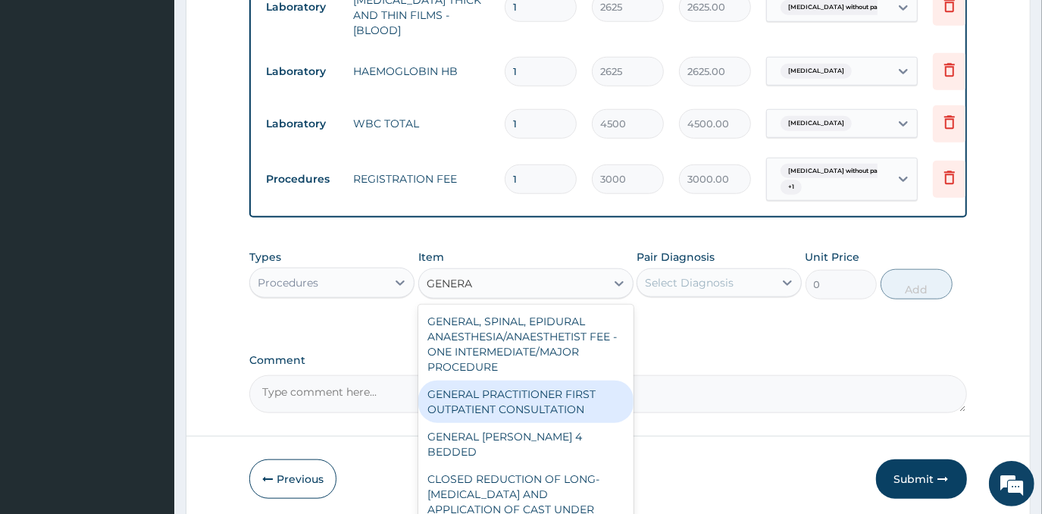
click at [591, 403] on div "GENERAL PRACTITIONER FIRST OUTPATIENT CONSULTATION" at bounding box center [525, 401] width 215 height 42
type input "4500"
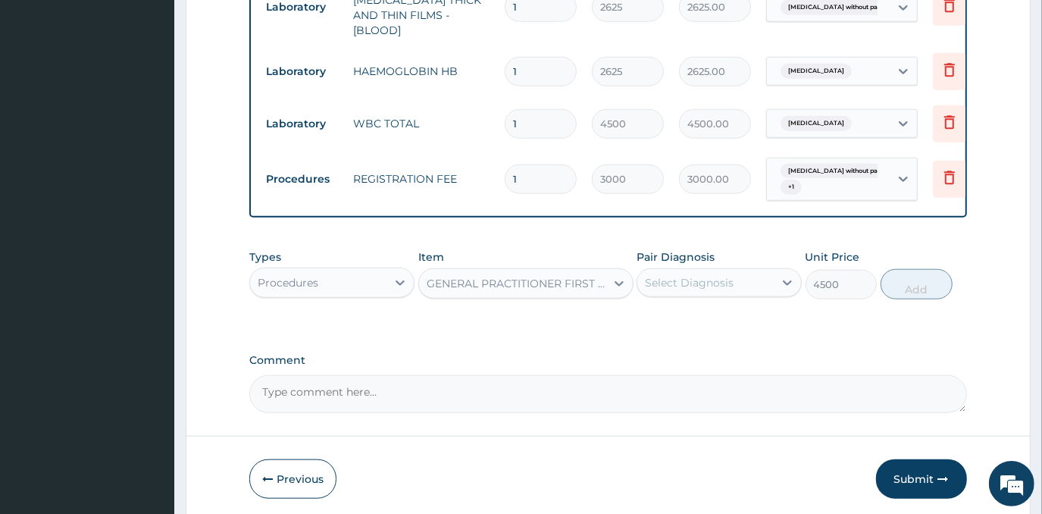
click at [682, 292] on div "Select Diagnosis" at bounding box center [705, 282] width 136 height 24
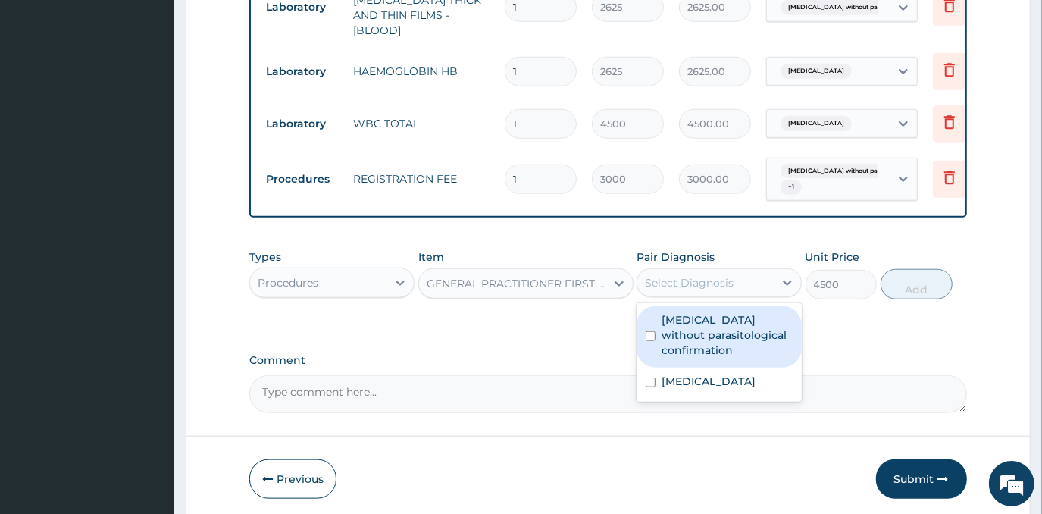
drag, startPoint x: 682, startPoint y: 327, endPoint x: 685, endPoint y: 354, distance: 26.7
click at [682, 330] on label "Malaria without parasitological confirmation" at bounding box center [726, 334] width 131 height 45
checkbox input "true"
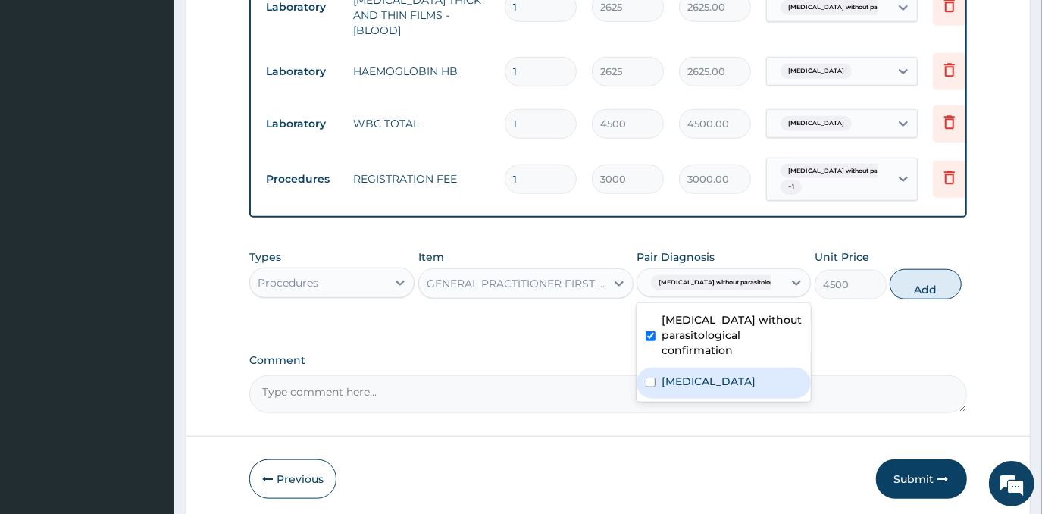
click at [689, 379] on label "Typhoid fever, unspecified" at bounding box center [708, 380] width 94 height 15
checkbox input "true"
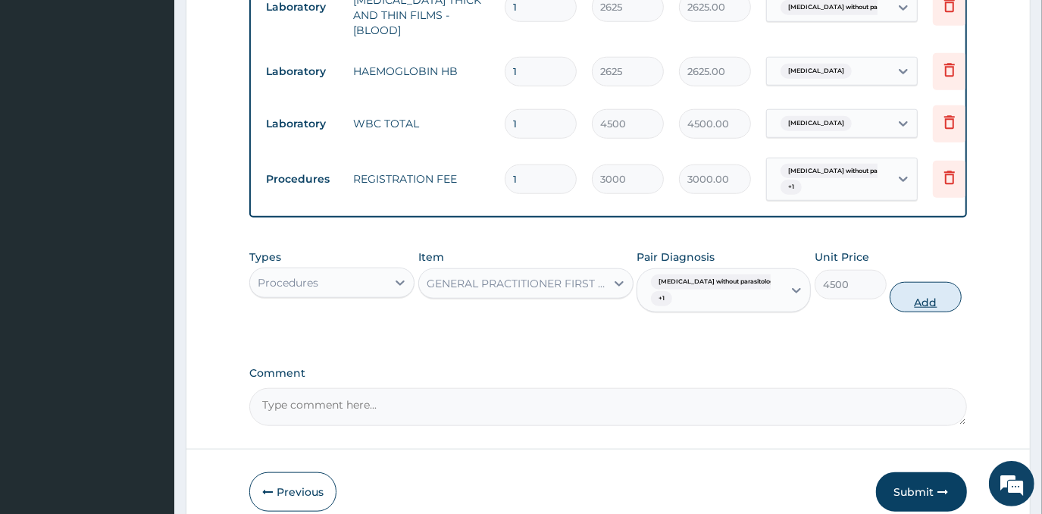
click at [905, 288] on button "Add" at bounding box center [925, 297] width 72 height 30
type input "0"
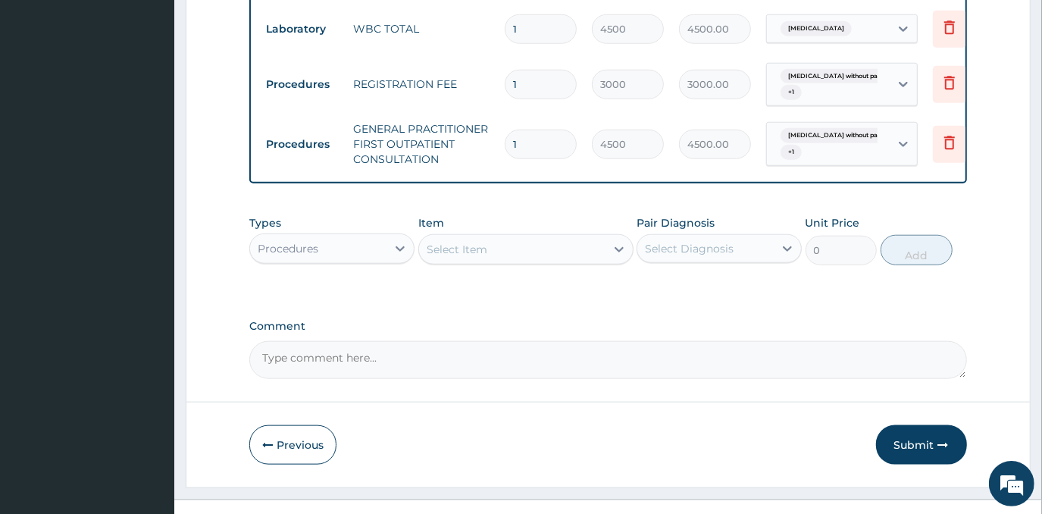
scroll to position [1036, 0]
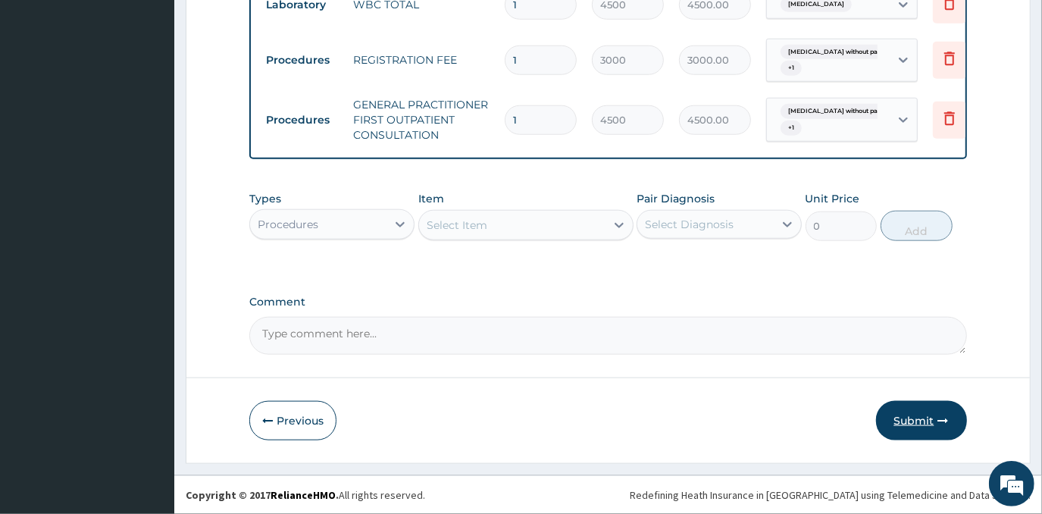
click at [919, 414] on button "Submit" at bounding box center [921, 420] width 91 height 39
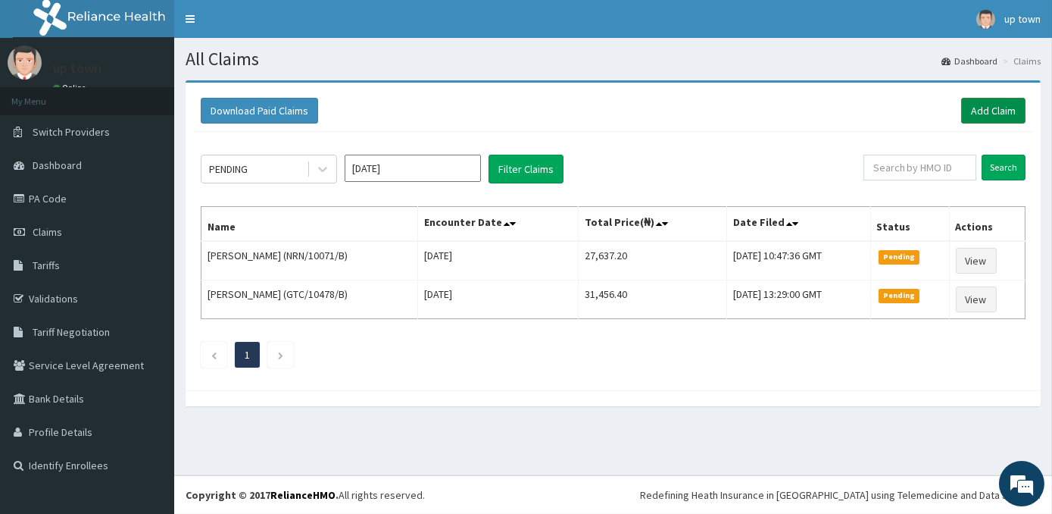
click at [989, 102] on link "Add Claim" at bounding box center [993, 111] width 64 height 26
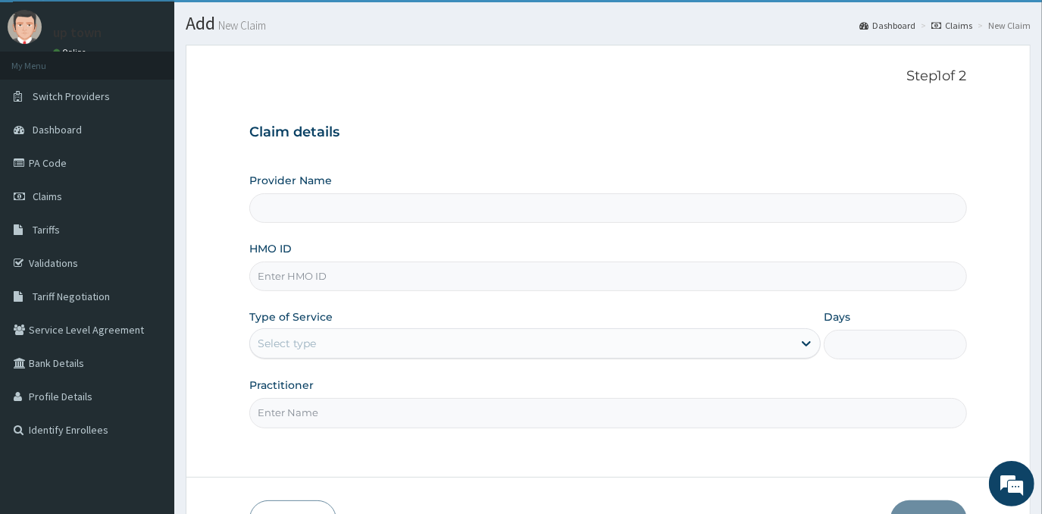
type input "[GEOGRAPHIC_DATA]"
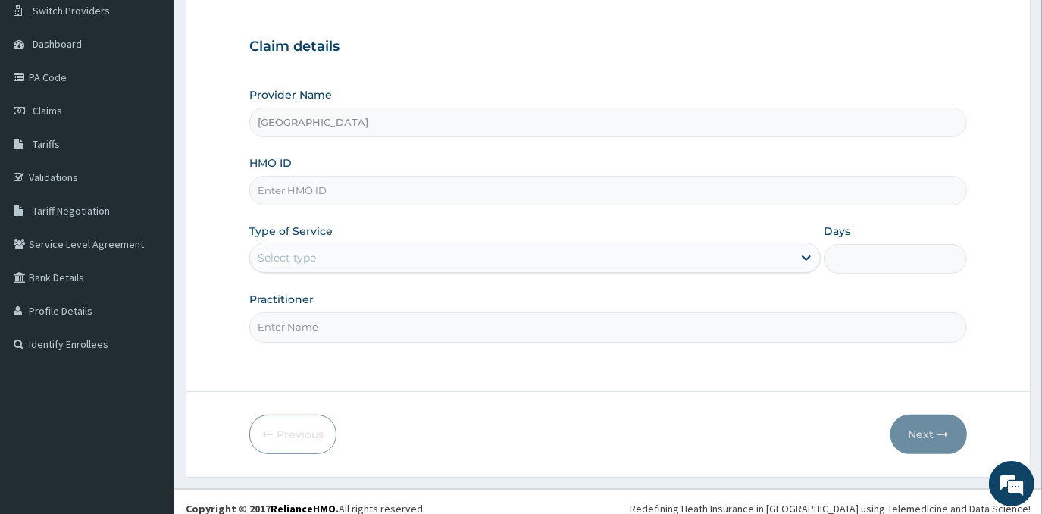
scroll to position [133, 0]
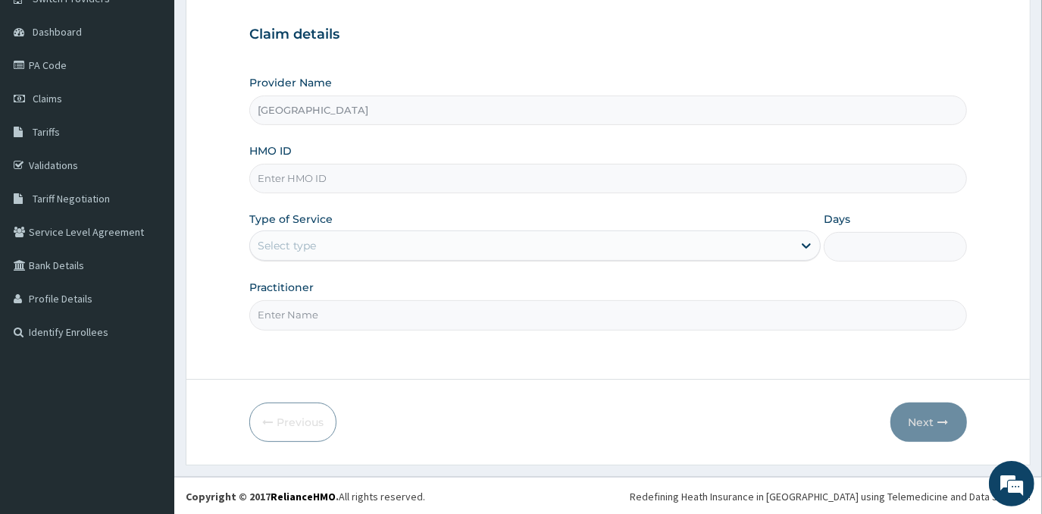
click at [534, 182] on input "HMO ID" at bounding box center [607, 179] width 717 height 30
type input "NRN/10071/D"
click at [418, 243] on div "Select type" at bounding box center [521, 245] width 542 height 24
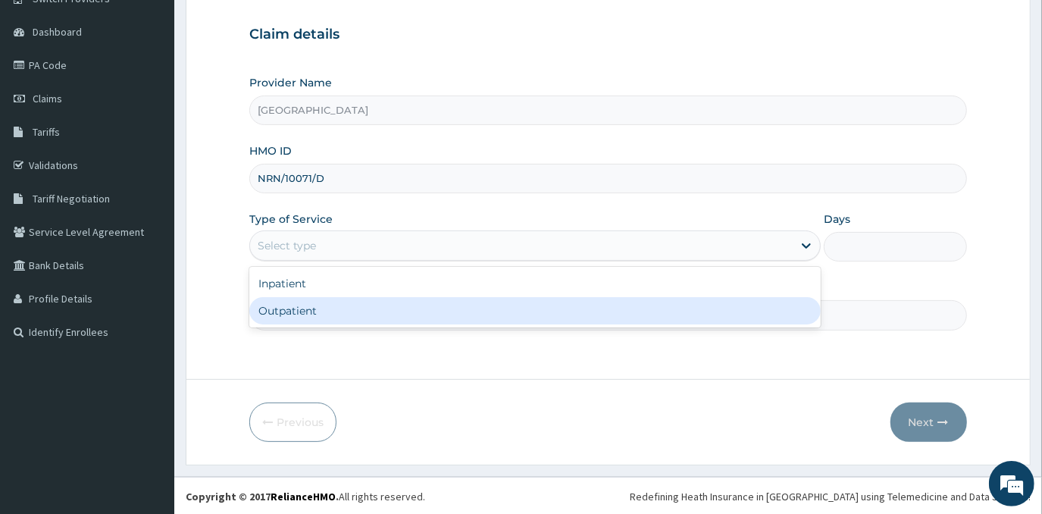
click at [418, 310] on div "Outpatient" at bounding box center [534, 310] width 571 height 27
type input "1"
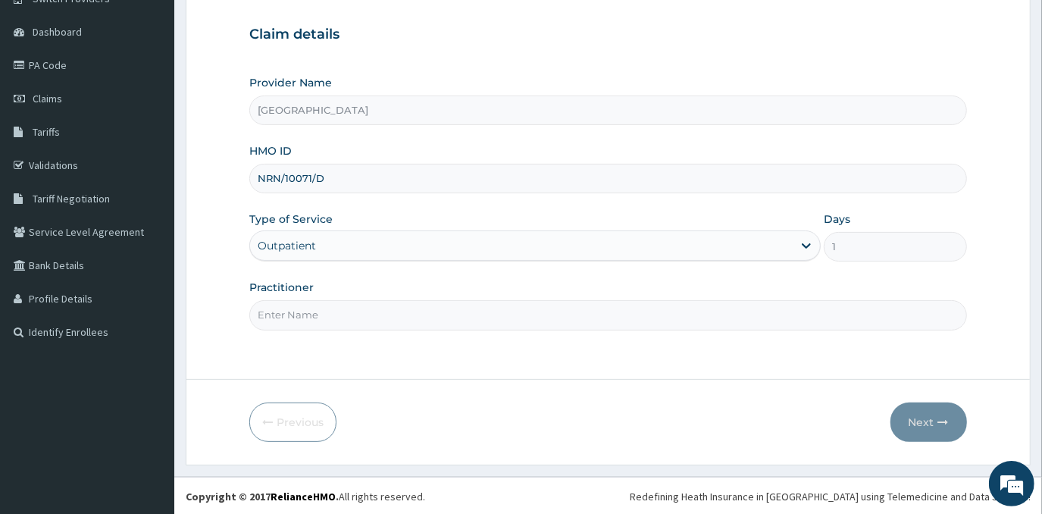
click at [418, 310] on input "Practitioner" at bounding box center [607, 315] width 717 height 30
type input "[PERSON_NAME]"
click at [929, 426] on button "Next" at bounding box center [928, 421] width 77 height 39
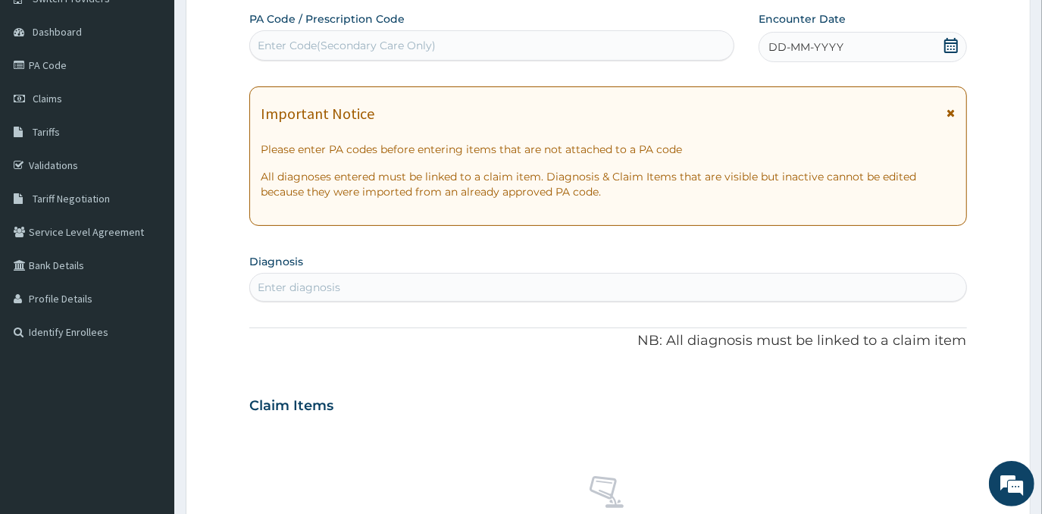
click at [835, 39] on span "DD-MM-YYYY" at bounding box center [805, 46] width 75 height 15
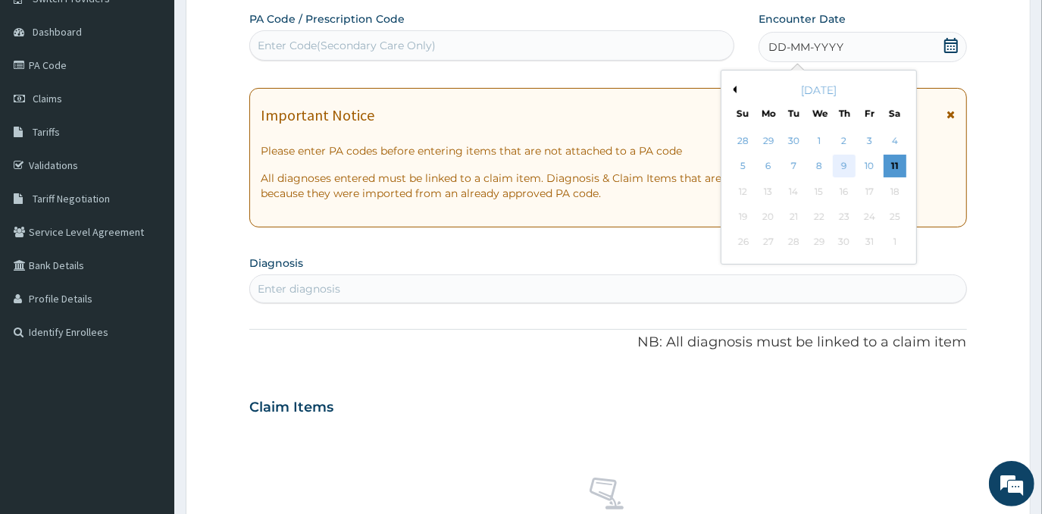
click at [854, 164] on div "9" at bounding box center [843, 166] width 23 height 23
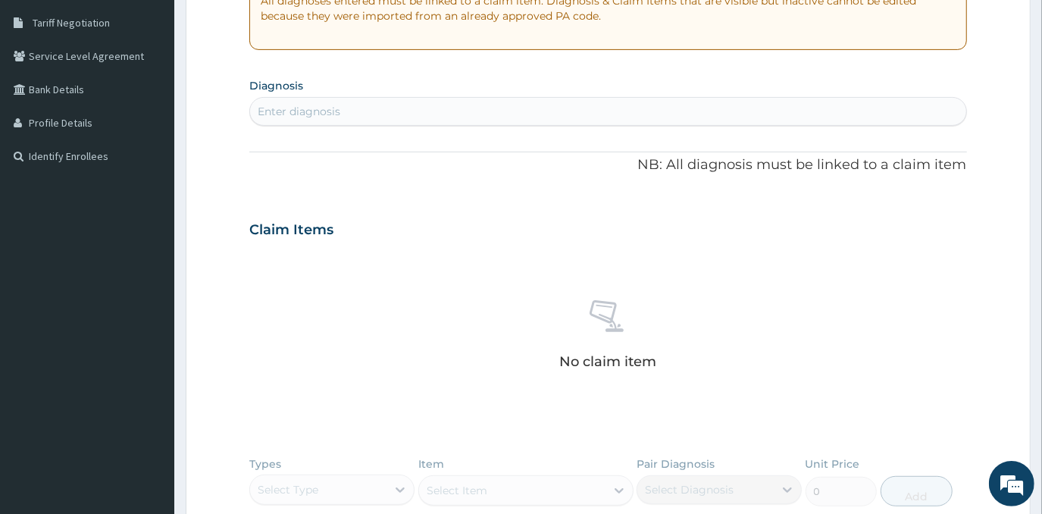
scroll to position [271, 0]
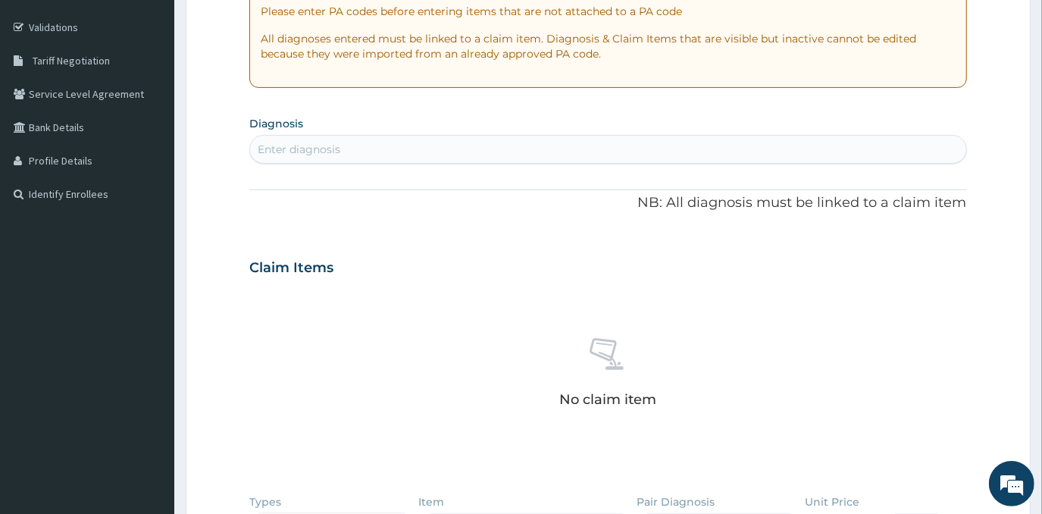
click at [592, 148] on div "Enter diagnosis" at bounding box center [607, 149] width 715 height 24
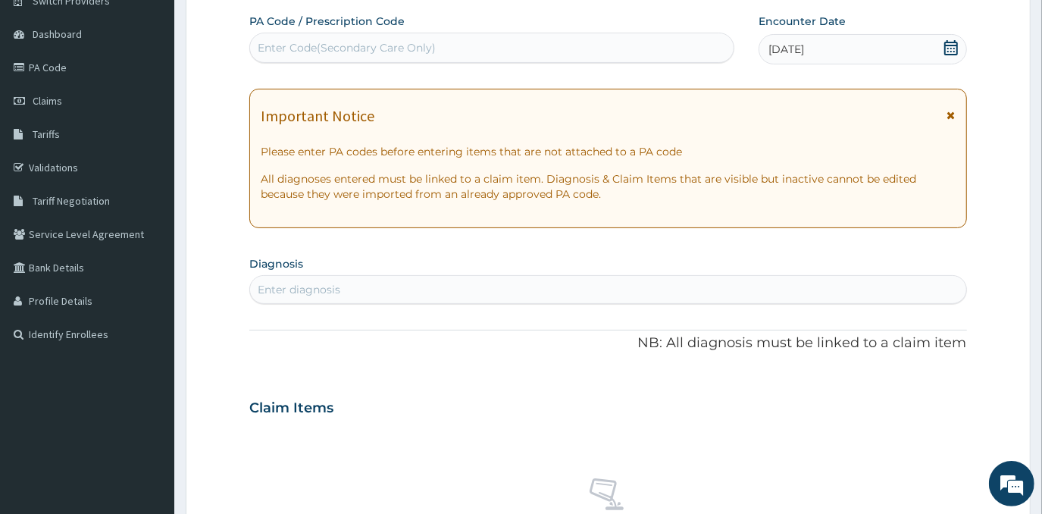
scroll to position [133, 0]
click at [386, 277] on div "Enter diagnosis" at bounding box center [607, 287] width 715 height 24
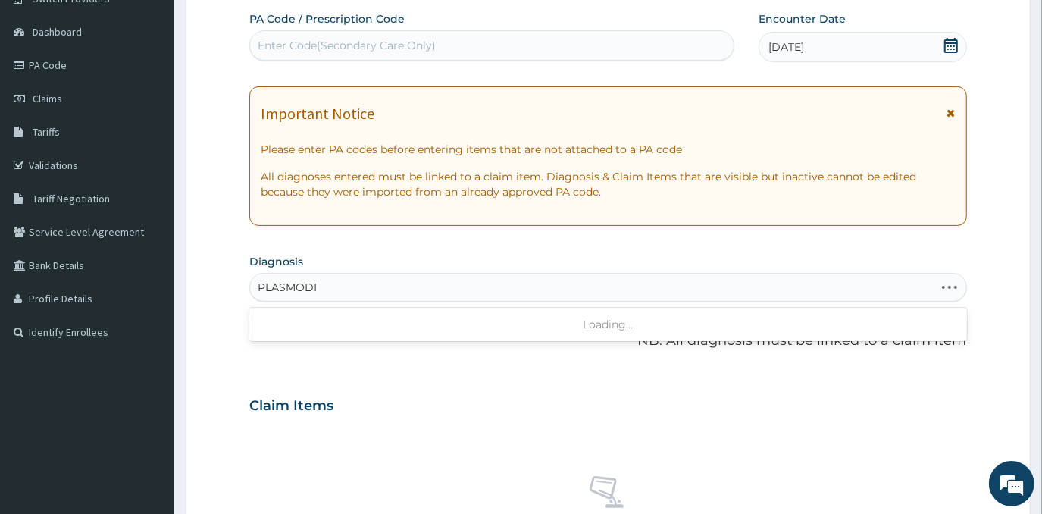
type input "[MEDICAL_DATA]"
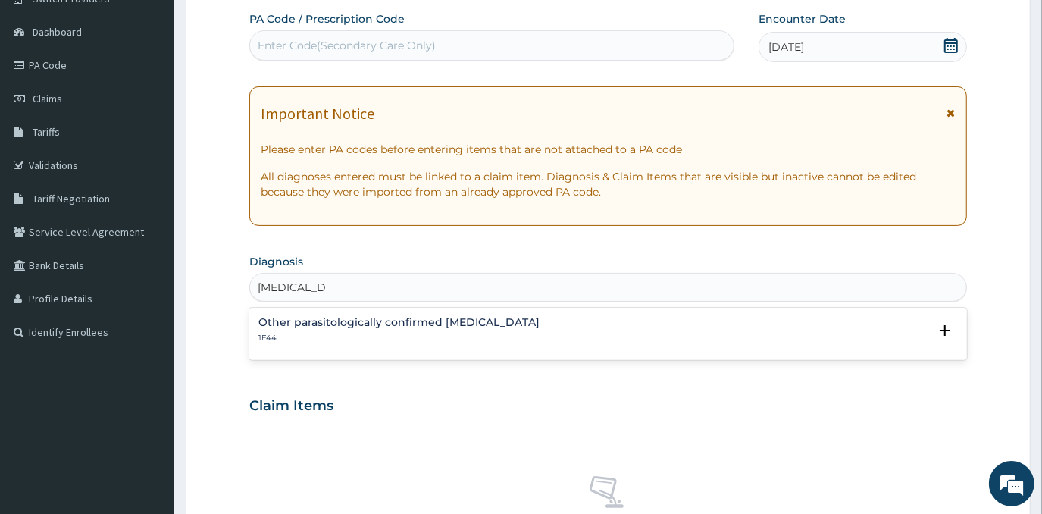
click at [337, 326] on h4 "Other parasitologically confirmed [MEDICAL_DATA]" at bounding box center [398, 322] width 281 height 11
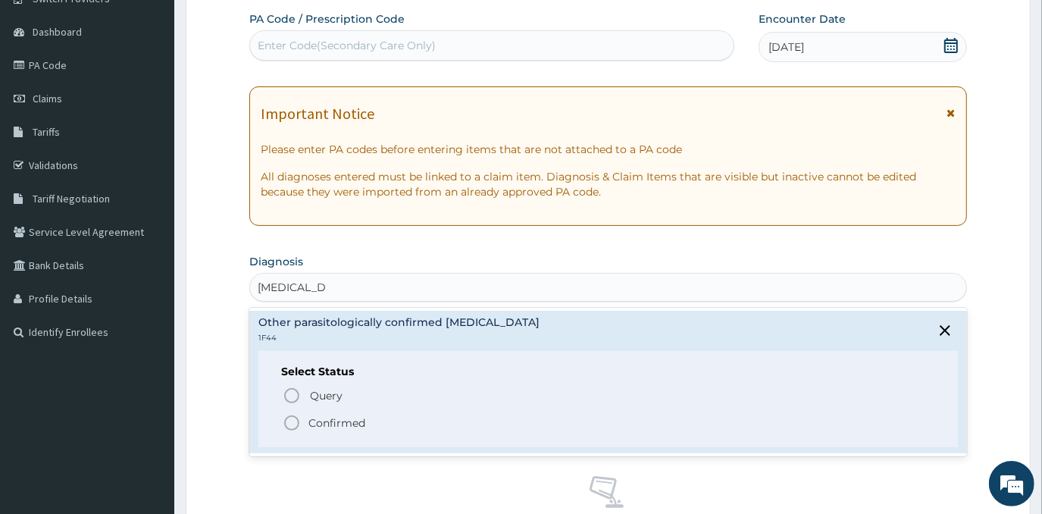
click at [333, 420] on p "Confirmed" at bounding box center [336, 422] width 57 height 15
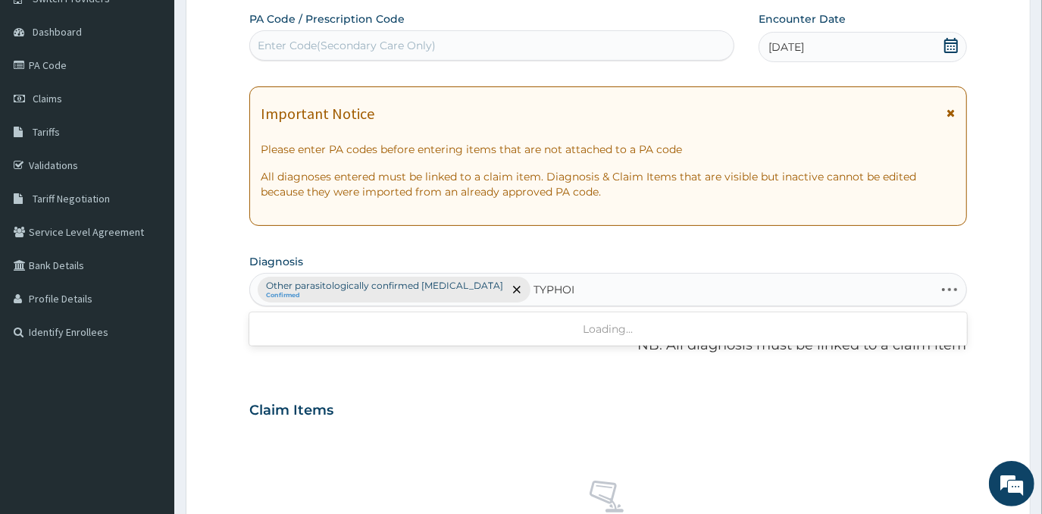
type input "[MEDICAL_DATA]"
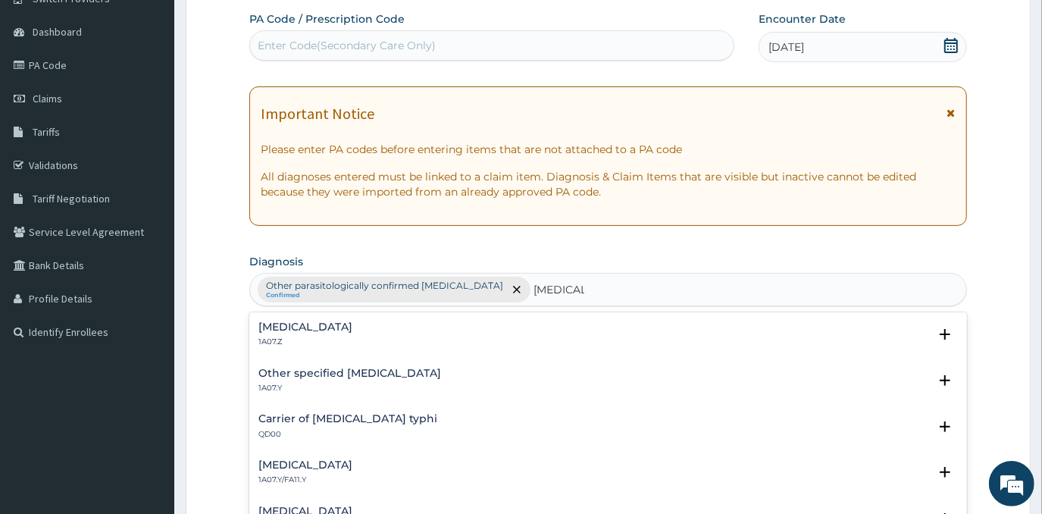
click at [350, 328] on h4 "Typhoid fever, unspecified" at bounding box center [305, 326] width 94 height 11
click at [292, 331] on h4 "Typhoid fever, unspecified" at bounding box center [305, 326] width 94 height 11
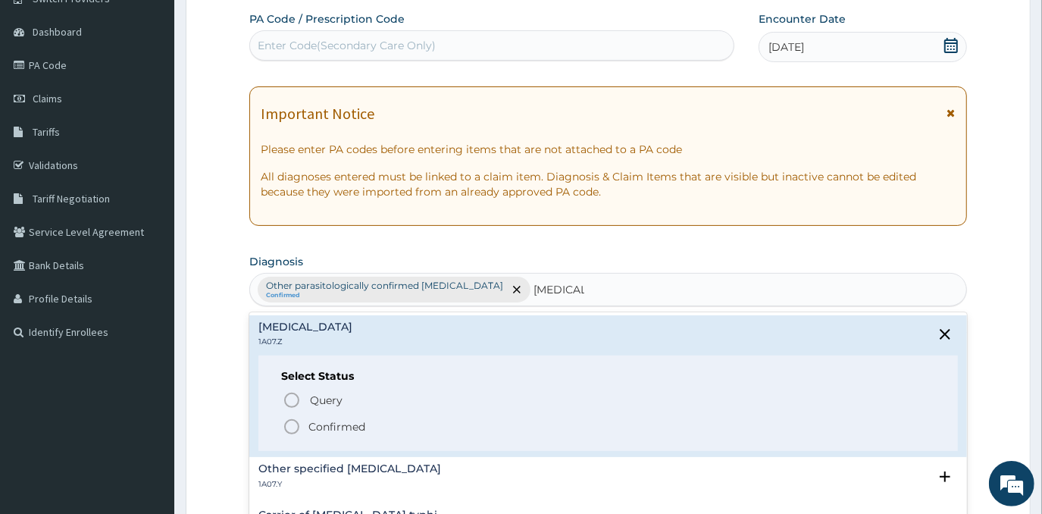
click at [314, 423] on p "Confirmed" at bounding box center [336, 426] width 57 height 15
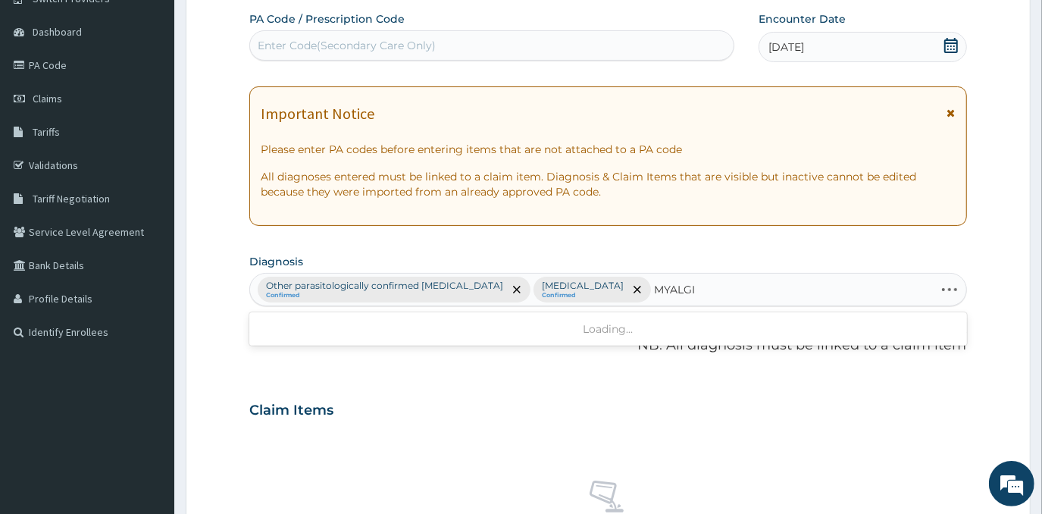
type input "MYALGIA"
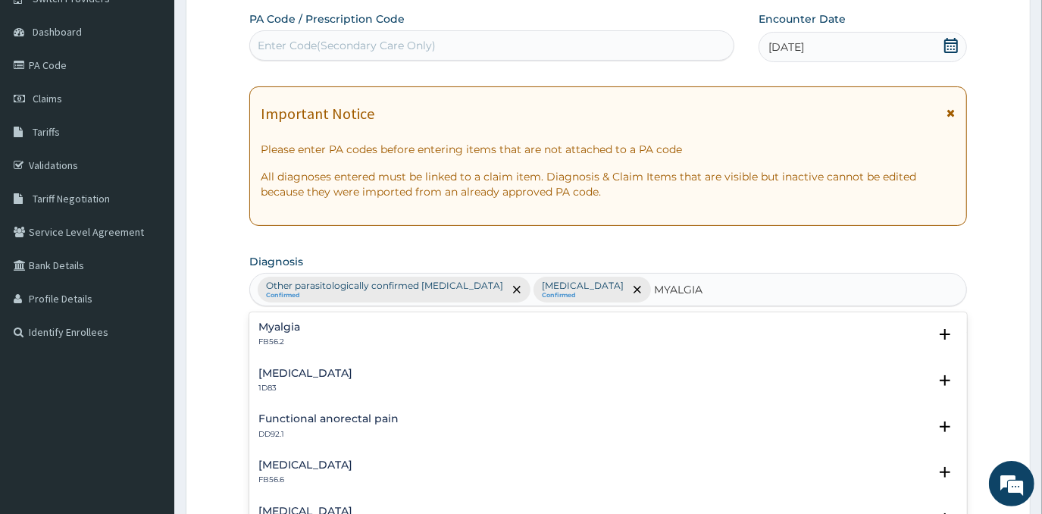
click at [308, 340] on div "Myalgia FB56.2" at bounding box center [607, 334] width 698 height 27
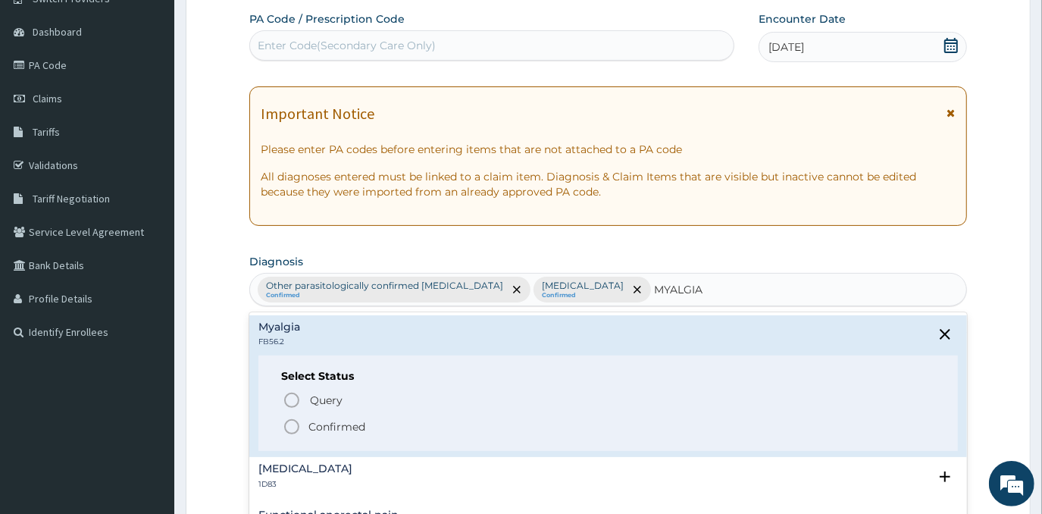
click at [336, 432] on p "Confirmed" at bounding box center [336, 426] width 57 height 15
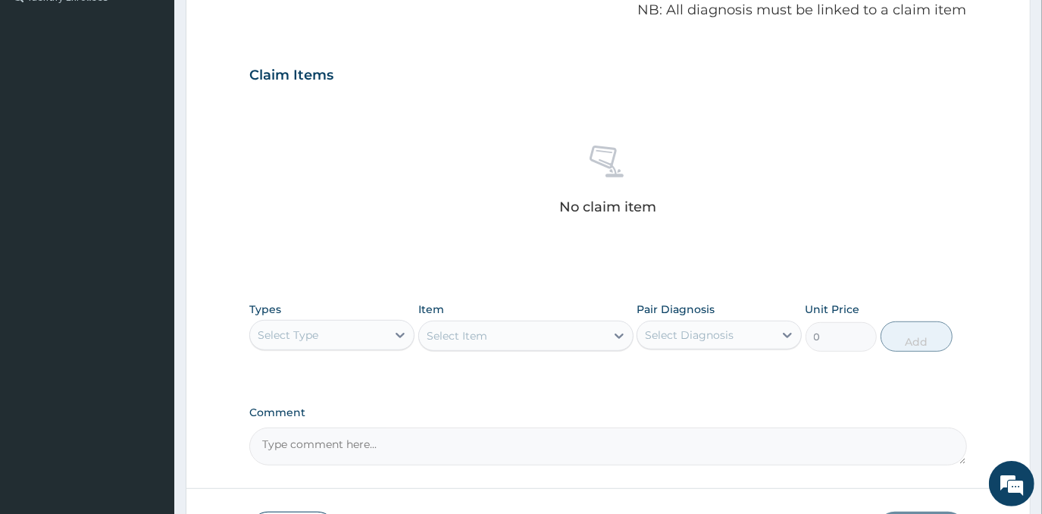
scroll to position [507, 0]
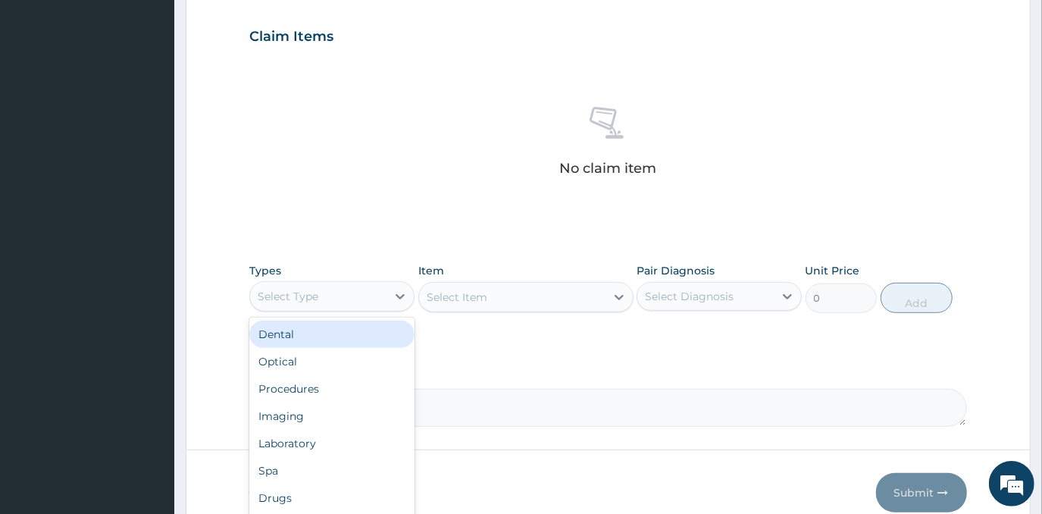
click at [364, 289] on div "Select Type" at bounding box center [318, 296] width 136 height 24
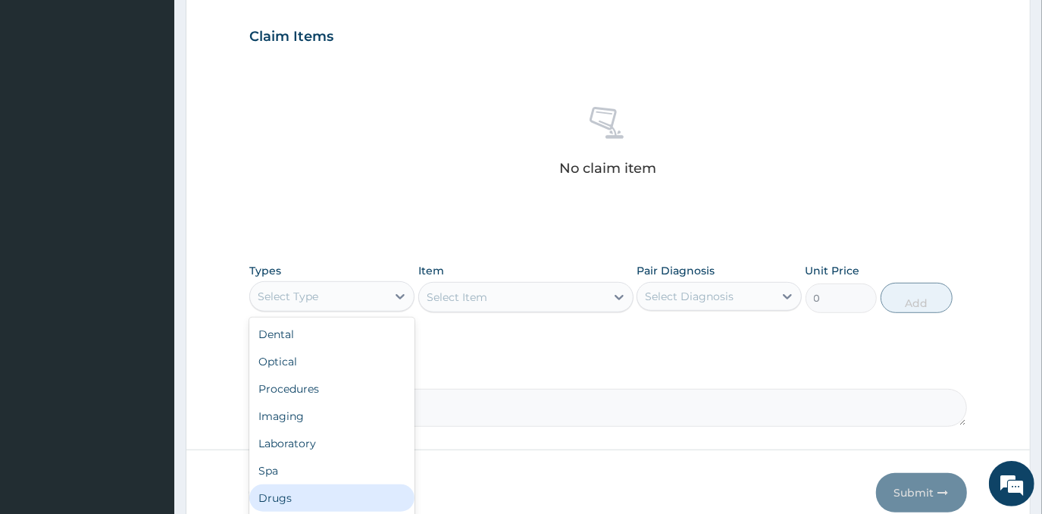
click at [361, 484] on div "Drugs" at bounding box center [331, 497] width 165 height 27
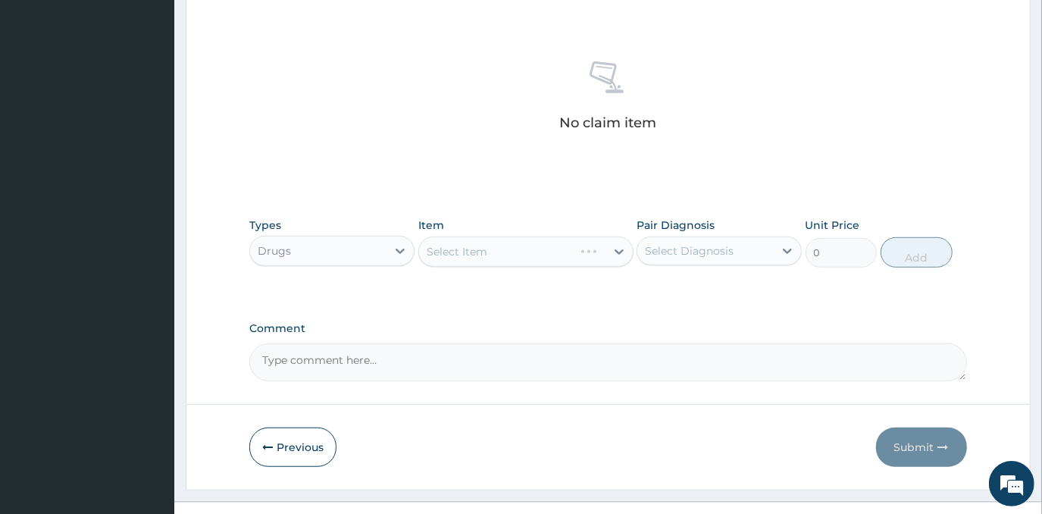
scroll to position [576, 0]
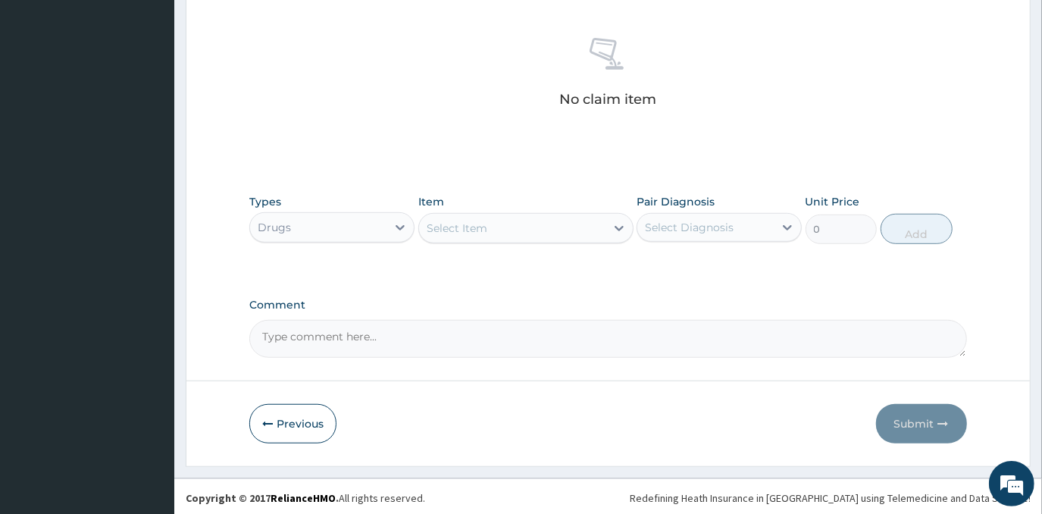
click at [527, 219] on div "Select Item" at bounding box center [512, 228] width 186 height 24
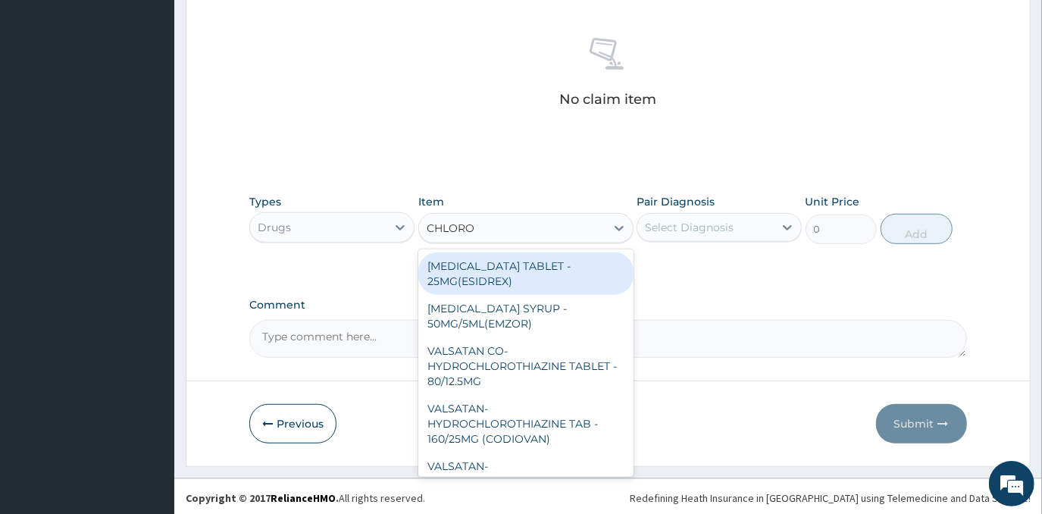
type input "CHLOROQ"
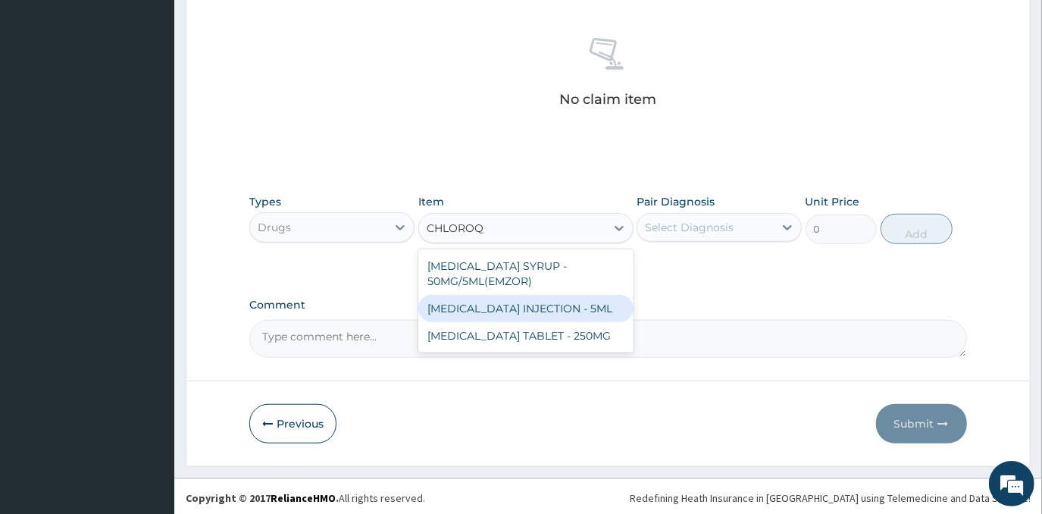
drag, startPoint x: 546, startPoint y: 308, endPoint x: 630, endPoint y: 274, distance: 90.7
click at [548, 308] on div "CHLOROQUINE PHOSPHATE INJECTION - 5ML" at bounding box center [525, 308] width 215 height 27
type input "192"
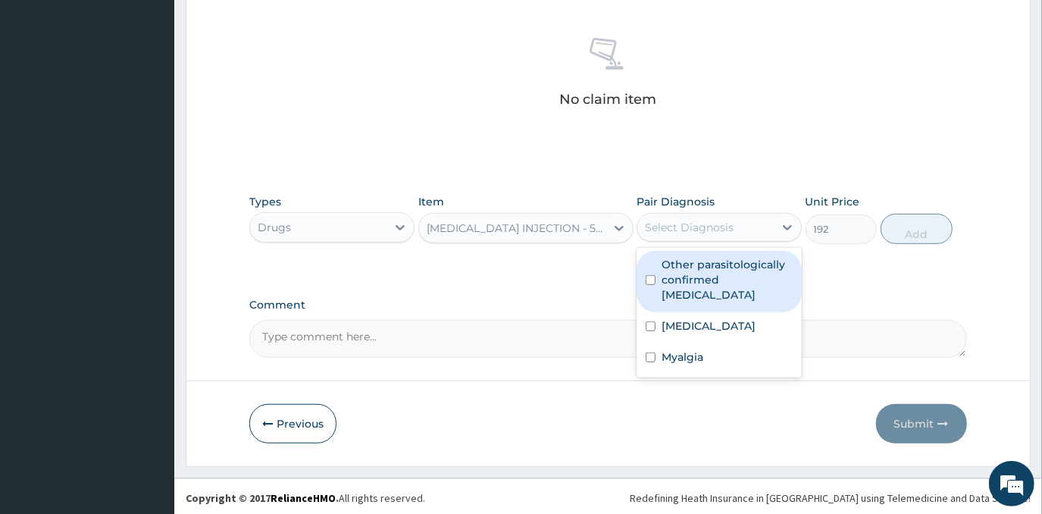
click at [739, 229] on div "Select Diagnosis" at bounding box center [705, 227] width 136 height 24
click at [729, 267] on label "Other parasitologically confirmed malaria" at bounding box center [726, 279] width 131 height 45
checkbox input "true"
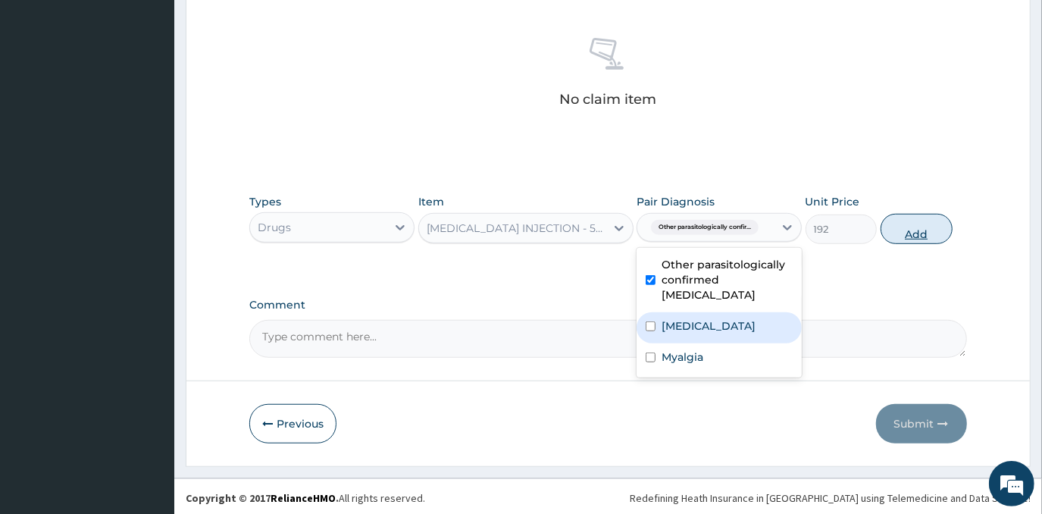
click at [917, 223] on button "Add" at bounding box center [916, 229] width 72 height 30
type input "0"
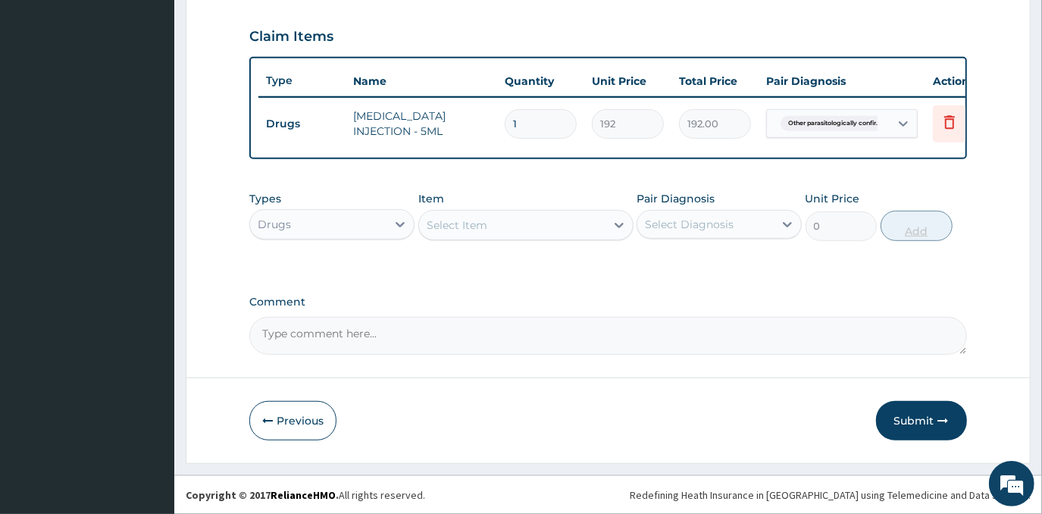
scroll to position [521, 0]
type input "0.00"
type input "3"
type input "576.00"
type input "3"
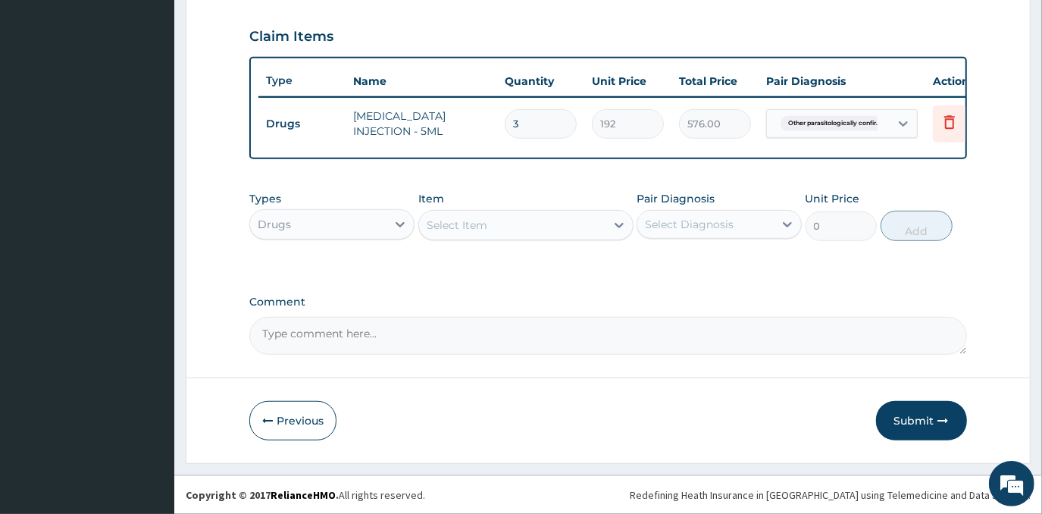
click at [593, 233] on div "Select Item" at bounding box center [512, 225] width 186 height 24
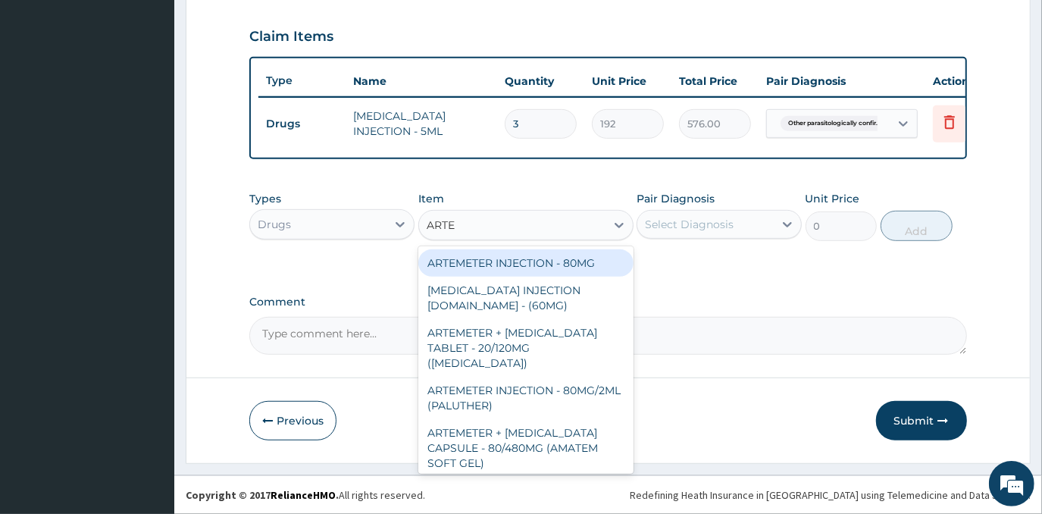
type input "ARTEM"
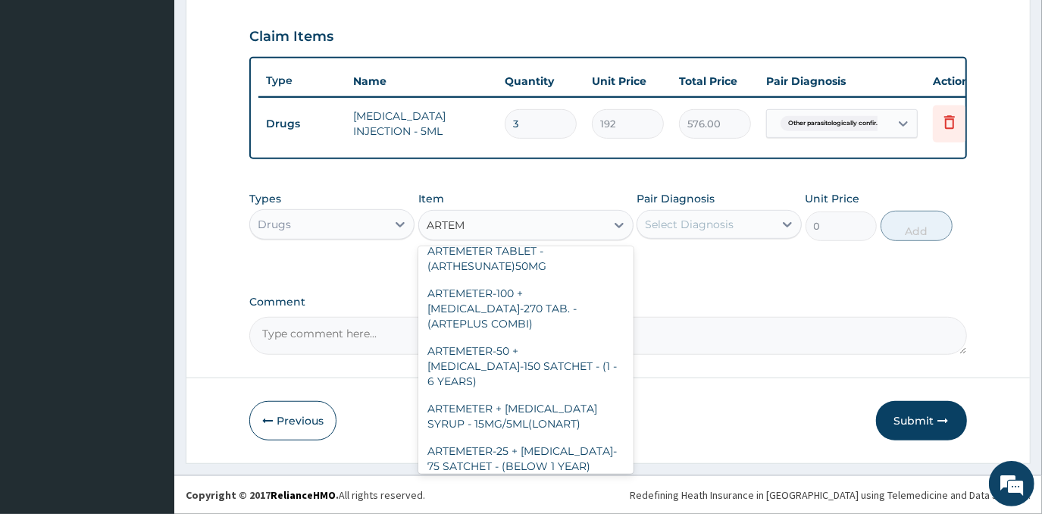
scroll to position [275, 0]
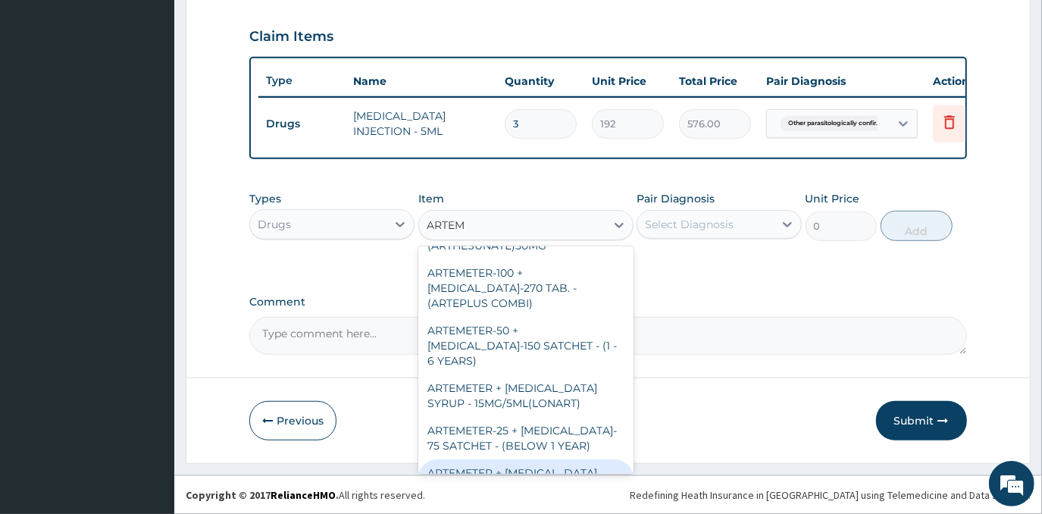
drag, startPoint x: 537, startPoint y: 429, endPoint x: 636, endPoint y: 309, distance: 155.5
click at [537, 459] on div "ARTEMETER + [MEDICAL_DATA] TABLET - 80/480MG" at bounding box center [525, 480] width 215 height 42
type input "416"
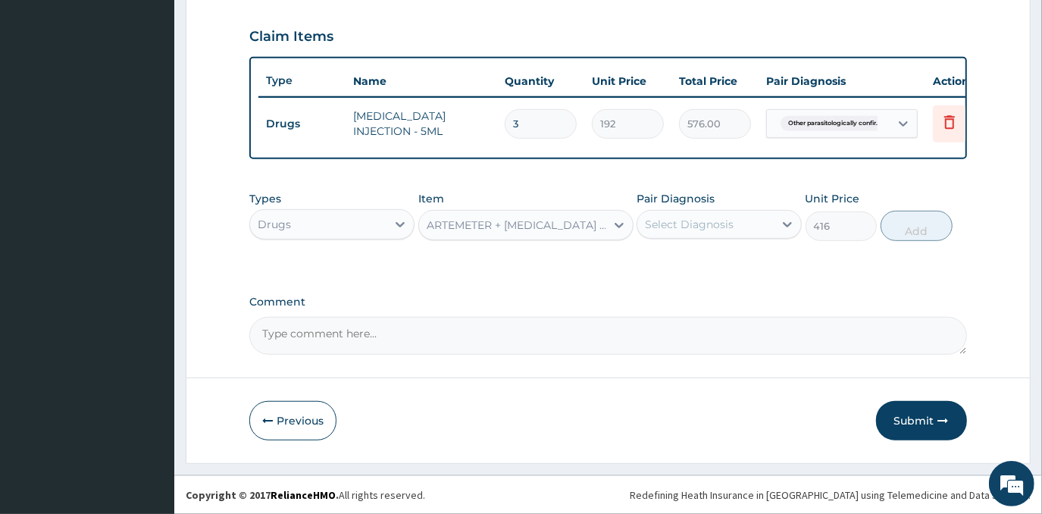
click at [732, 217] on div "Select Diagnosis" at bounding box center [705, 224] width 136 height 24
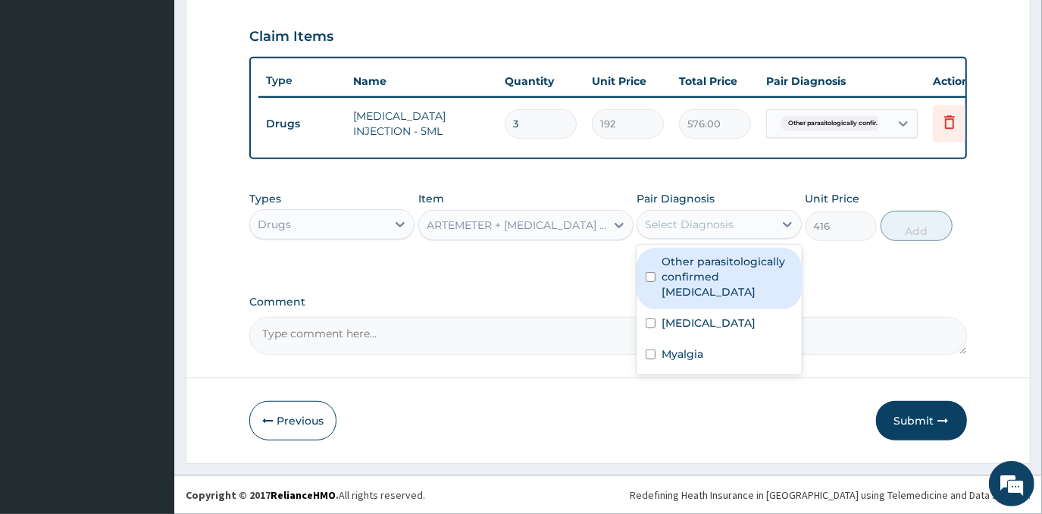
click at [745, 258] on label "Other parasitologically confirmed [MEDICAL_DATA]" at bounding box center [726, 276] width 131 height 45
checkbox input "true"
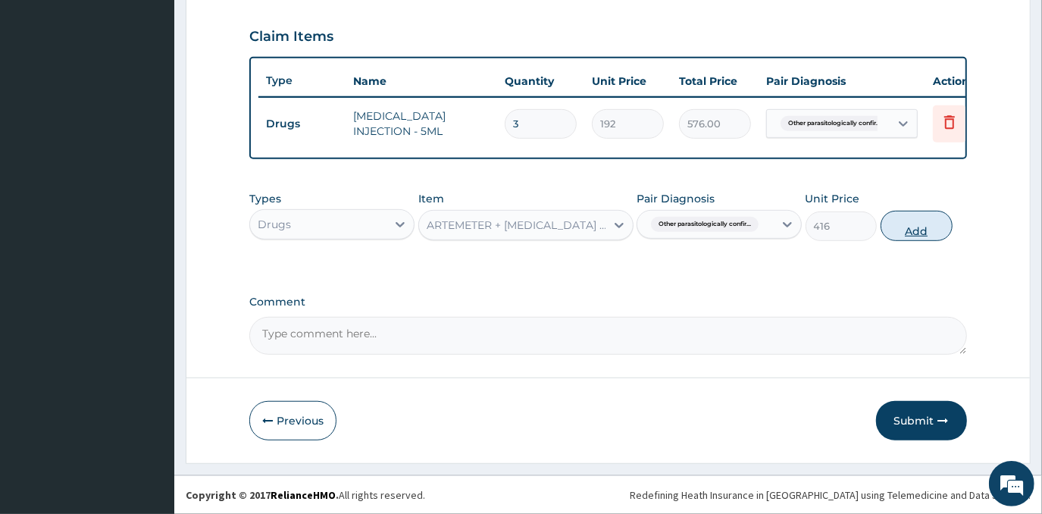
click at [898, 222] on button "Add" at bounding box center [916, 226] width 72 height 30
type input "0"
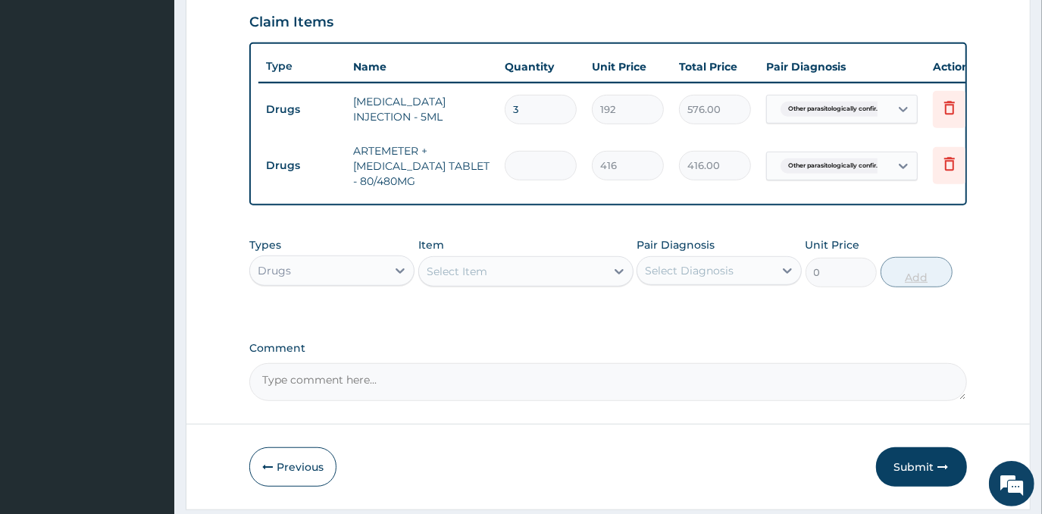
type input "0.00"
type input "6"
type input "2496.00"
type input "6"
click at [554, 283] on div "Select Item" at bounding box center [512, 271] width 186 height 24
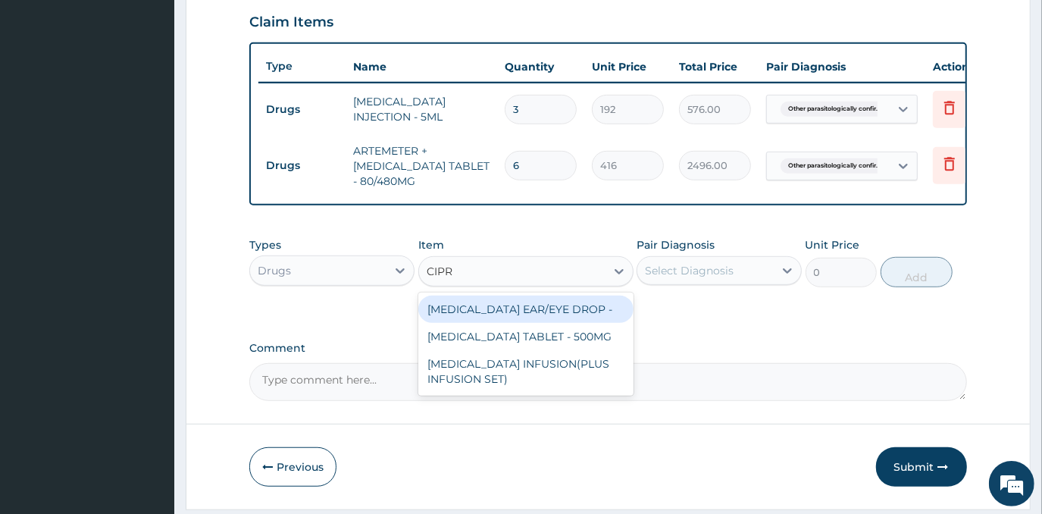
type input "CIPRO"
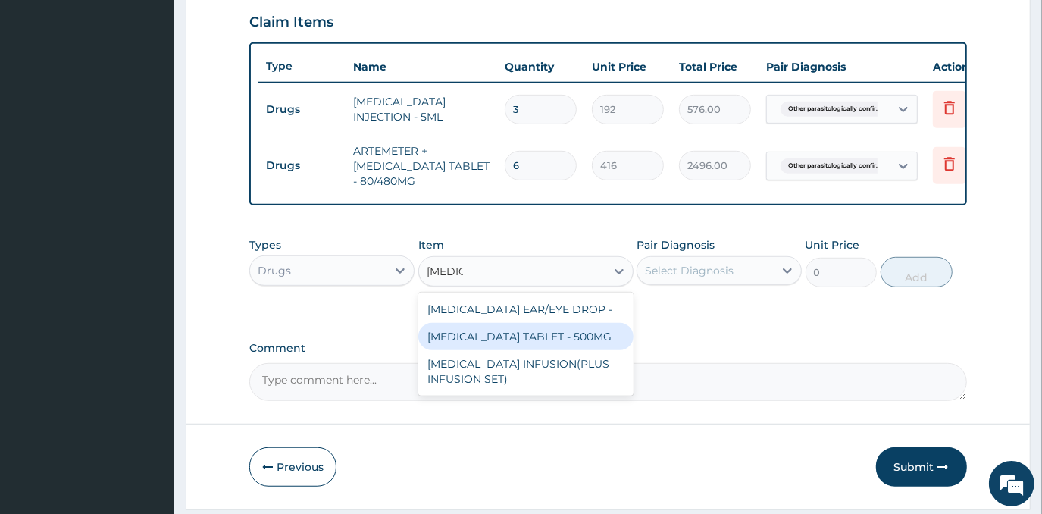
click at [542, 350] on div "[MEDICAL_DATA] TABLET - 500MG" at bounding box center [525, 336] width 215 height 27
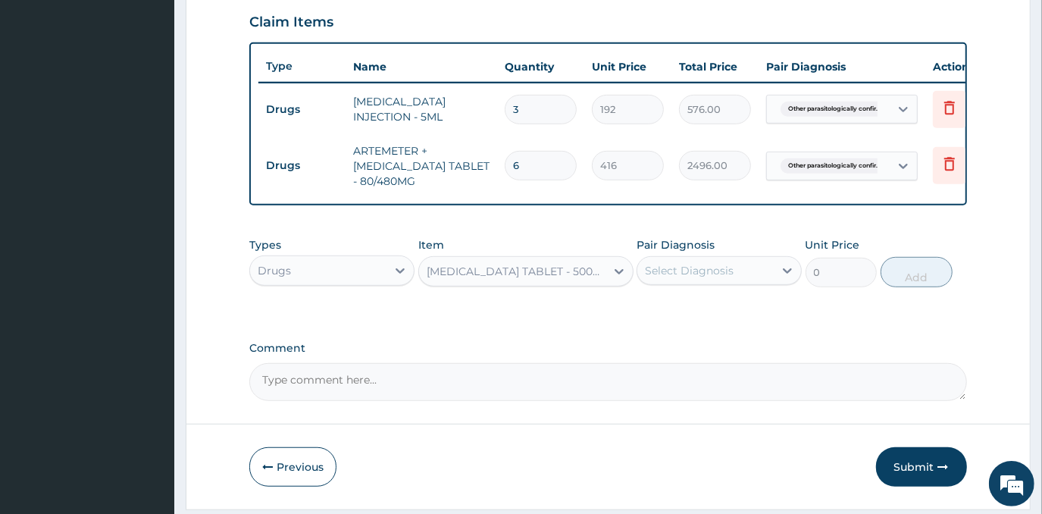
type input "224"
click at [764, 283] on div "Select Diagnosis" at bounding box center [705, 270] width 136 height 24
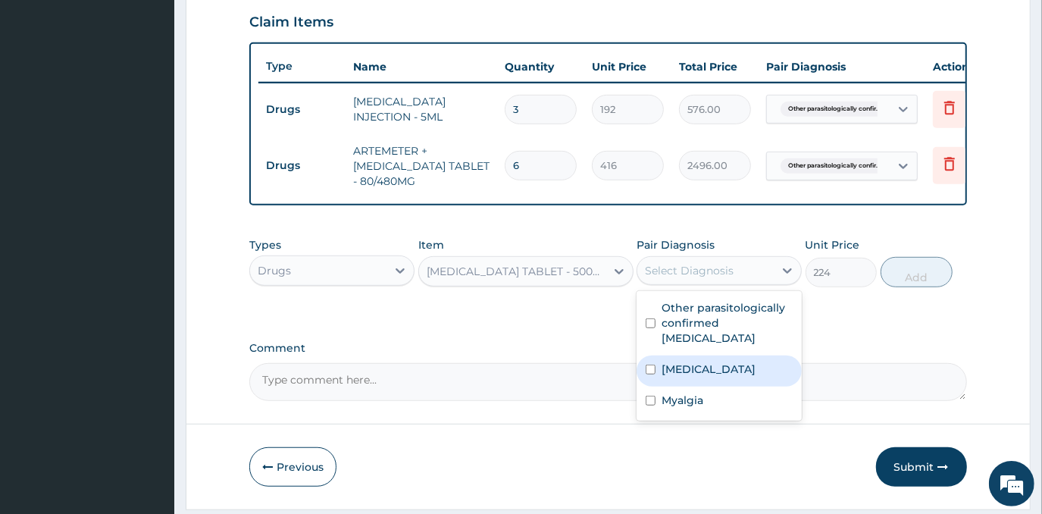
click at [726, 376] on label "[MEDICAL_DATA]" at bounding box center [708, 368] width 94 height 15
checkbox input "true"
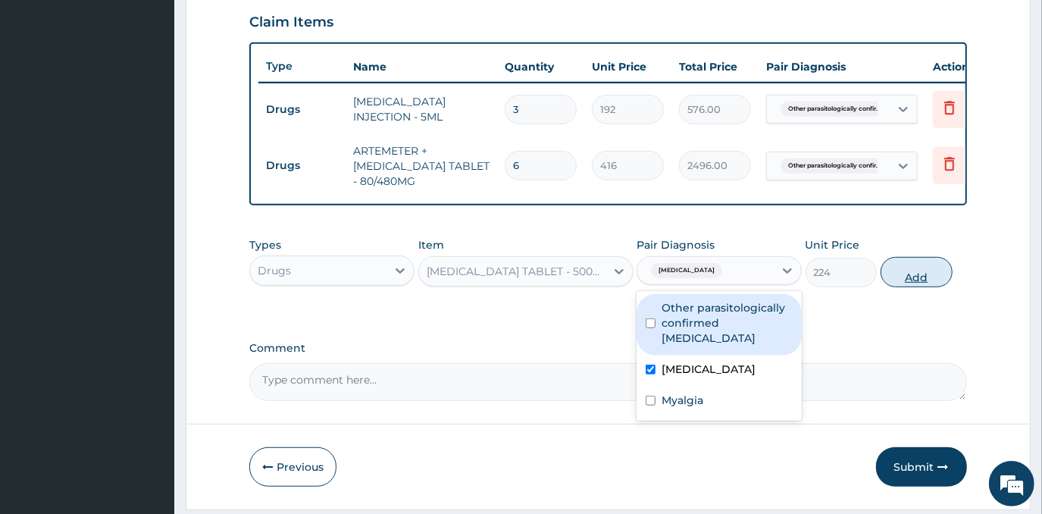
click at [897, 287] on button "Add" at bounding box center [916, 272] width 72 height 30
type input "0"
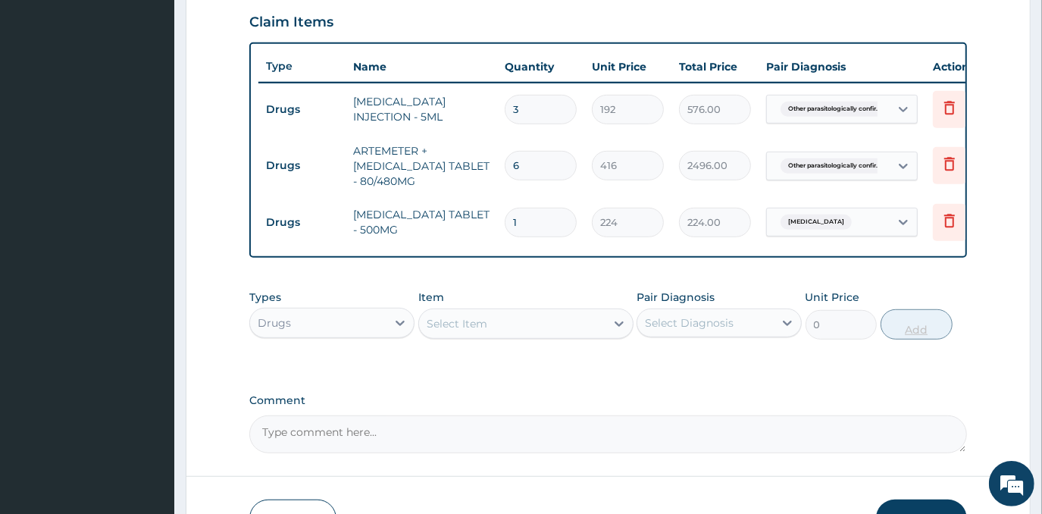
type input "10"
type input "2240.00"
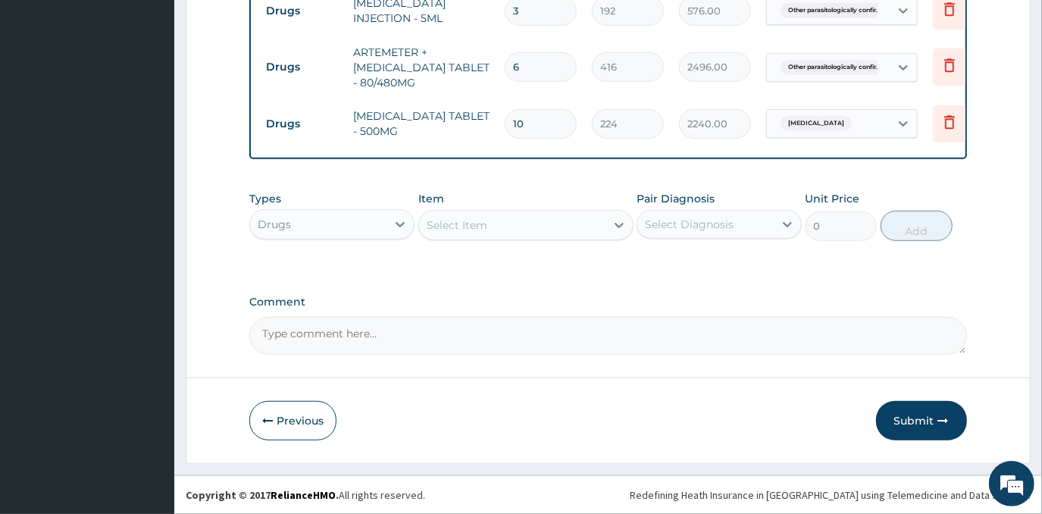
type input "10"
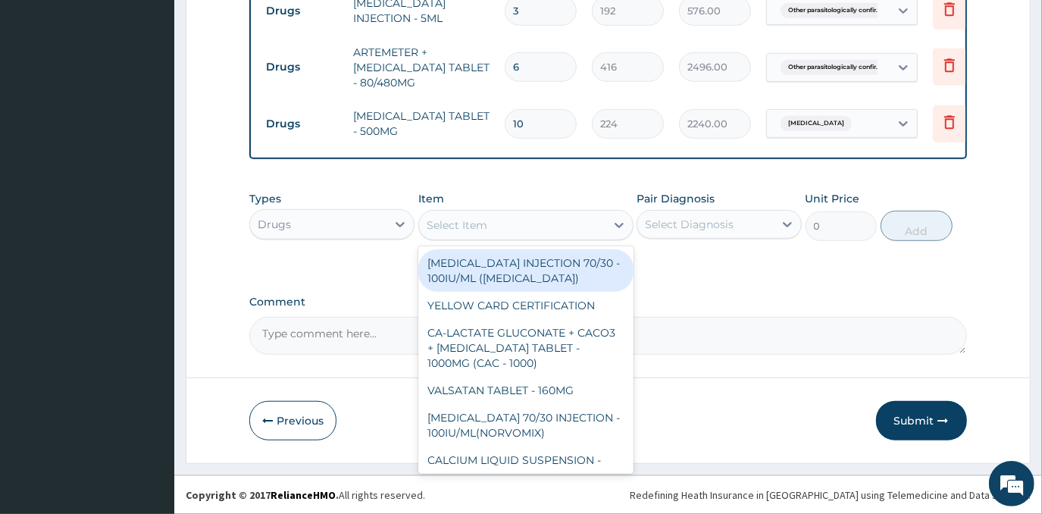
click at [535, 223] on div "Select Item" at bounding box center [512, 225] width 186 height 24
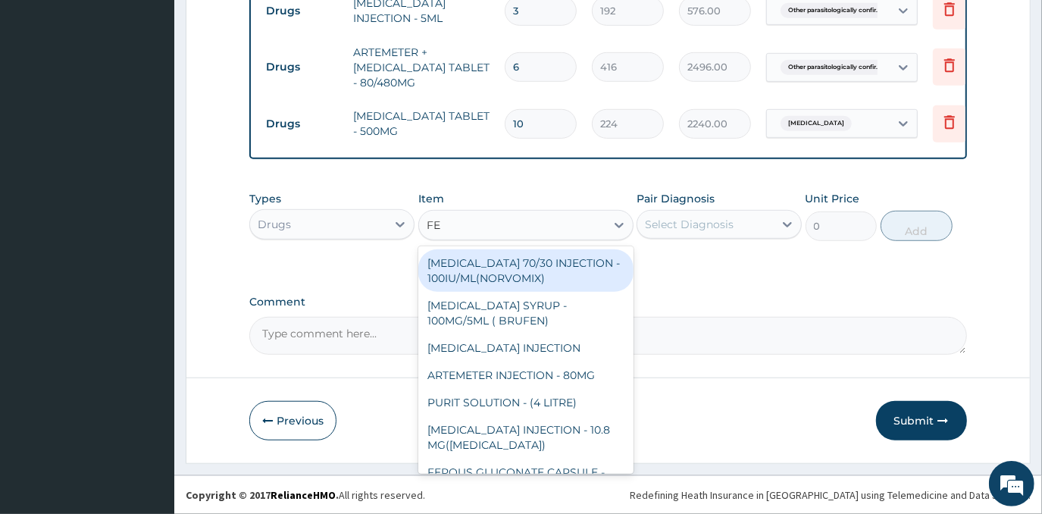
type input "FEL"
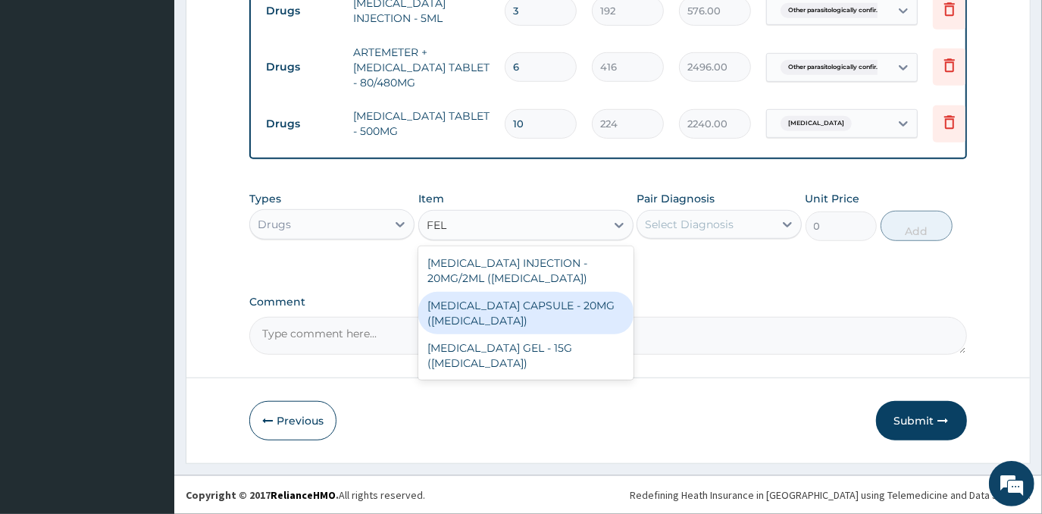
click at [544, 312] on div "[MEDICAL_DATA] CAPSULE - 20MG ([MEDICAL_DATA])" at bounding box center [525, 313] width 215 height 42
type input "176"
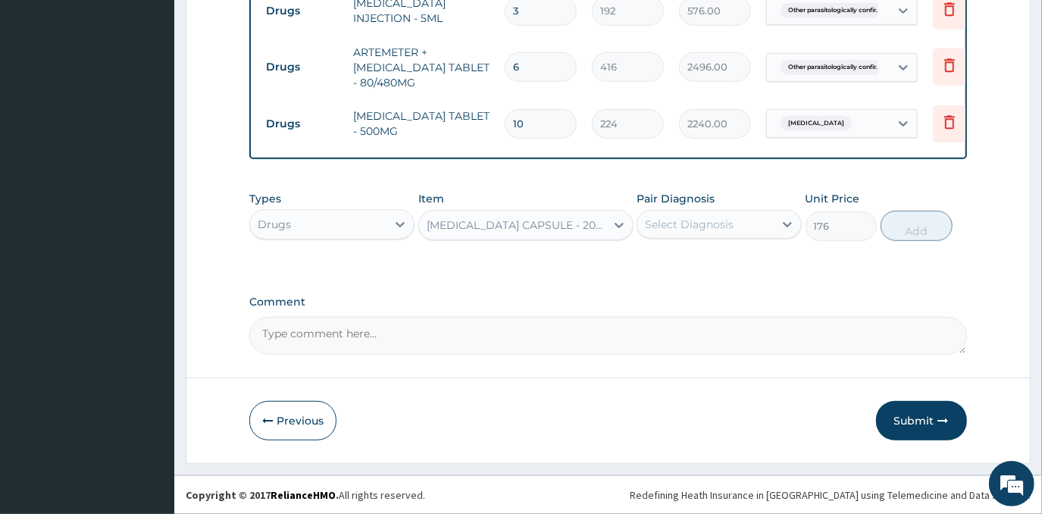
click at [698, 218] on div "Select Diagnosis" at bounding box center [689, 224] width 89 height 15
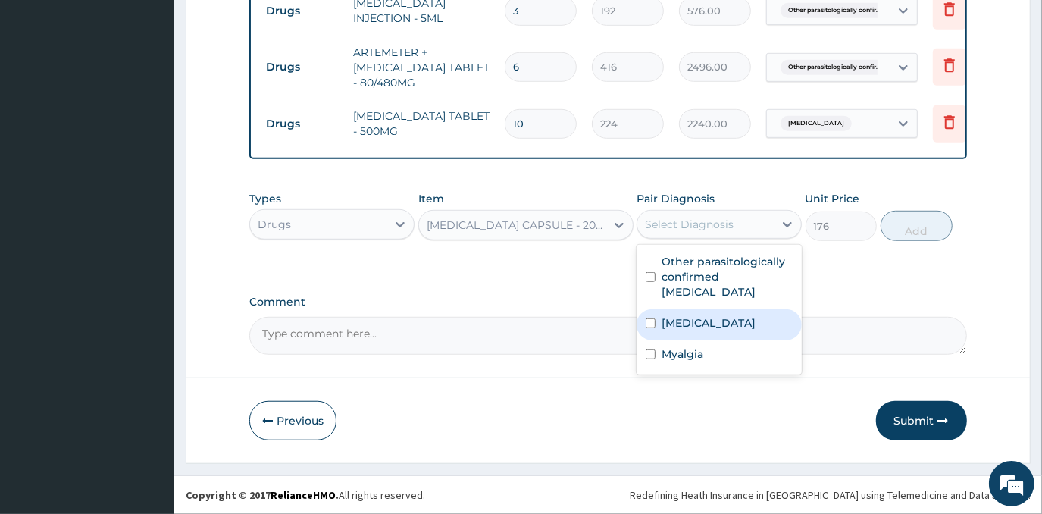
click at [711, 315] on label "[MEDICAL_DATA]" at bounding box center [708, 322] width 94 height 15
checkbox input "true"
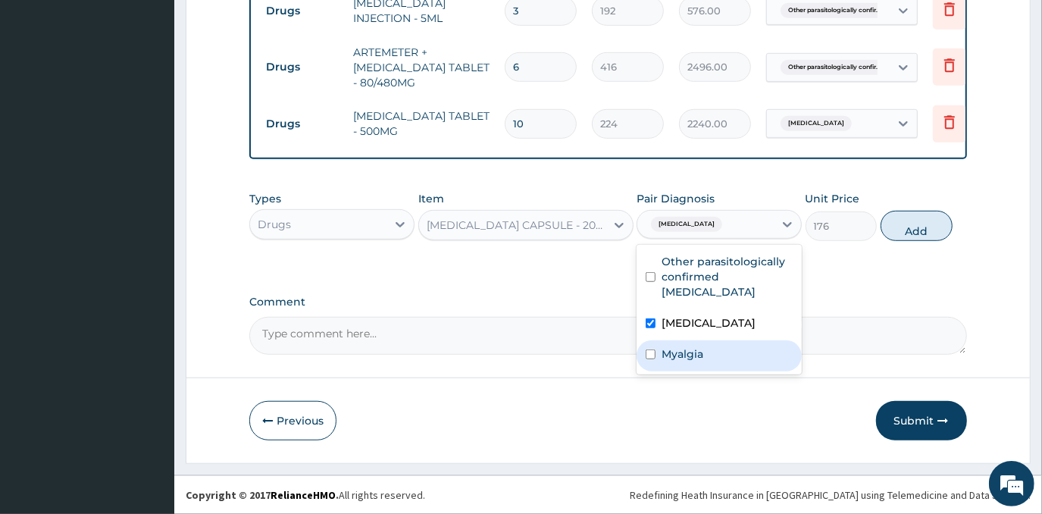
click at [721, 345] on div "Myalgia" at bounding box center [718, 355] width 165 height 31
checkbox input "true"
click at [902, 241] on button "Add" at bounding box center [916, 226] width 72 height 30
type input "0"
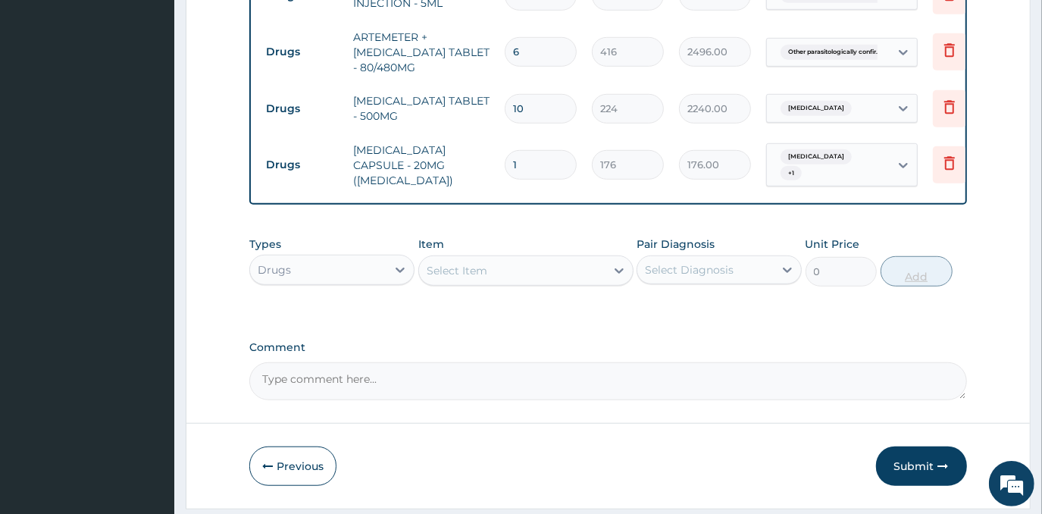
type input "10"
type input "1760.00"
type input "10"
click at [547, 283] on div "Select Item" at bounding box center [512, 270] width 186 height 24
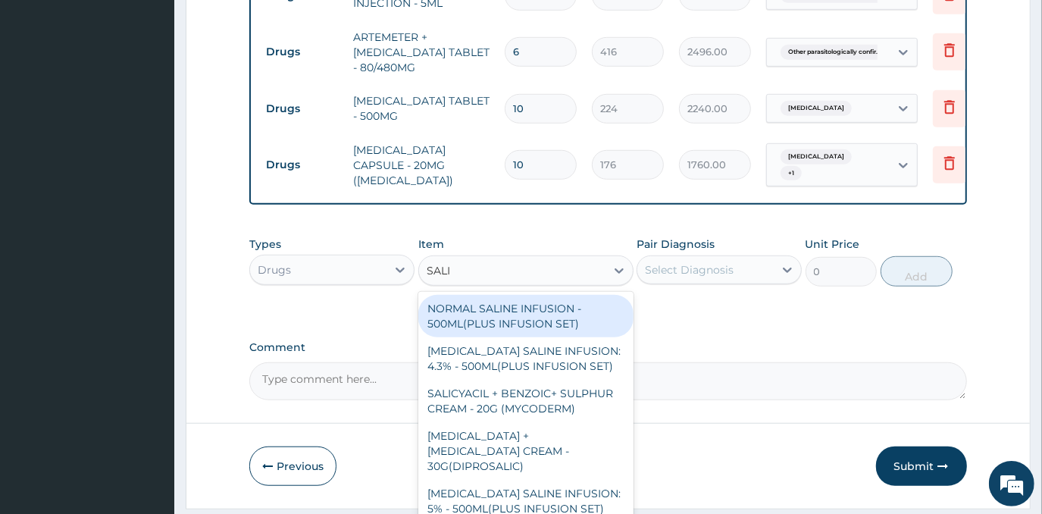
type input "SALIC"
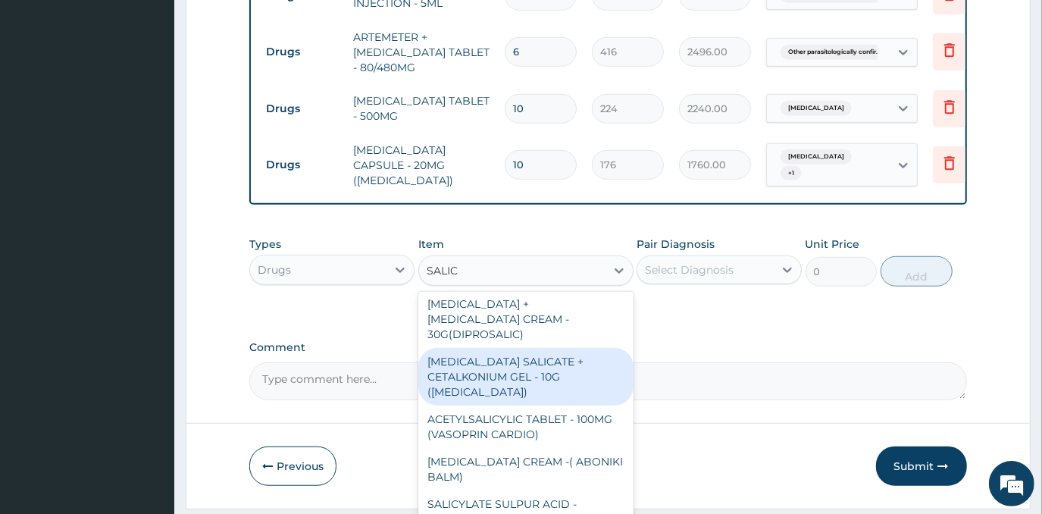
scroll to position [68, 0]
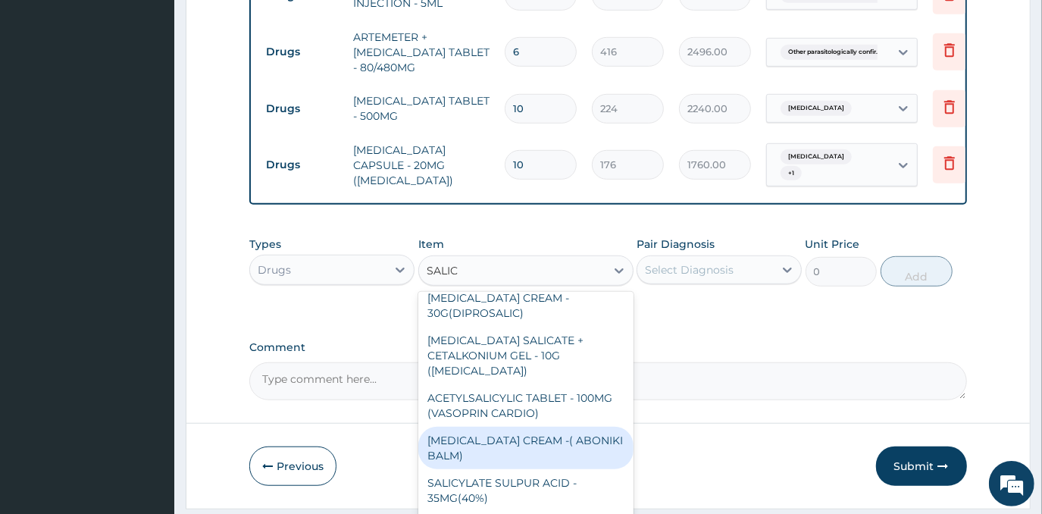
click at [566, 445] on div "[MEDICAL_DATA] CREAM -( ABONIKI BALM)" at bounding box center [525, 447] width 215 height 42
type input "960"
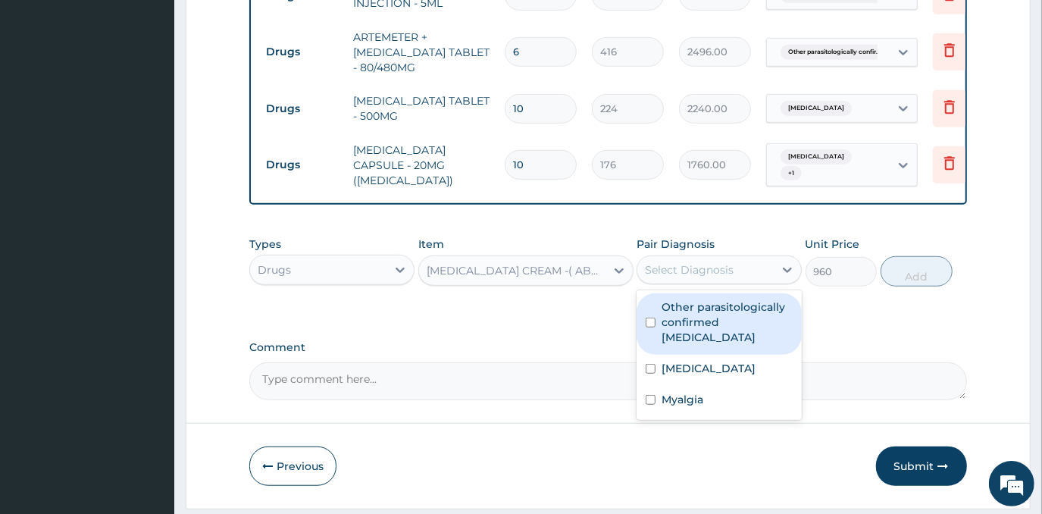
click at [752, 282] on div "Select Diagnosis" at bounding box center [705, 270] width 136 height 24
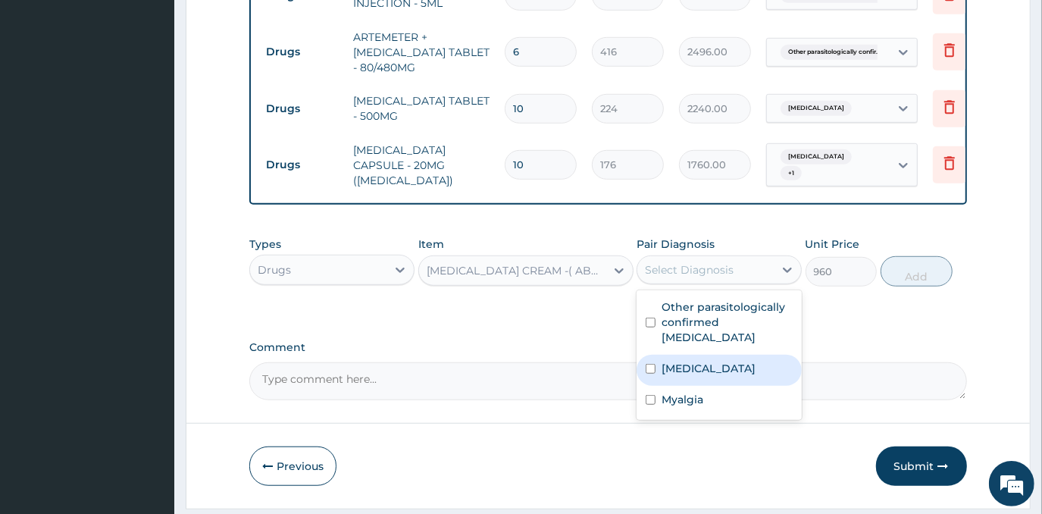
click at [571, 283] on div "[MEDICAL_DATA] CREAM -( ABONIKI BALM)" at bounding box center [512, 270] width 186 height 24
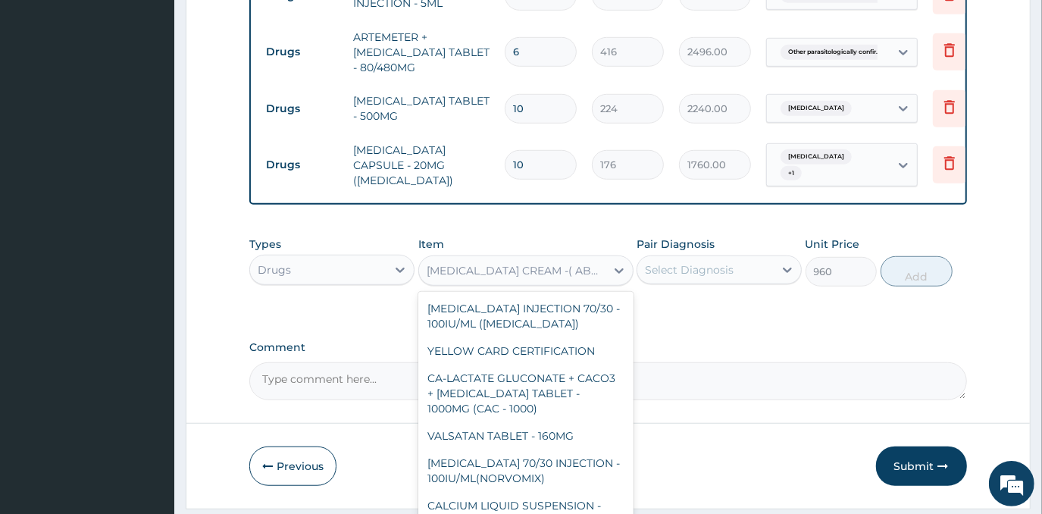
scroll to position [18896, 0]
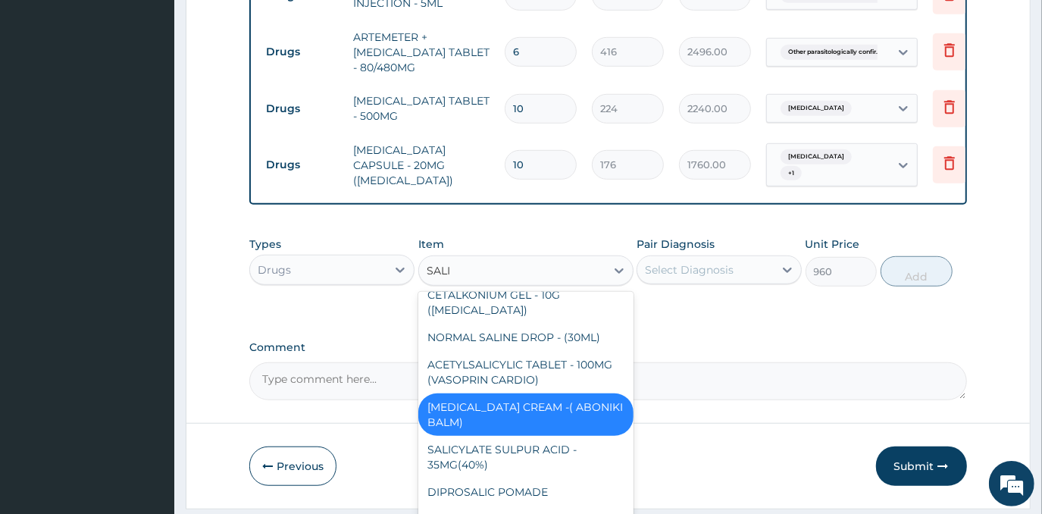
type input "SALIC"
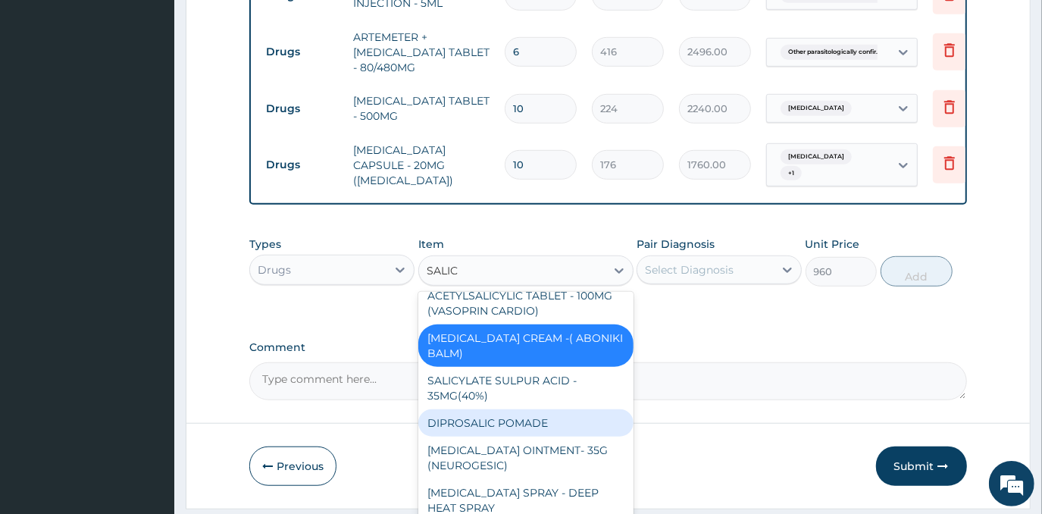
scroll to position [202, 0]
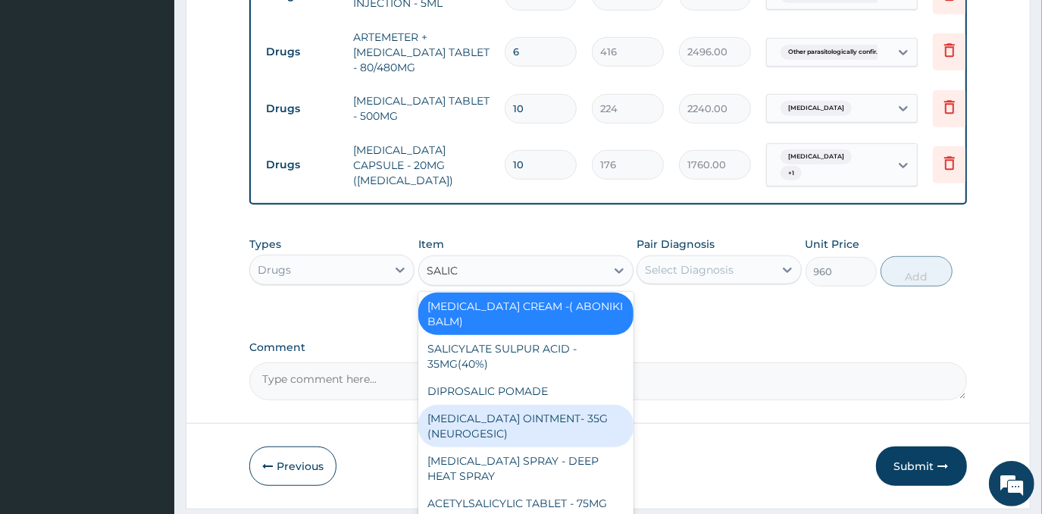
click at [564, 433] on div "[MEDICAL_DATA] OINTMENT- 35G (NEUROGESIC)" at bounding box center [525, 425] width 215 height 42
type input "1600"
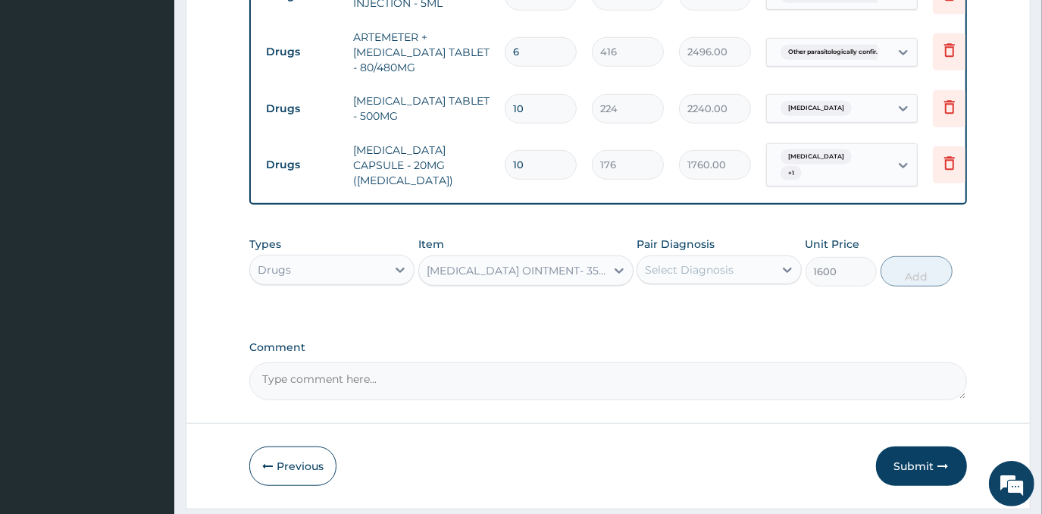
click at [691, 277] on div "Select Diagnosis" at bounding box center [689, 269] width 89 height 15
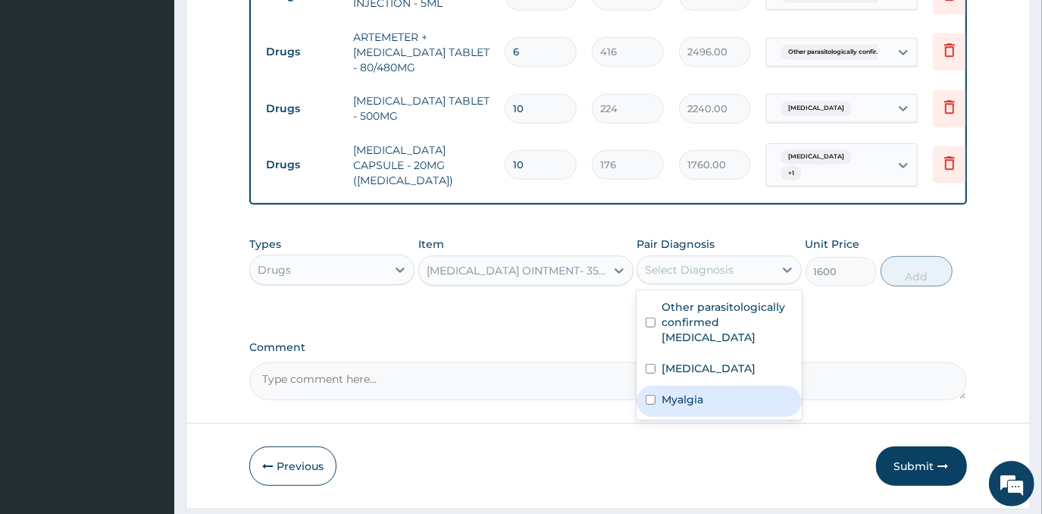
click at [720, 417] on div "Myalgia" at bounding box center [718, 401] width 165 height 31
checkbox input "true"
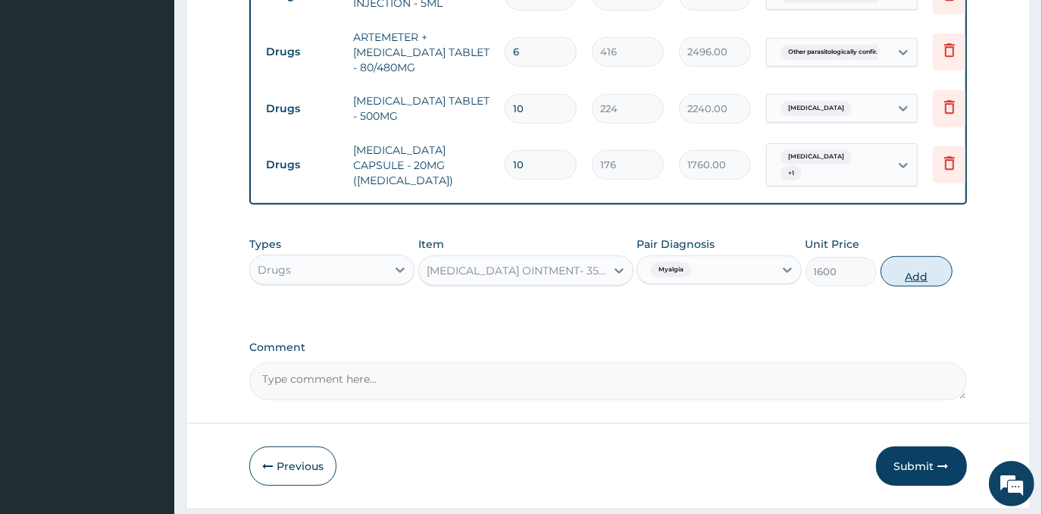
click at [897, 286] on button "Add" at bounding box center [916, 271] width 72 height 30
type input "0"
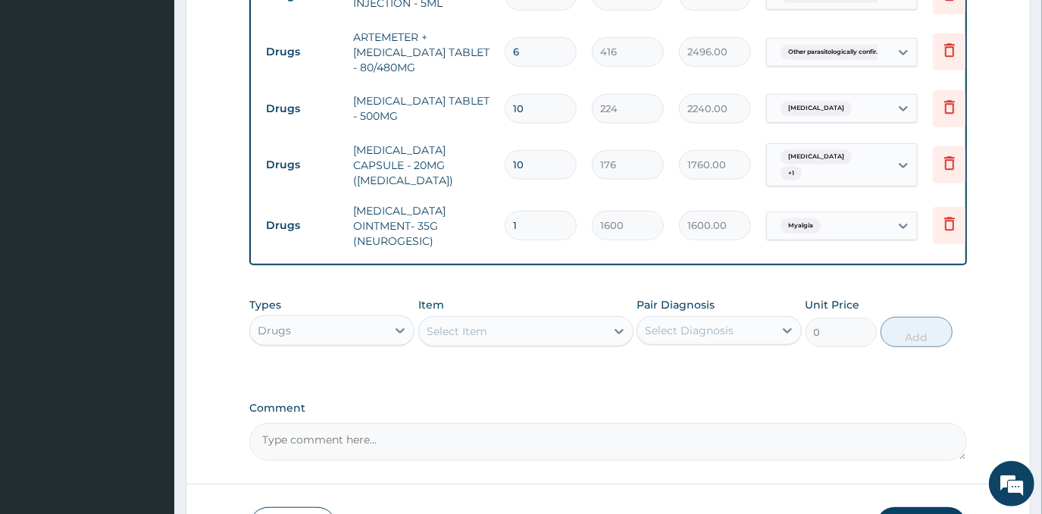
click at [534, 333] on div "Select Item" at bounding box center [512, 331] width 186 height 24
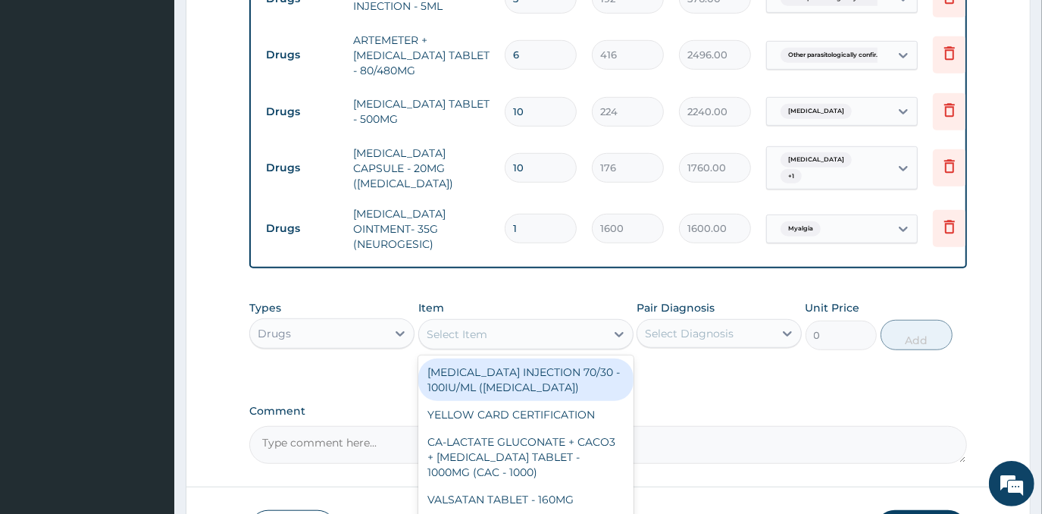
scroll to position [635, 0]
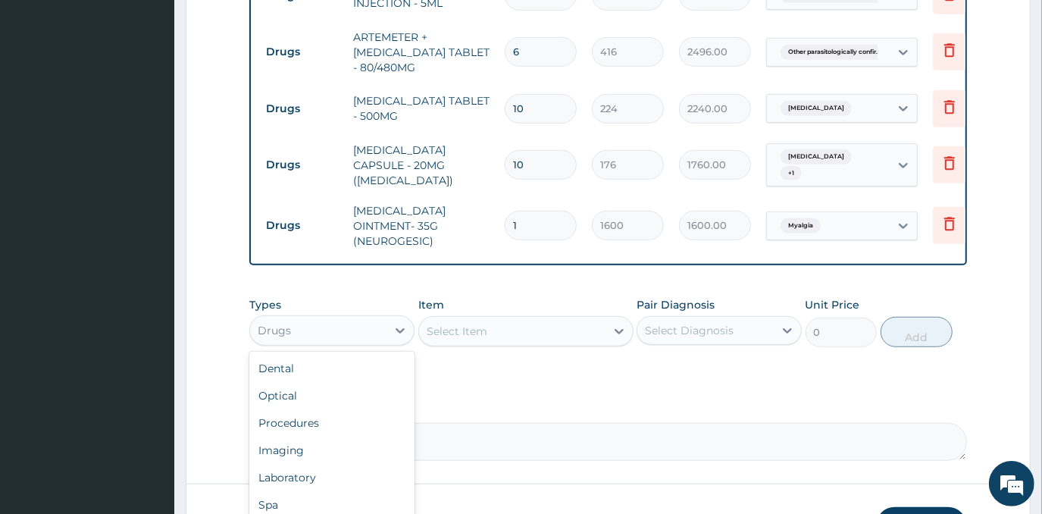
click at [367, 334] on div "Drugs" at bounding box center [318, 330] width 136 height 24
click at [341, 491] on div "Laboratory" at bounding box center [331, 477] width 165 height 27
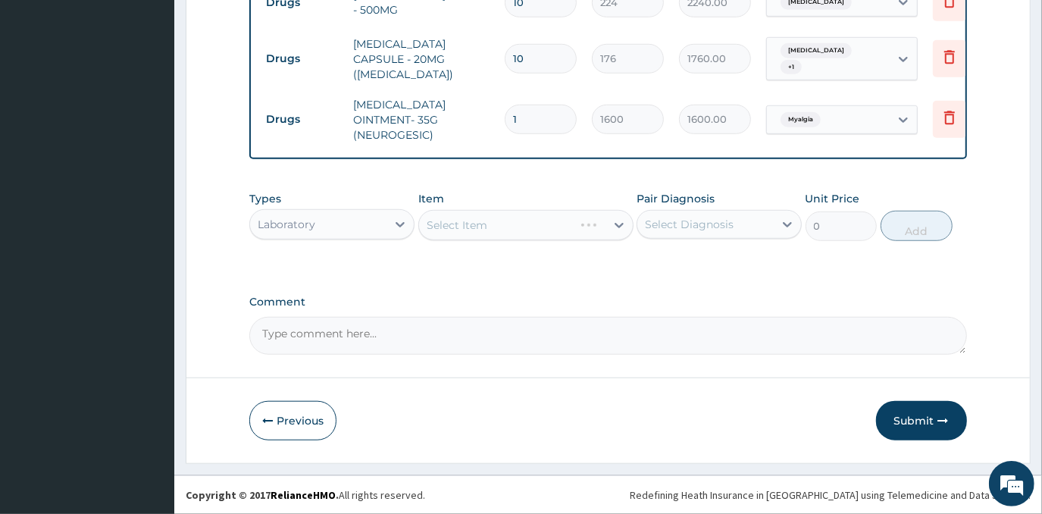
scroll to position [754, 0]
click at [511, 225] on div "Select Item" at bounding box center [525, 225] width 215 height 30
click at [503, 233] on div "Select Item" at bounding box center [512, 225] width 186 height 24
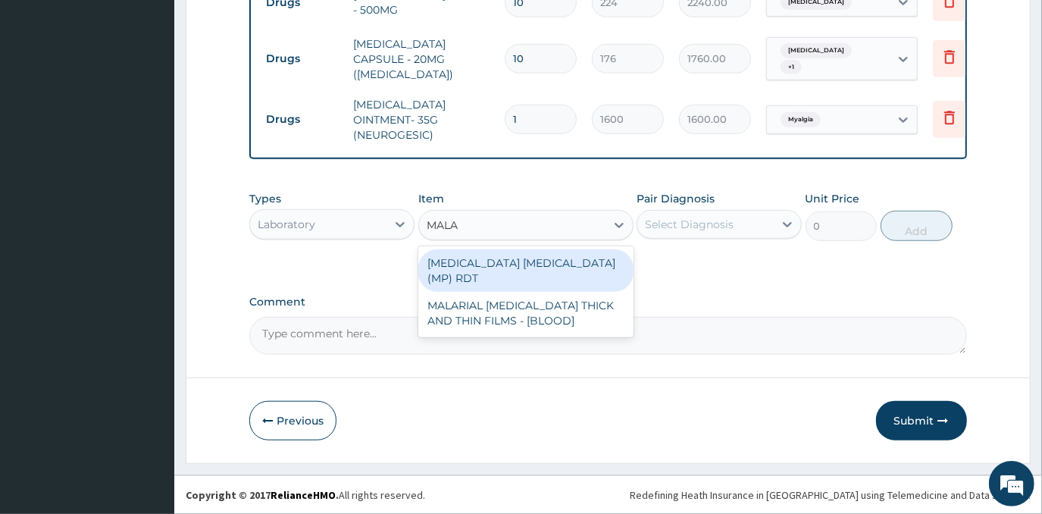
type input "MALAR"
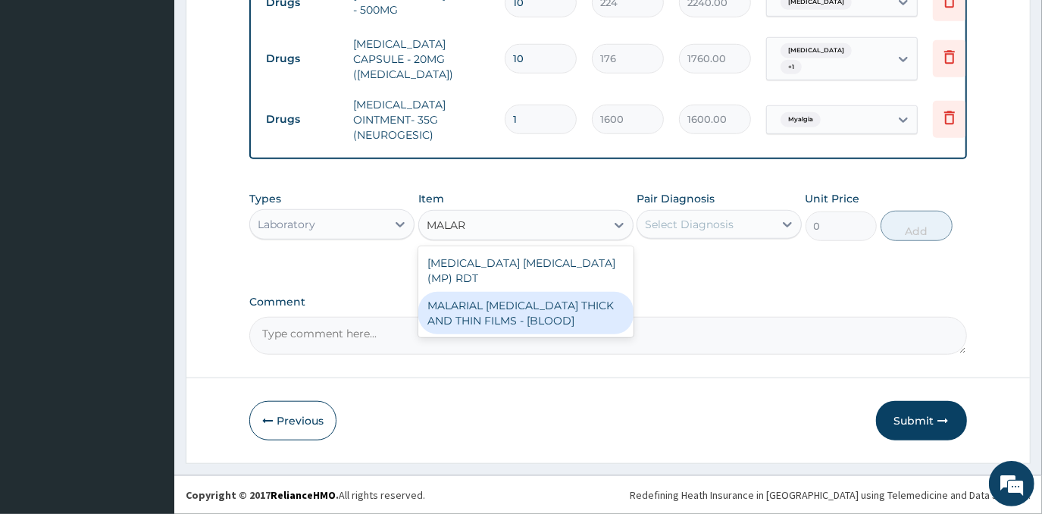
click at [568, 305] on div "MALARIAL [MEDICAL_DATA] THICK AND THIN FILMS - [BLOOD]" at bounding box center [525, 313] width 215 height 42
type input "2625"
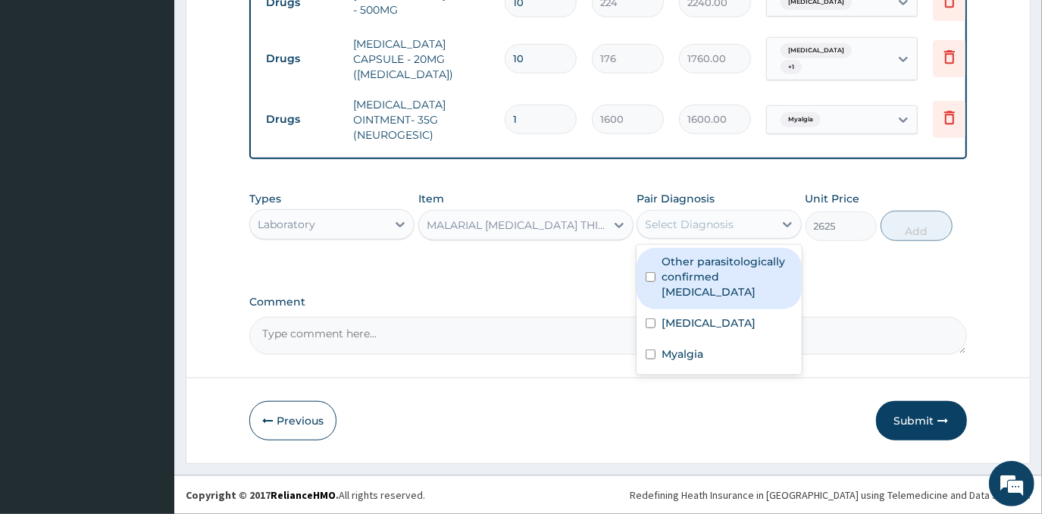
click at [742, 222] on div "Select Diagnosis" at bounding box center [705, 224] width 136 height 24
click at [735, 270] on label "Other parasitologically confirmed [MEDICAL_DATA]" at bounding box center [726, 276] width 131 height 45
checkbox input "true"
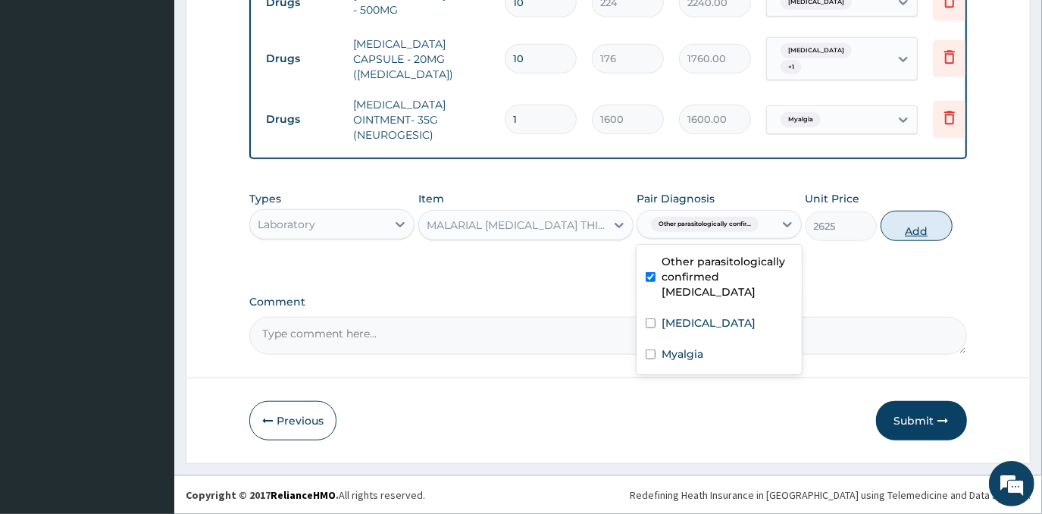
click at [907, 230] on button "Add" at bounding box center [916, 226] width 72 height 30
type input "0"
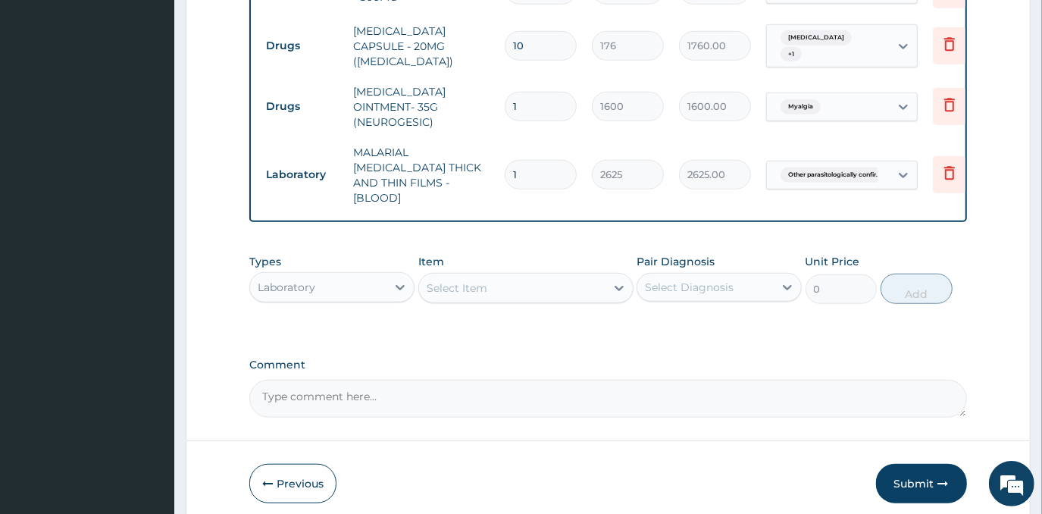
click at [541, 280] on div "Select Item" at bounding box center [512, 288] width 186 height 24
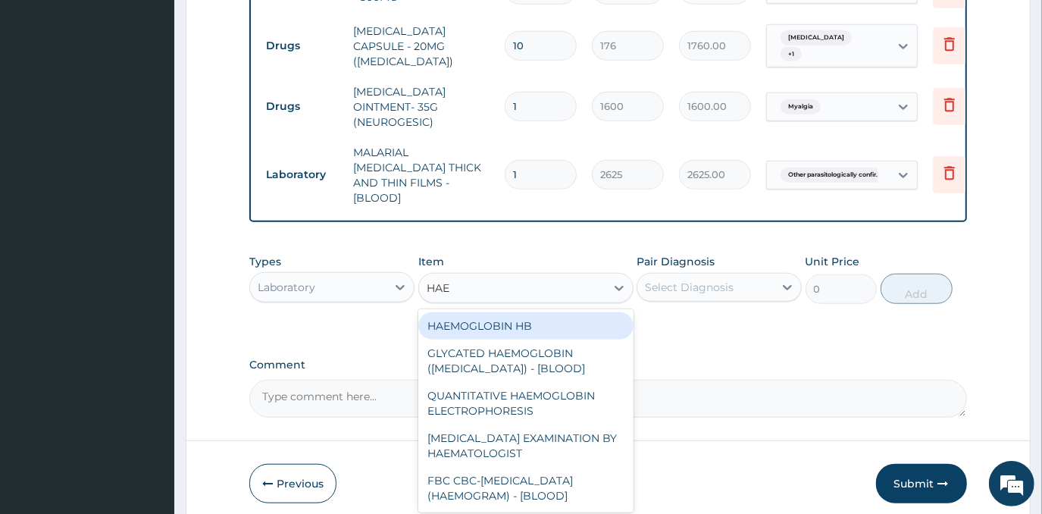
type input "HAEM"
click at [549, 323] on div "HAEMOGLOBIN HB" at bounding box center [525, 325] width 215 height 27
type input "2625"
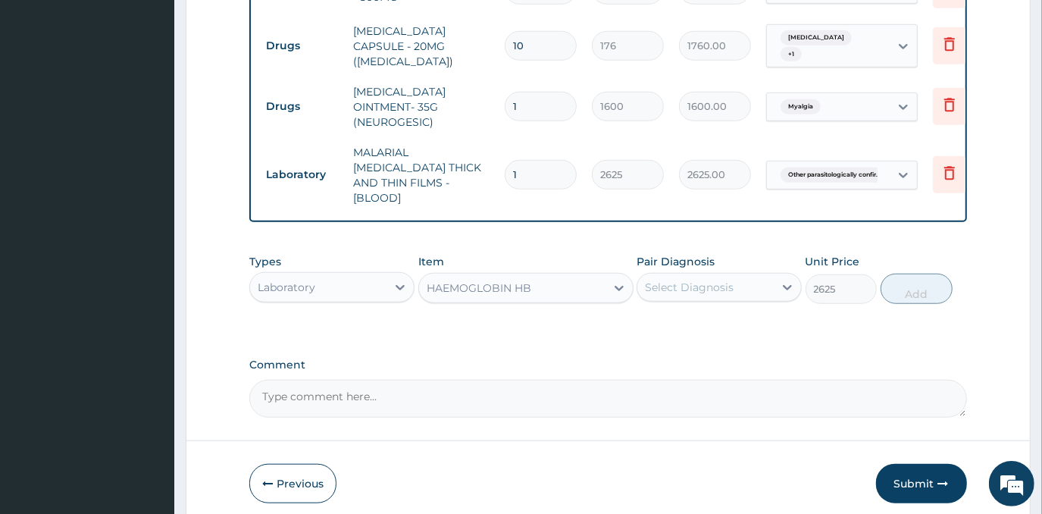
click at [688, 275] on div "Select Diagnosis" at bounding box center [705, 287] width 136 height 24
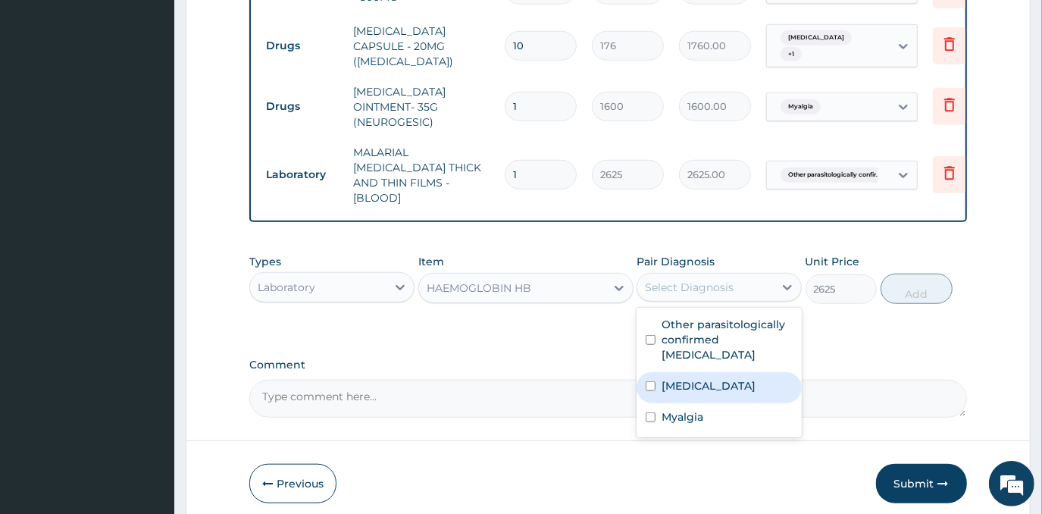
click at [689, 378] on label "[MEDICAL_DATA]" at bounding box center [708, 385] width 94 height 15
checkbox input "true"
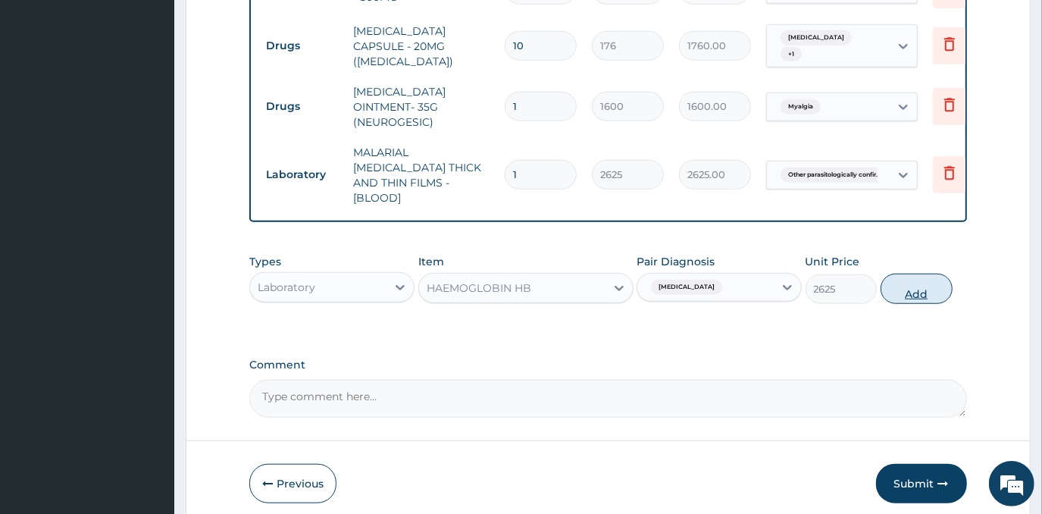
click at [919, 289] on button "Add" at bounding box center [916, 288] width 72 height 30
type input "0"
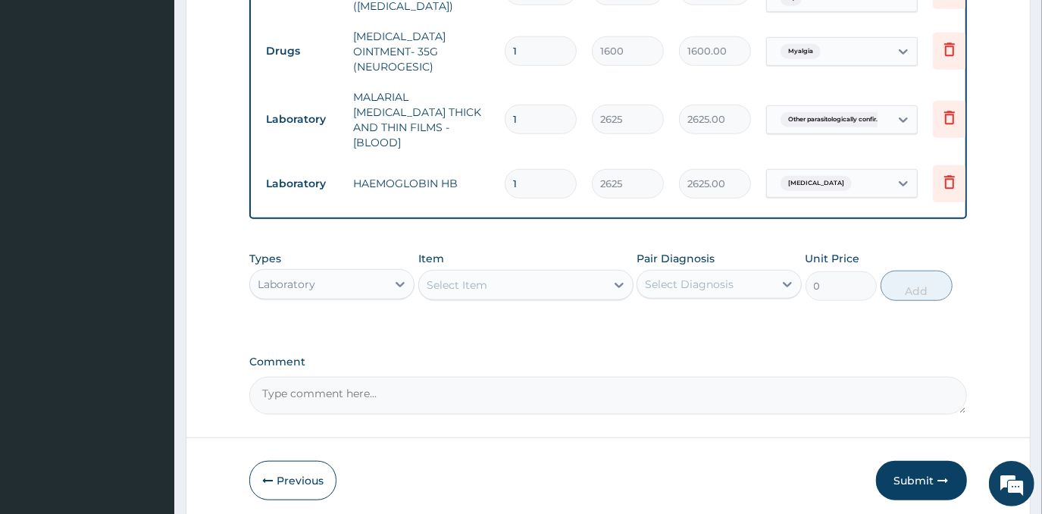
scroll to position [823, 0]
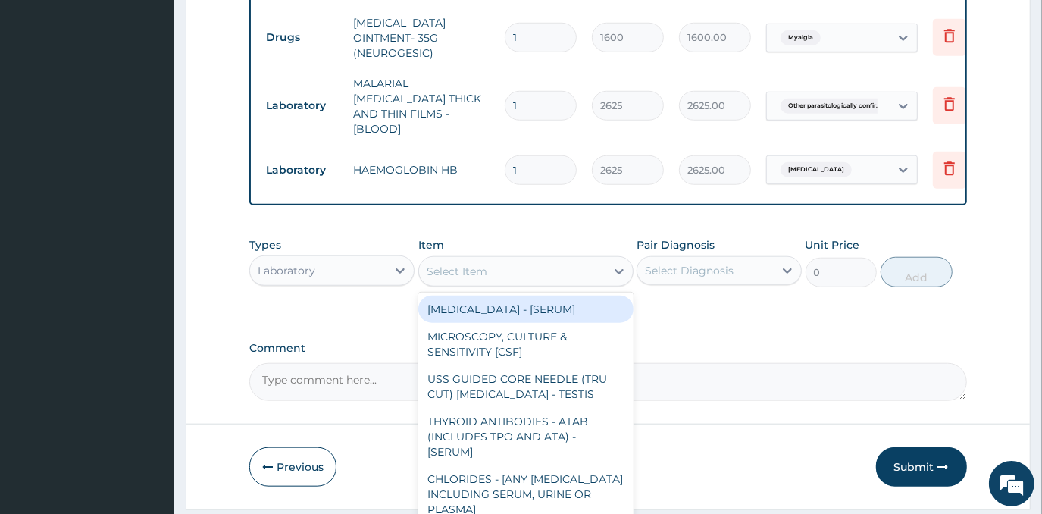
click at [551, 259] on div "Select Item" at bounding box center [512, 271] width 186 height 24
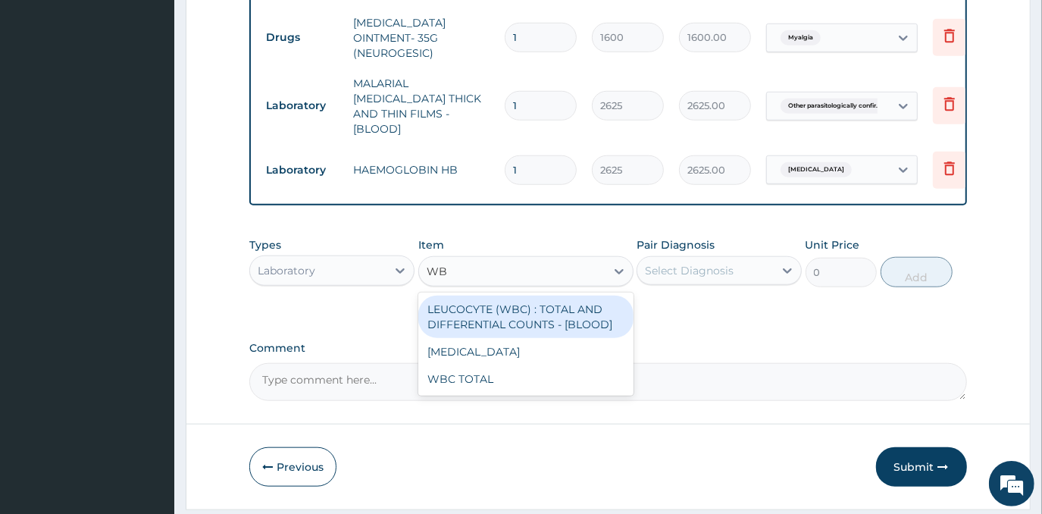
type input "WBC"
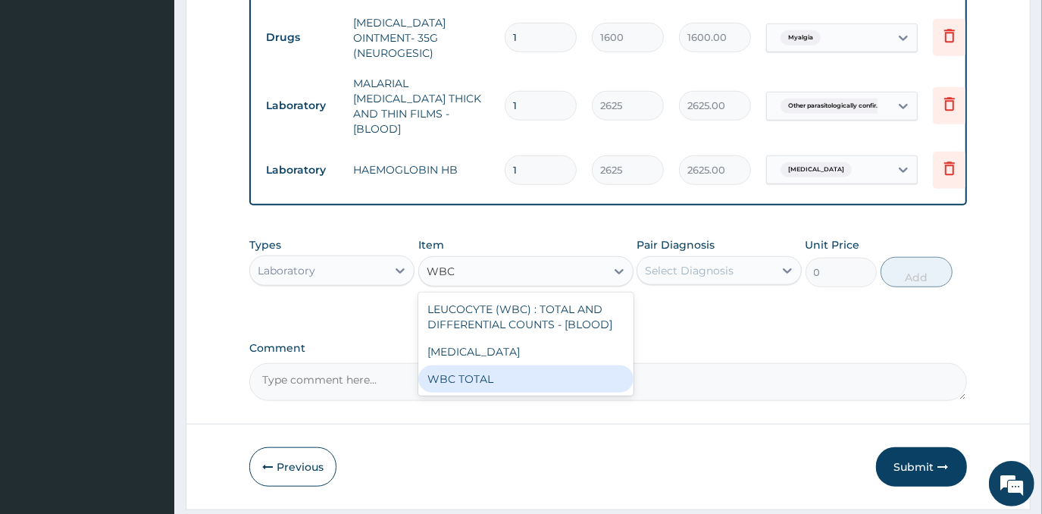
click at [537, 368] on div "WBC TOTAL" at bounding box center [525, 378] width 215 height 27
type input "4500"
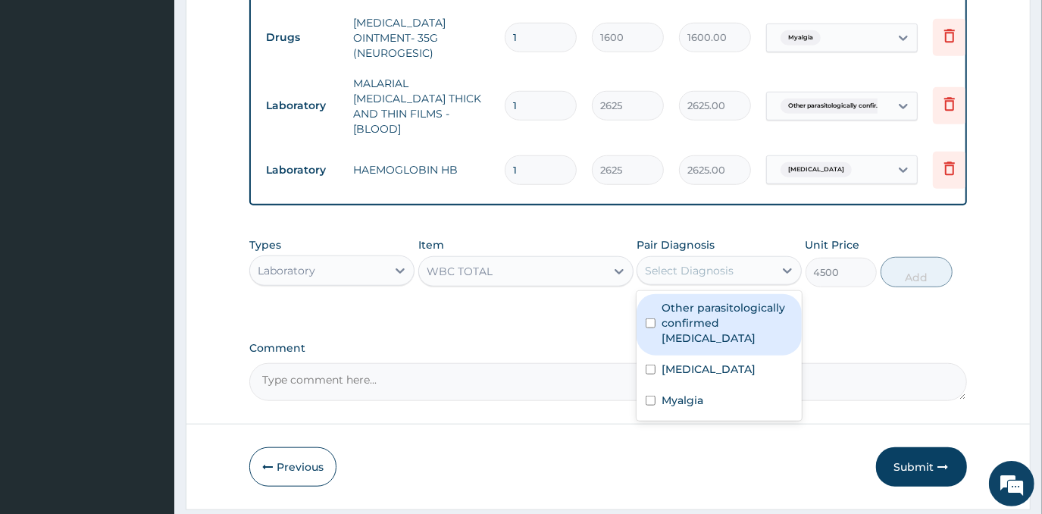
click at [741, 273] on div "Select Diagnosis" at bounding box center [705, 270] width 136 height 24
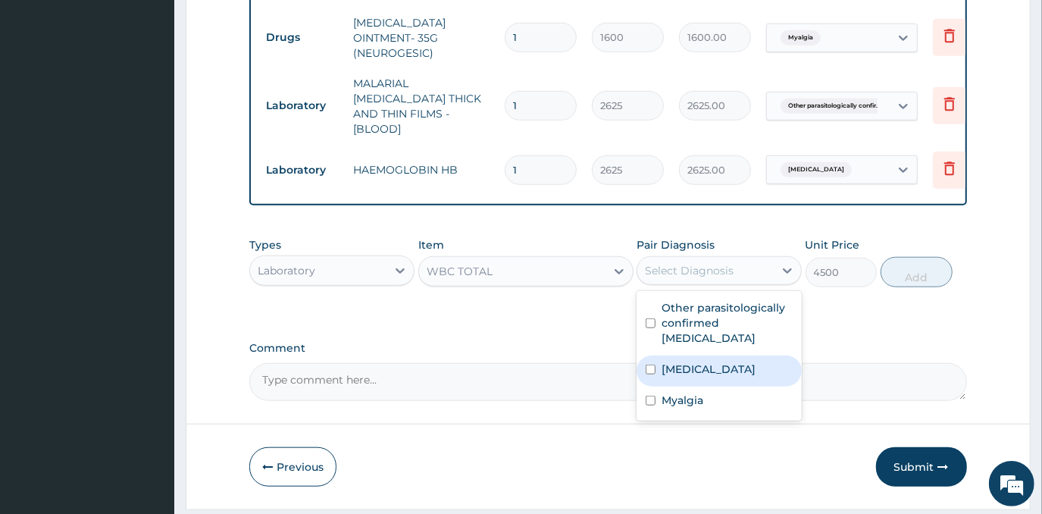
drag, startPoint x: 764, startPoint y: 358, endPoint x: 816, endPoint y: 320, distance: 65.0
click at [755, 361] on label "[MEDICAL_DATA]" at bounding box center [708, 368] width 94 height 15
checkbox input "true"
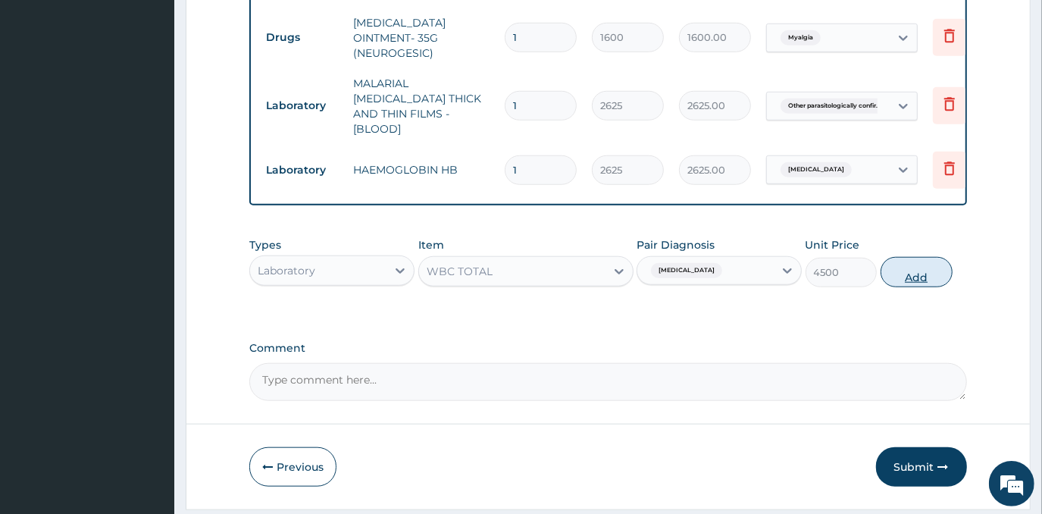
click at [922, 280] on button "Add" at bounding box center [916, 272] width 72 height 30
type input "0"
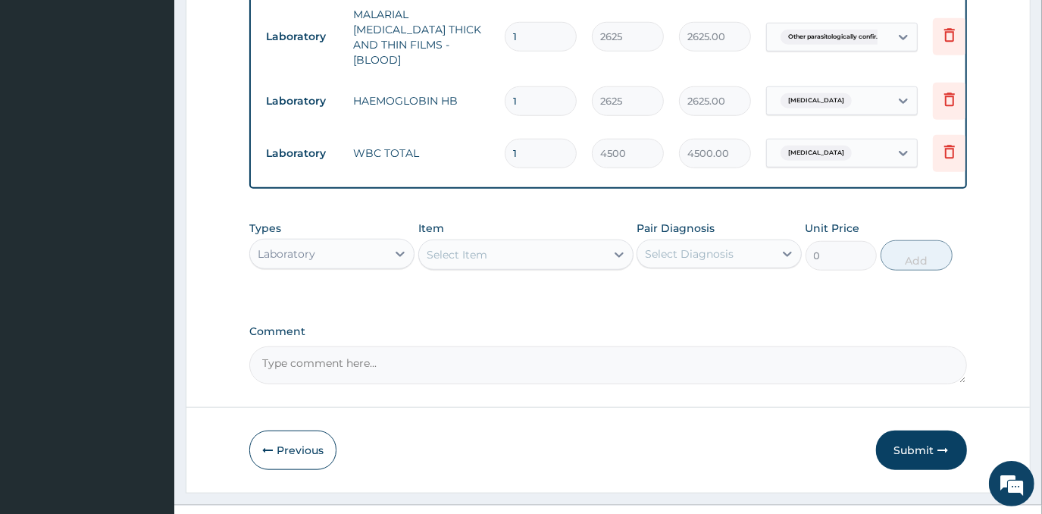
scroll to position [920, 0]
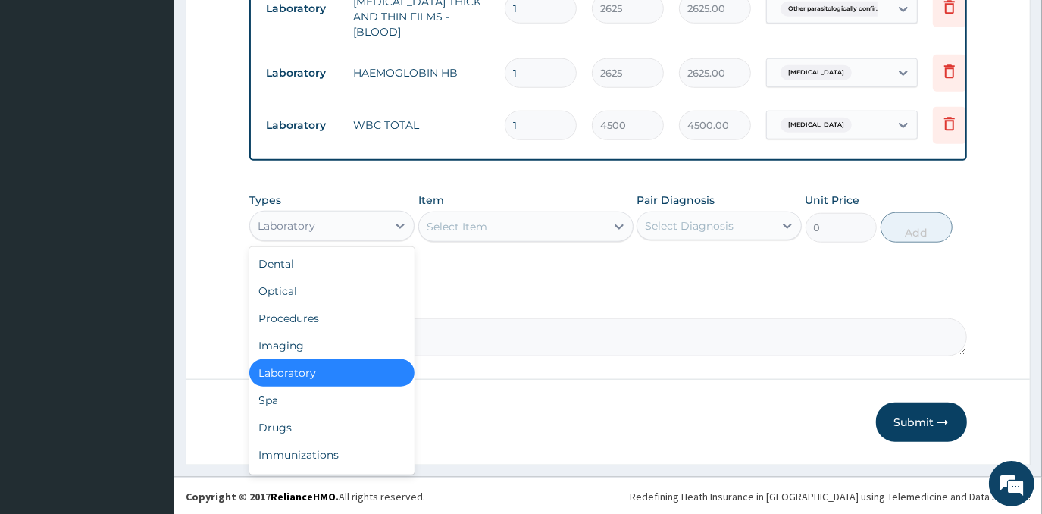
click at [375, 233] on div "Laboratory" at bounding box center [318, 226] width 136 height 24
click at [348, 317] on div "Procedures" at bounding box center [331, 318] width 165 height 27
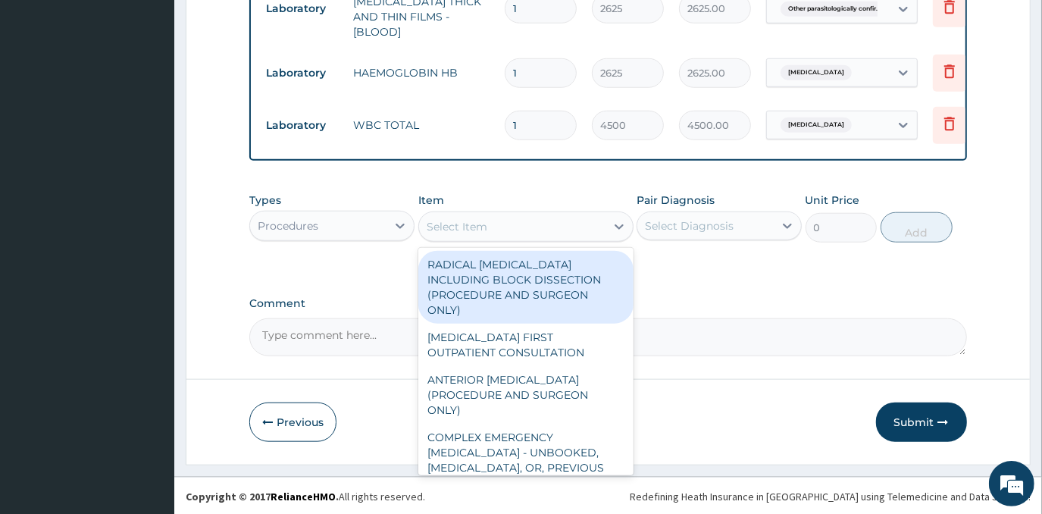
click at [517, 232] on div "Select Item" at bounding box center [512, 226] width 186 height 24
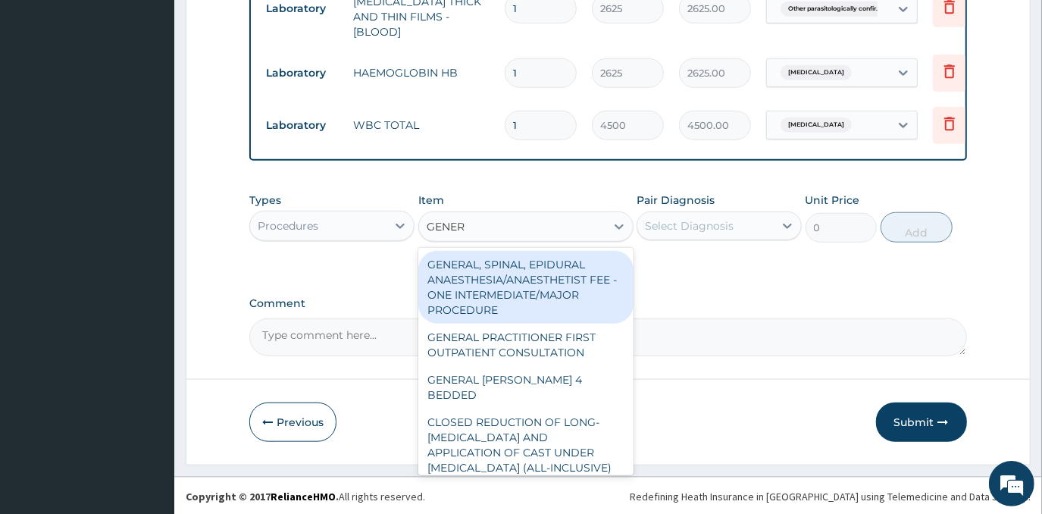
type input "GENERA"
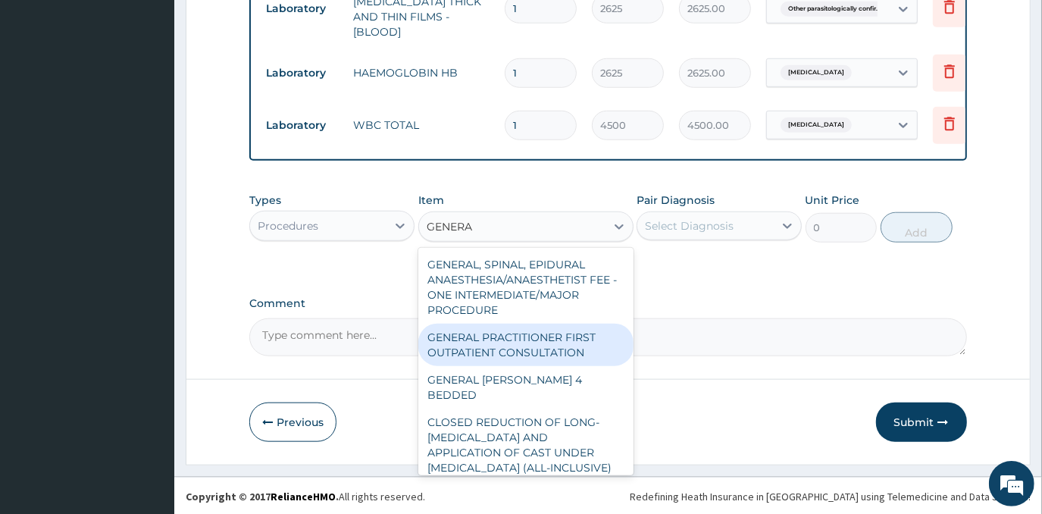
click at [549, 352] on div "GENERAL PRACTITIONER FIRST OUTPATIENT CONSULTATION" at bounding box center [525, 344] width 215 height 42
type input "4500"
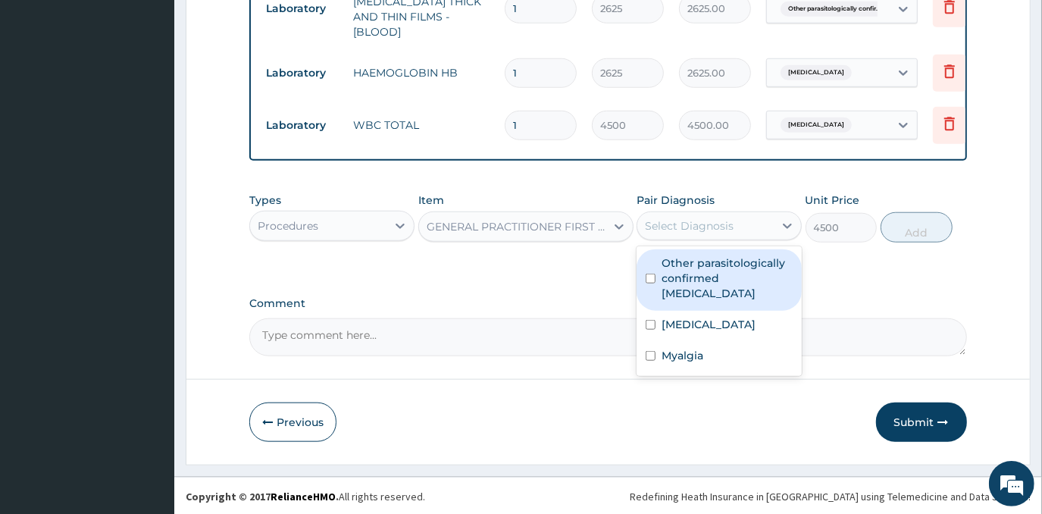
click at [688, 231] on div "Select Diagnosis" at bounding box center [689, 225] width 89 height 15
click at [693, 272] on label "Other parasitologically confirmed malaria" at bounding box center [726, 277] width 131 height 45
checkbox input "true"
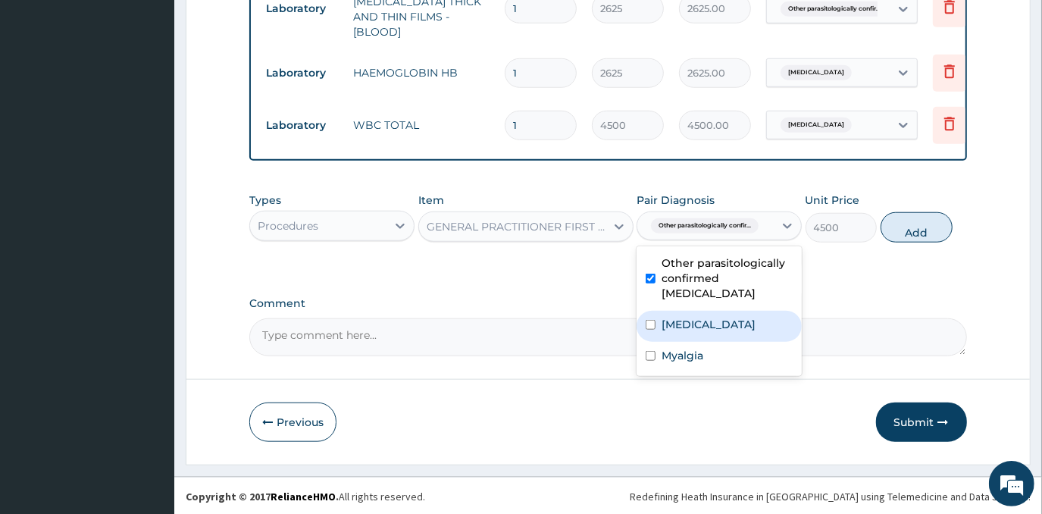
click at [694, 317] on label "Typhoid fever, unspecified" at bounding box center [708, 324] width 94 height 15
checkbox input "true"
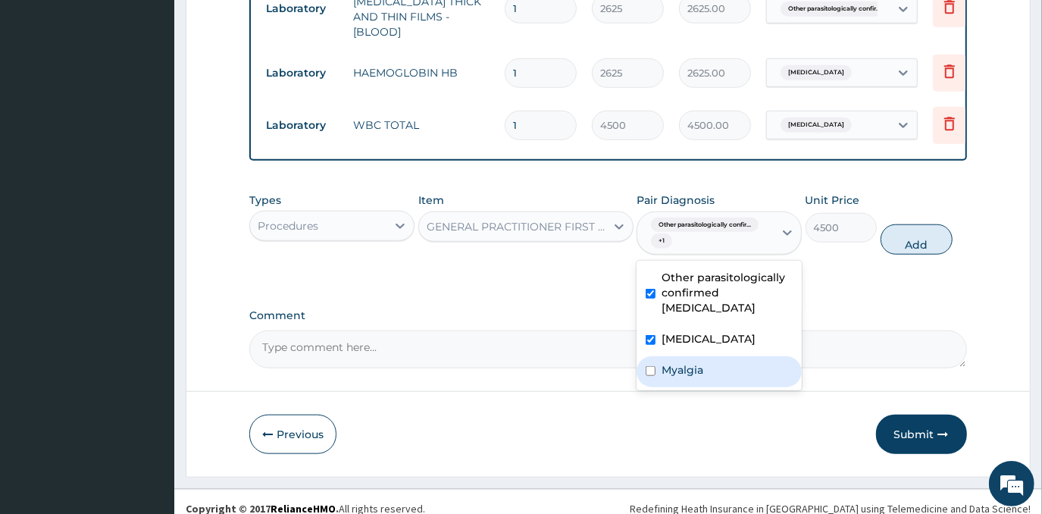
click at [697, 370] on label "Myalgia" at bounding box center [682, 369] width 42 height 15
checkbox input "true"
click at [898, 243] on button "Add" at bounding box center [916, 239] width 72 height 30
type input "0"
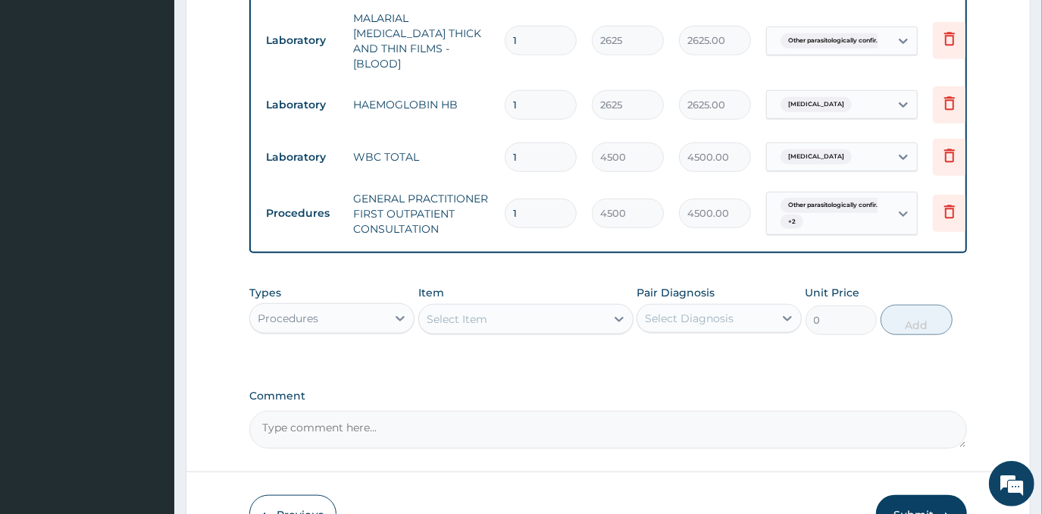
scroll to position [980, 0]
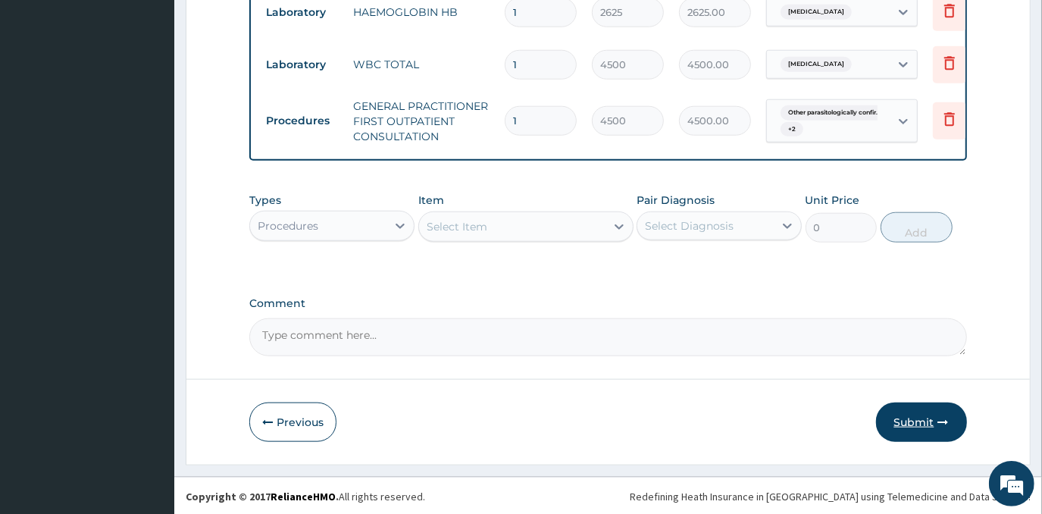
click at [908, 422] on button "Submit" at bounding box center [921, 421] width 91 height 39
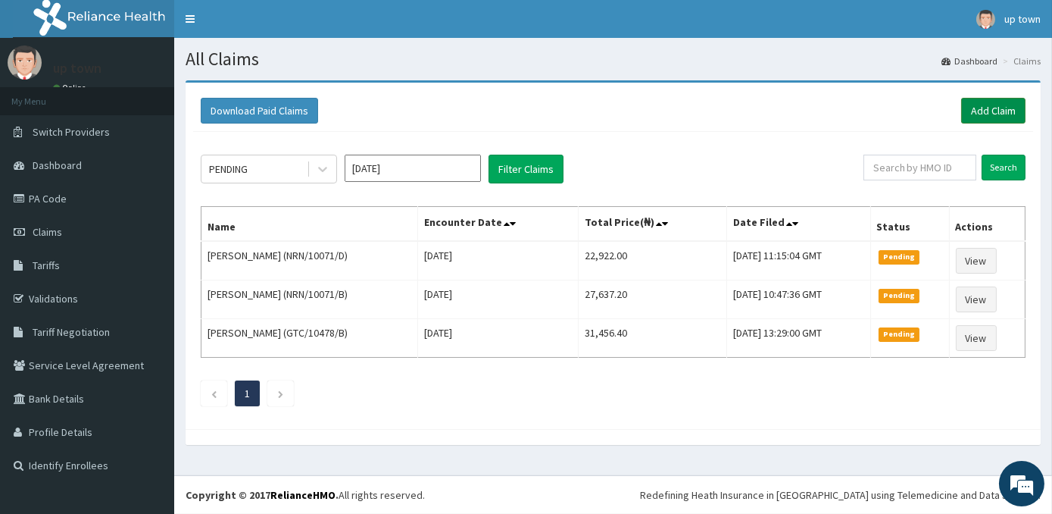
click at [998, 111] on link "Add Claim" at bounding box center [993, 111] width 64 height 26
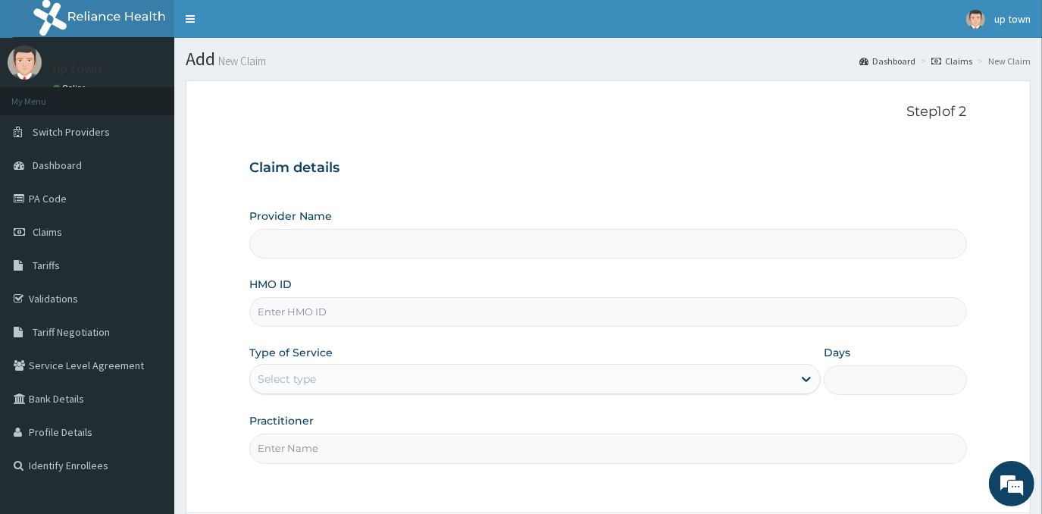
type input "[GEOGRAPHIC_DATA]"
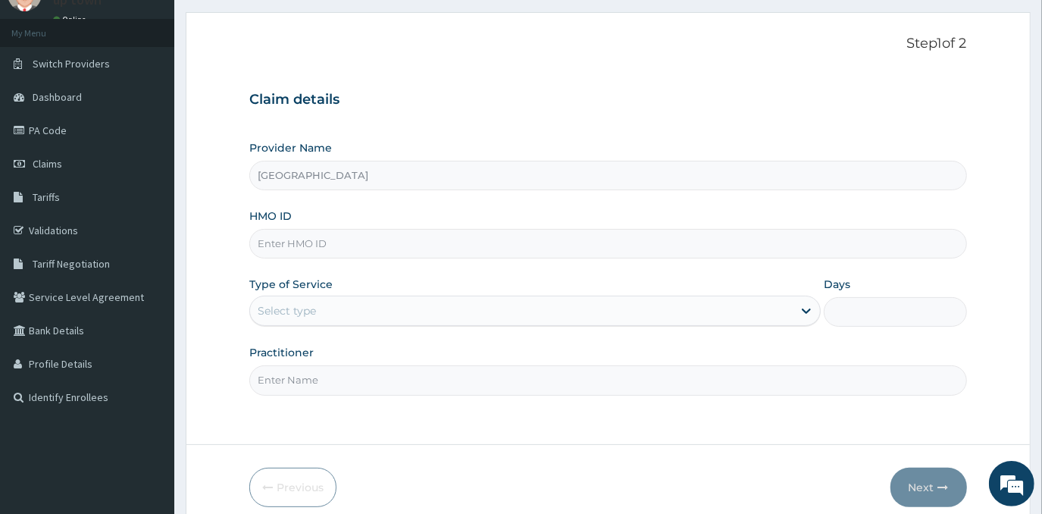
click at [408, 241] on input "HMO ID" at bounding box center [607, 244] width 717 height 30
type input "LPD/10056/A"
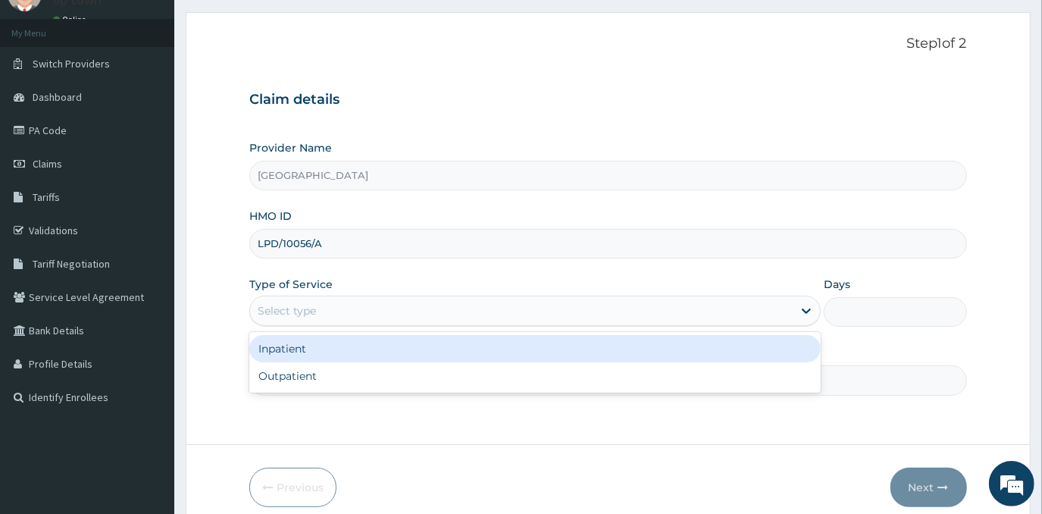
click at [398, 308] on div "Select type" at bounding box center [521, 310] width 542 height 24
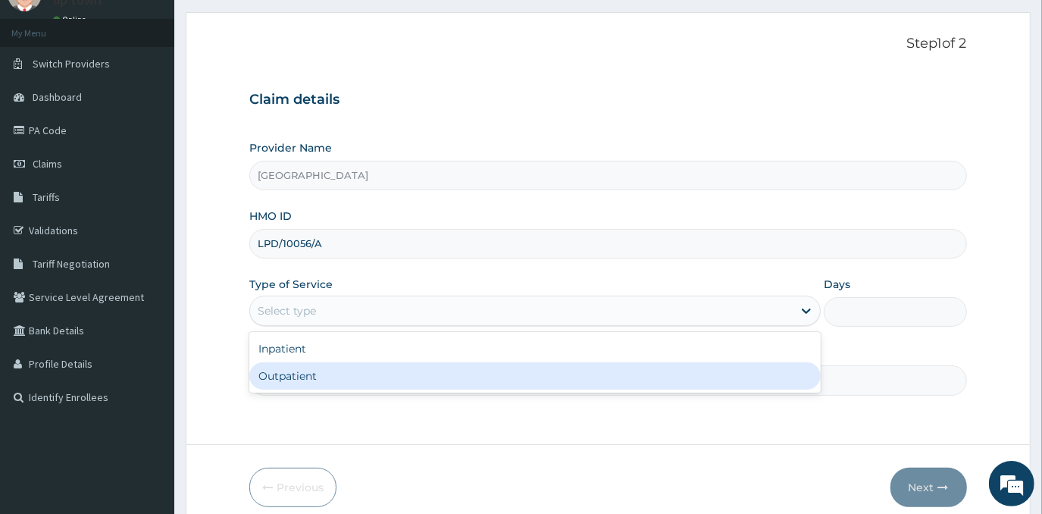
click at [436, 368] on div "Outpatient" at bounding box center [534, 375] width 571 height 27
type input "1"
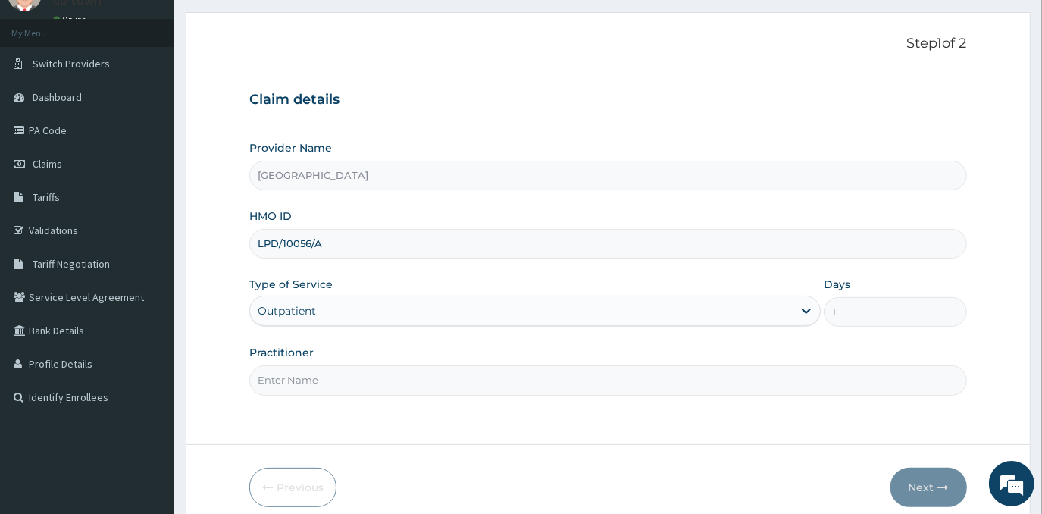
click at [467, 381] on input "Practitioner" at bounding box center [607, 380] width 717 height 30
type input "[PERSON_NAME]"
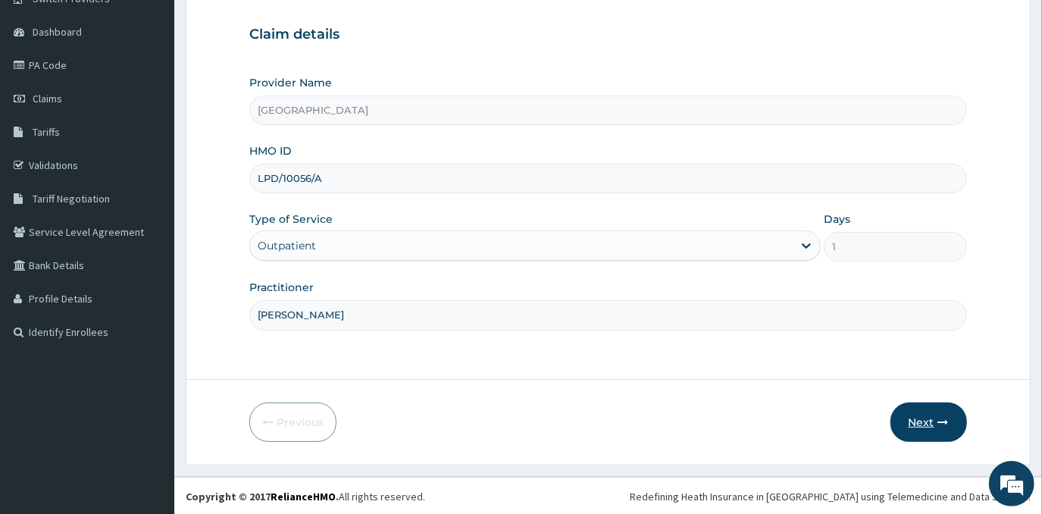
click at [923, 422] on button "Next" at bounding box center [928, 421] width 77 height 39
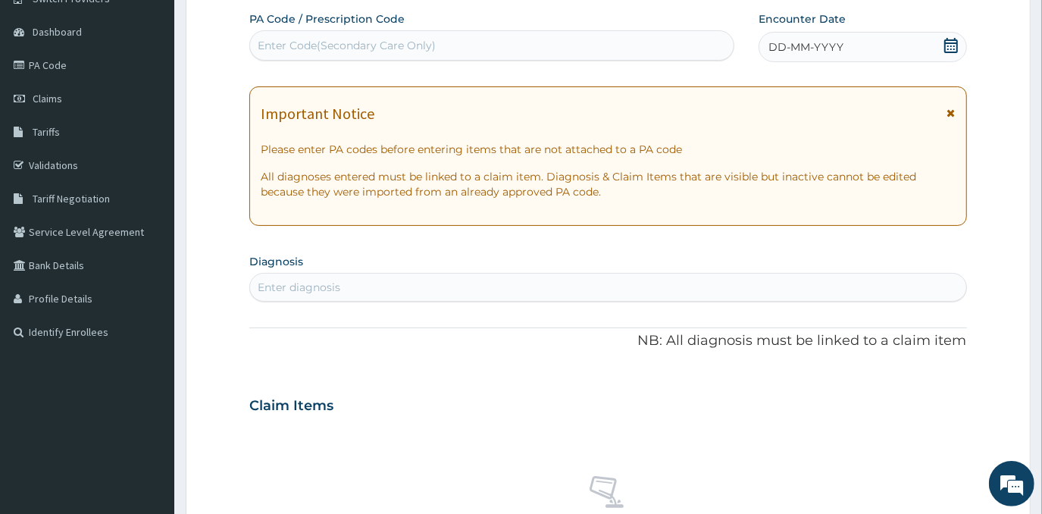
click at [870, 54] on div "DD-MM-YYYY" at bounding box center [862, 47] width 208 height 30
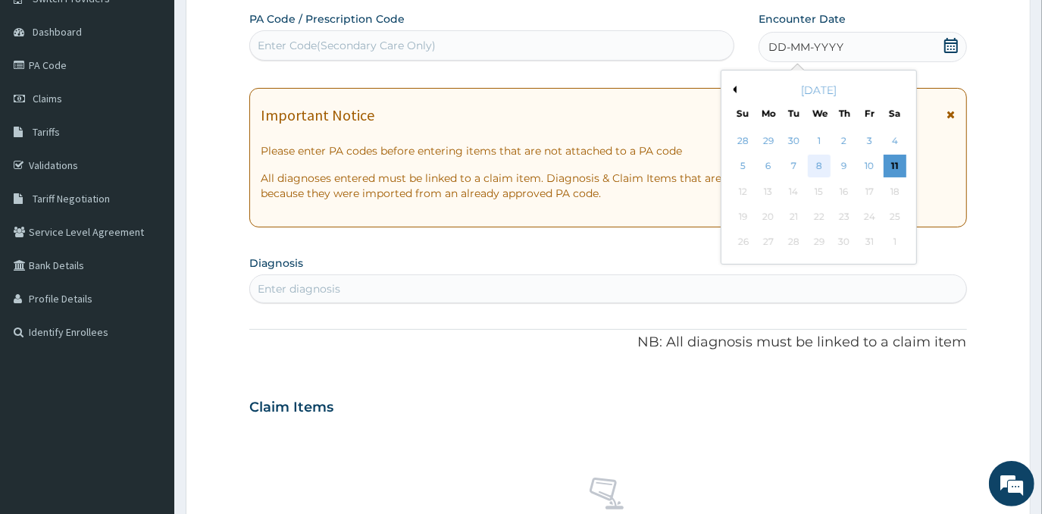
click at [814, 170] on div "8" at bounding box center [818, 166] width 23 height 23
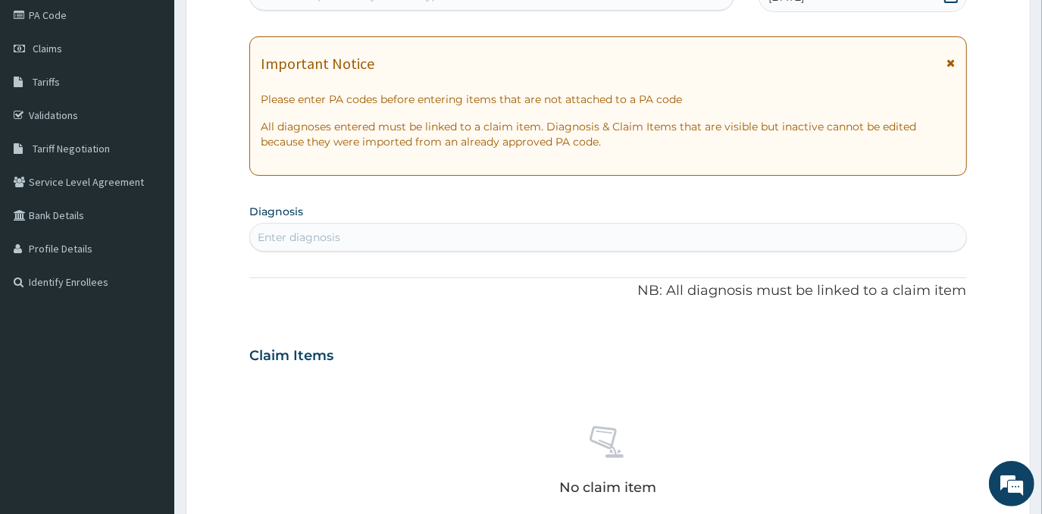
scroll to position [271, 0]
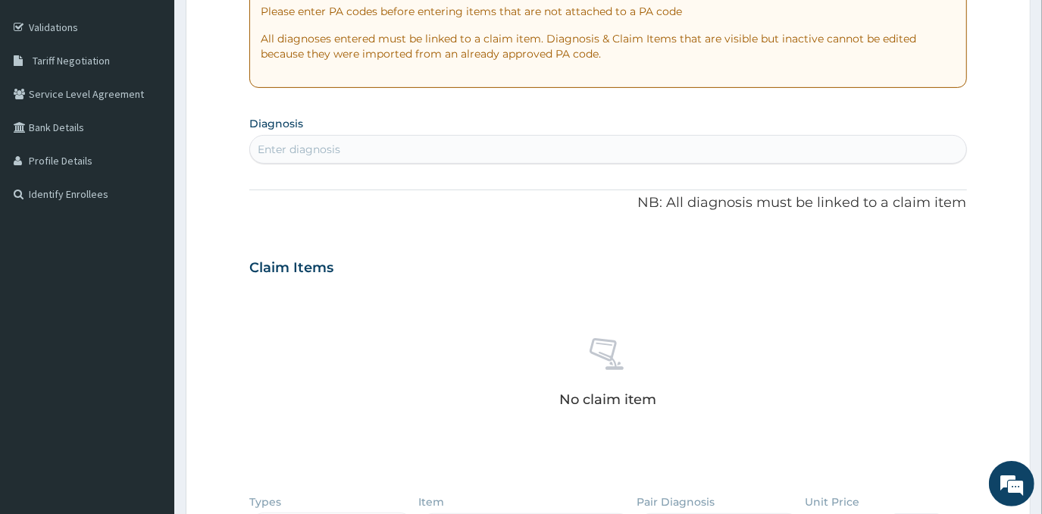
click at [586, 151] on div "Enter diagnosis" at bounding box center [607, 149] width 715 height 24
type input "P"
type input "E"
type input "[MEDICAL_DATA]"
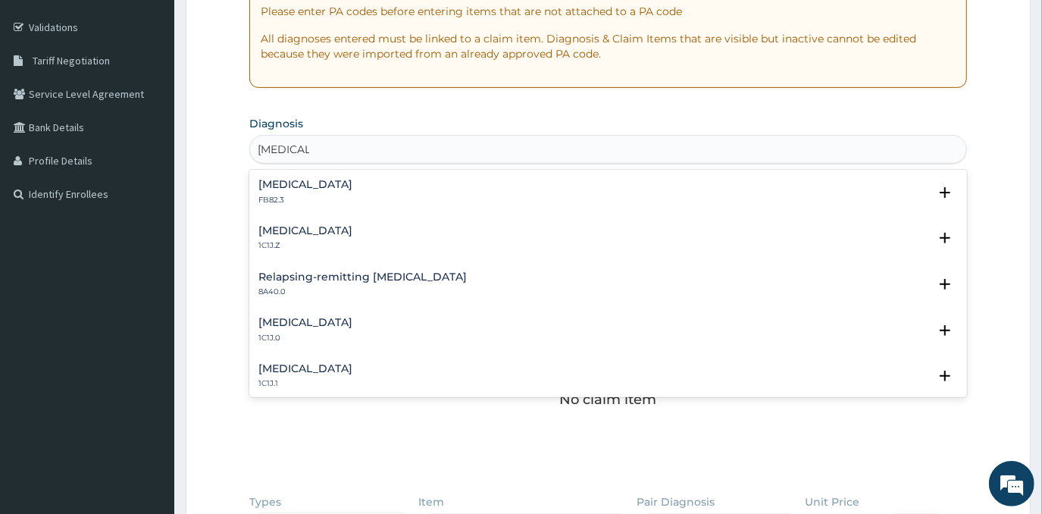
click at [352, 229] on h4 "[MEDICAL_DATA]" at bounding box center [305, 230] width 94 height 11
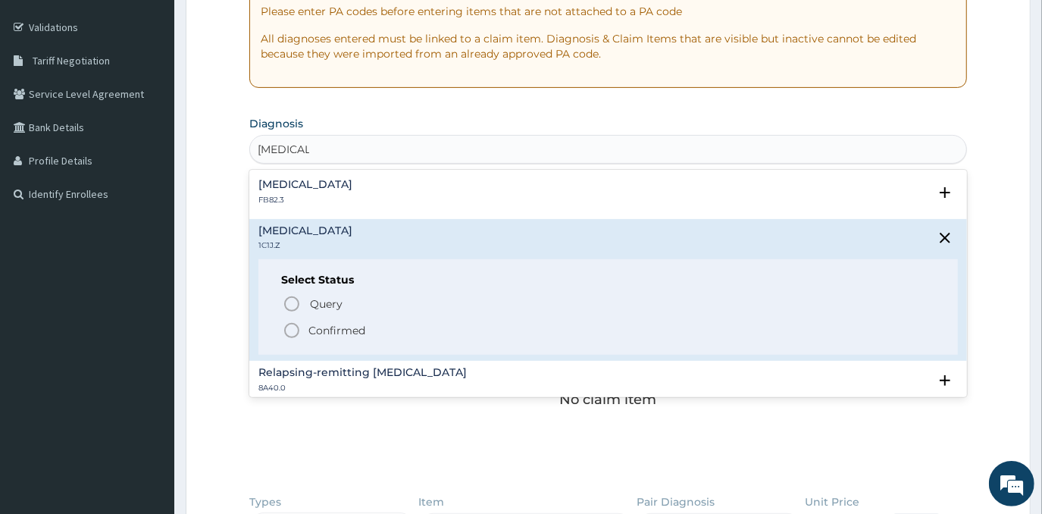
click at [345, 333] on p "Confirmed" at bounding box center [336, 330] width 57 height 15
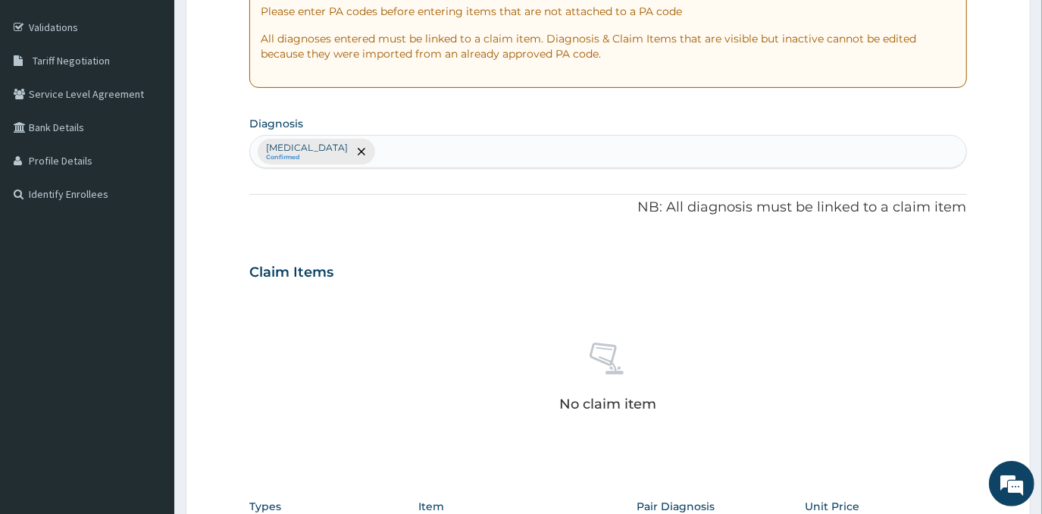
scroll to position [340, 0]
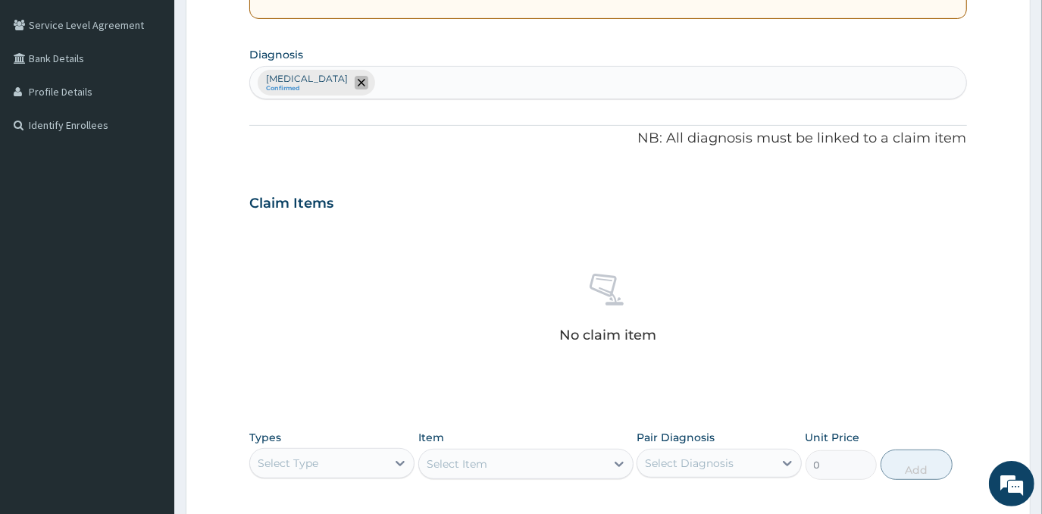
click at [368, 80] on span "remove selection option" at bounding box center [361, 83] width 14 height 14
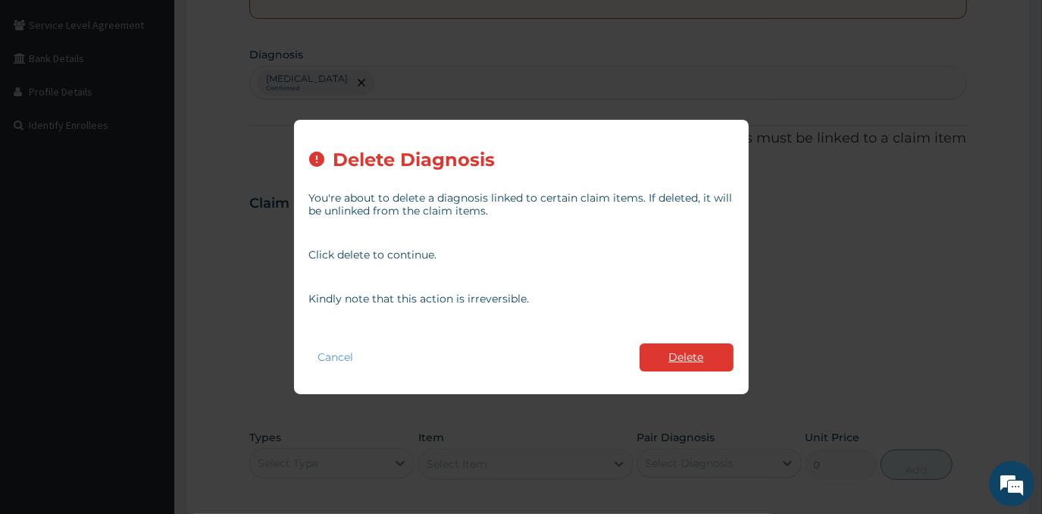
click at [687, 354] on button "Delete" at bounding box center [686, 357] width 94 height 28
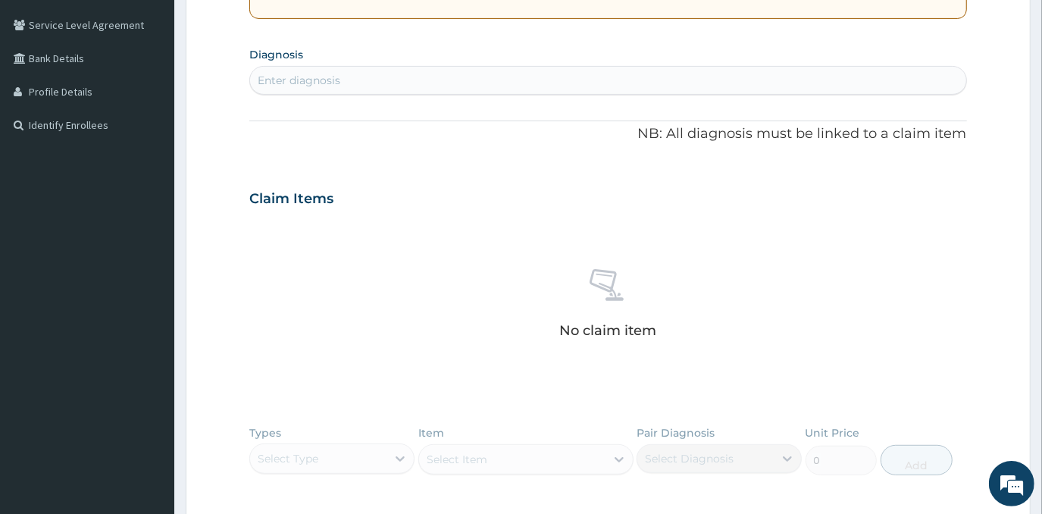
click at [370, 80] on div "Enter diagnosis" at bounding box center [607, 80] width 715 height 24
type input "[MEDICAL_DATA]"
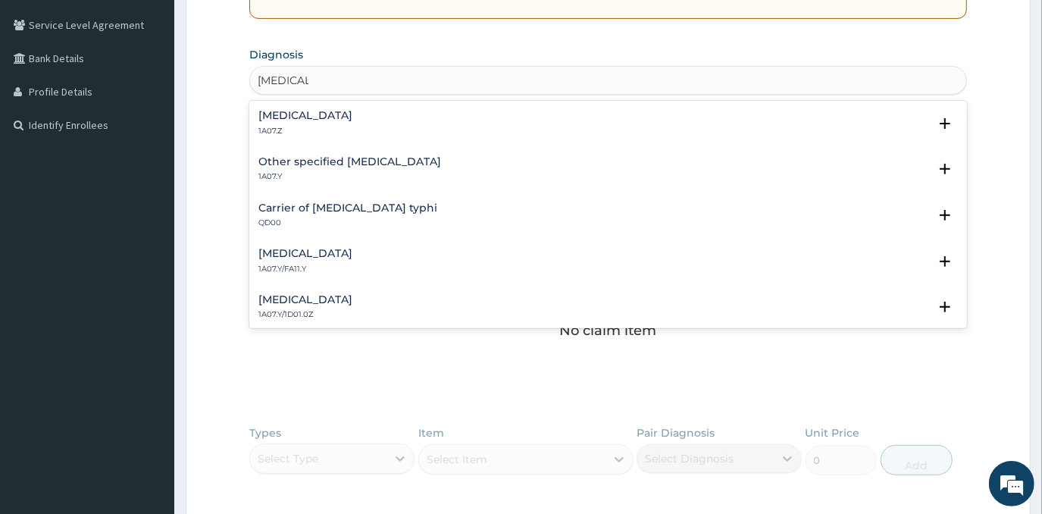
click at [280, 118] on h4 "[MEDICAL_DATA]" at bounding box center [305, 115] width 94 height 11
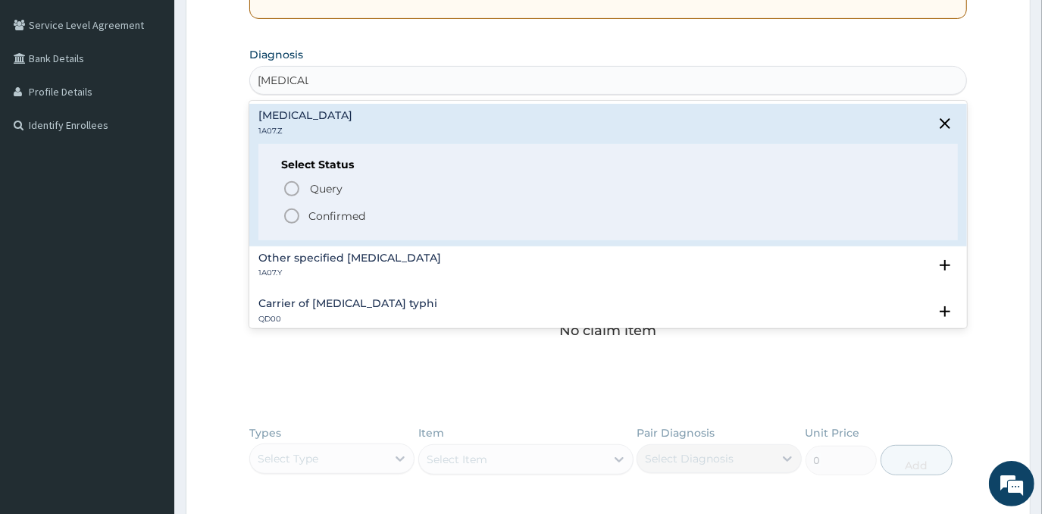
click at [297, 219] on circle "status option filled" at bounding box center [292, 216] width 14 height 14
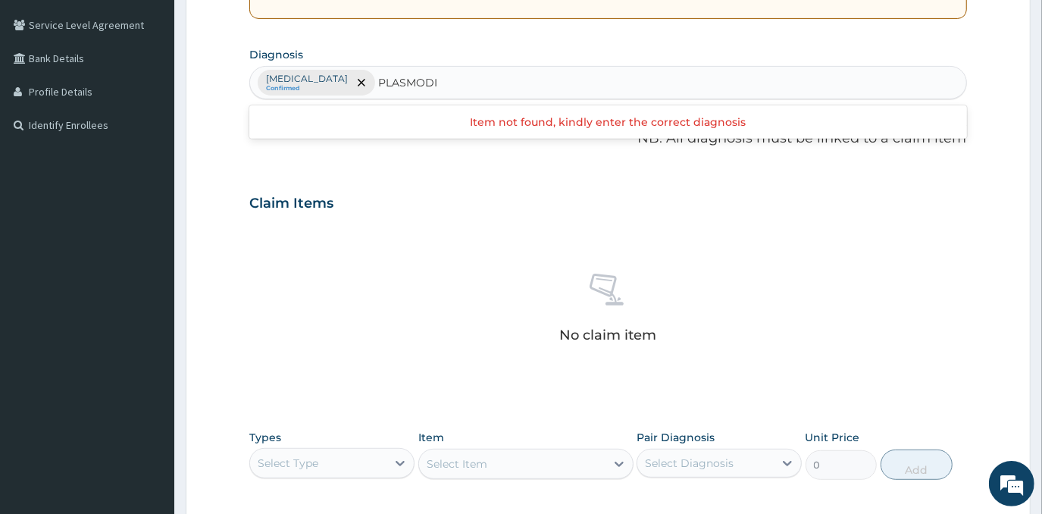
type input "[MEDICAL_DATA]"
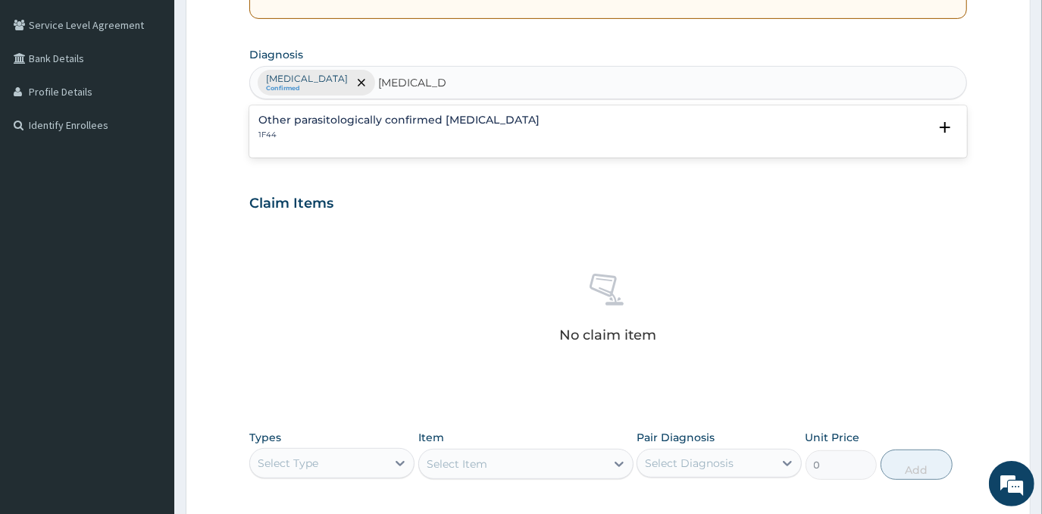
click at [433, 130] on p "1F44" at bounding box center [398, 135] width 281 height 11
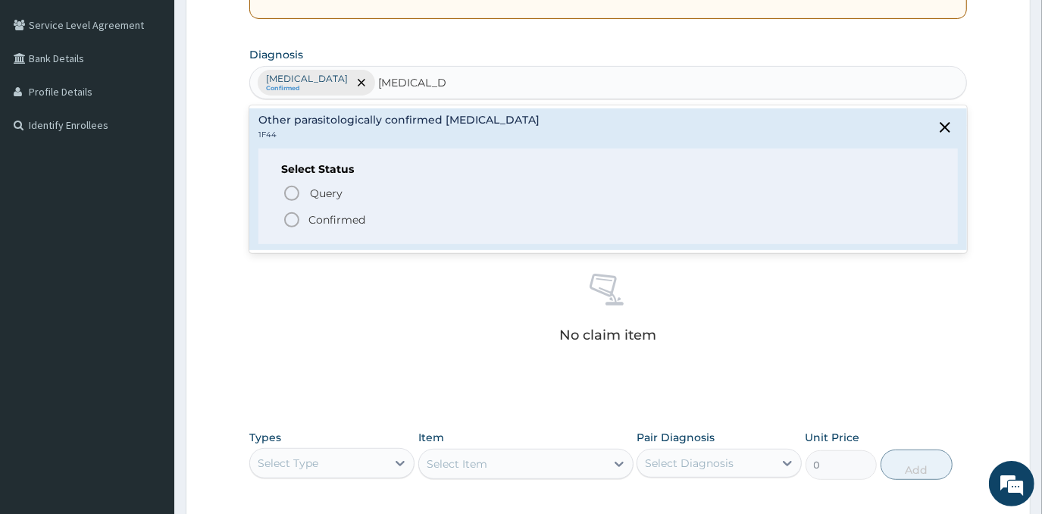
click at [342, 219] on p "Confirmed" at bounding box center [336, 219] width 57 height 15
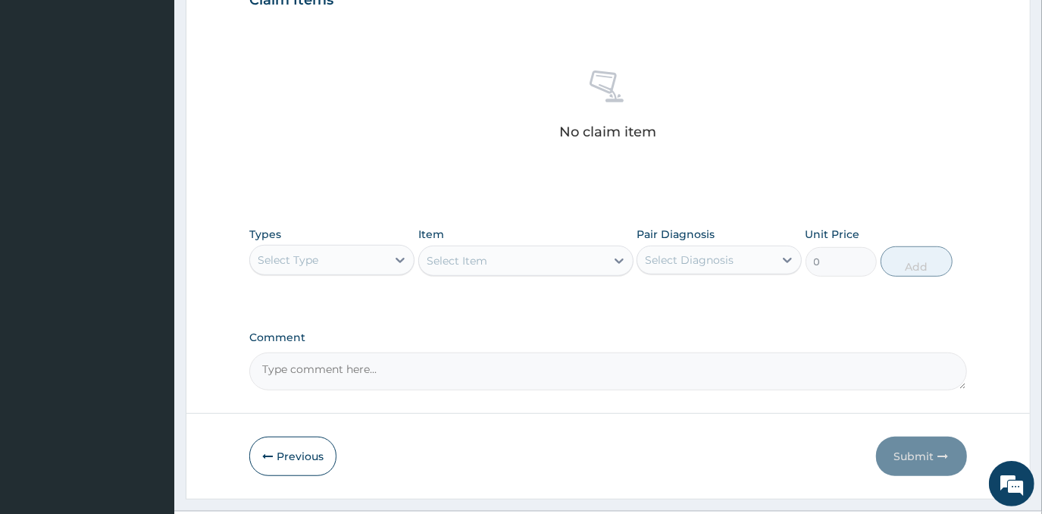
scroll to position [576, 0]
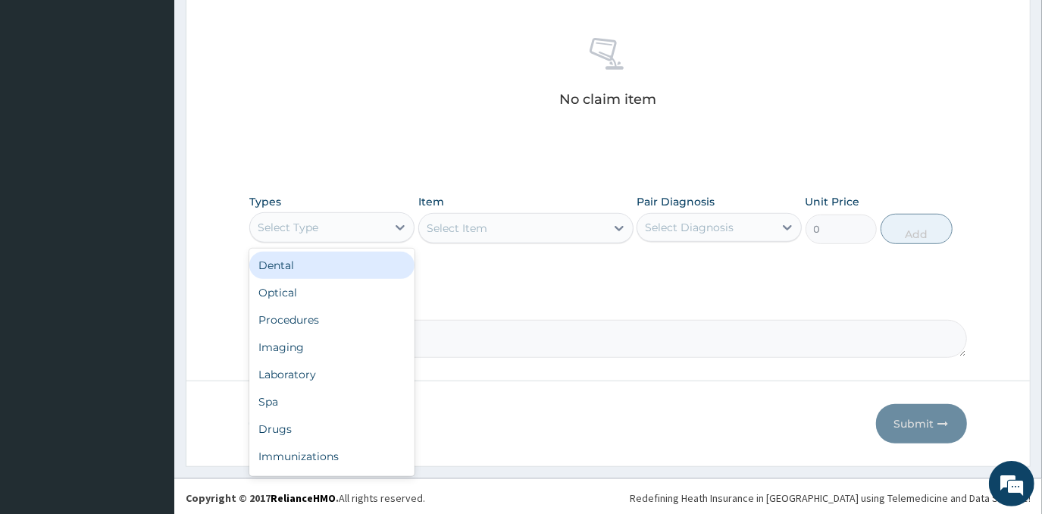
click at [357, 225] on div "Select Type" at bounding box center [318, 227] width 136 height 24
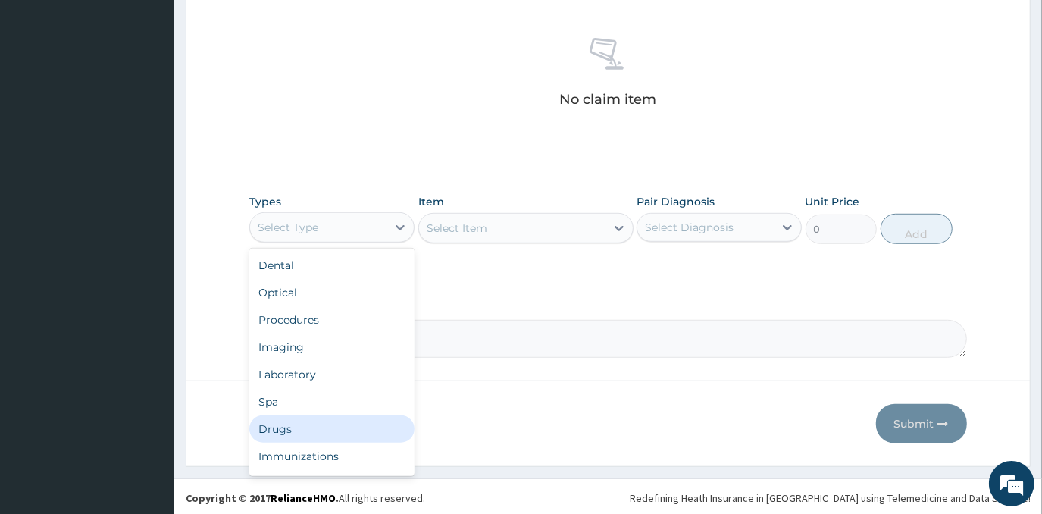
click at [320, 427] on div "Drugs" at bounding box center [331, 428] width 165 height 27
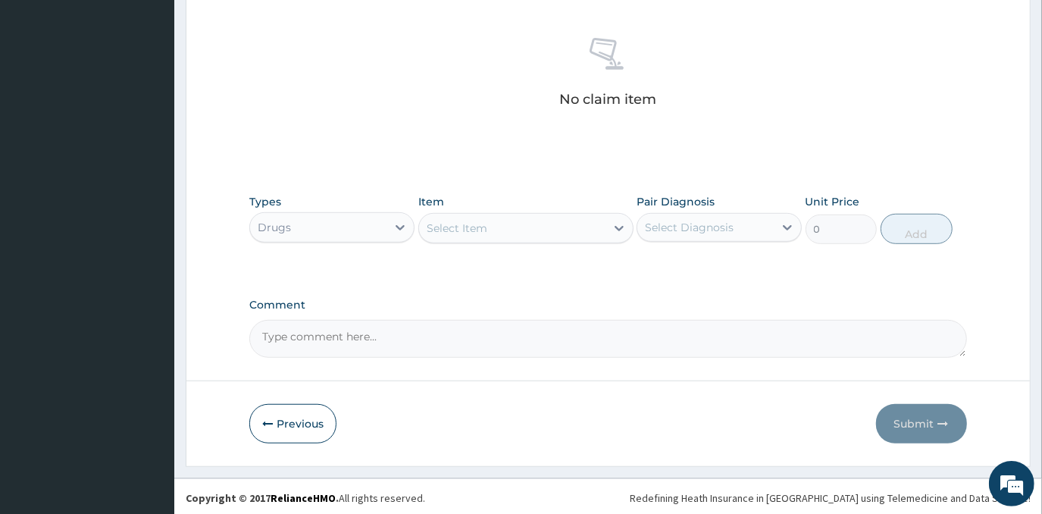
click at [497, 219] on div "Select Item" at bounding box center [512, 228] width 186 height 24
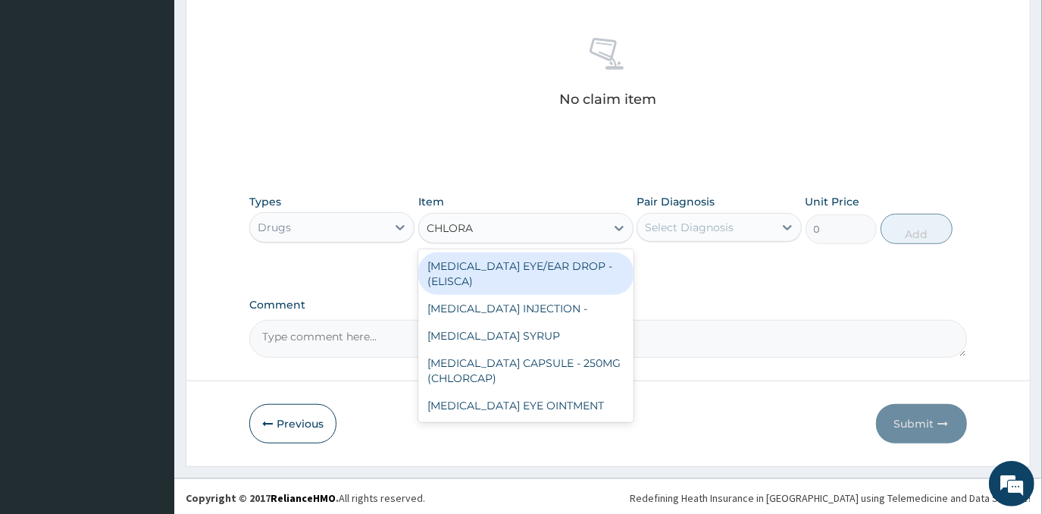
type input "CHLORAM"
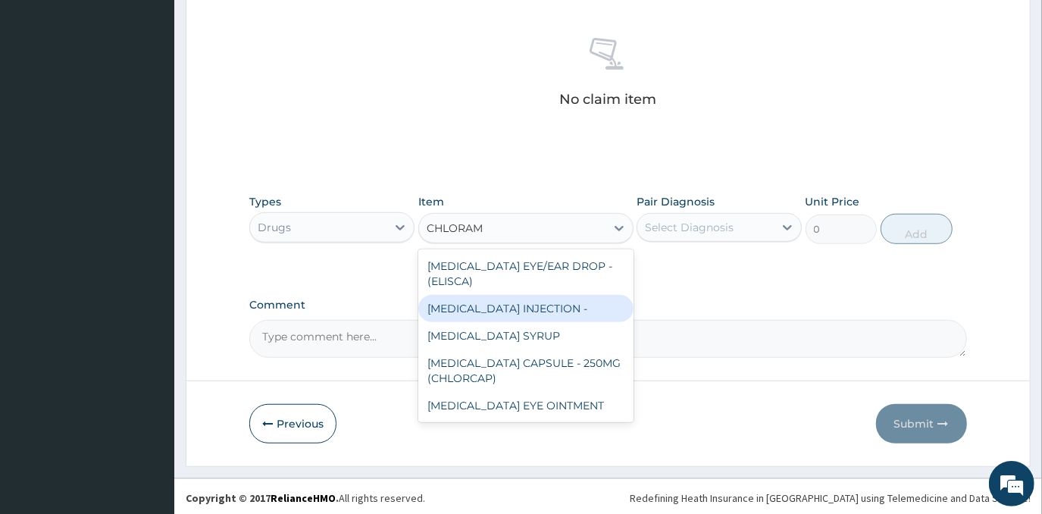
click at [555, 317] on div "[MEDICAL_DATA] INJECTION -" at bounding box center [525, 308] width 215 height 27
type input "352"
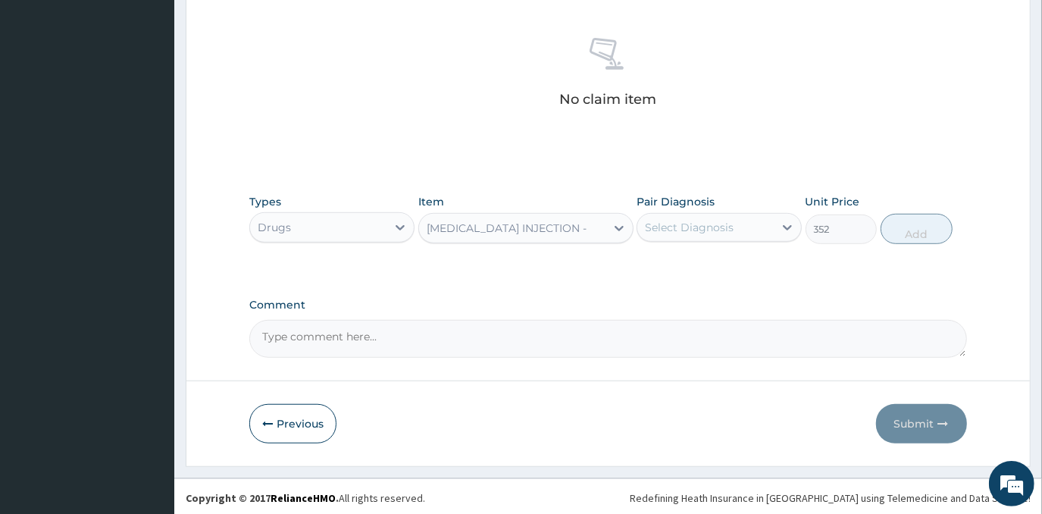
click at [757, 230] on div "Select Diagnosis" at bounding box center [705, 227] width 136 height 24
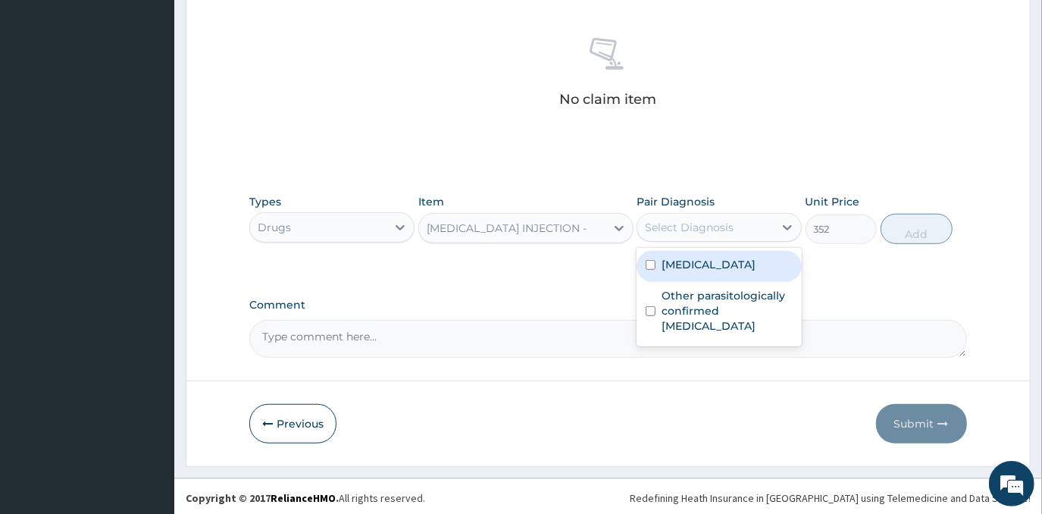
click at [734, 272] on label "[MEDICAL_DATA]" at bounding box center [708, 264] width 94 height 15
checkbox input "true"
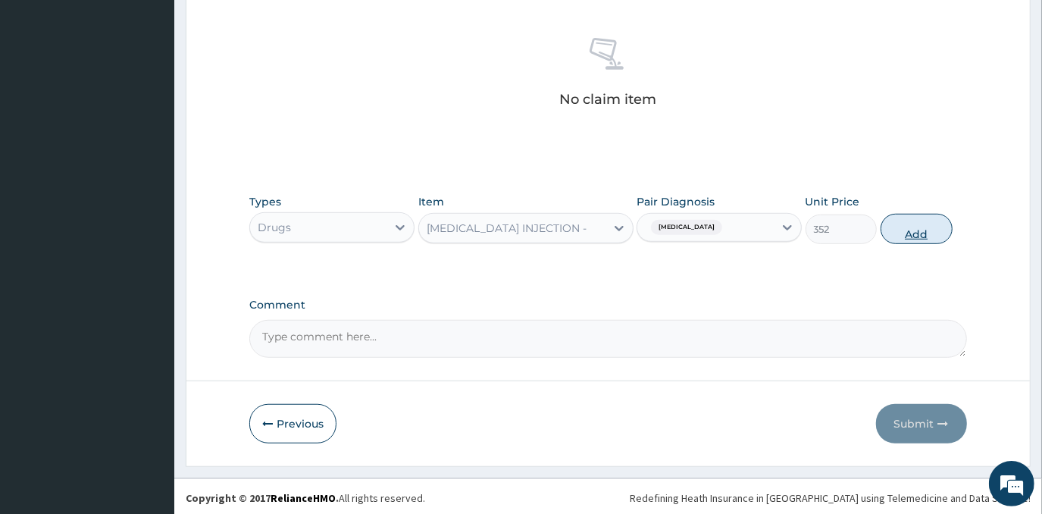
click at [921, 214] on button "Add" at bounding box center [916, 229] width 72 height 30
type input "0"
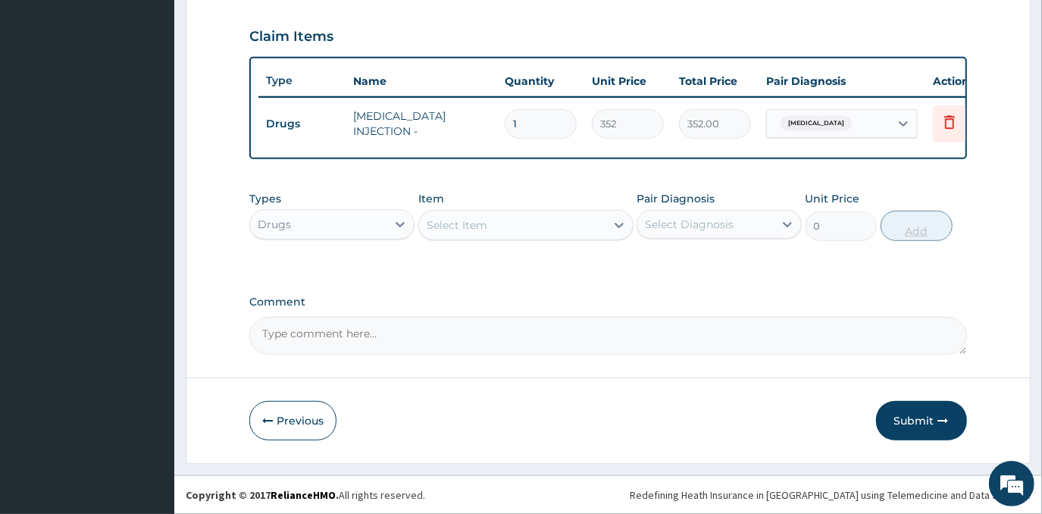
scroll to position [514, 0]
type input "0.00"
type input "4"
type input "1408.00"
type input "4"
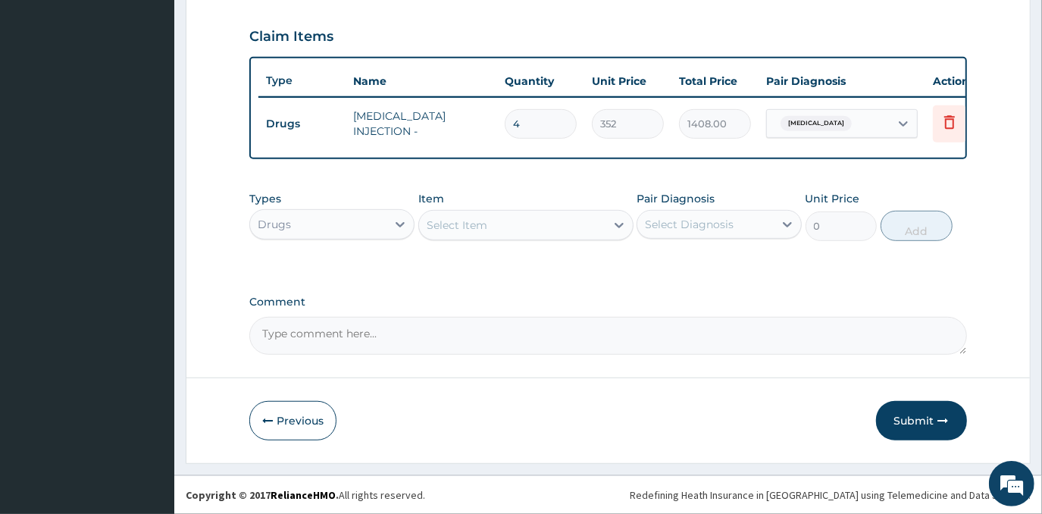
click at [546, 234] on div "Select Item" at bounding box center [512, 225] width 186 height 24
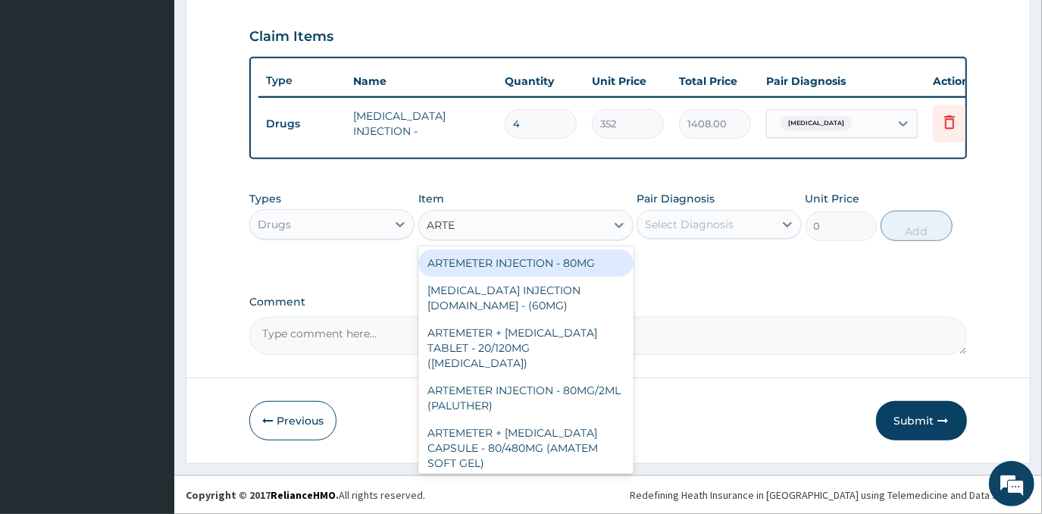
type input "ARTEM"
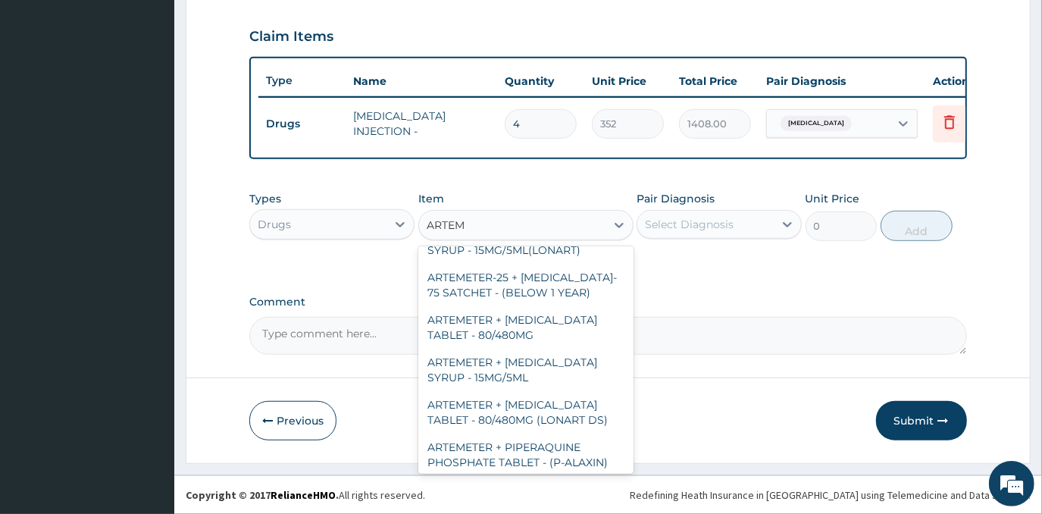
scroll to position [408, 0]
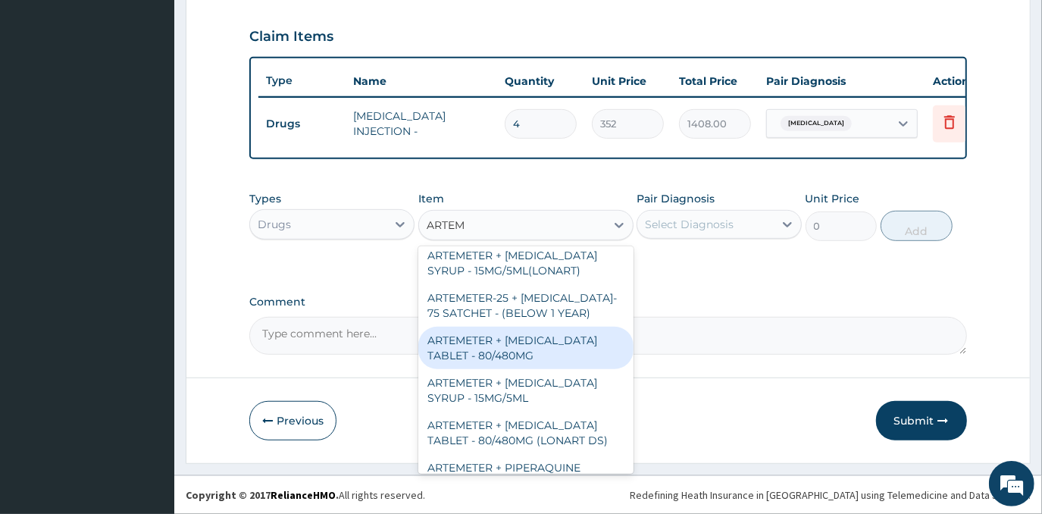
click at [553, 326] on div "ARTEMETER + [MEDICAL_DATA] TABLET - 80/480MG" at bounding box center [525, 347] width 215 height 42
type input "416"
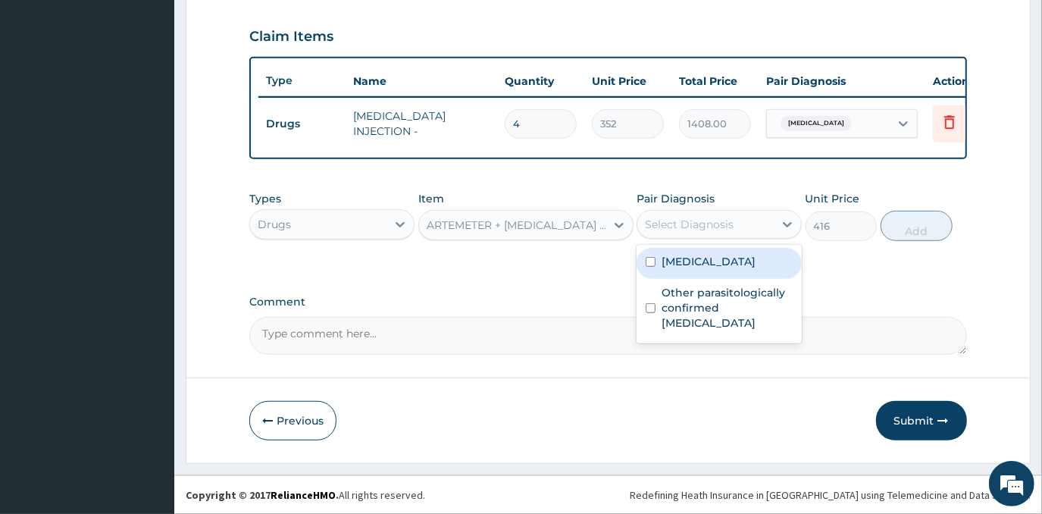
click at [677, 233] on div "Select Diagnosis" at bounding box center [705, 224] width 136 height 24
drag, startPoint x: 695, startPoint y: 286, endPoint x: 703, endPoint y: 283, distance: 8.9
click at [697, 279] on div "[MEDICAL_DATA]" at bounding box center [718, 263] width 165 height 31
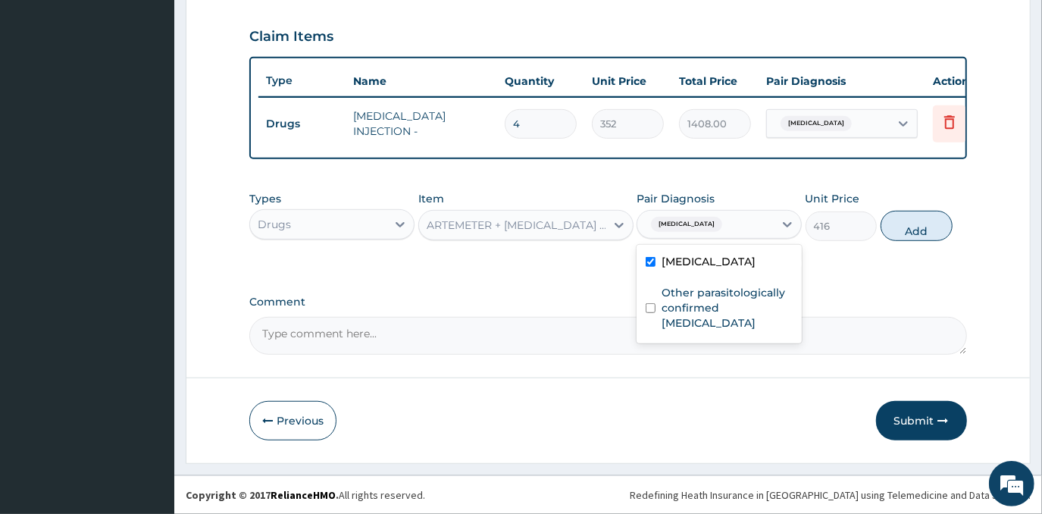
drag, startPoint x: 698, startPoint y: 267, endPoint x: 691, endPoint y: 285, distance: 19.4
click at [698, 267] on label "[MEDICAL_DATA]" at bounding box center [708, 261] width 94 height 15
checkbox input "false"
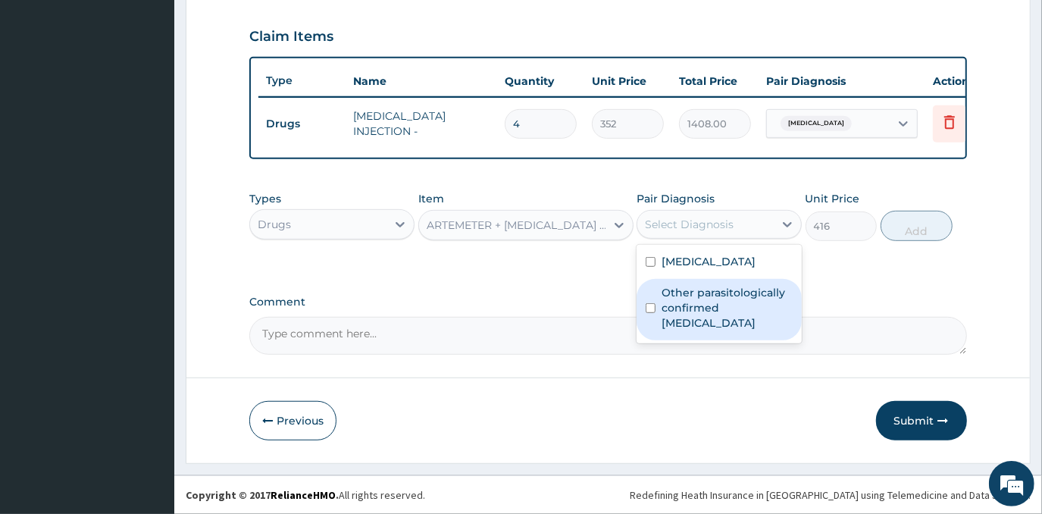
click at [670, 330] on label "Other parasitologically confirmed [MEDICAL_DATA]" at bounding box center [726, 307] width 131 height 45
checkbox input "true"
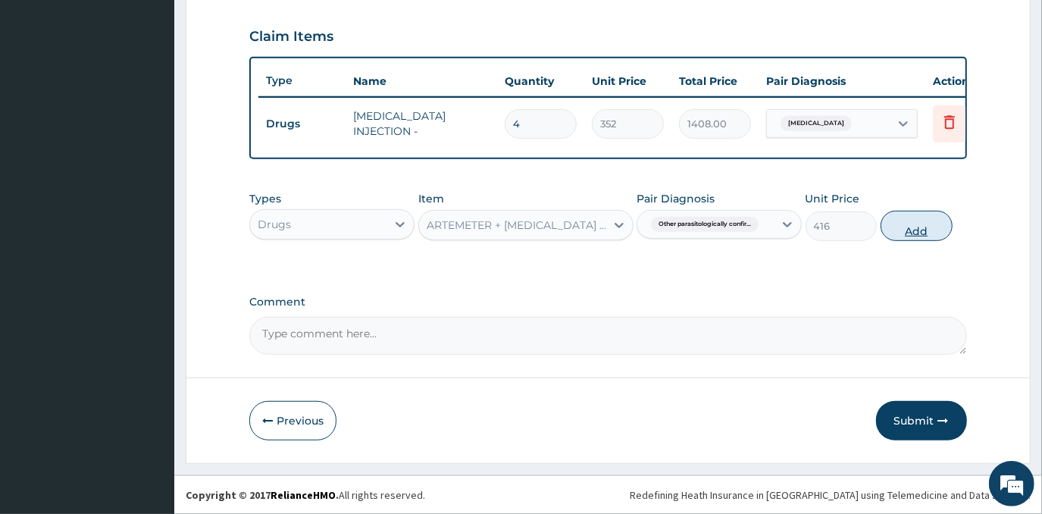
click at [925, 230] on button "Add" at bounding box center [916, 226] width 72 height 30
type input "0"
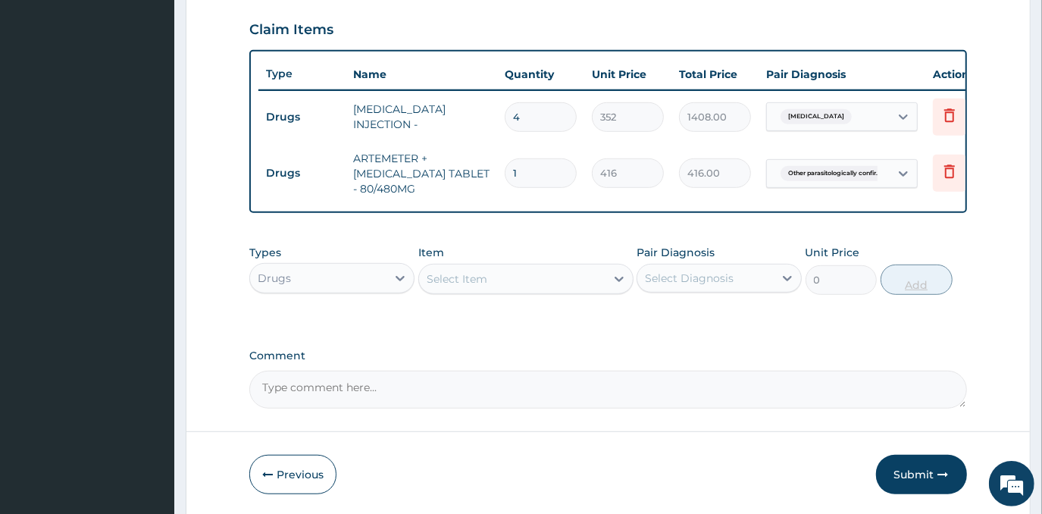
type input "0.00"
type input "6"
type input "2496.00"
type input "6"
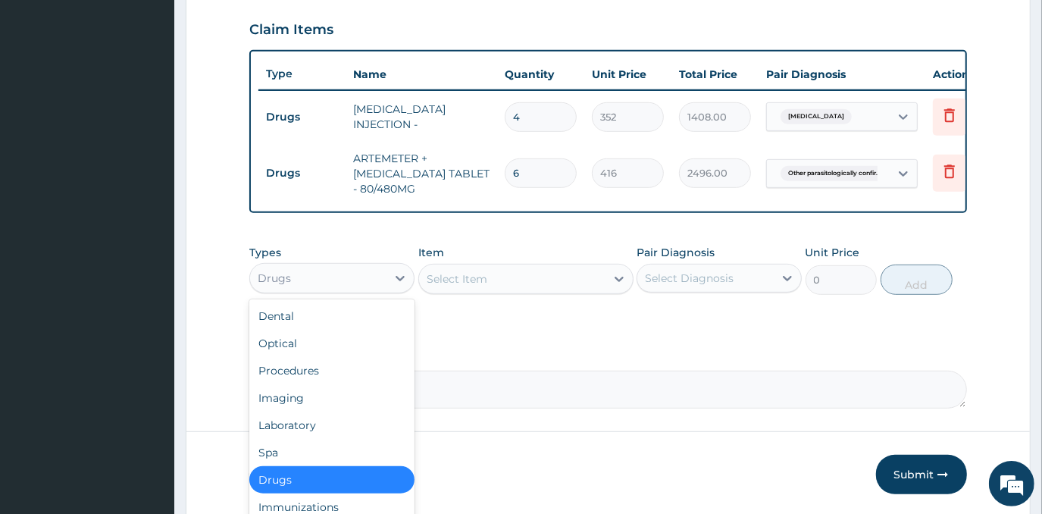
drag, startPoint x: 330, startPoint y: 289, endPoint x: 315, endPoint y: 355, distance: 67.5
click at [331, 289] on div "Drugs" at bounding box center [318, 278] width 136 height 24
click at [336, 427] on div "Laboratory" at bounding box center [331, 424] width 165 height 27
click at [336, 429] on form "Step 2 of 2 PA Code / Prescription Code Enter Code(Secondary Care Only) Encount…" at bounding box center [608, 42] width 845 height 950
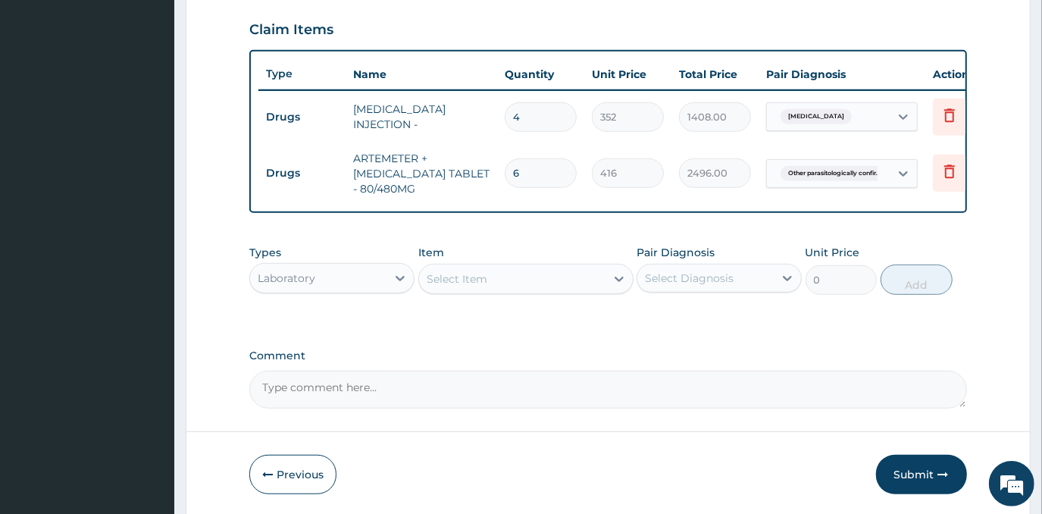
drag, startPoint x: 339, startPoint y: 429, endPoint x: 509, endPoint y: 289, distance: 219.6
click at [509, 289] on div "Select Item" at bounding box center [512, 279] width 186 height 24
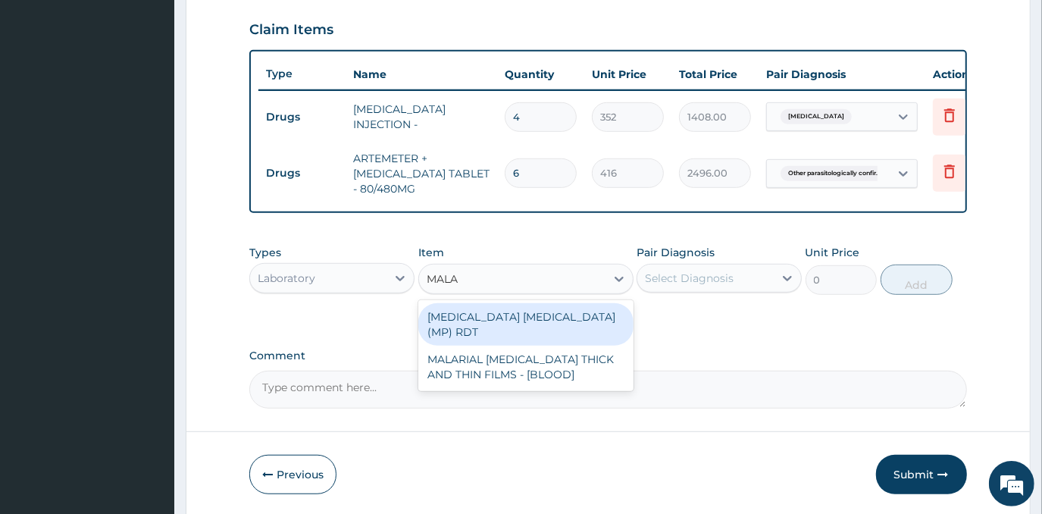
type input "MALAR"
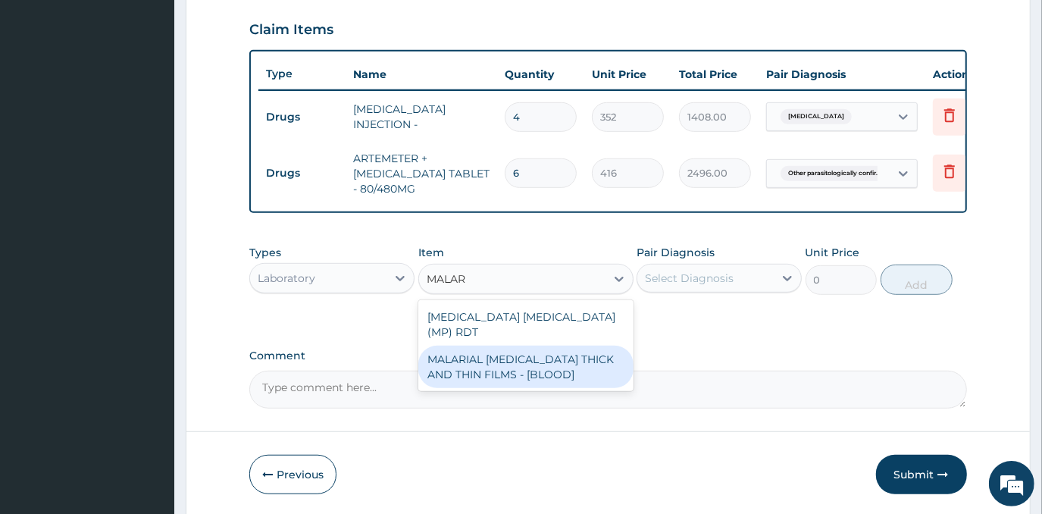
click at [579, 348] on div "MALARIAL [MEDICAL_DATA] THICK AND THIN FILMS - [BLOOD]" at bounding box center [525, 366] width 215 height 42
type input "2625"
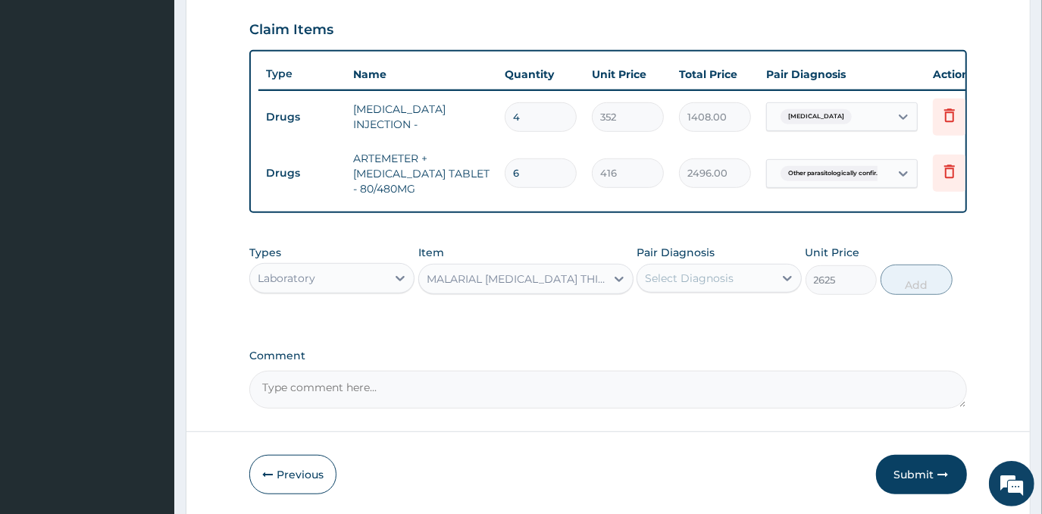
click at [685, 295] on div "Pair Diagnosis Select Diagnosis" at bounding box center [718, 270] width 165 height 50
click at [687, 276] on div "Select Diagnosis" at bounding box center [705, 278] width 136 height 24
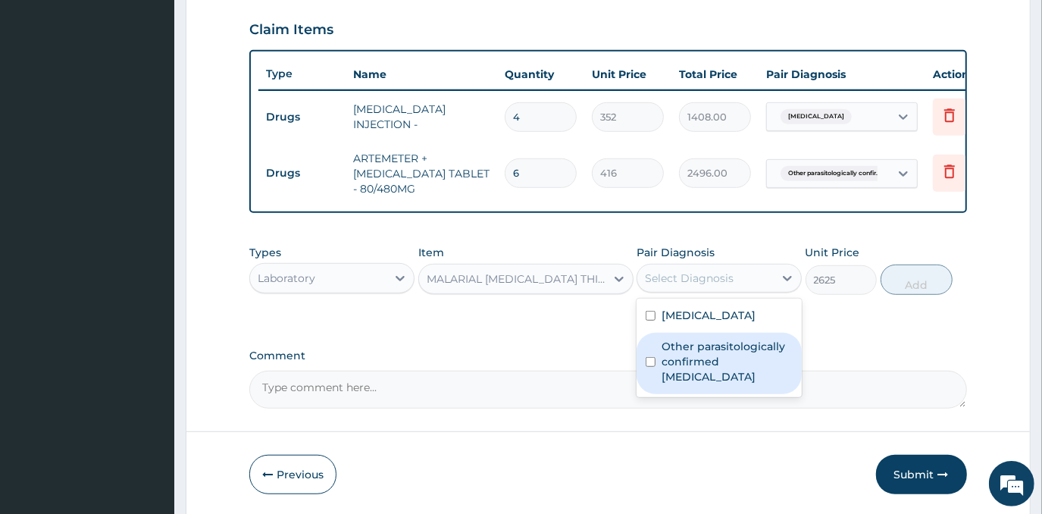
drag, startPoint x: 723, startPoint y: 376, endPoint x: 806, endPoint y: 335, distance: 92.1
click at [725, 376] on label "Other parasitologically confirmed [MEDICAL_DATA]" at bounding box center [726, 361] width 131 height 45
checkbox input "true"
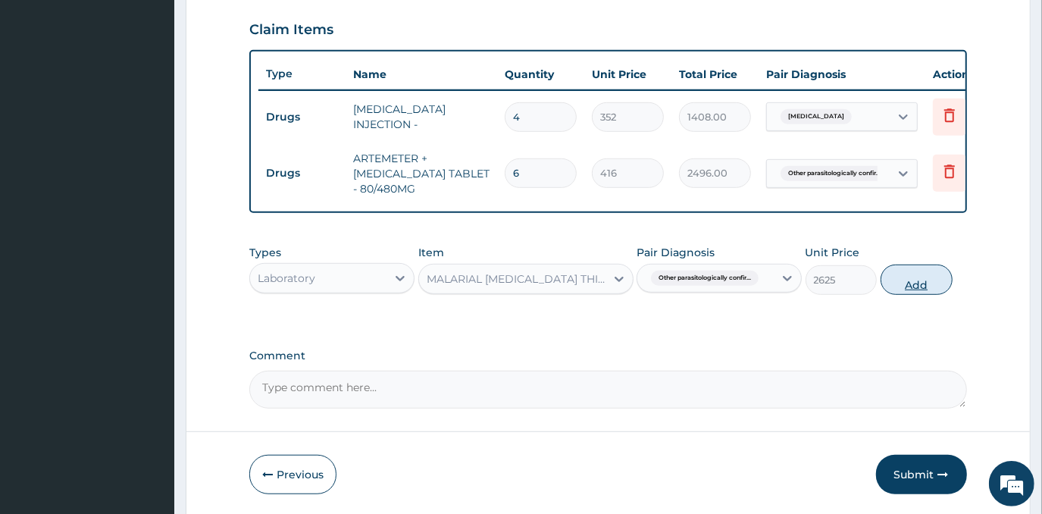
click at [917, 288] on button "Add" at bounding box center [916, 279] width 72 height 30
type input "0"
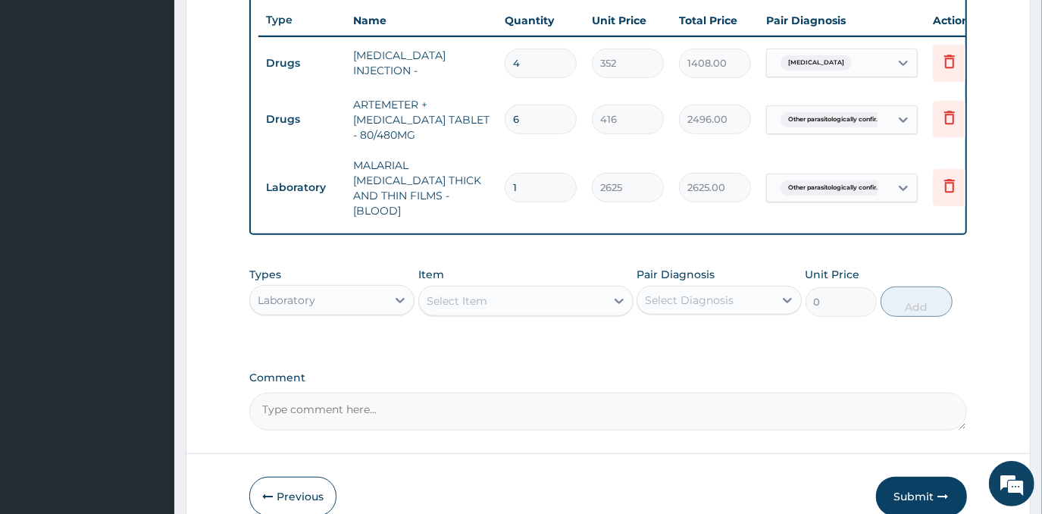
scroll to position [582, 0]
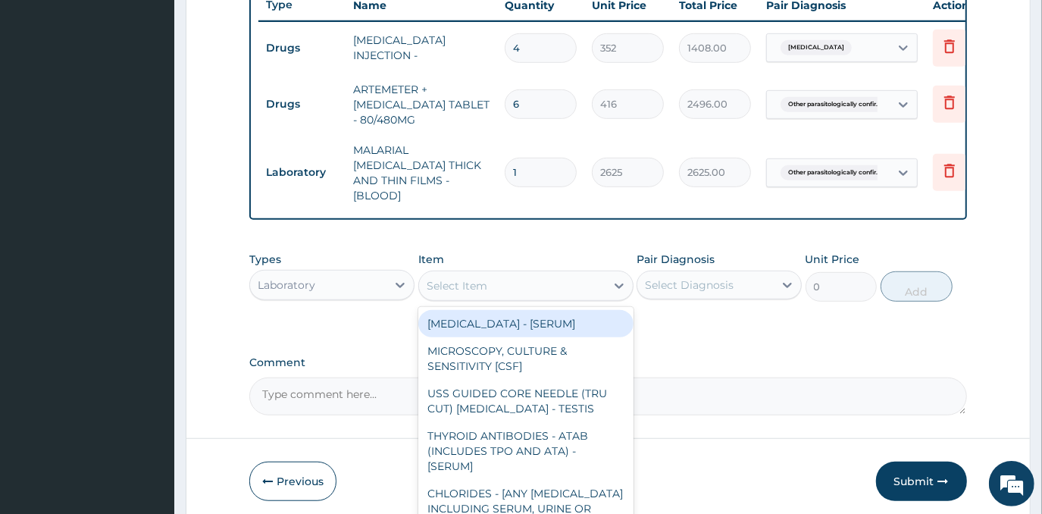
click at [486, 273] on div "Select Item" at bounding box center [512, 285] width 186 height 24
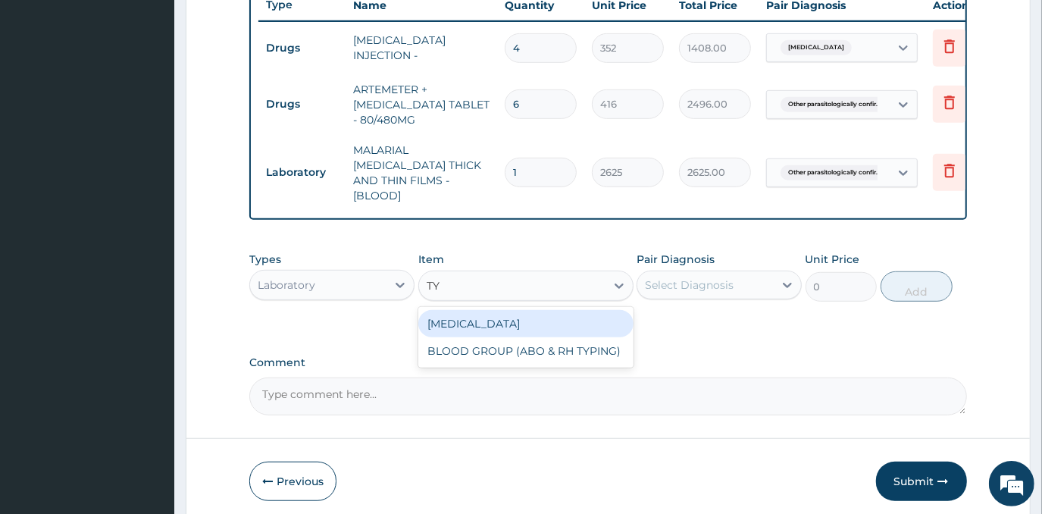
type input "T"
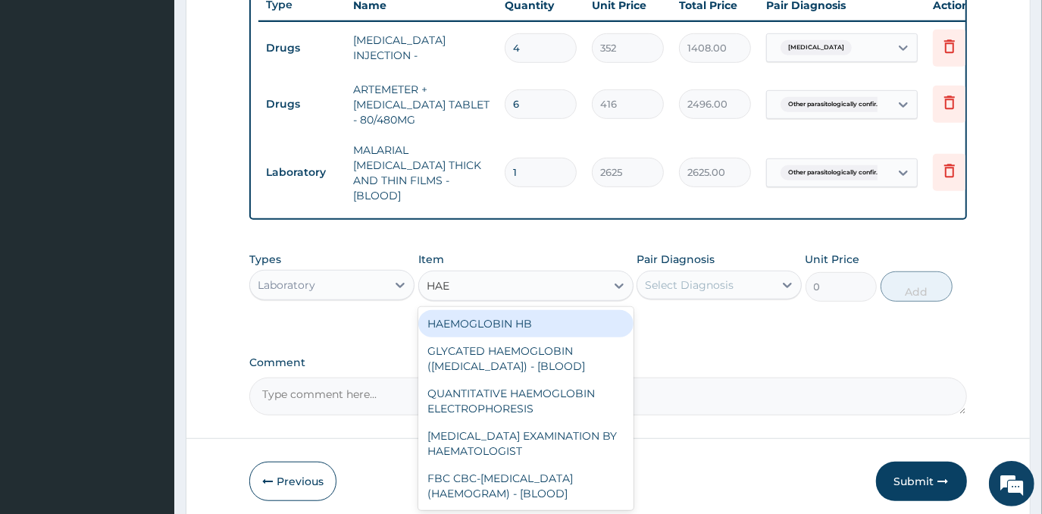
type input "HAEM"
click at [508, 316] on div "HAEMOGLOBIN HB" at bounding box center [525, 323] width 215 height 27
type input "2625"
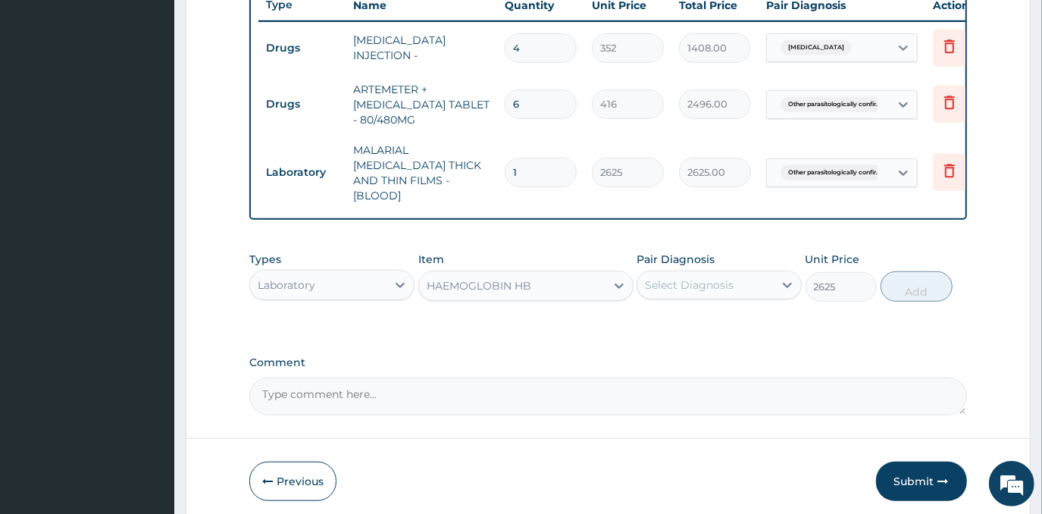
click at [673, 282] on div "Select Diagnosis" at bounding box center [689, 284] width 89 height 15
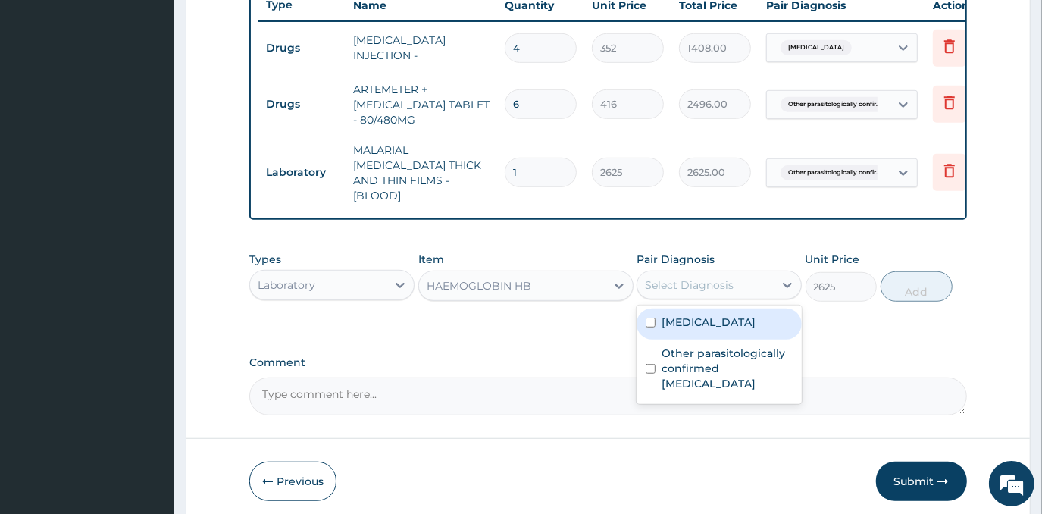
click at [723, 330] on label "[MEDICAL_DATA]" at bounding box center [708, 321] width 94 height 15
checkbox input "true"
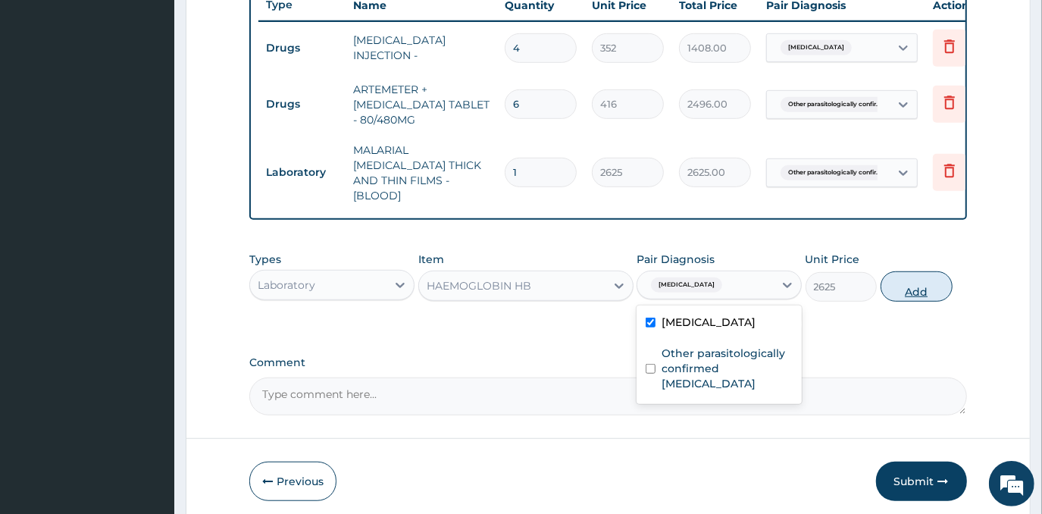
click at [911, 274] on button "Add" at bounding box center [916, 286] width 72 height 30
type input "0"
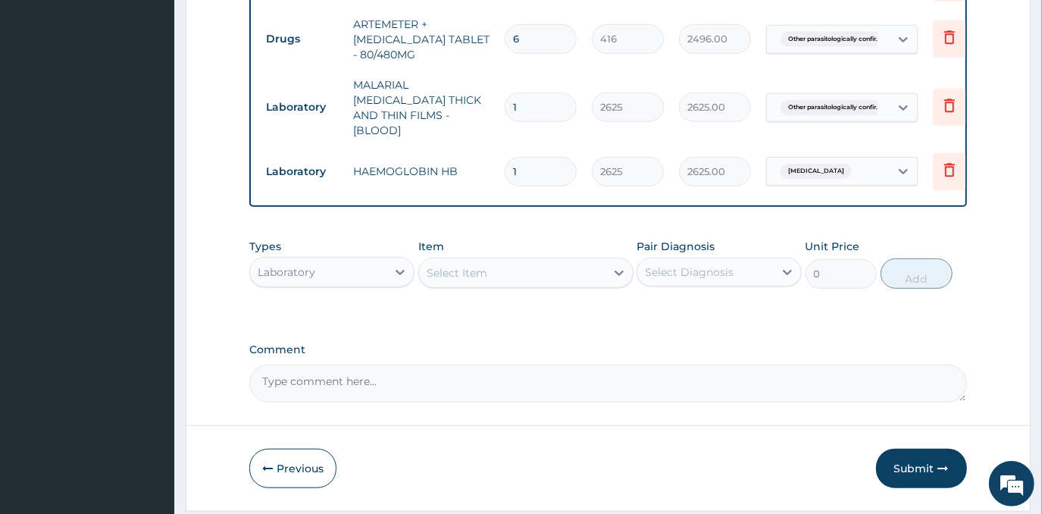
scroll to position [687, 0]
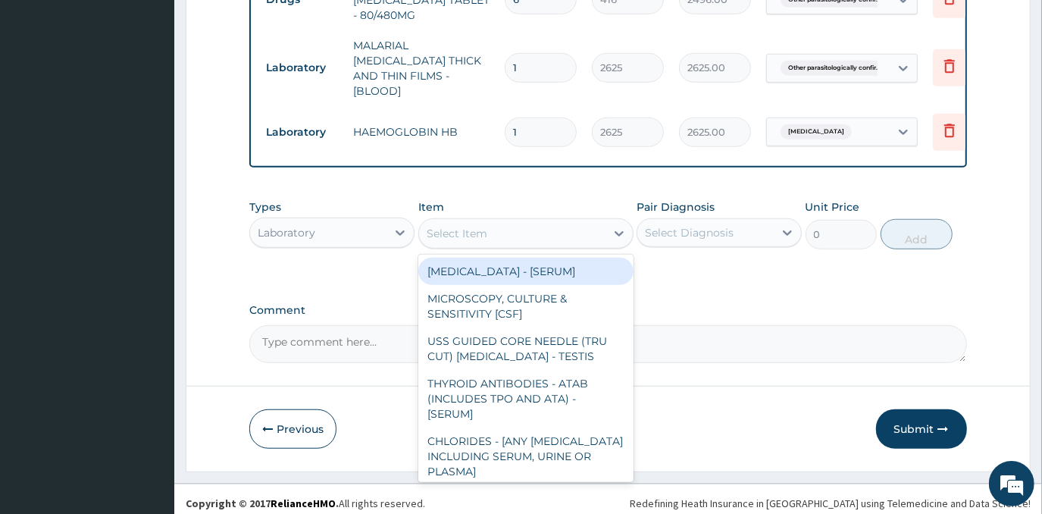
click at [539, 231] on div "Select Item" at bounding box center [512, 233] width 186 height 24
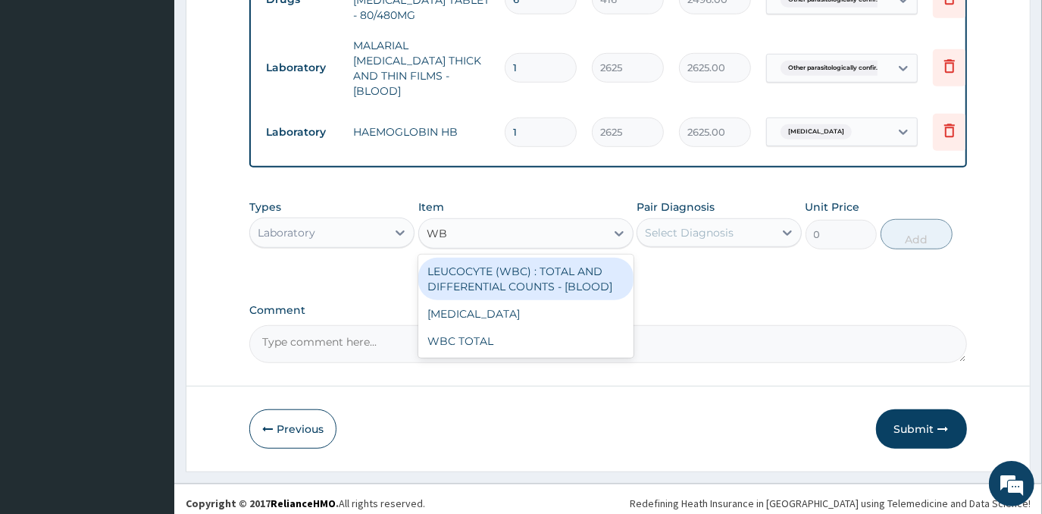
type input "WBC"
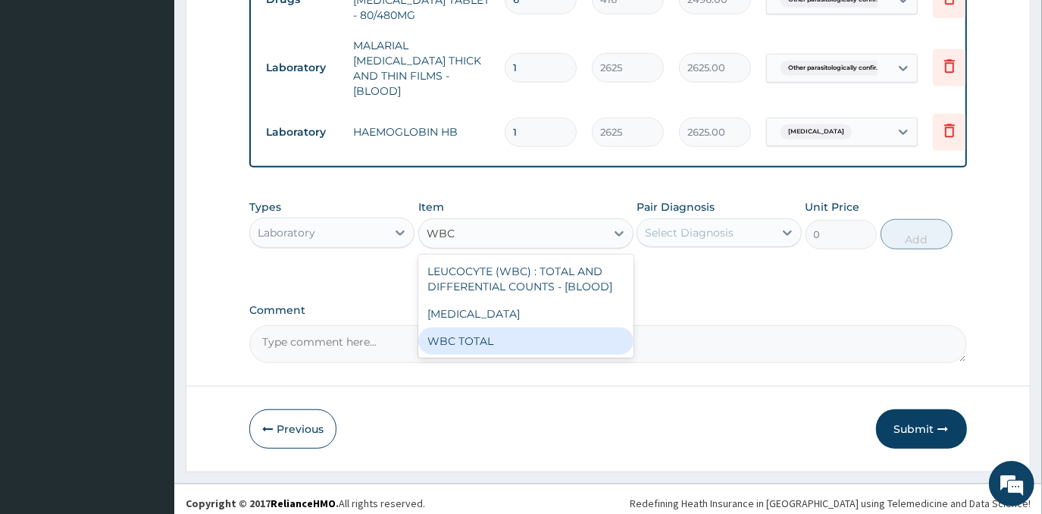
click at [564, 332] on div "WBC TOTAL" at bounding box center [525, 340] width 215 height 27
type input "4500"
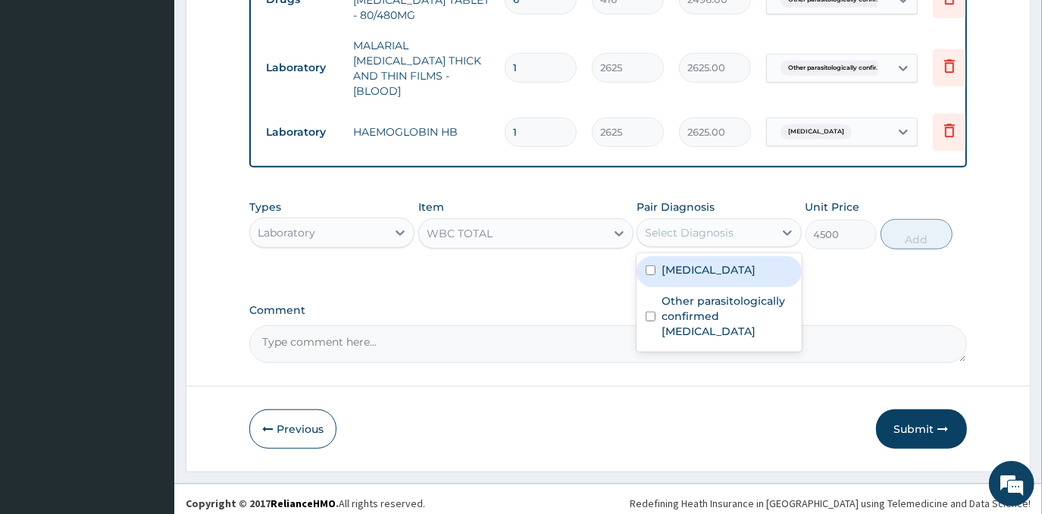
click at [764, 227] on div "Select Diagnosis" at bounding box center [705, 232] width 136 height 24
click at [755, 277] on label "[MEDICAL_DATA]" at bounding box center [708, 269] width 94 height 15
checkbox input "true"
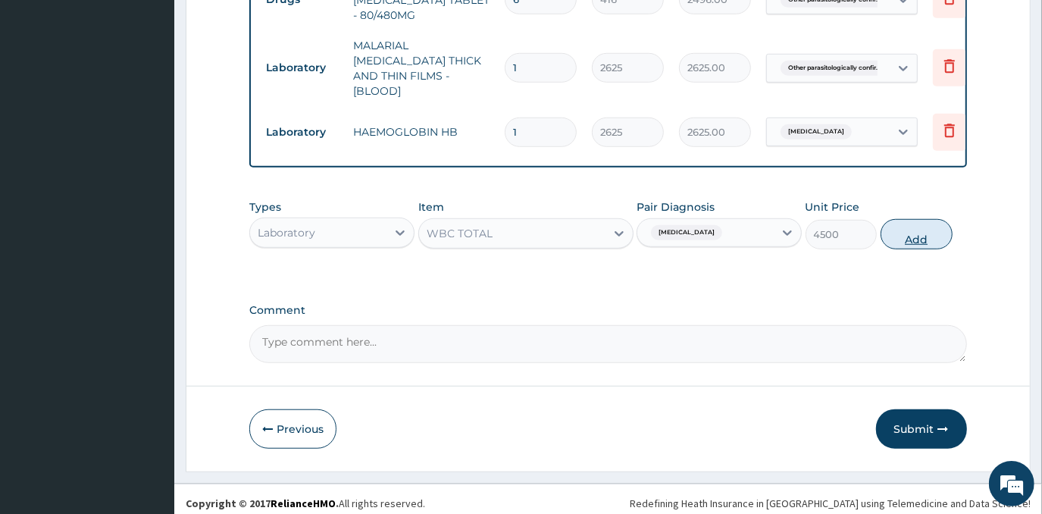
click at [934, 237] on button "Add" at bounding box center [916, 234] width 72 height 30
type input "0"
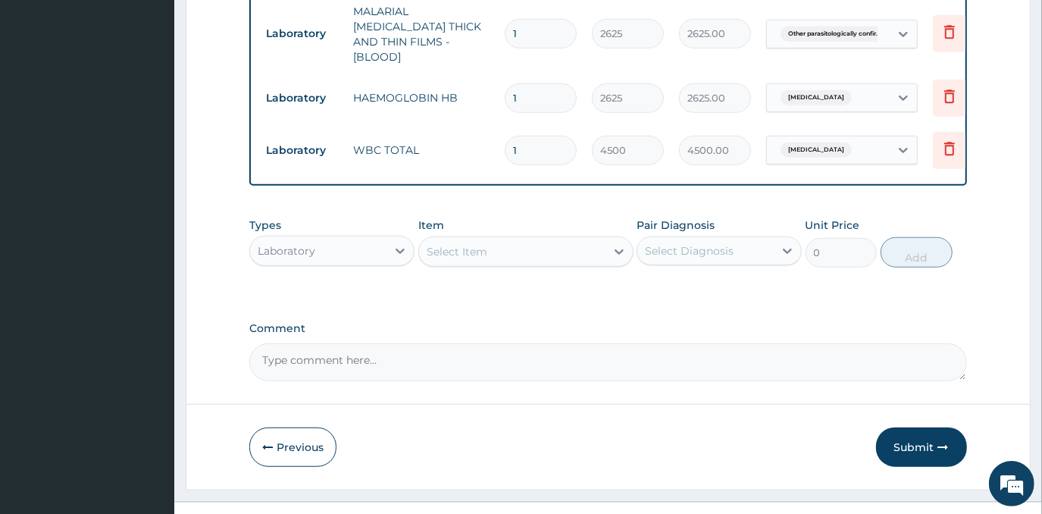
scroll to position [740, 0]
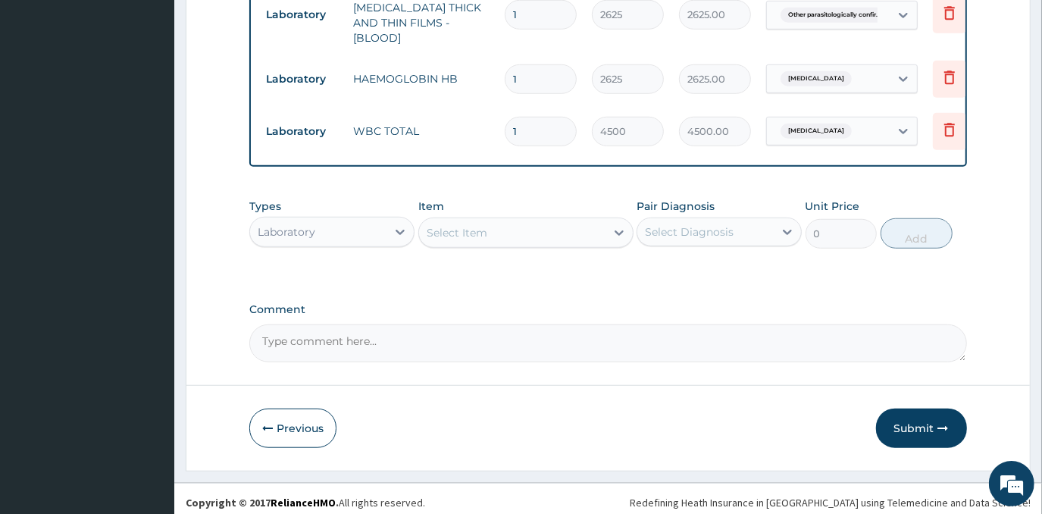
click at [347, 221] on div "Laboratory" at bounding box center [318, 232] width 136 height 24
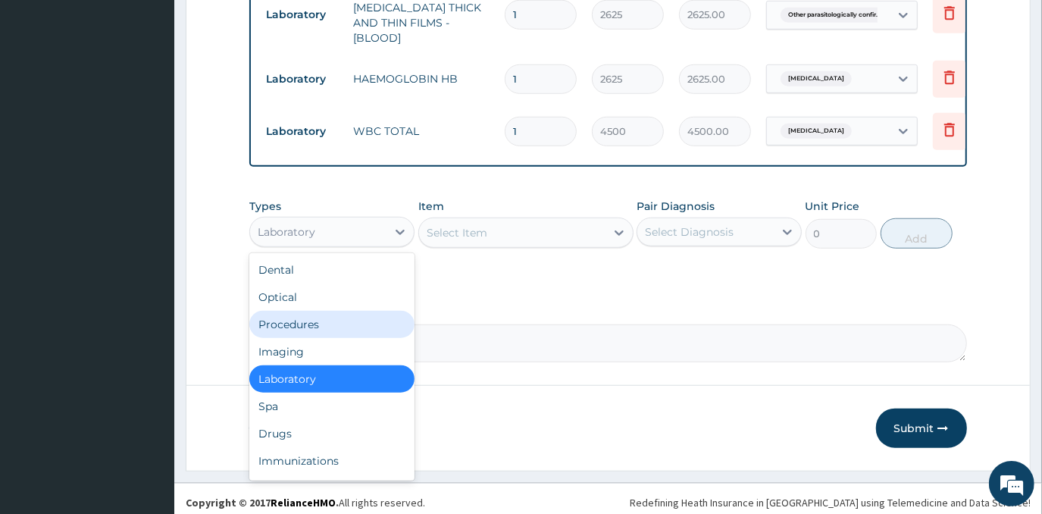
click at [353, 319] on div "Procedures" at bounding box center [331, 324] width 165 height 27
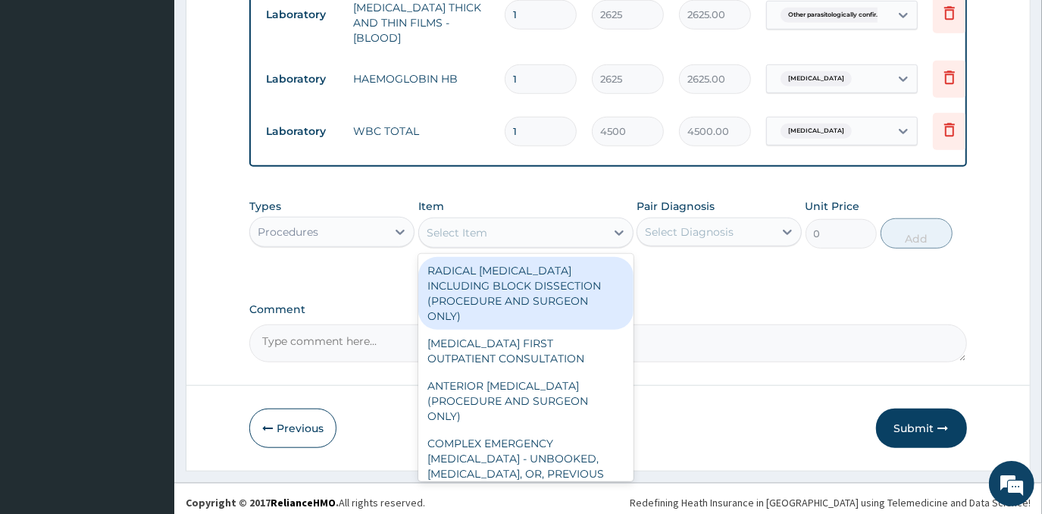
click at [511, 239] on div "Select Item" at bounding box center [525, 232] width 215 height 30
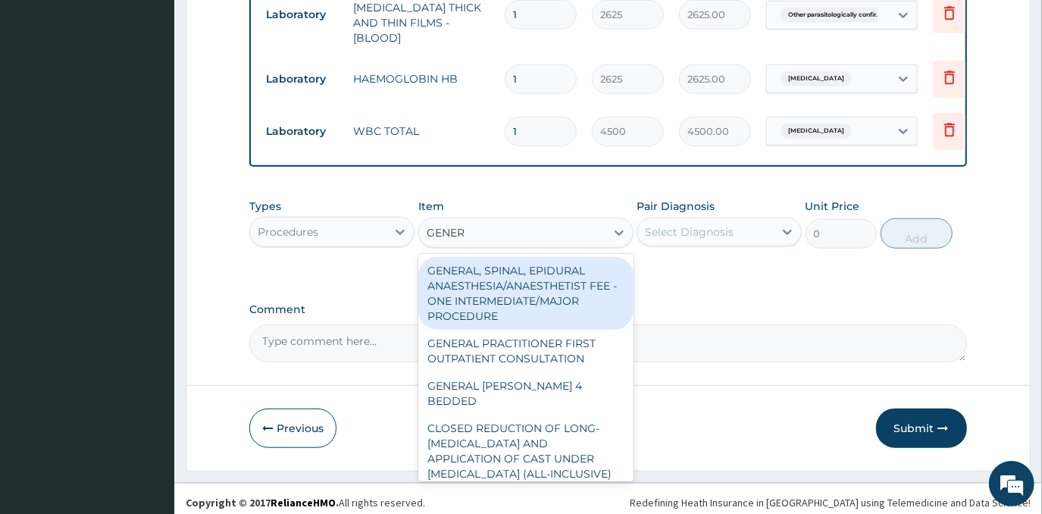
type input "GENERA"
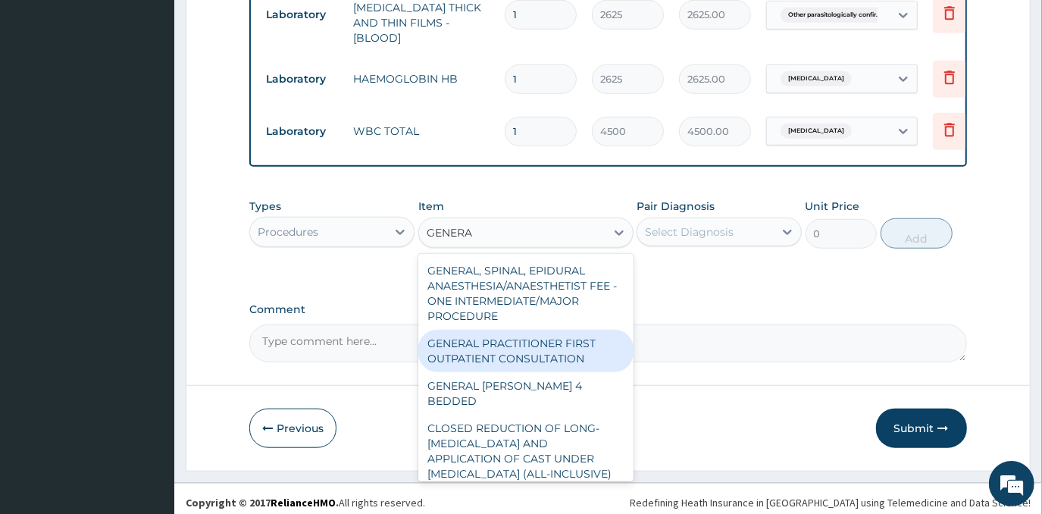
click at [521, 342] on div "GENERAL PRACTITIONER FIRST OUTPATIENT CONSULTATION" at bounding box center [525, 351] width 215 height 42
type input "4500"
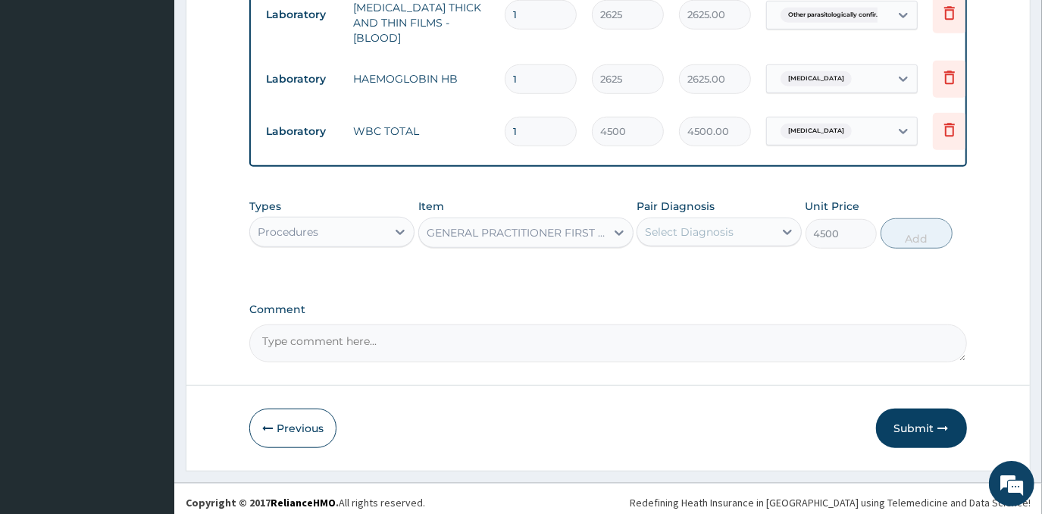
click at [707, 230] on div "Select Diagnosis" at bounding box center [689, 231] width 89 height 15
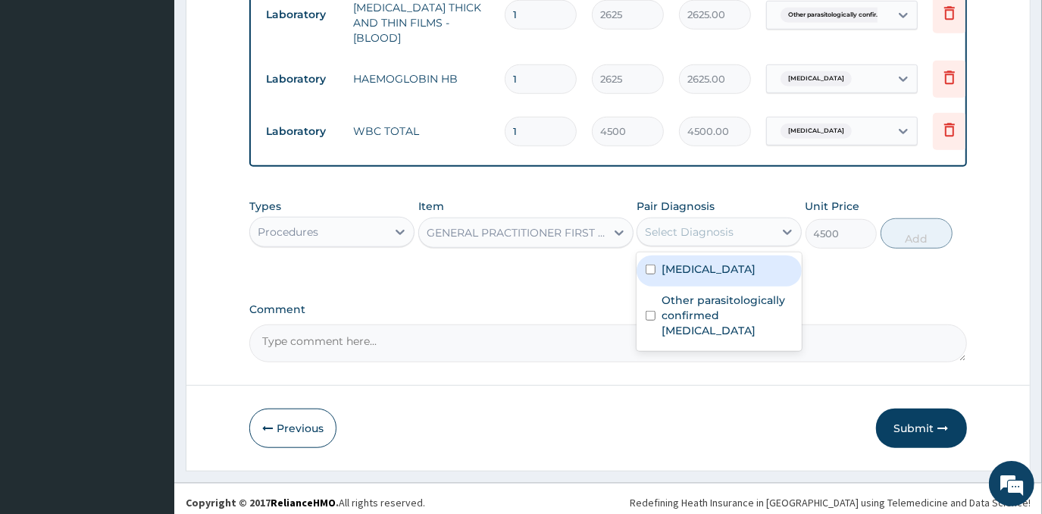
click at [703, 276] on label "[MEDICAL_DATA]" at bounding box center [708, 268] width 94 height 15
checkbox input "true"
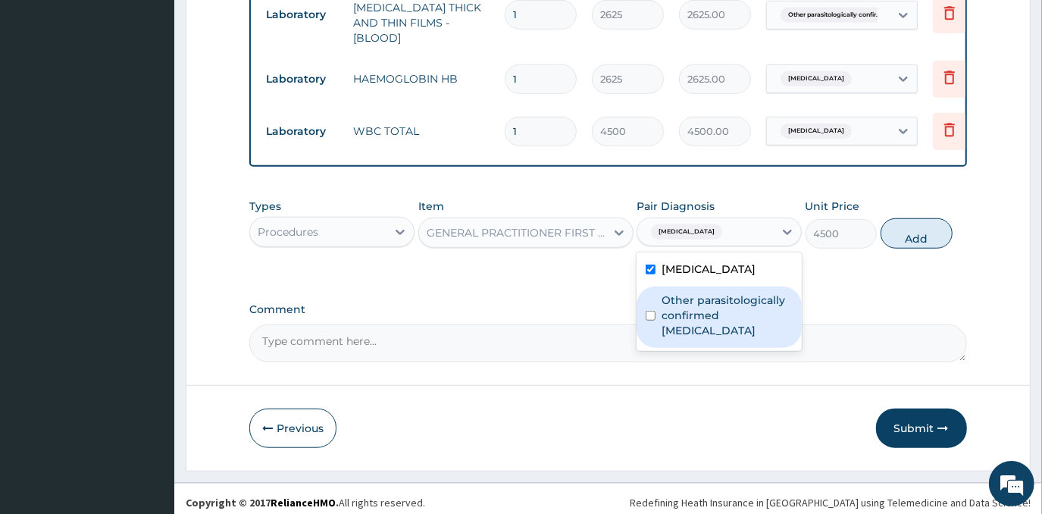
click at [709, 323] on label "Other parasitologically confirmed [MEDICAL_DATA]" at bounding box center [726, 314] width 131 height 45
checkbox input "true"
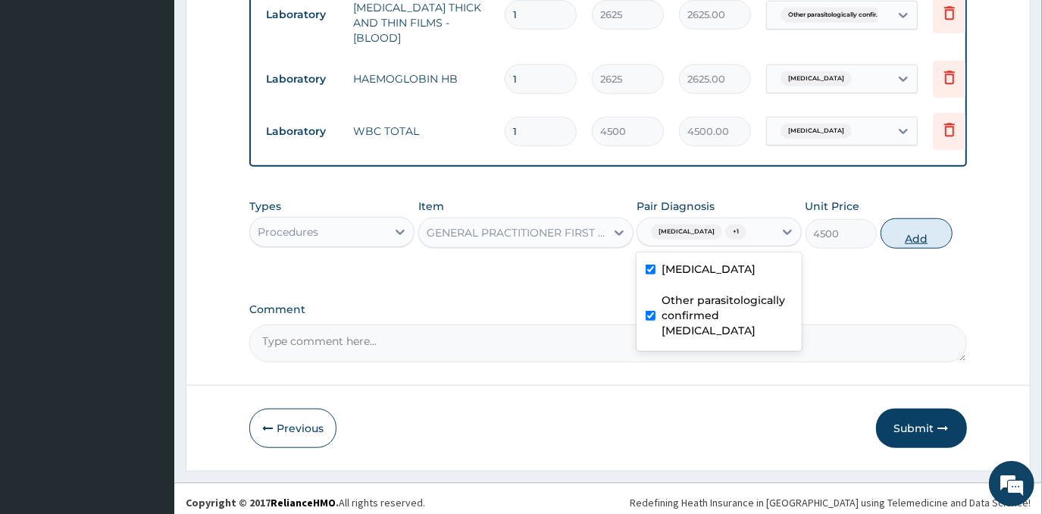
click at [918, 237] on button "Add" at bounding box center [916, 233] width 72 height 30
type input "0"
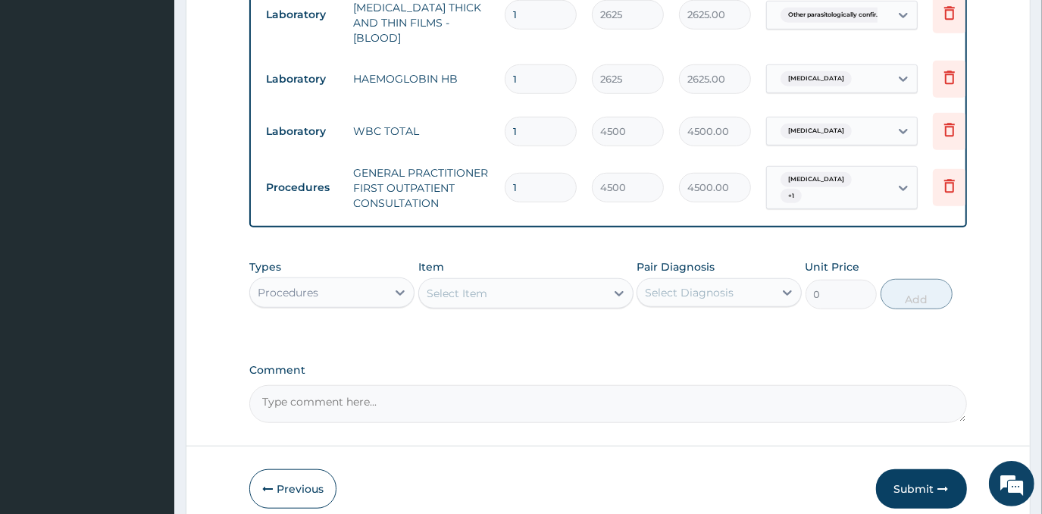
scroll to position [801, 0]
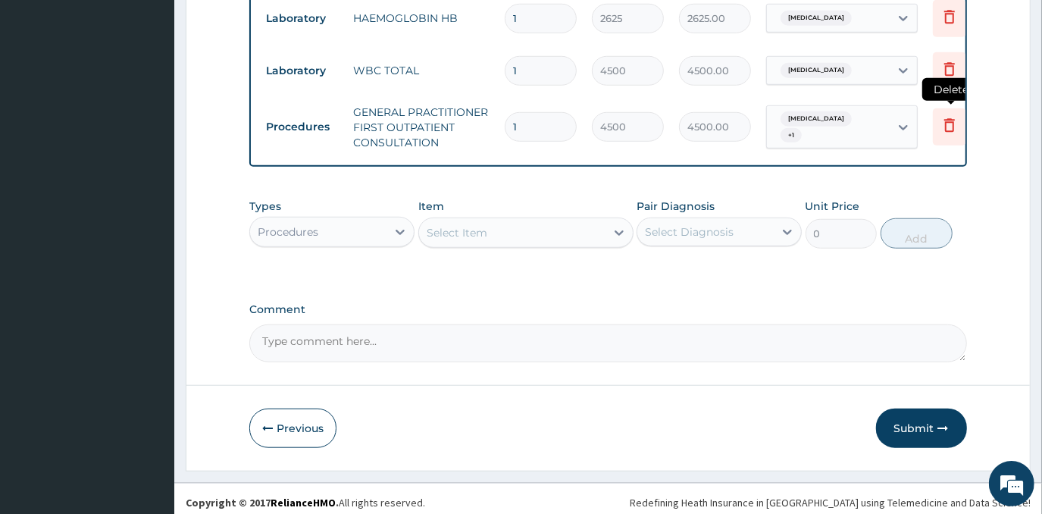
click at [948, 116] on icon at bounding box center [949, 125] width 18 height 18
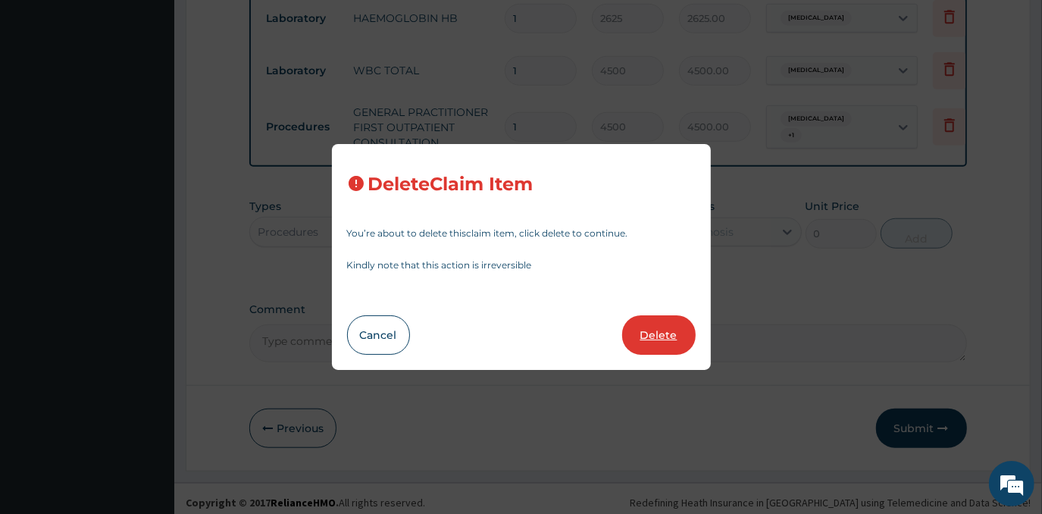
click at [673, 325] on button "Delete" at bounding box center [658, 334] width 73 height 39
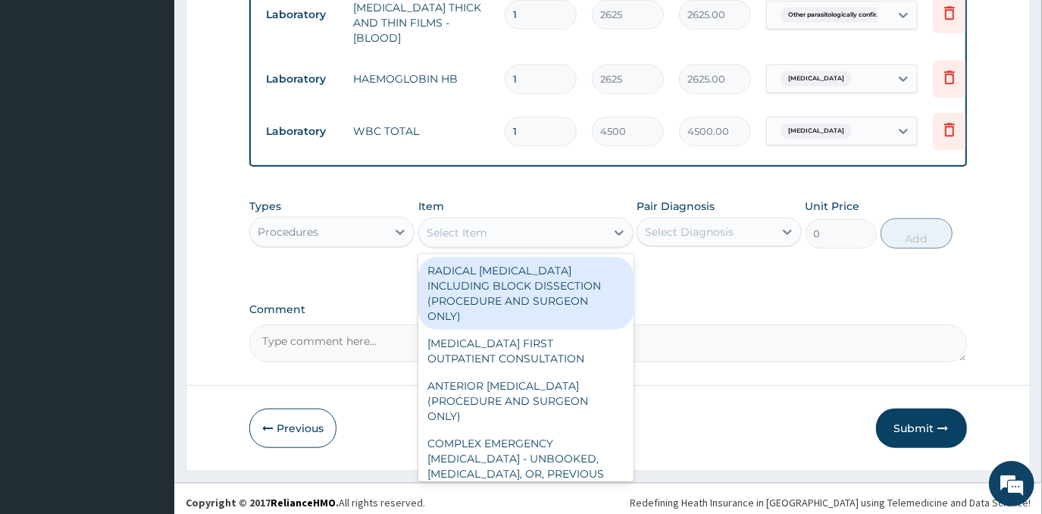
click at [505, 222] on div "Select Item" at bounding box center [512, 232] width 186 height 24
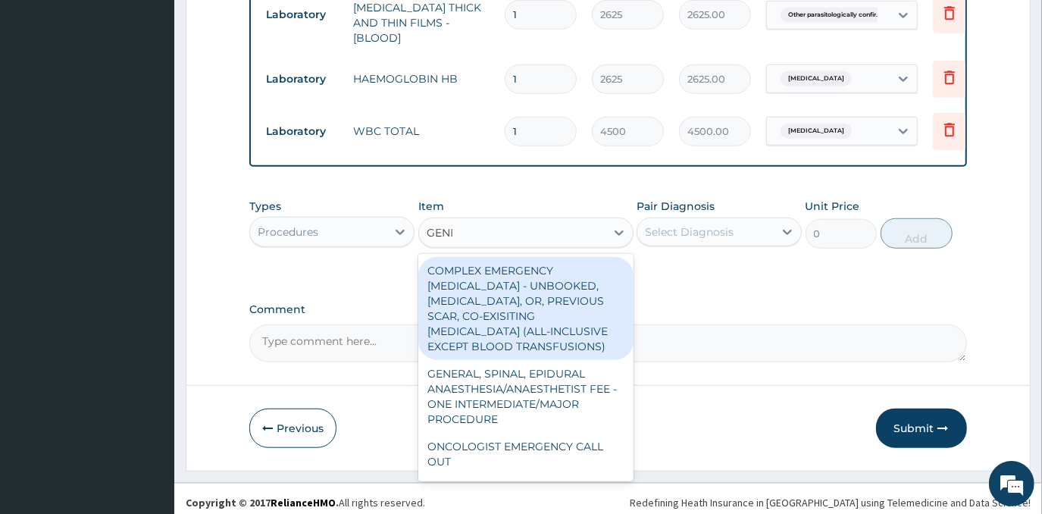
type input "GENER"
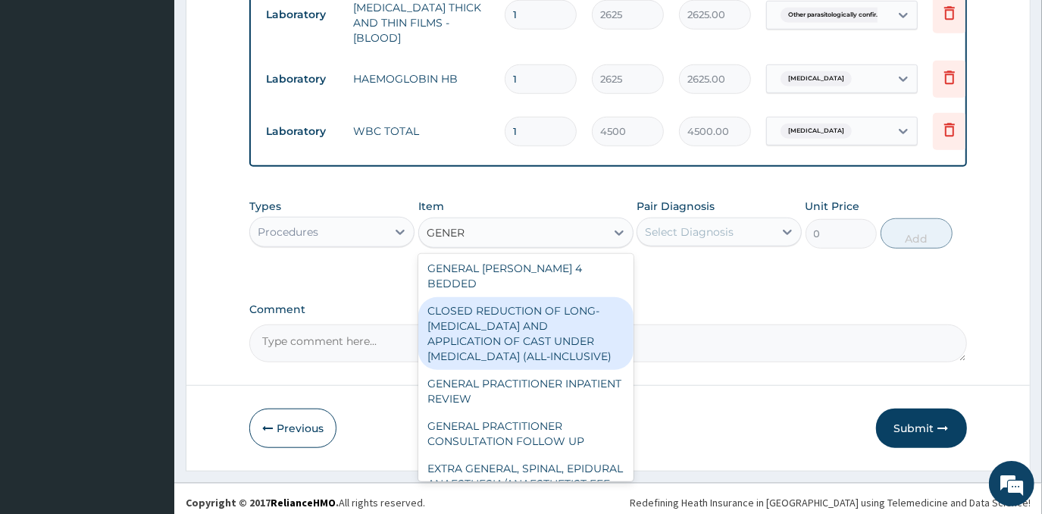
scroll to position [137, 0]
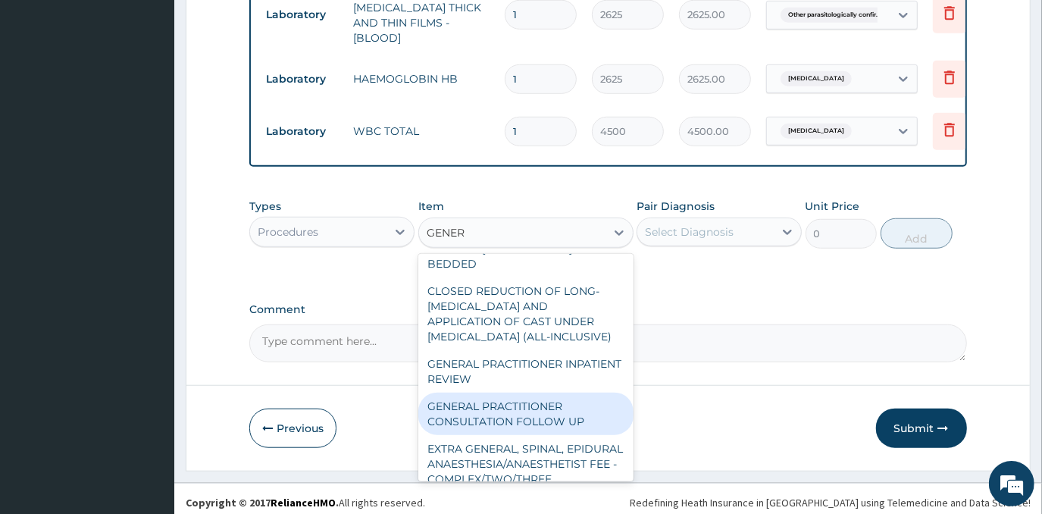
click at [549, 406] on div "GENERAL PRACTITIONER CONSULTATION FOLLOW UP" at bounding box center [525, 413] width 215 height 42
type input "3000"
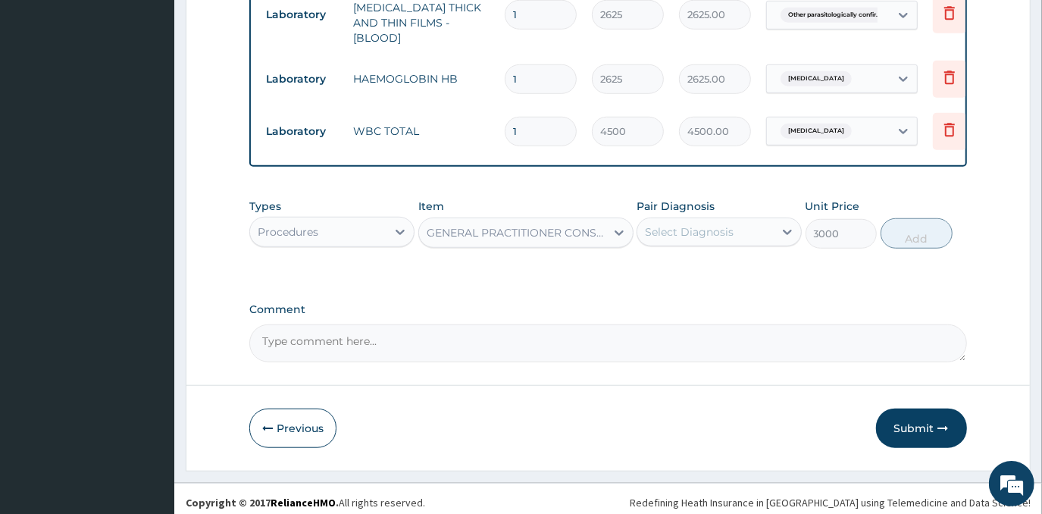
click at [742, 220] on div "Select Diagnosis" at bounding box center [705, 232] width 136 height 24
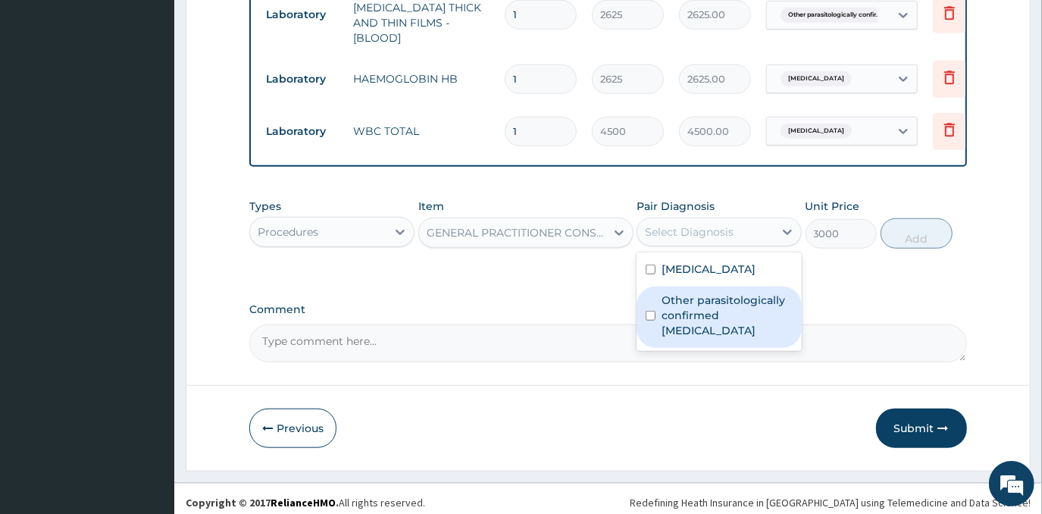
click at [714, 308] on label "Other parasitologically confirmed [MEDICAL_DATA]" at bounding box center [726, 314] width 131 height 45
checkbox input "true"
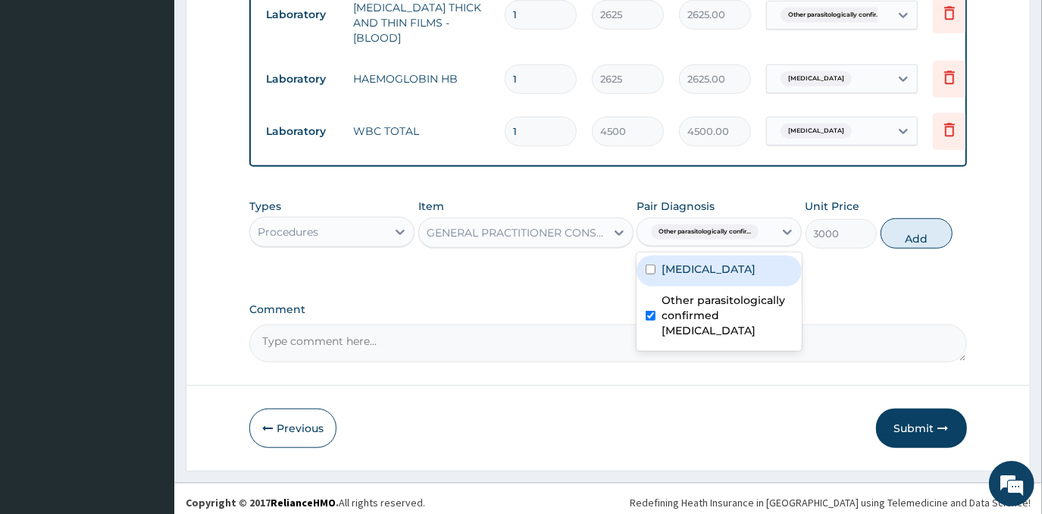
click at [741, 263] on label "[MEDICAL_DATA]" at bounding box center [708, 268] width 94 height 15
checkbox input "true"
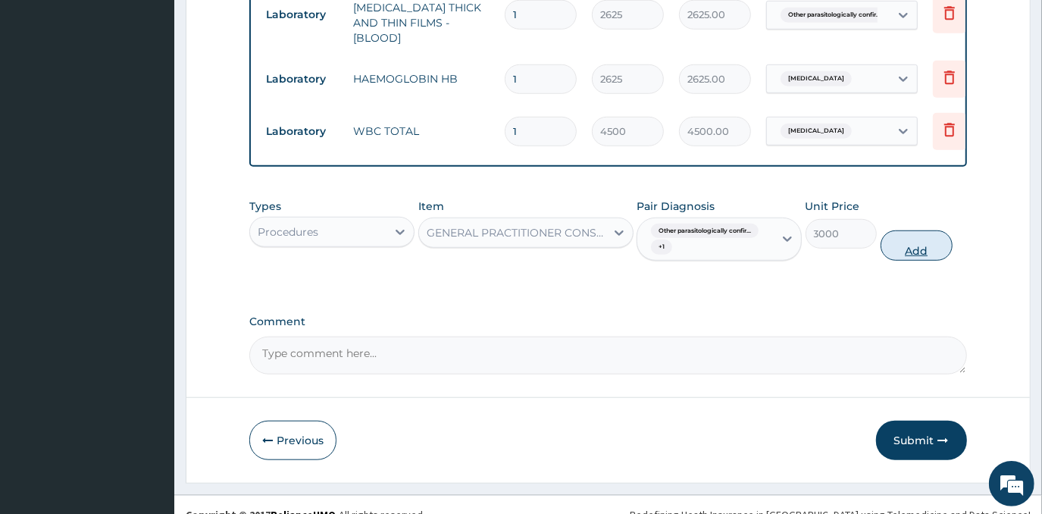
click at [907, 238] on button "Add" at bounding box center [916, 245] width 72 height 30
type input "0"
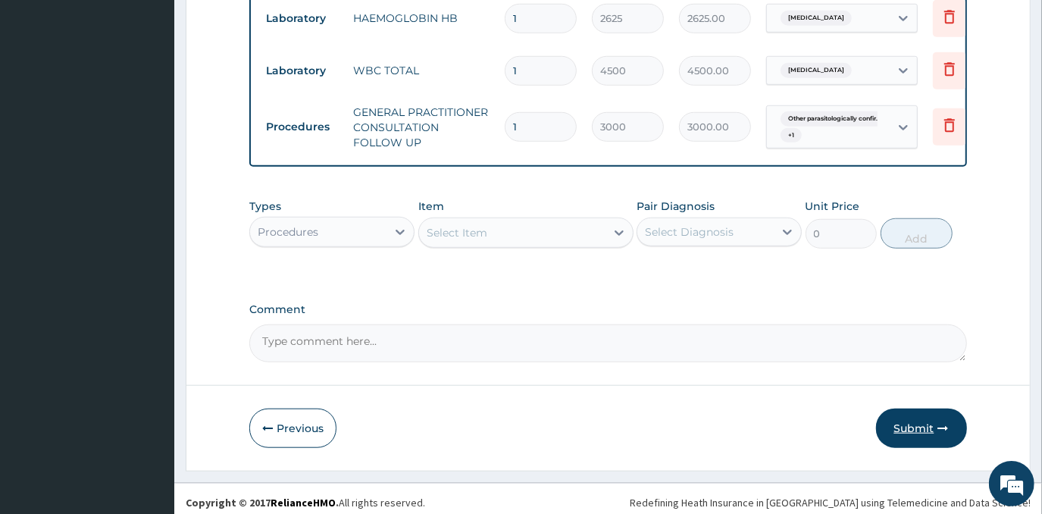
click at [914, 423] on button "Submit" at bounding box center [921, 427] width 91 height 39
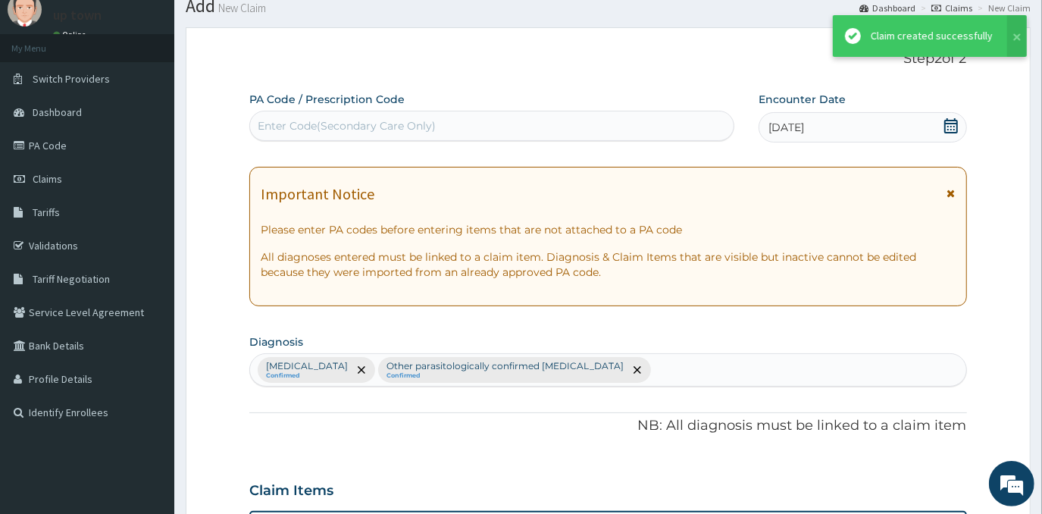
scroll to position [801, 0]
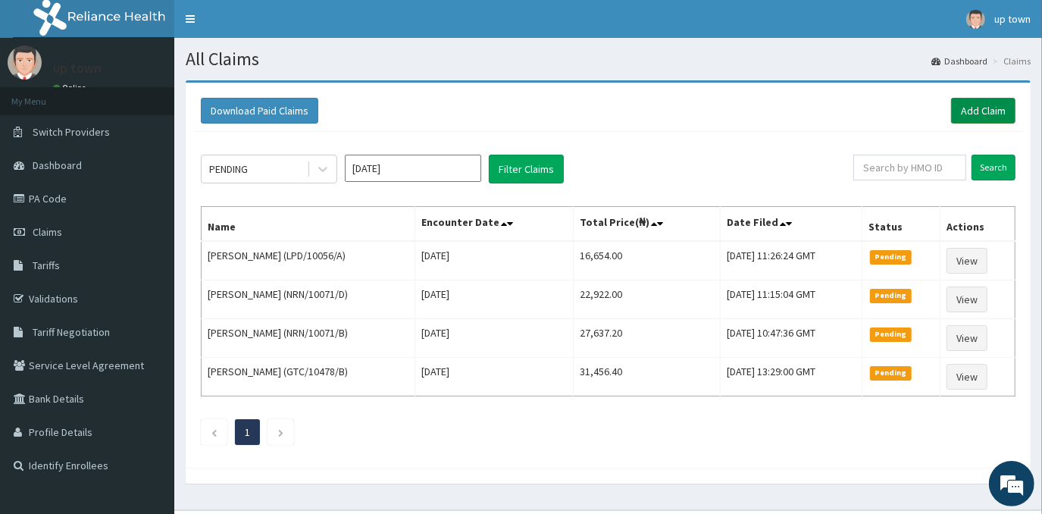
click at [979, 109] on link "Add Claim" at bounding box center [983, 111] width 64 height 26
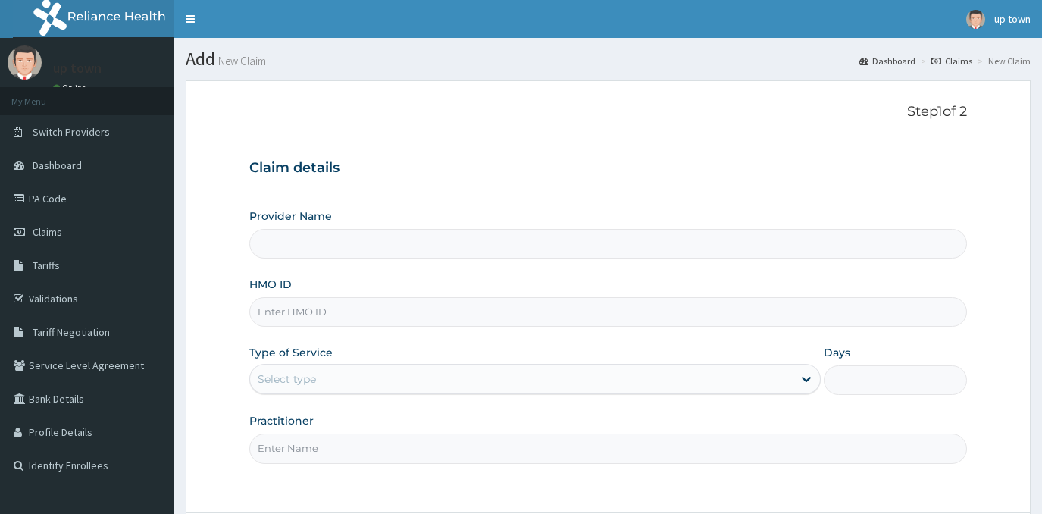
type input "[GEOGRAPHIC_DATA]"
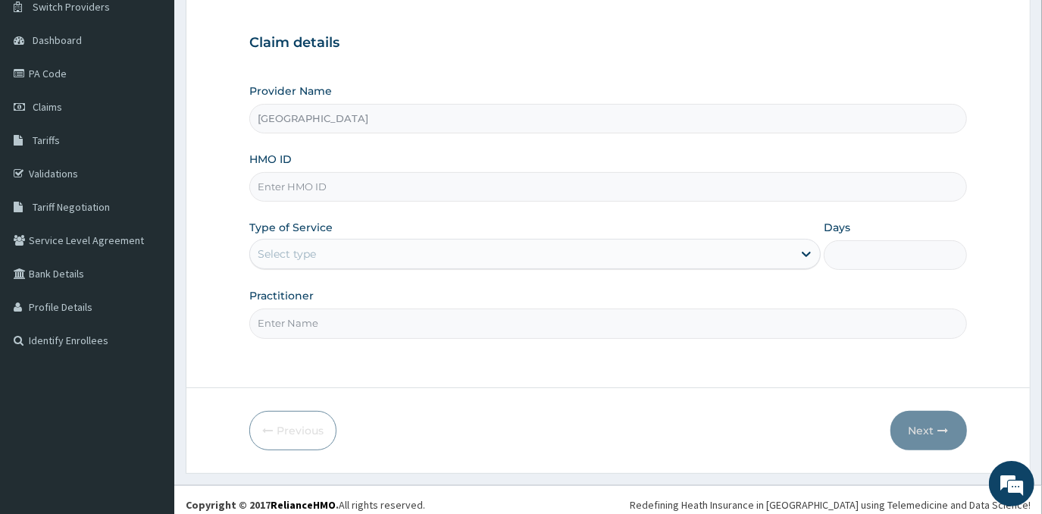
scroll to position [133, 0]
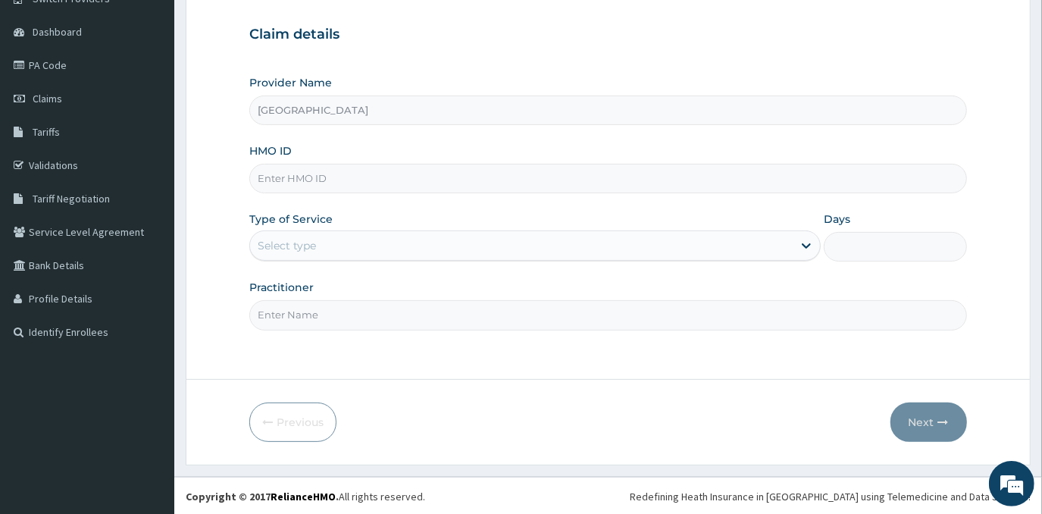
click at [462, 183] on input "HMO ID" at bounding box center [607, 179] width 717 height 30
type input "AVL/10092/B"
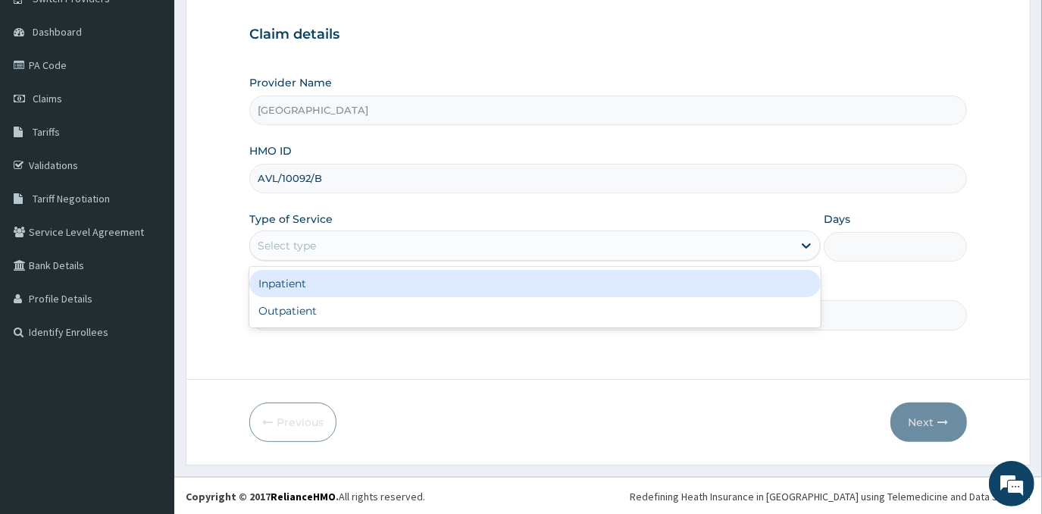
click at [413, 246] on div "Select type" at bounding box center [521, 245] width 542 height 24
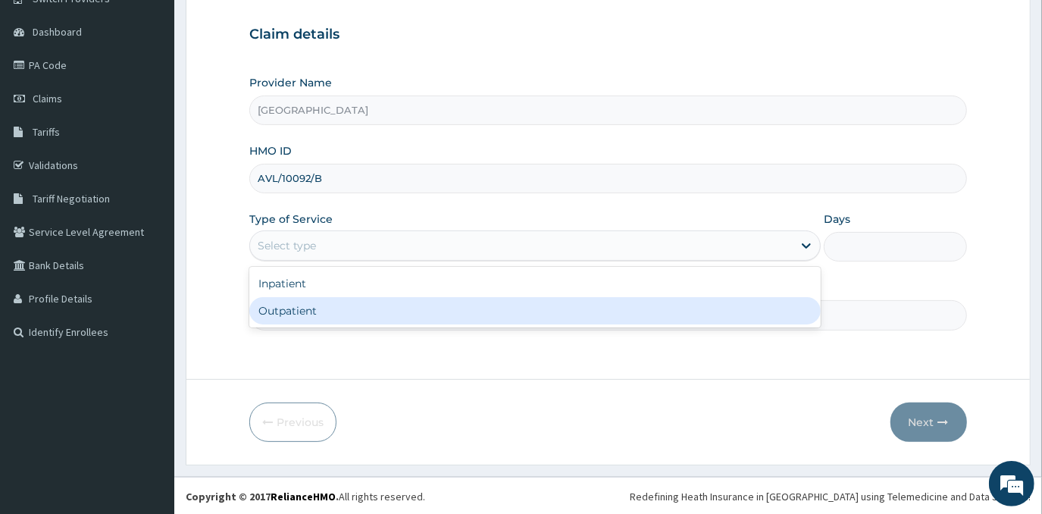
click at [392, 297] on div "Outpatient" at bounding box center [534, 310] width 571 height 27
type input "1"
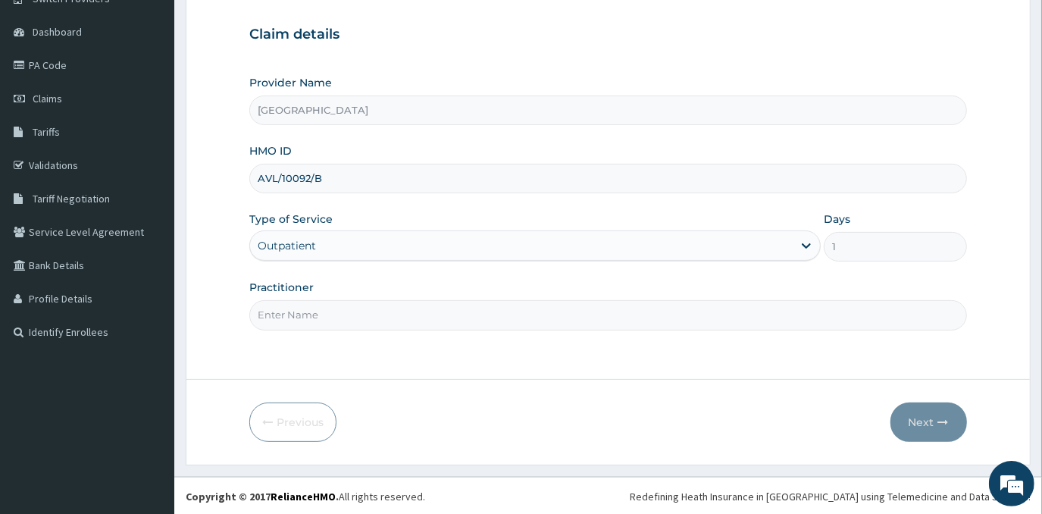
click at [376, 306] on input "Practitioner" at bounding box center [607, 315] width 717 height 30
type input "DR EMMANUEL N. OHIAERI"
click at [917, 417] on button "Next" at bounding box center [928, 421] width 77 height 39
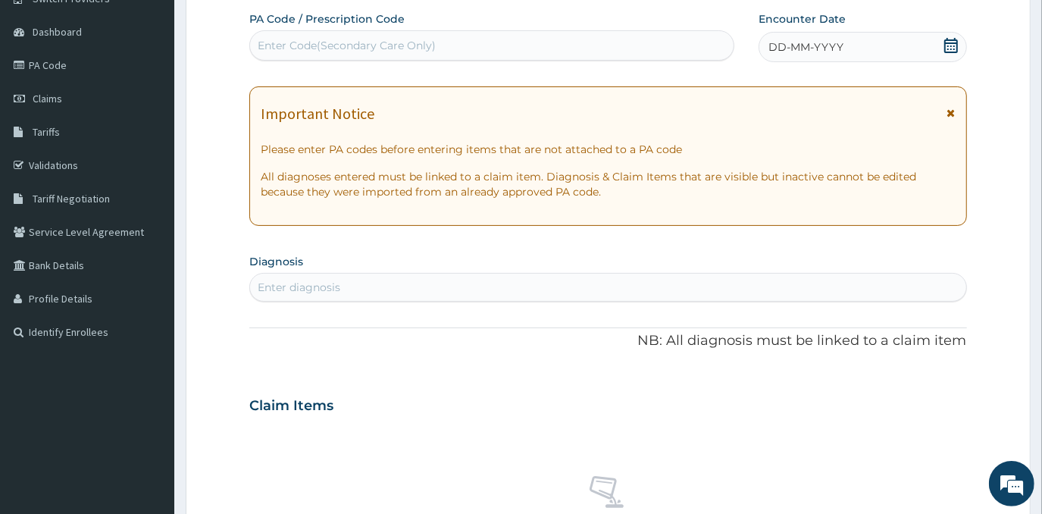
click at [799, 40] on span "DD-MM-YYYY" at bounding box center [805, 46] width 75 height 15
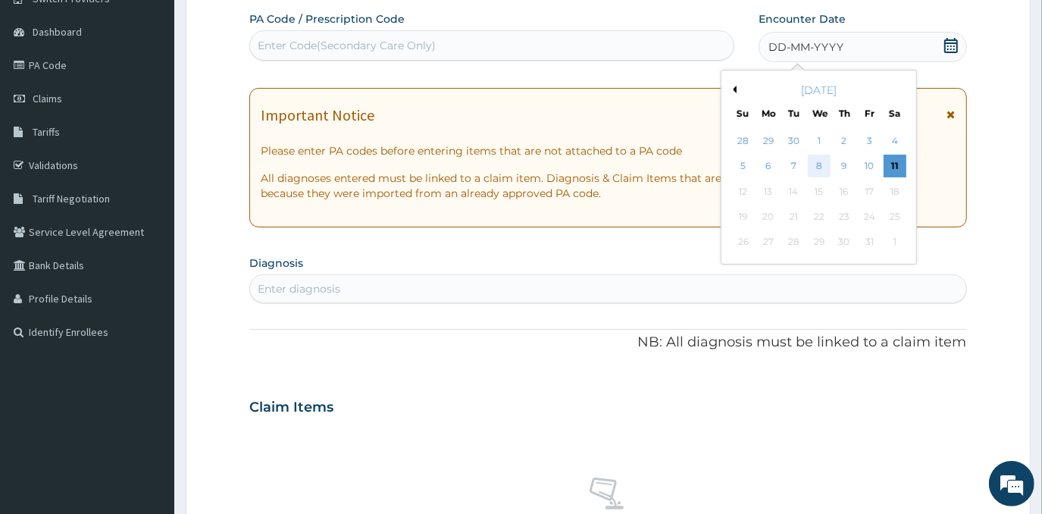
click at [822, 168] on div "8" at bounding box center [818, 166] width 23 height 23
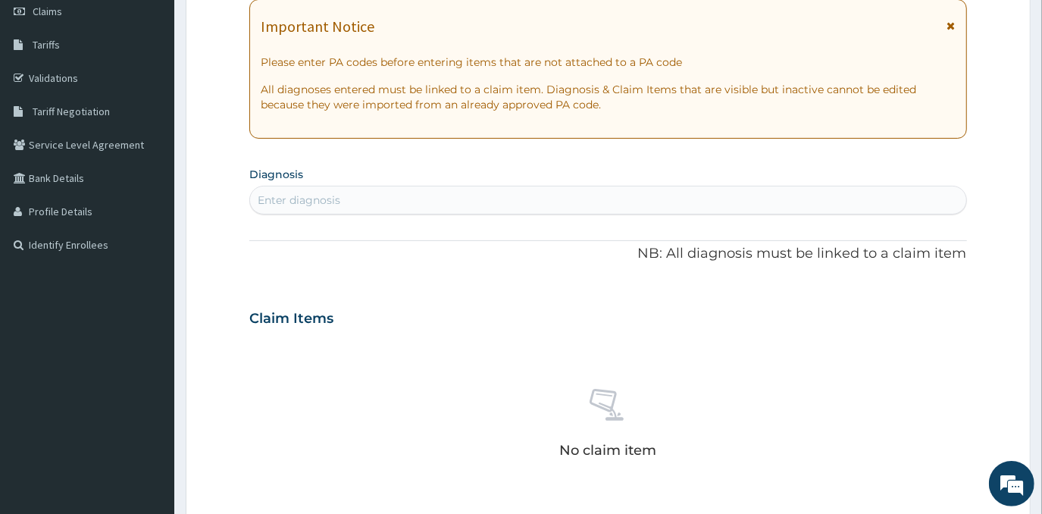
scroll to position [271, 0]
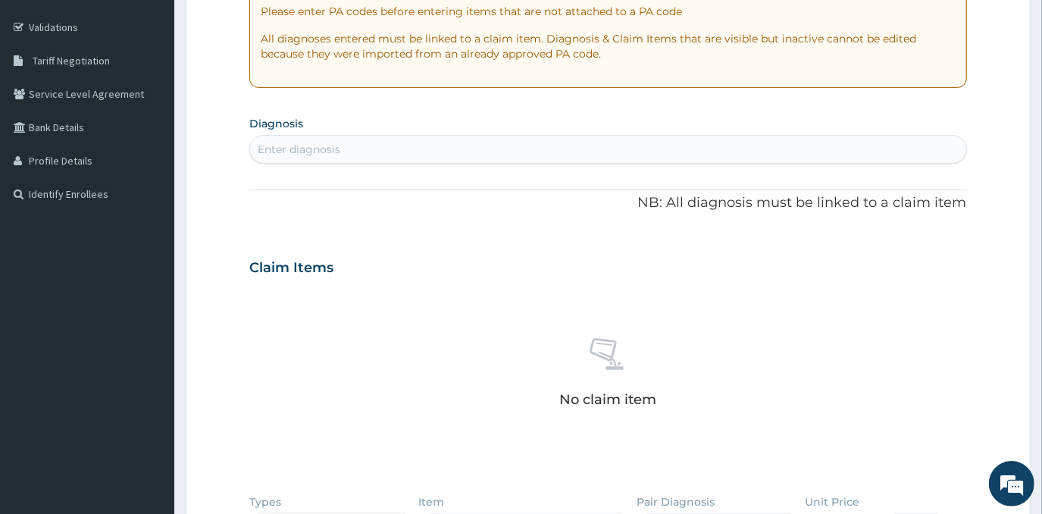
click at [698, 148] on div "Enter diagnosis" at bounding box center [607, 149] width 715 height 24
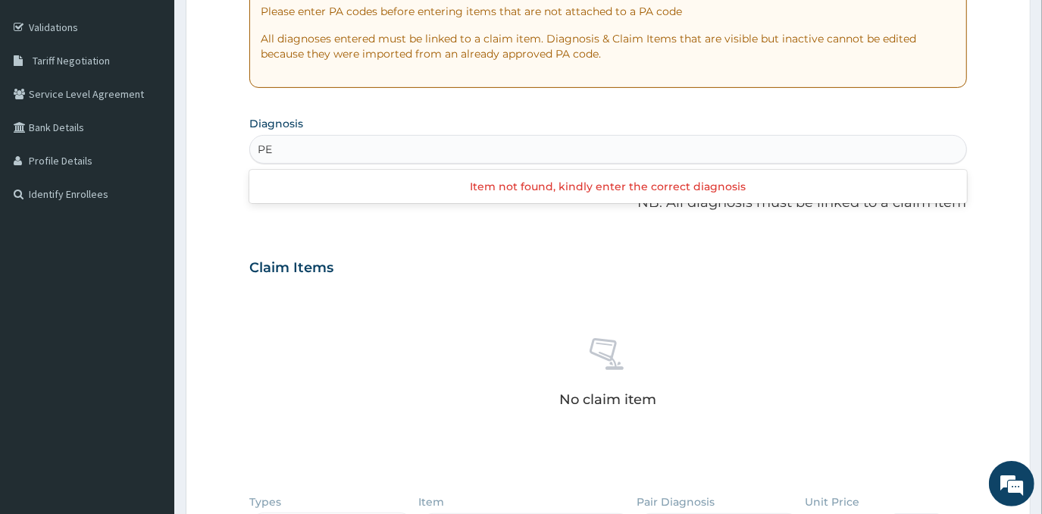
type input "P"
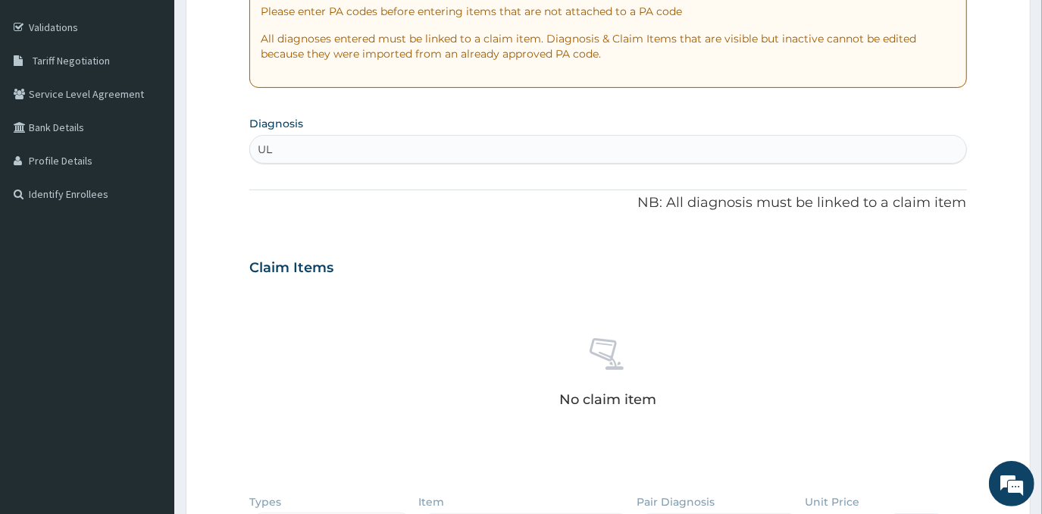
type input "U"
type input "PEPTIC"
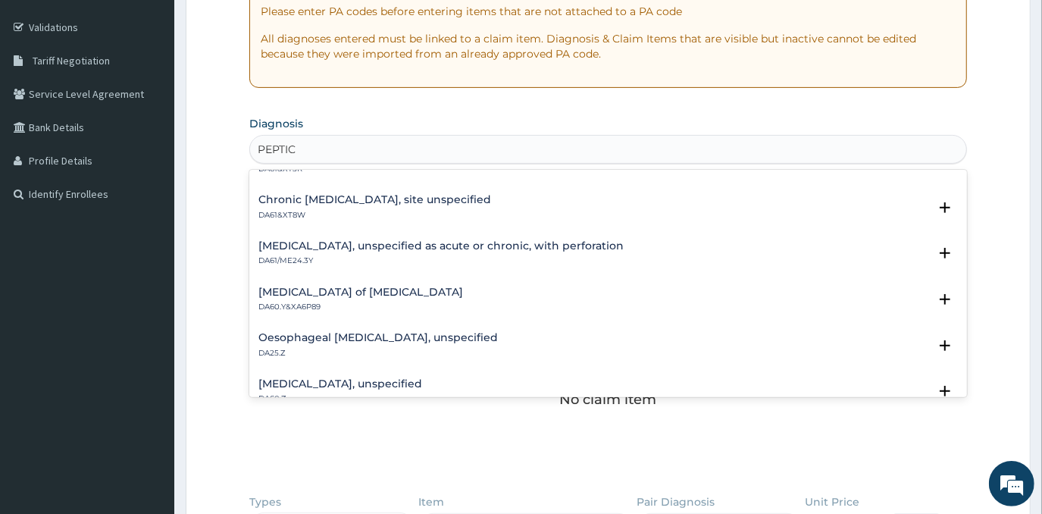
scroll to position [0, 0]
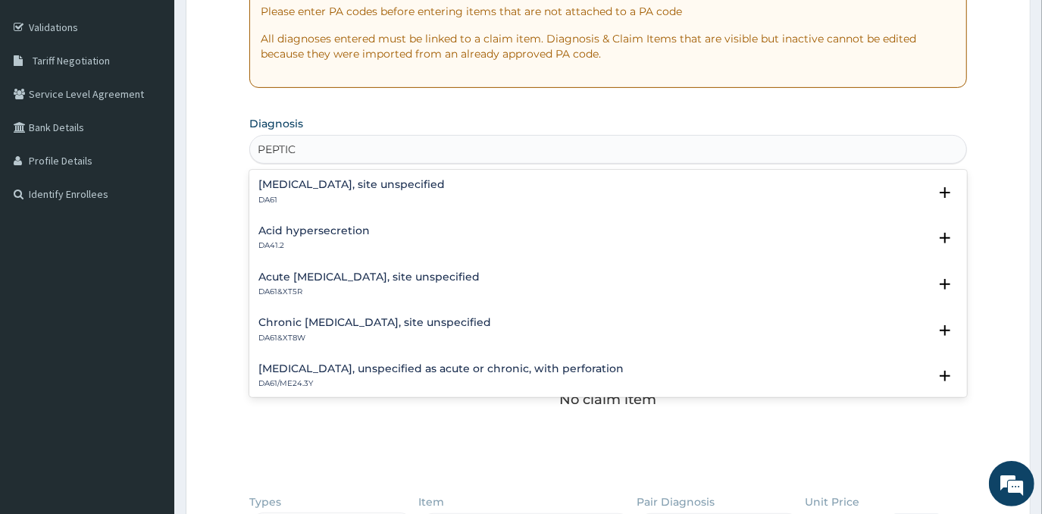
click at [325, 182] on h4 "Peptic ulcer, site unspecified" at bounding box center [351, 184] width 186 height 11
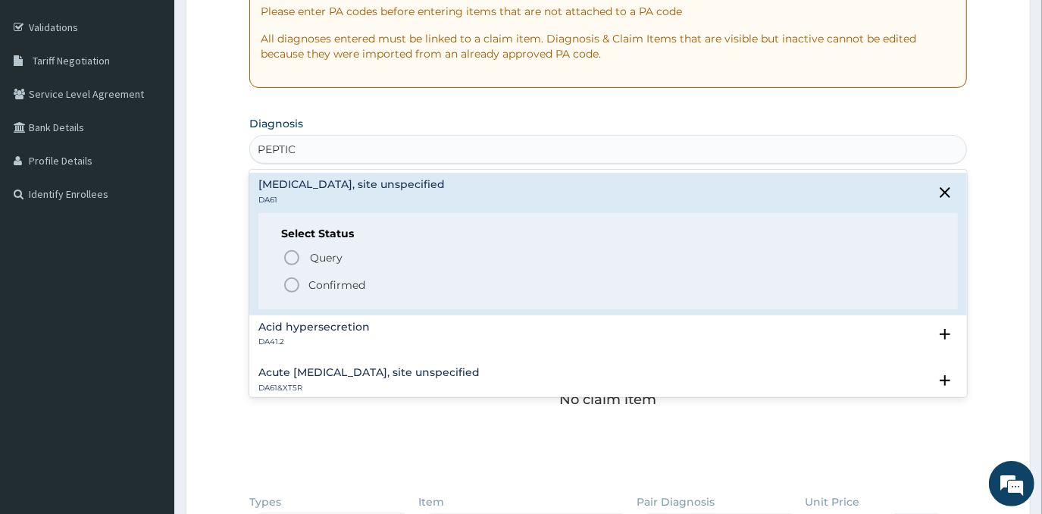
click at [325, 281] on p "Confirmed" at bounding box center [336, 284] width 57 height 15
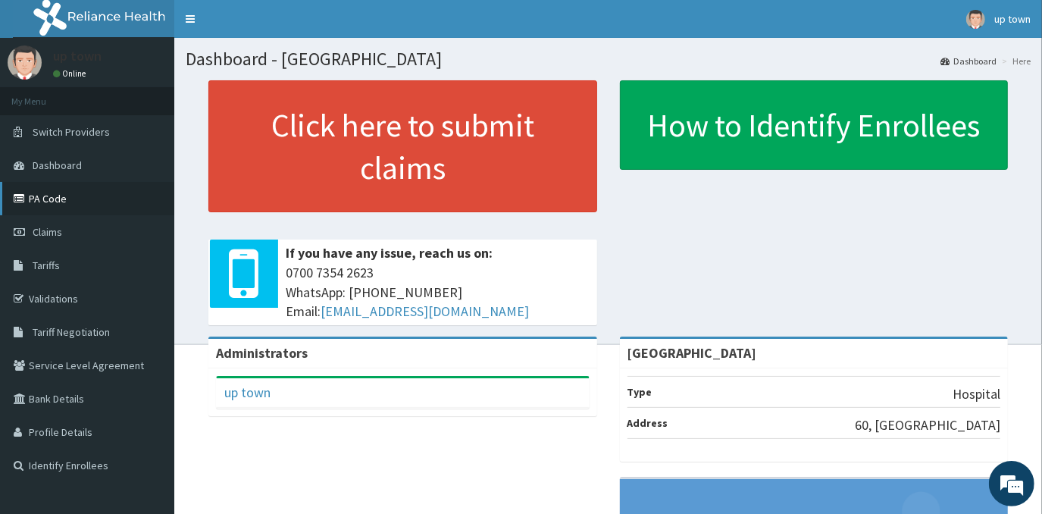
click at [67, 196] on link "PA Code" at bounding box center [87, 198] width 174 height 33
